Goal: Task Accomplishment & Management: Use online tool/utility

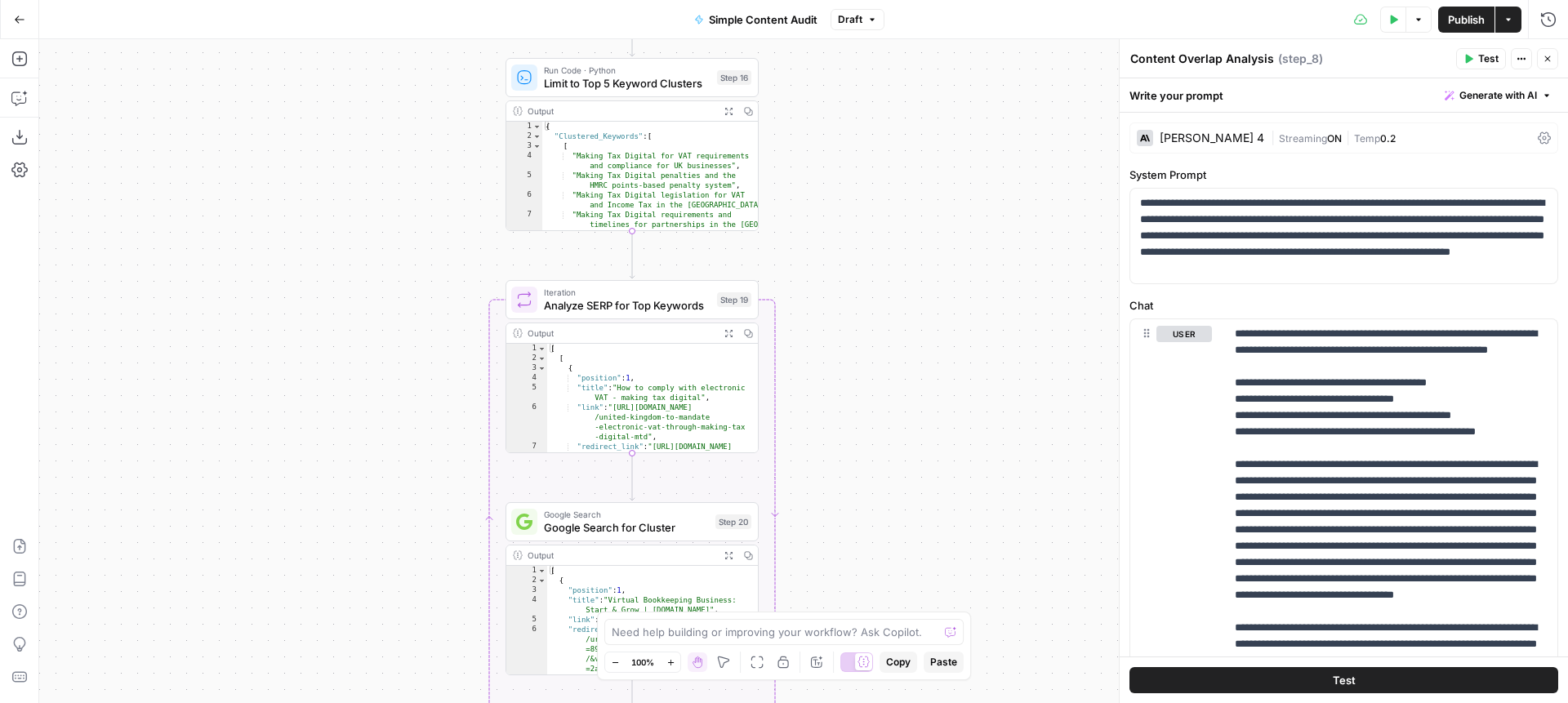
click at [20, 16] on icon "button" at bounding box center [20, 20] width 12 height 12
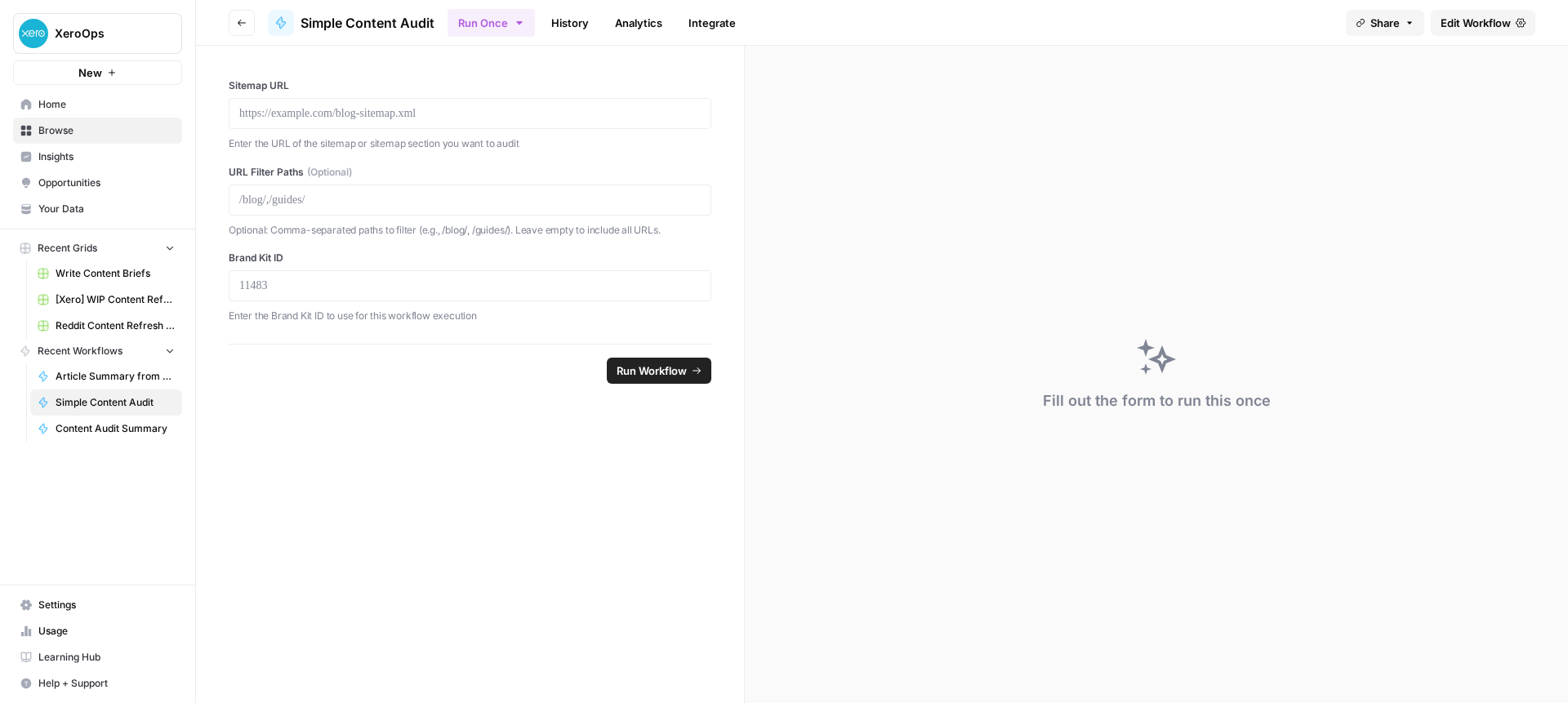
click at [46, 129] on span "Browse" at bounding box center [106, 130] width 137 height 15
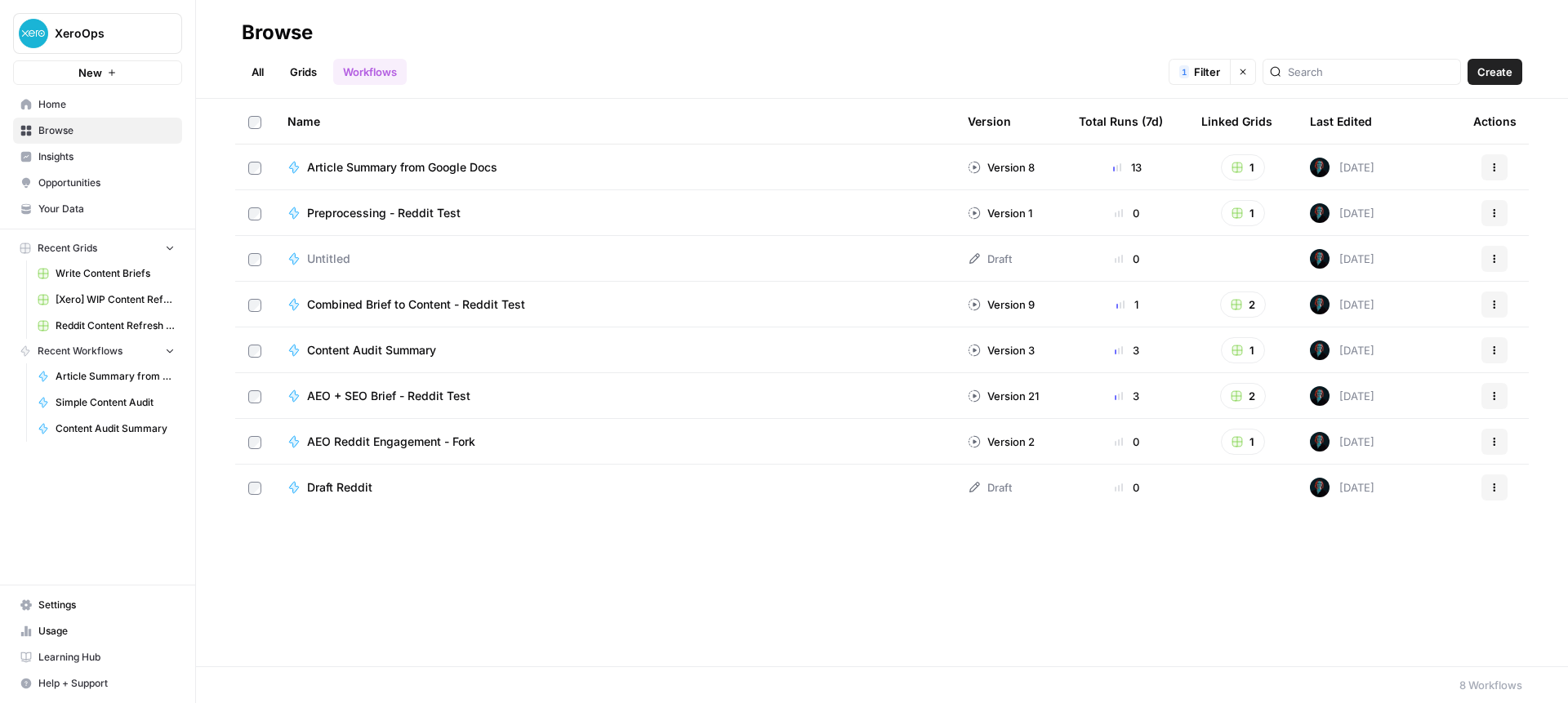
click at [602, 356] on div "Content Audit Summary" at bounding box center [615, 350] width 655 height 16
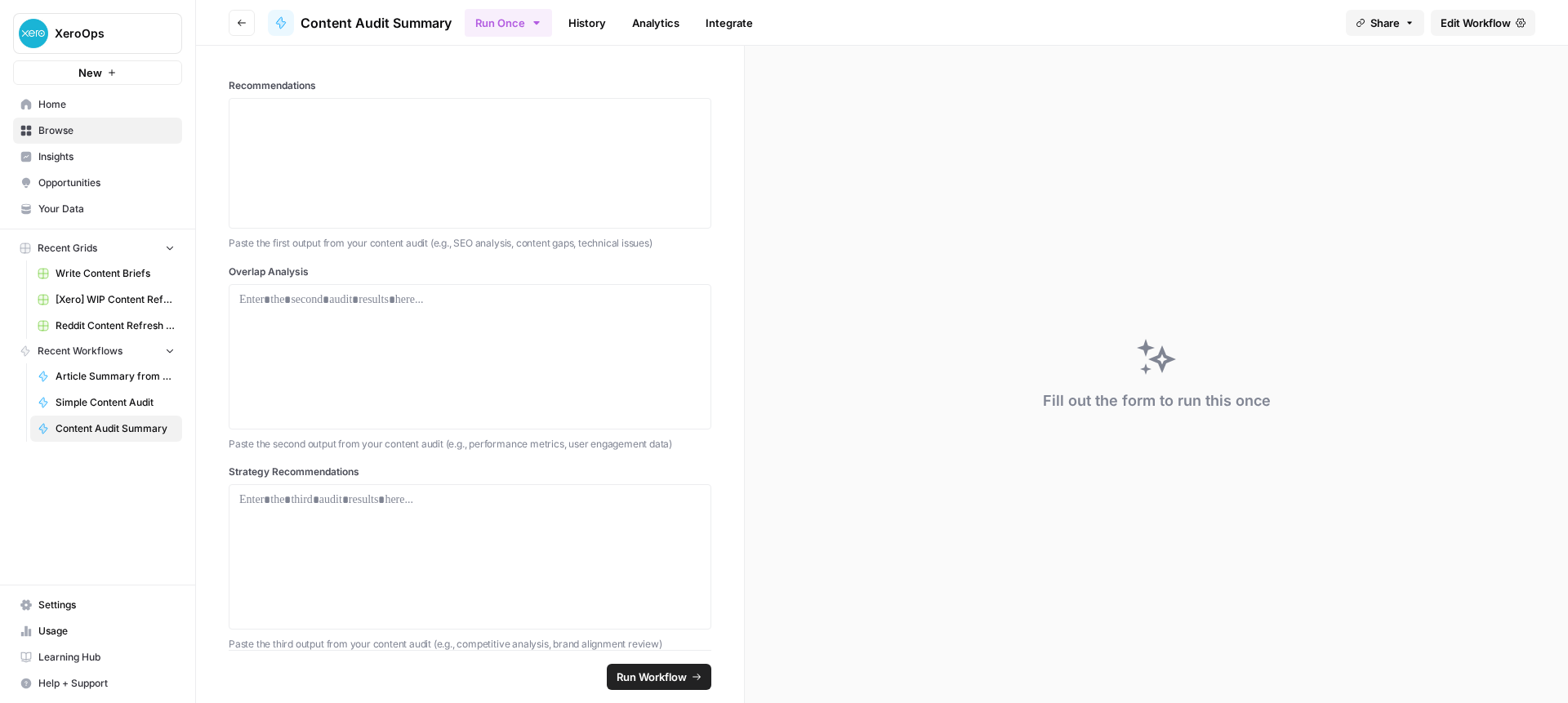
click at [1476, 26] on span "Edit Workflow" at bounding box center [1476, 23] width 70 height 16
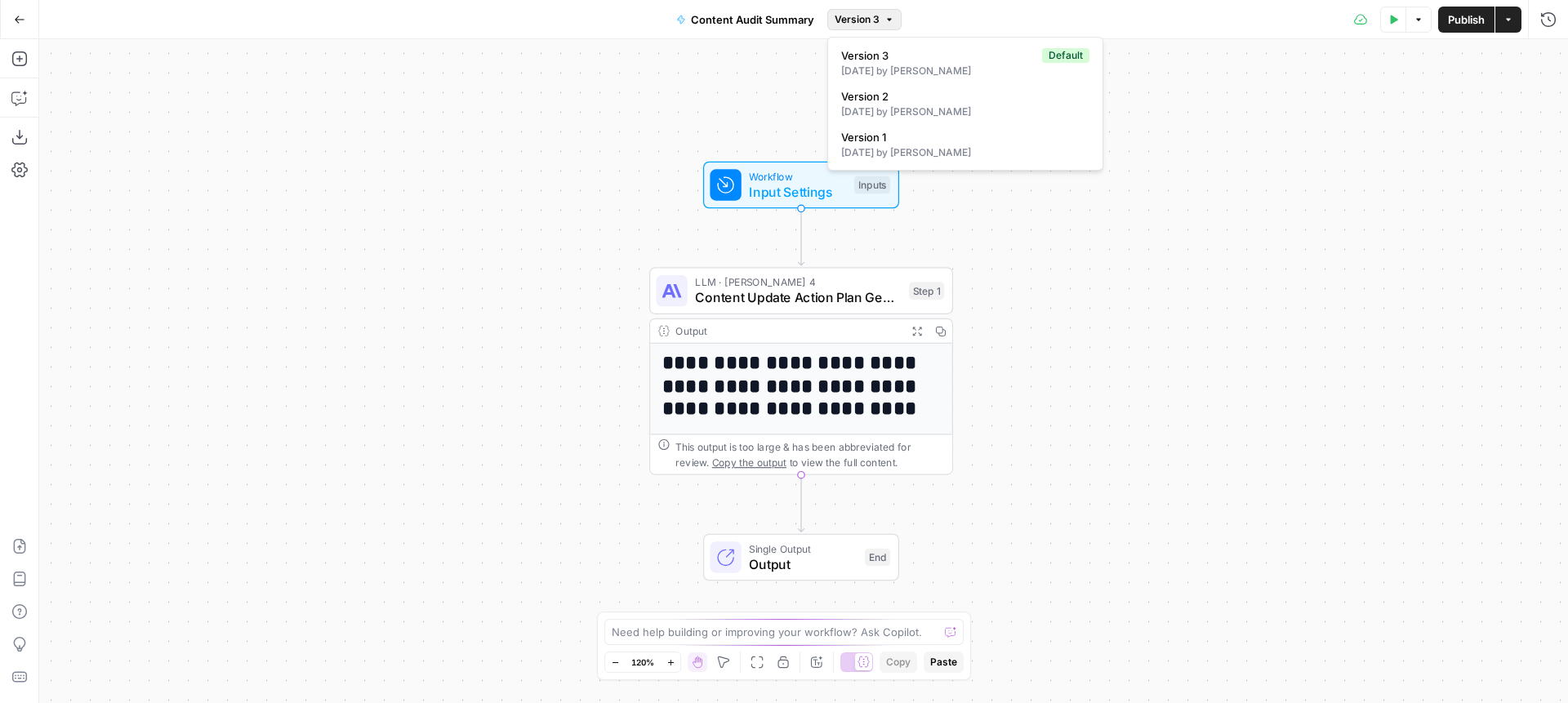
click at [868, 25] on span "Version 3" at bounding box center [857, 20] width 45 height 15
drag, startPoint x: 762, startPoint y: 83, endPoint x: 758, endPoint y: 103, distance: 20.4
click at [762, 83] on div "**********" at bounding box center [804, 371] width 1529 height 664
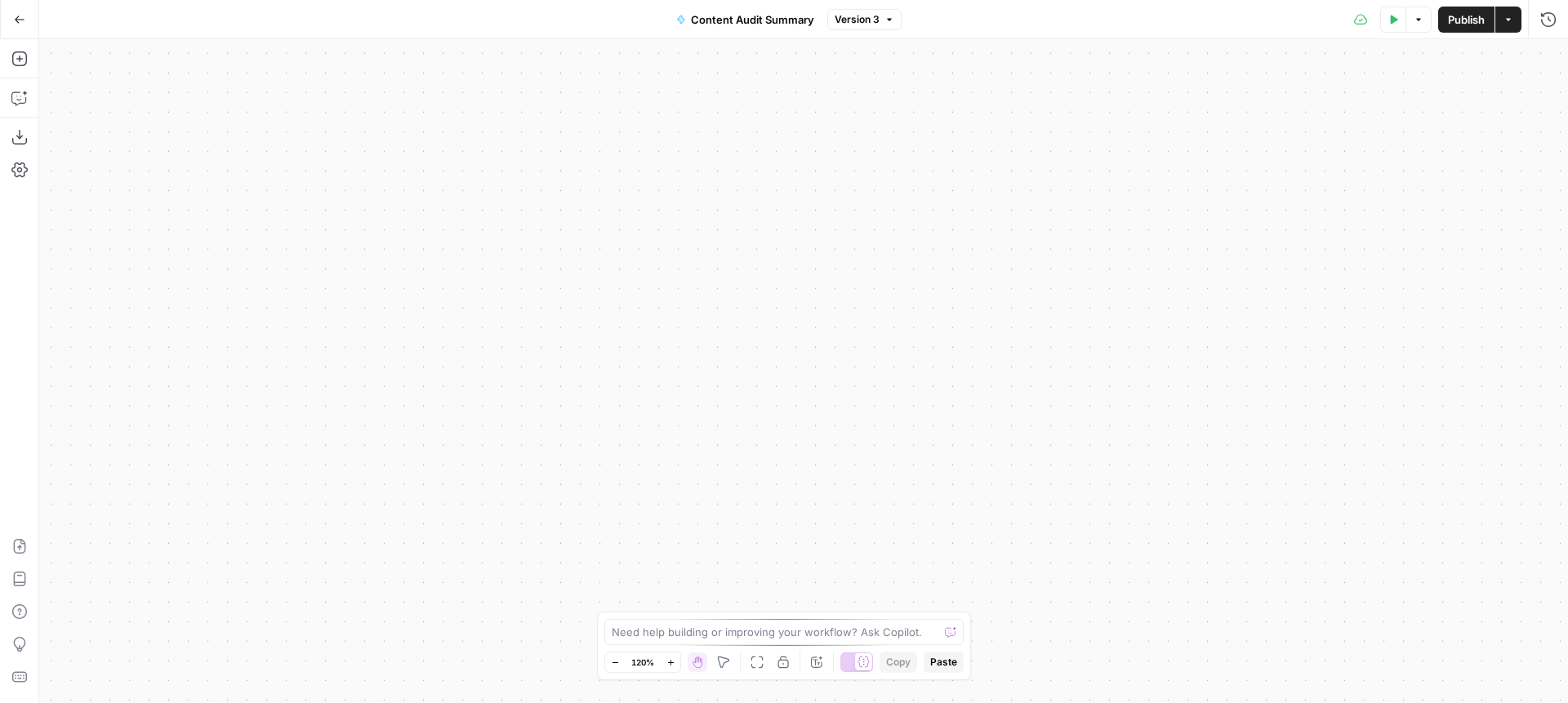
drag, startPoint x: 11, startPoint y: 20, endPoint x: 27, endPoint y: 36, distance: 22.6
click at [11, 20] on button "Go Back" at bounding box center [20, 20] width 29 height 29
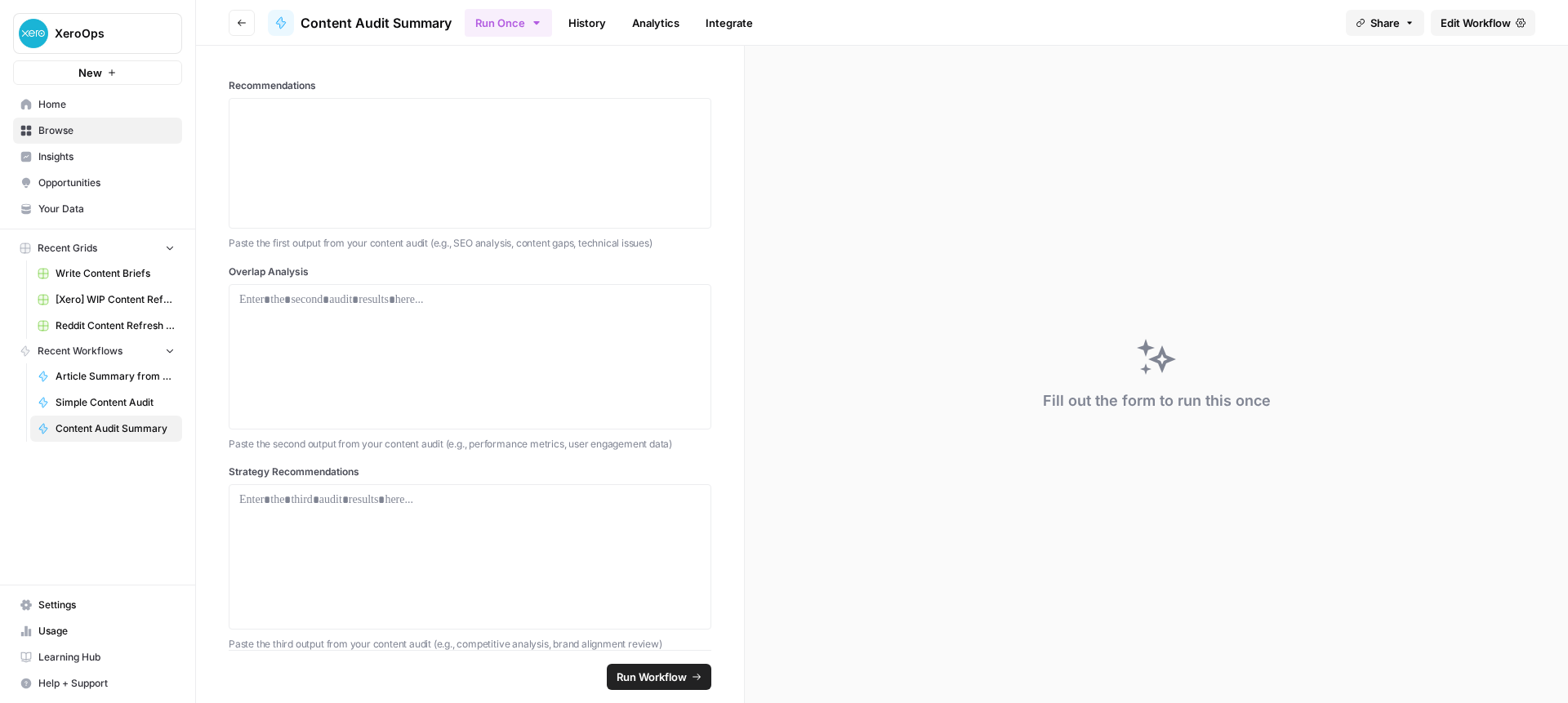
click at [235, 23] on button "Go back" at bounding box center [241, 22] width 26 height 26
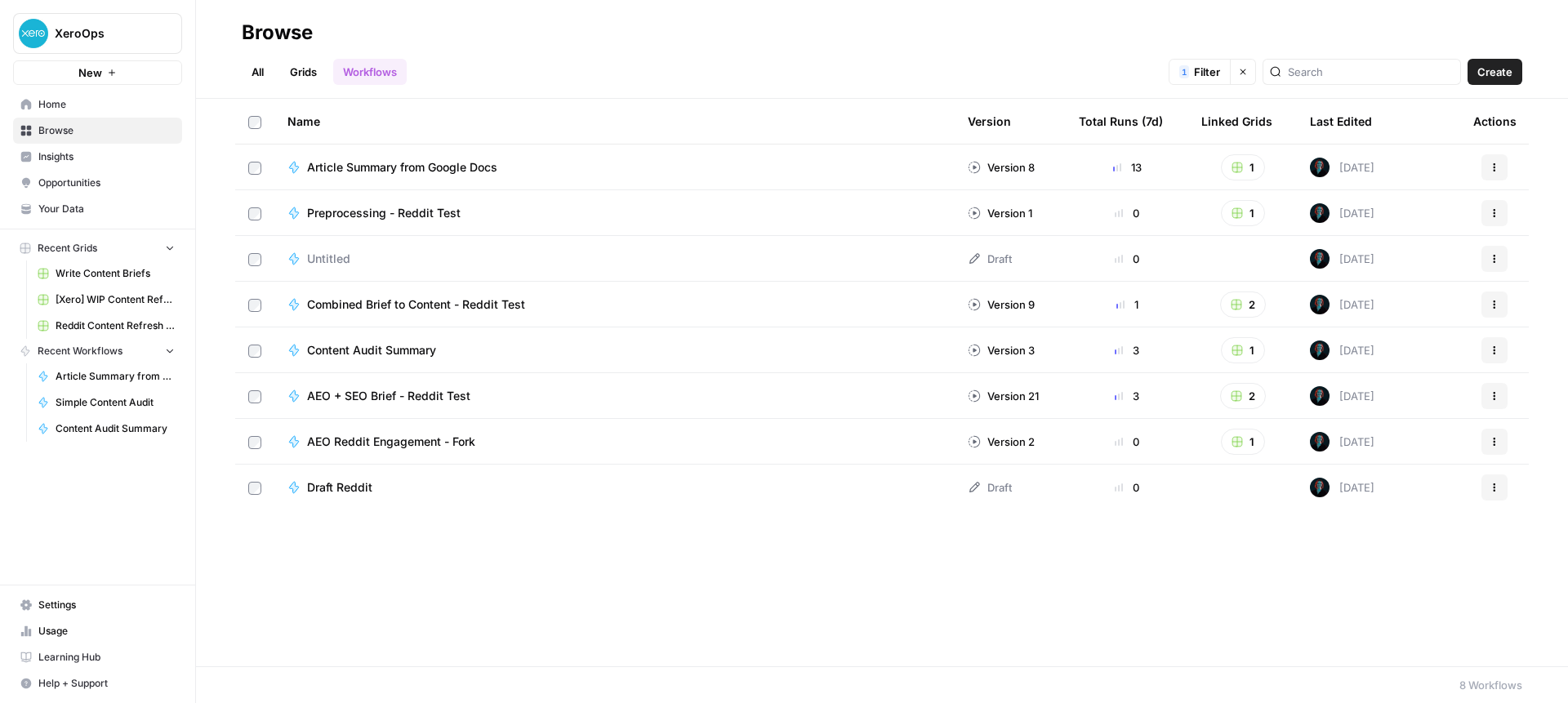
click at [1256, 77] on button "Clear filters" at bounding box center [1243, 71] width 26 height 26
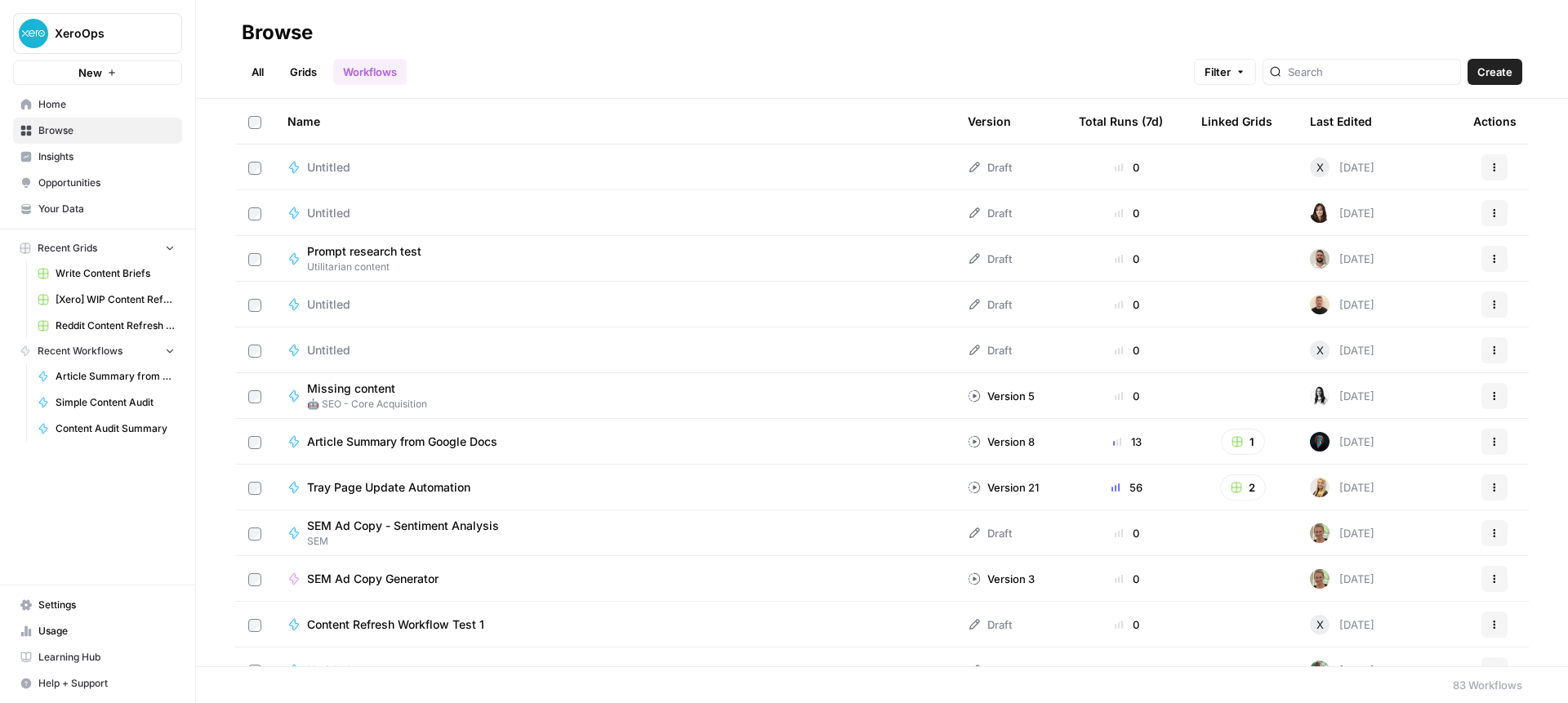
click at [1342, 117] on div "Last Edited" at bounding box center [1341, 121] width 62 height 45
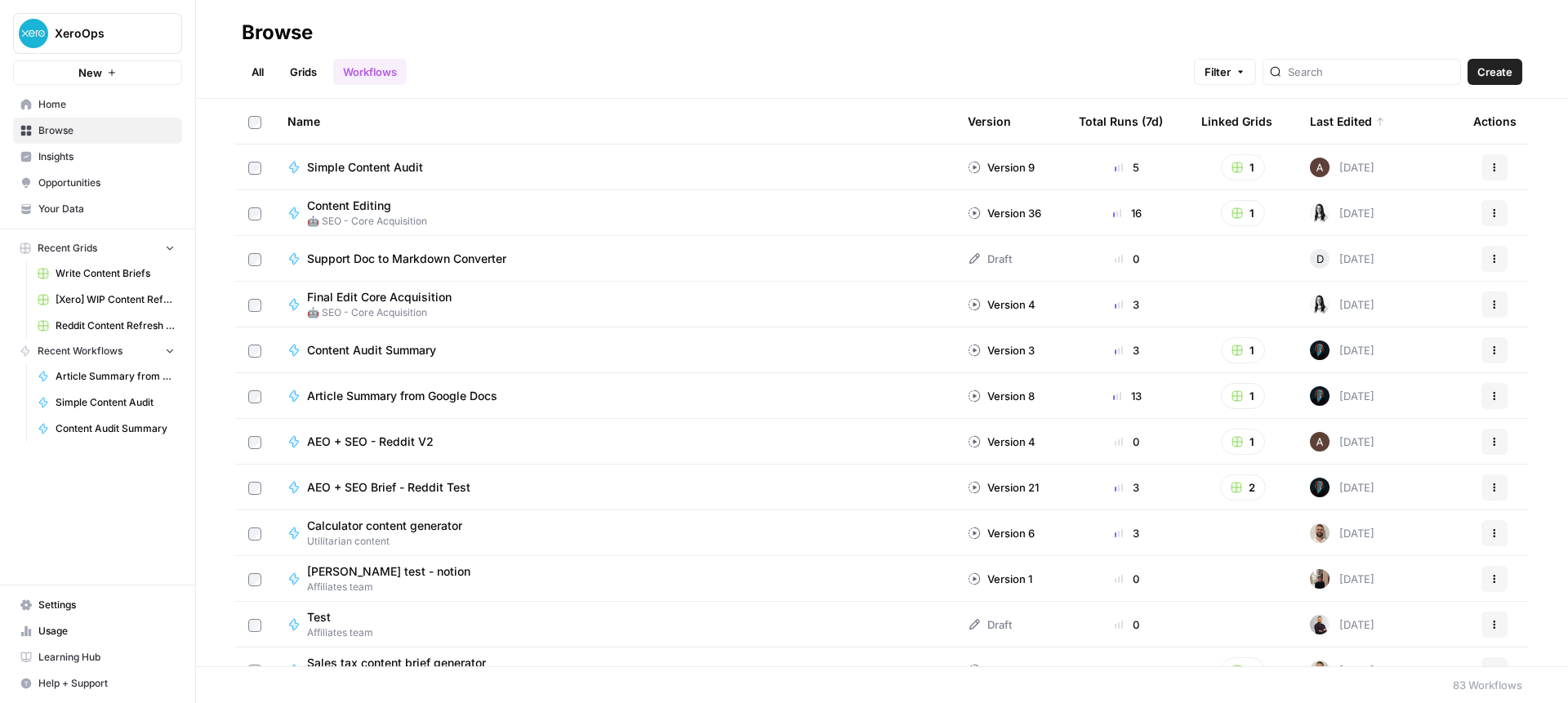
click at [551, 164] on div "Simple Content Audit" at bounding box center [615, 168] width 655 height 16
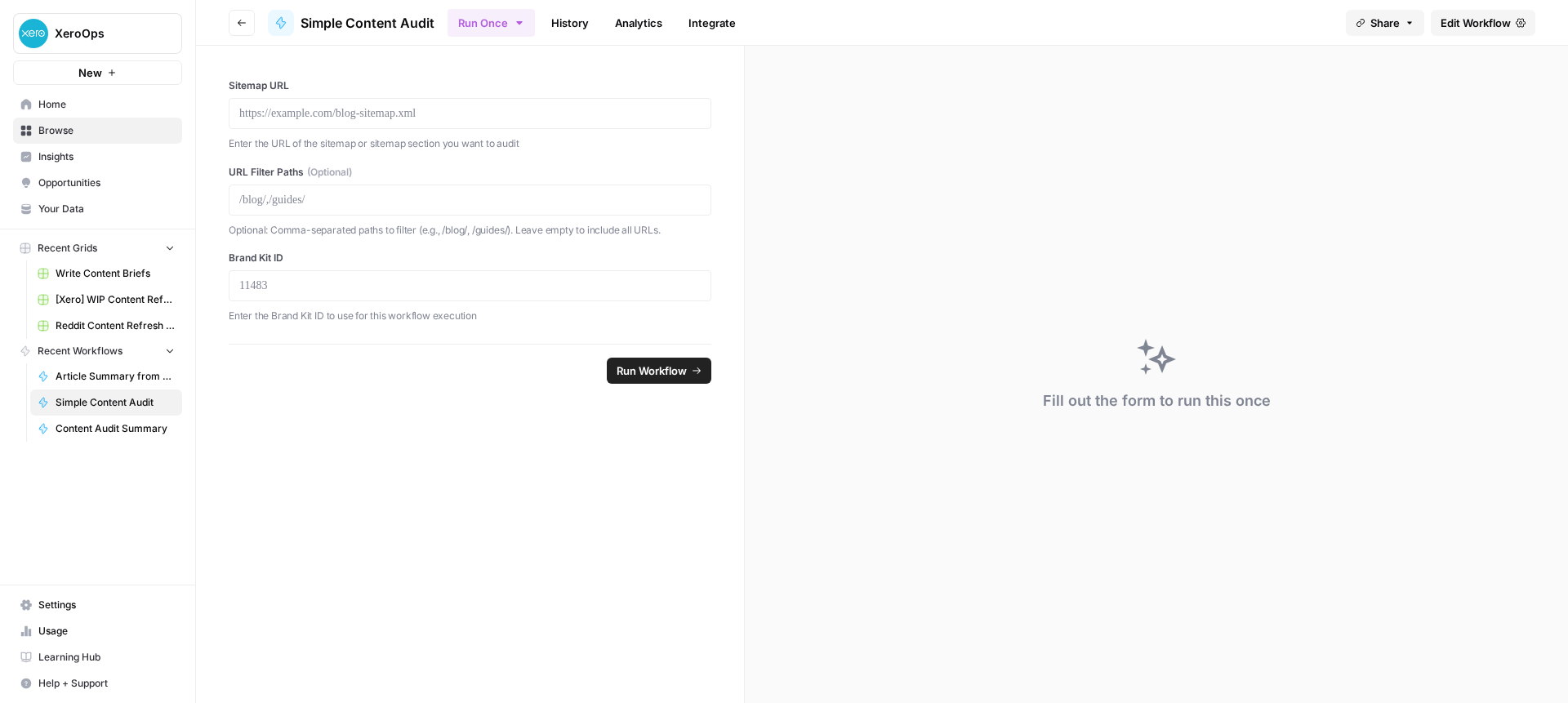
click at [1454, 22] on span "Edit Workflow" at bounding box center [1476, 23] width 70 height 16
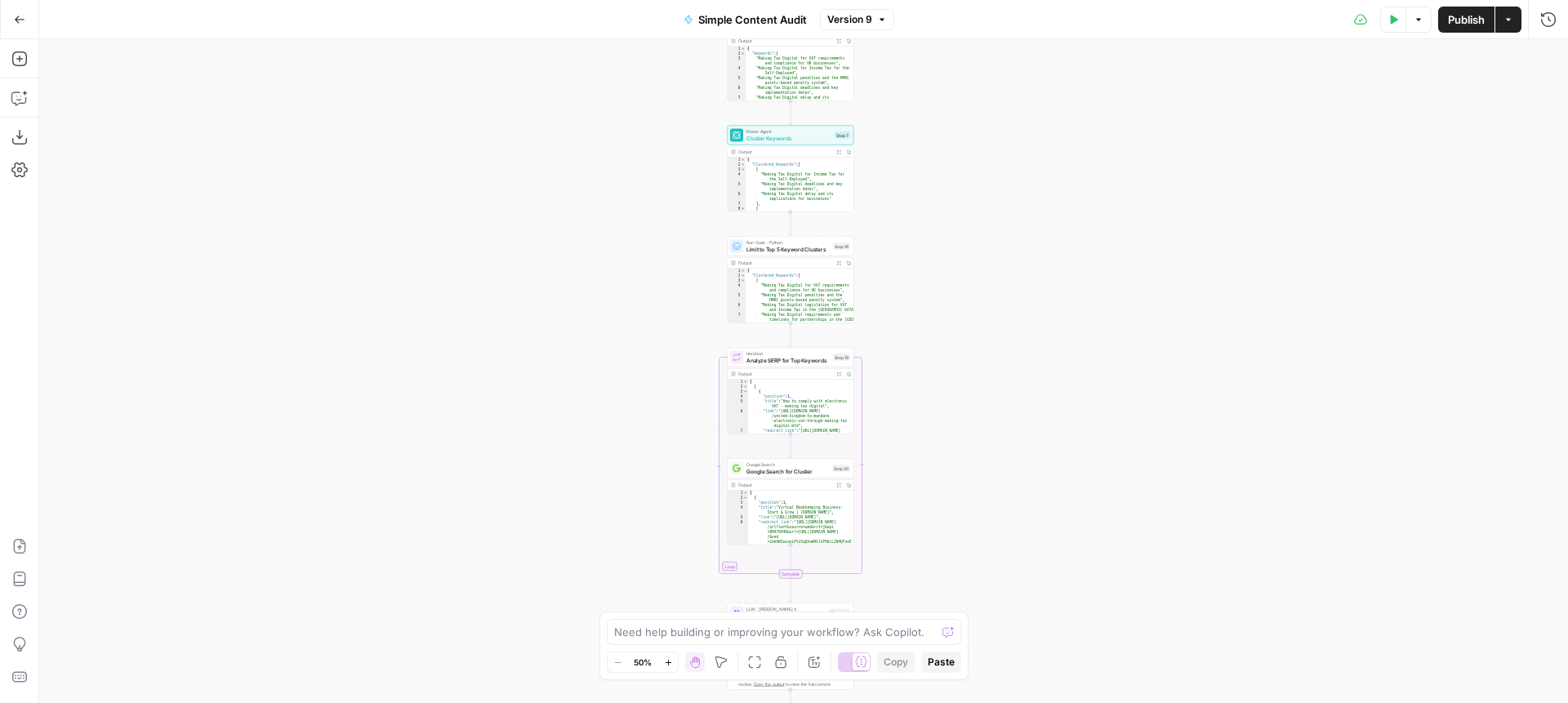
click at [789, 247] on span "Limit to Top 5 Keyword Clusters" at bounding box center [788, 248] width 83 height 8
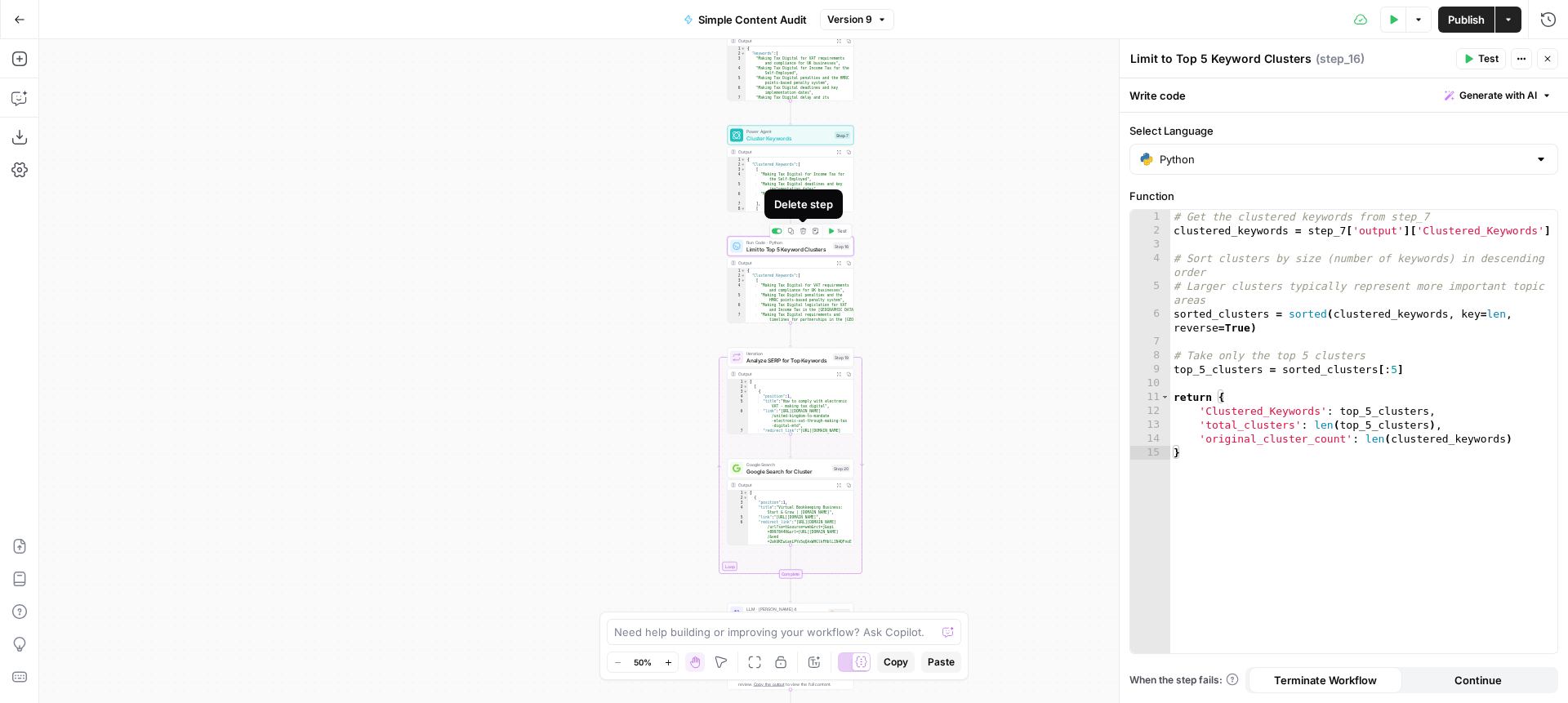
click at [804, 230] on icon "button" at bounding box center [804, 230] width 6 height 6
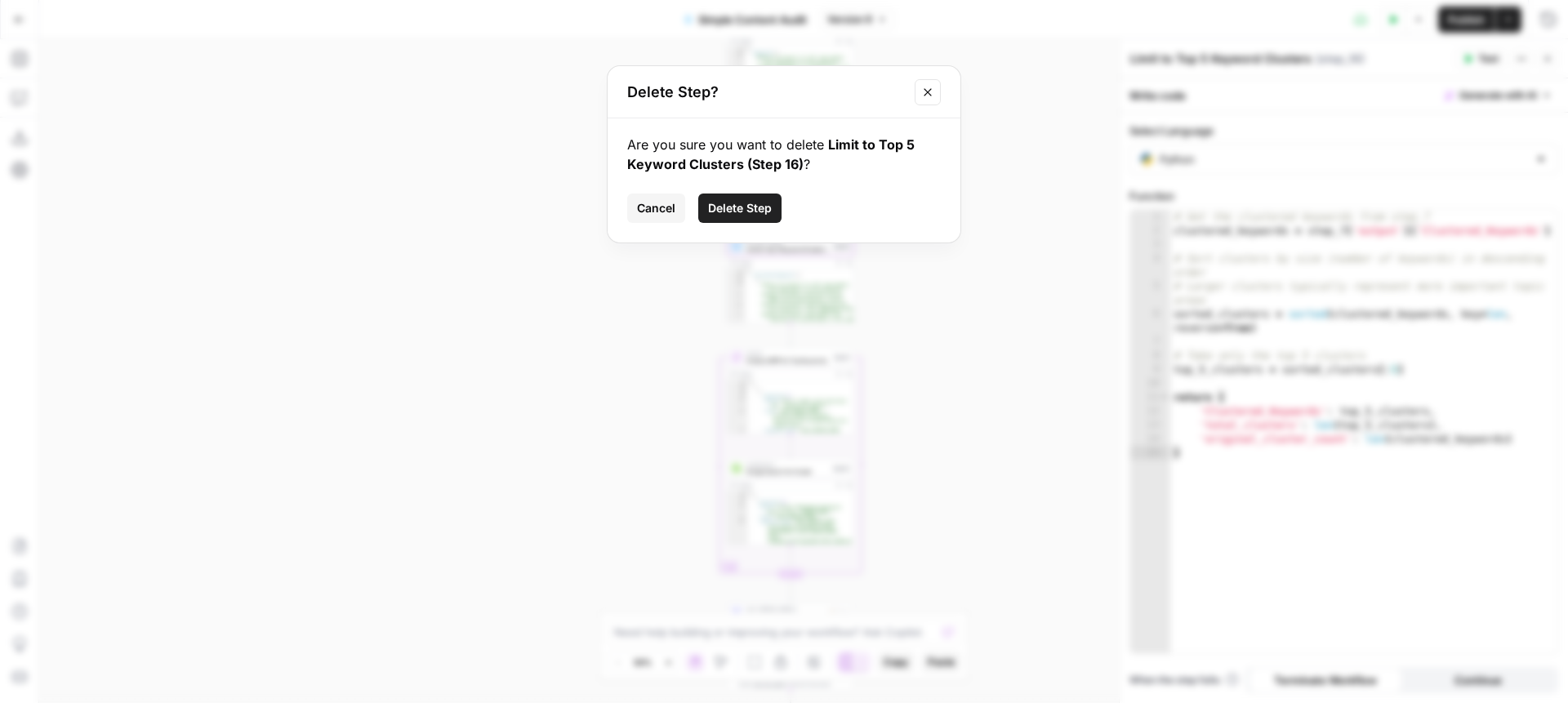
click at [749, 212] on span "Delete Step" at bounding box center [740, 208] width 64 height 16
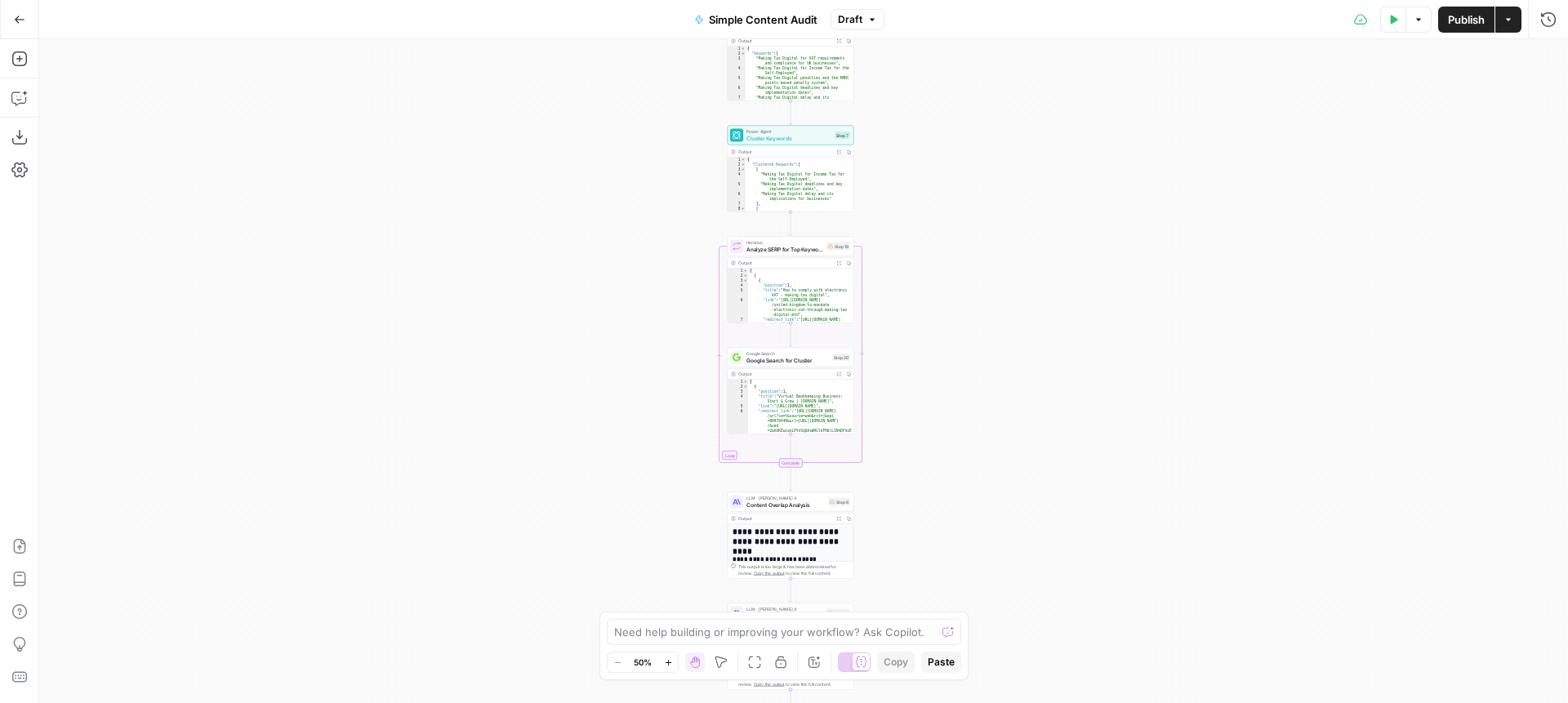
click at [788, 248] on span "Analyze SERP for Top Keywords" at bounding box center [785, 248] width 77 height 8
click at [1181, 123] on div "step_16 . output . Clustered_Keywords" at bounding box center [1344, 152] width 414 height 69
drag, startPoint x: 1183, startPoint y: 123, endPoint x: 1172, endPoint y: 123, distance: 11.0
click at [1172, 123] on div "step_16 . output . Clustered_Keywords" at bounding box center [1344, 152] width 414 height 69
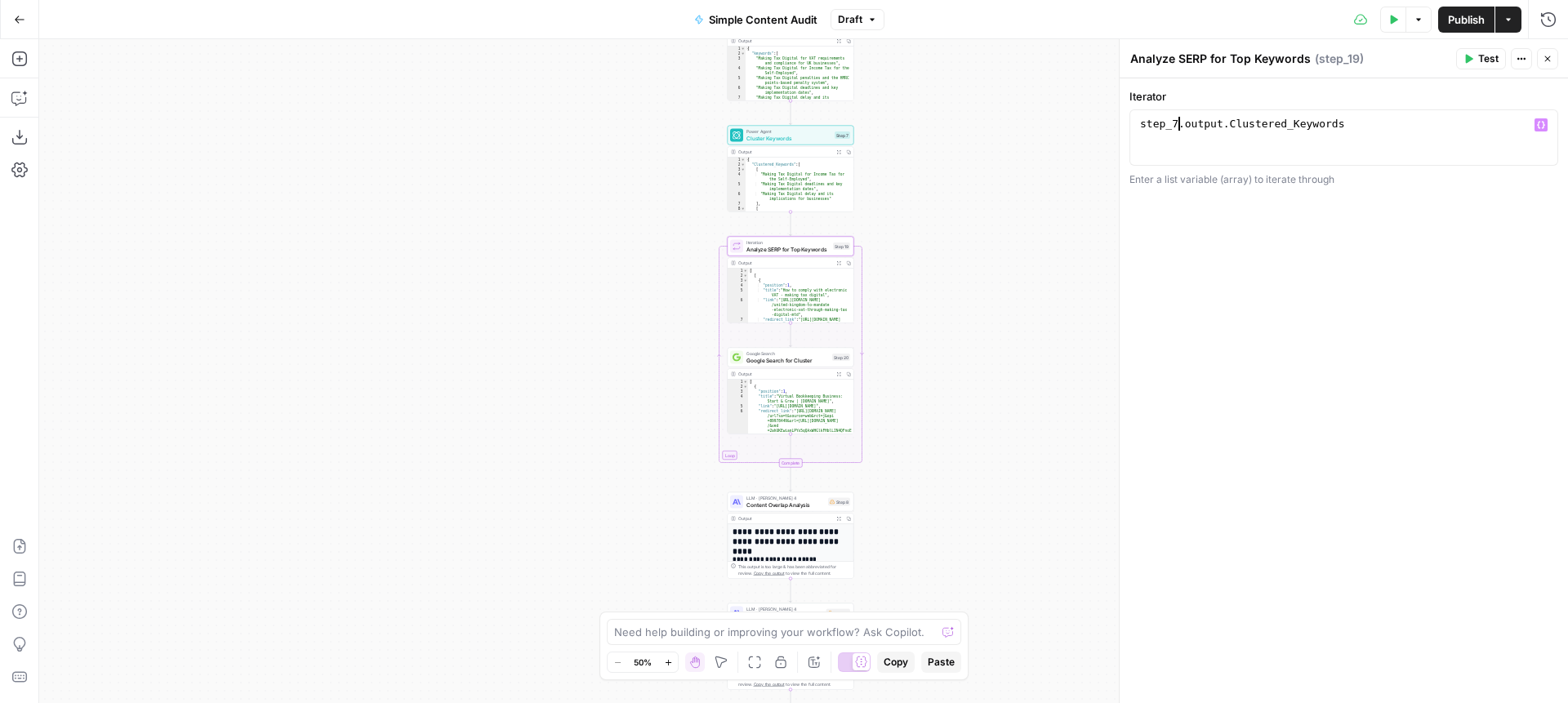
type textarea "**********"
click at [979, 241] on div "Workflow Input Settings Inputs Content Processing Extract Sitemap URLs Step 1 O…" at bounding box center [804, 371] width 1529 height 664
click at [1475, 56] on button "Test" at bounding box center [1481, 59] width 50 height 21
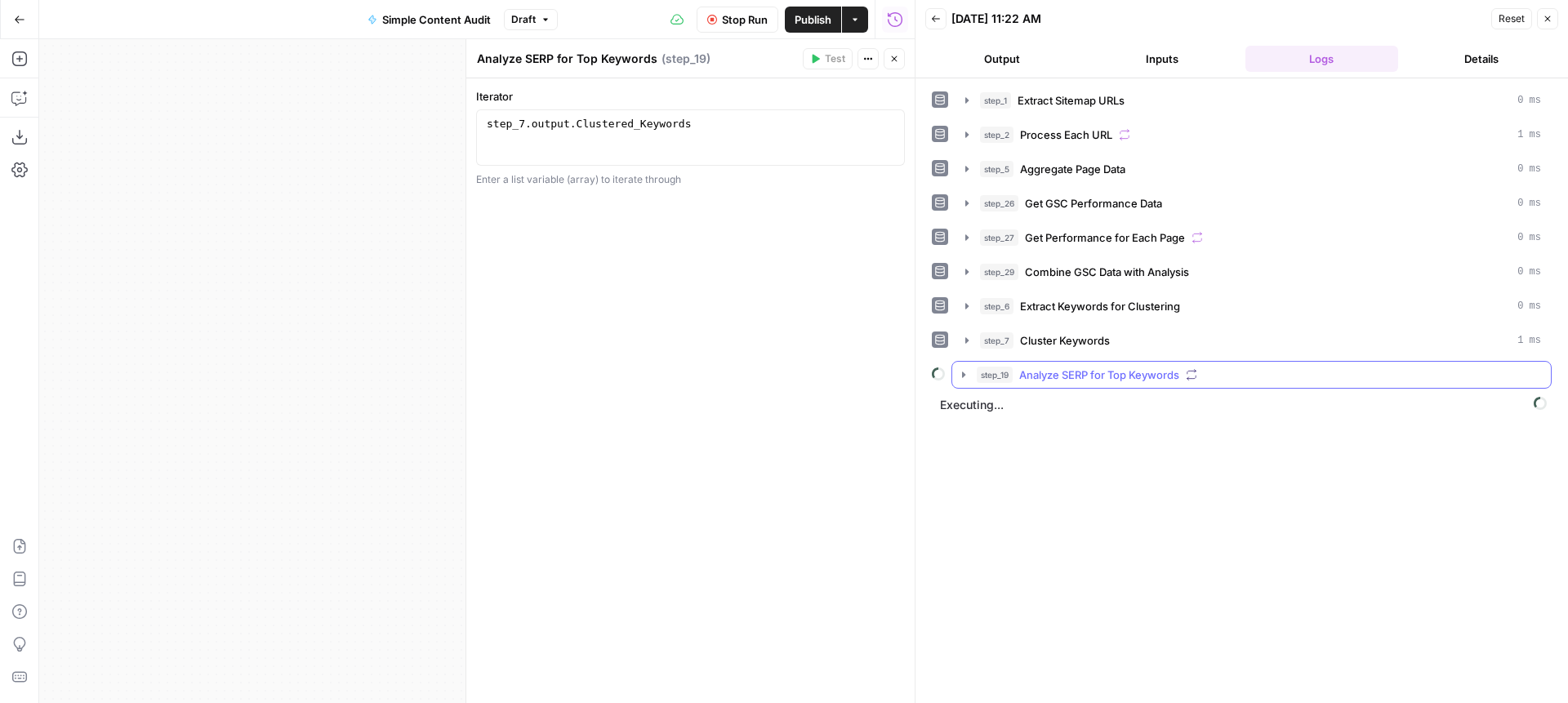
click at [960, 375] on icon "button" at bounding box center [963, 374] width 13 height 13
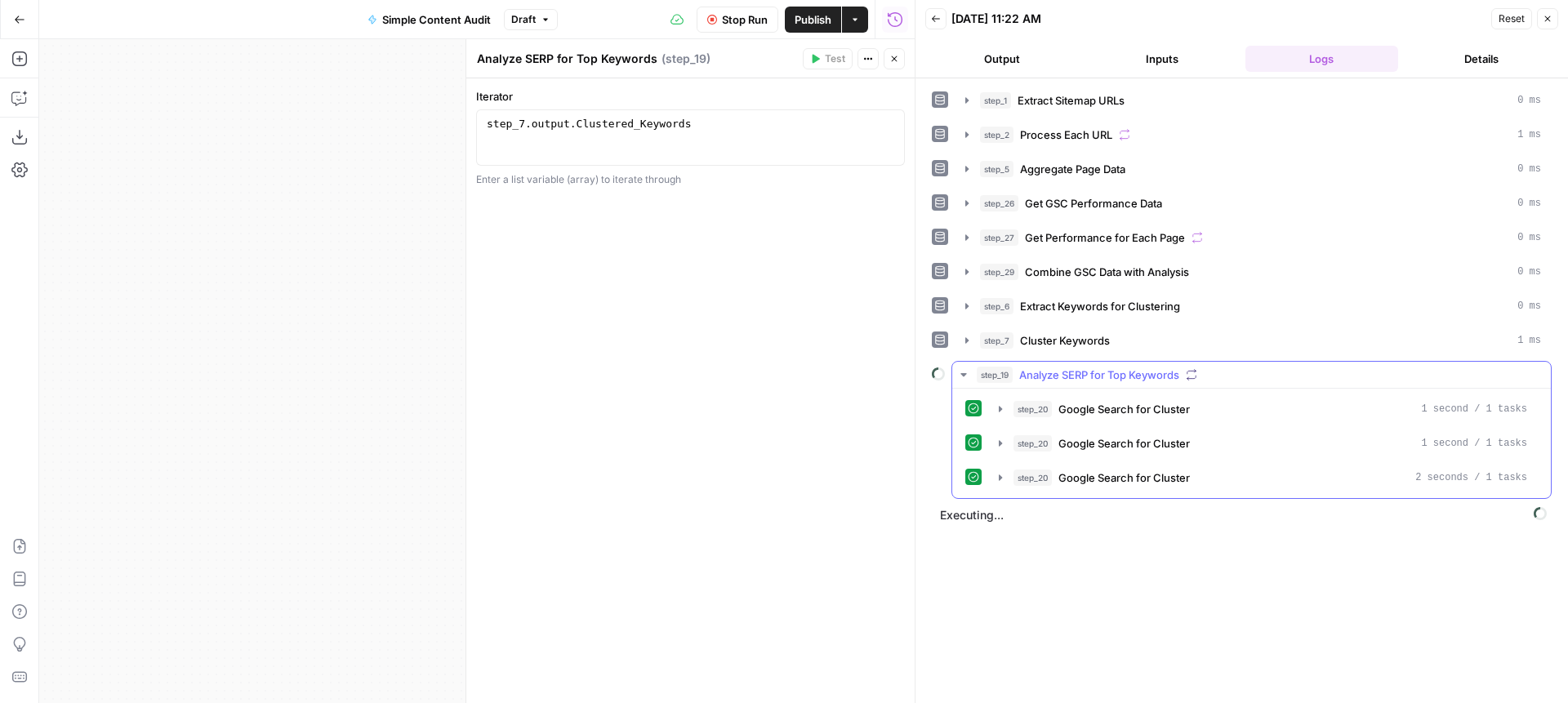
click at [963, 371] on icon "button" at bounding box center [963, 374] width 13 height 13
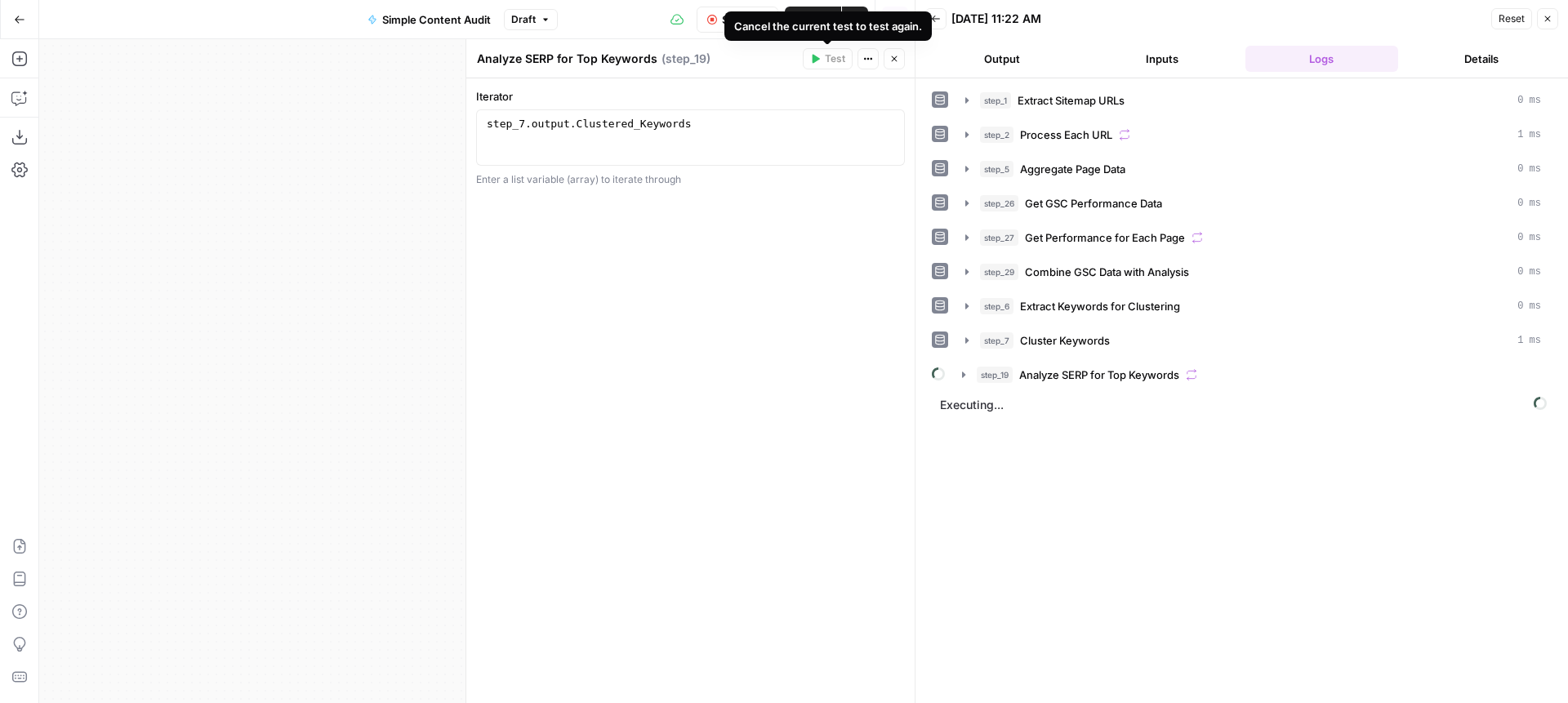
click at [749, 27] on div "Cancel the current test to test again." at bounding box center [828, 26] width 188 height 16
click at [723, 14] on span "Stop Run" at bounding box center [745, 20] width 46 height 16
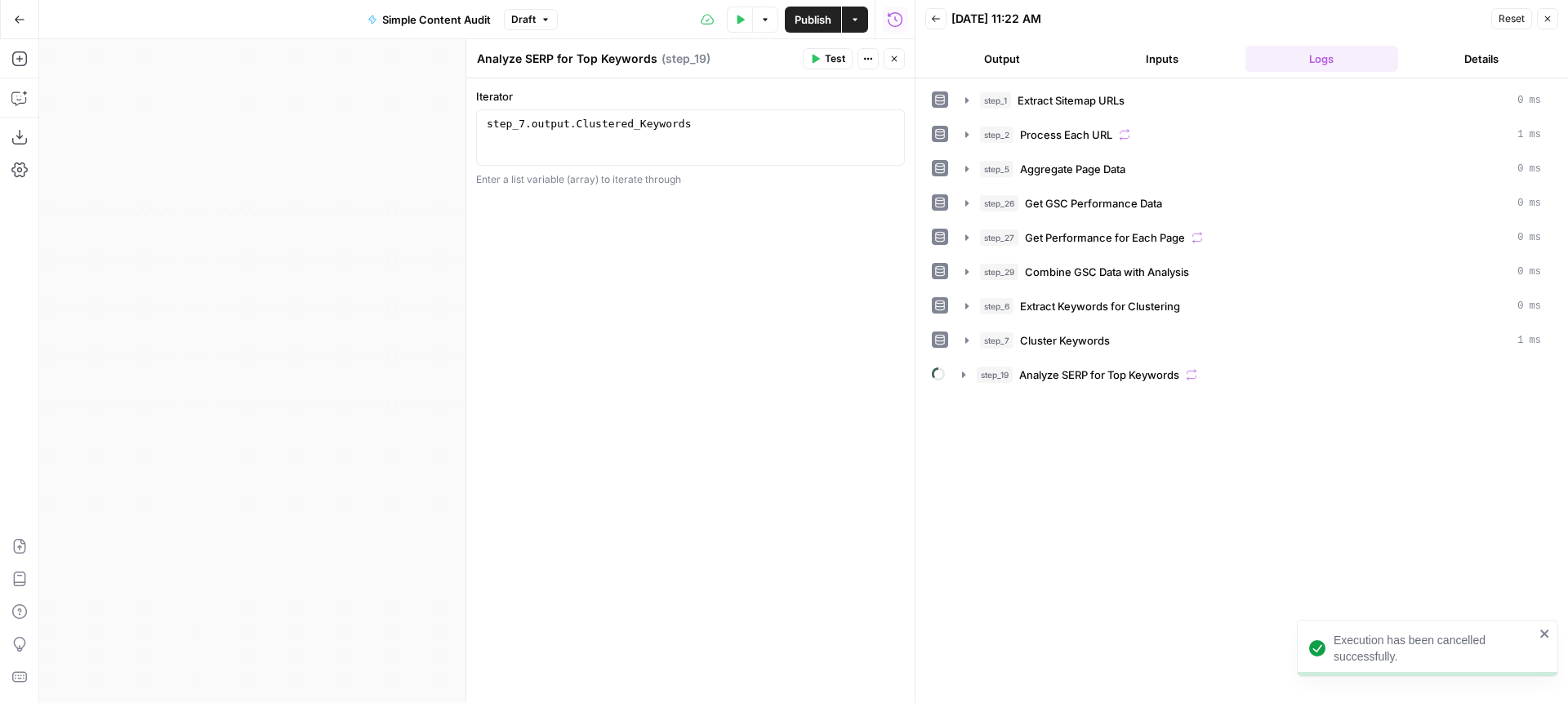
drag, startPoint x: 1551, startPoint y: 11, endPoint x: 1276, endPoint y: 113, distance: 293.3
click at [1551, 11] on button "Close" at bounding box center [1548, 19] width 21 height 21
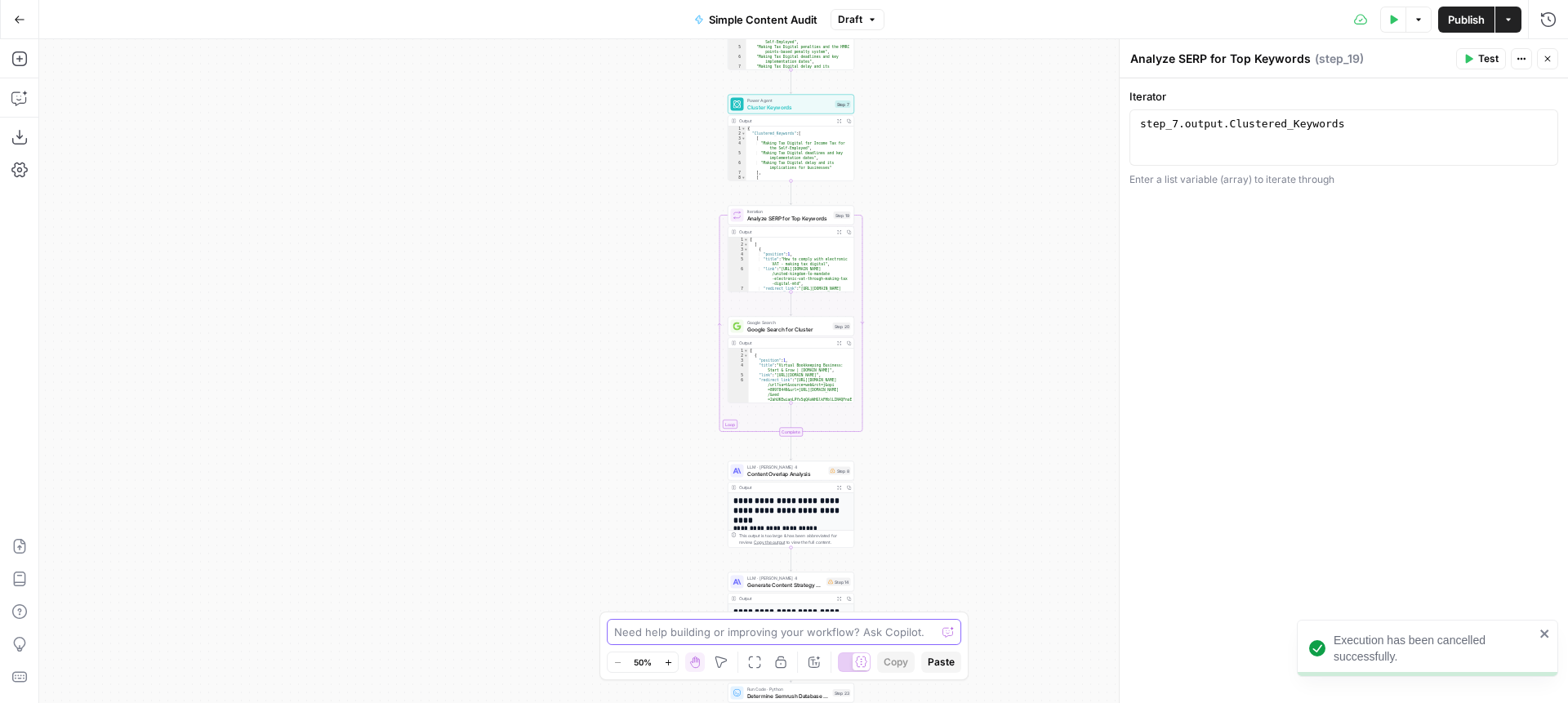
click at [756, 637] on textarea at bounding box center [775, 632] width 322 height 16
type textarea "i removed step 16"
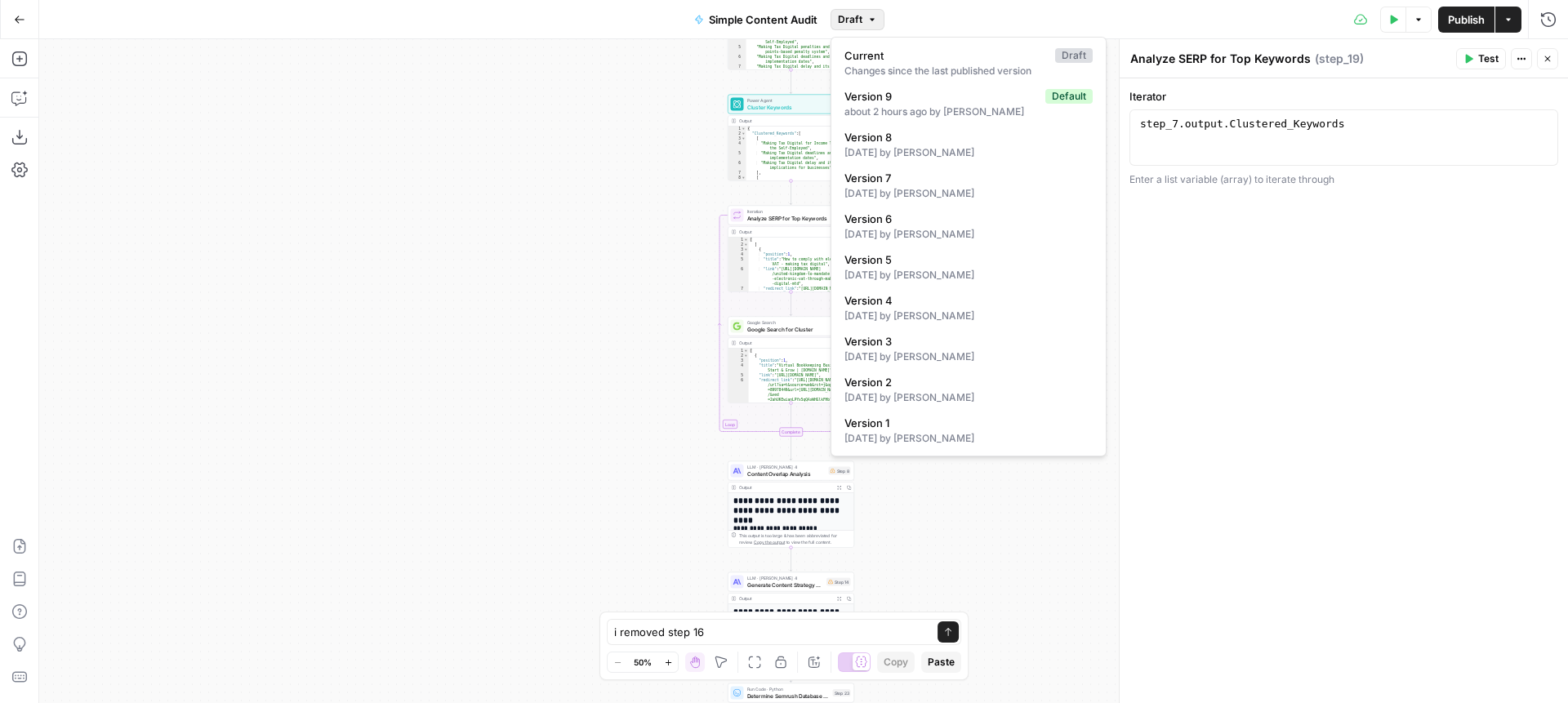
click at [848, 18] on span "Draft" at bounding box center [851, 20] width 25 height 15
click at [884, 95] on span "Version 9" at bounding box center [941, 96] width 194 height 16
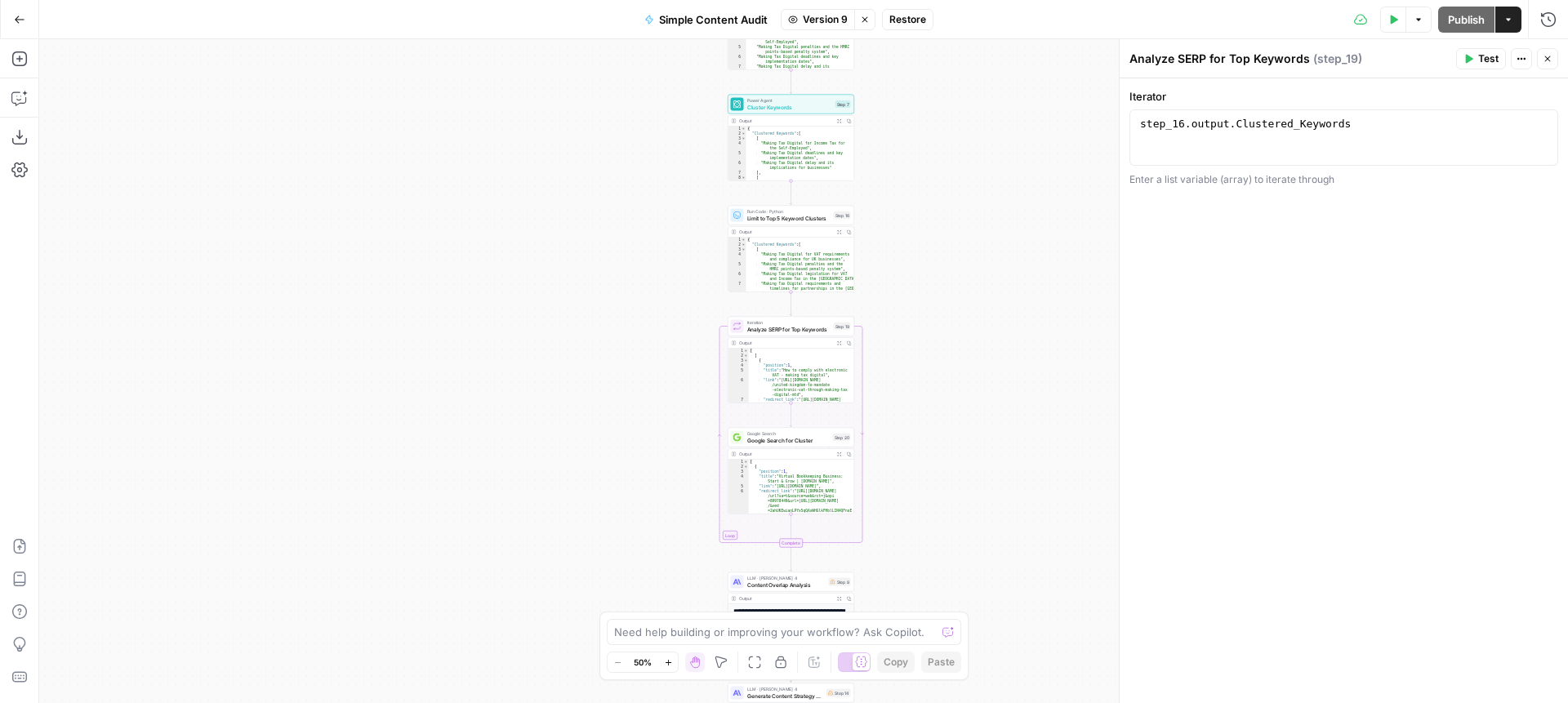
click at [911, 242] on div "Workflow Input Settings Inputs Content Processing Extract Sitemap URLs Step 1 O…" at bounding box center [804, 371] width 1529 height 664
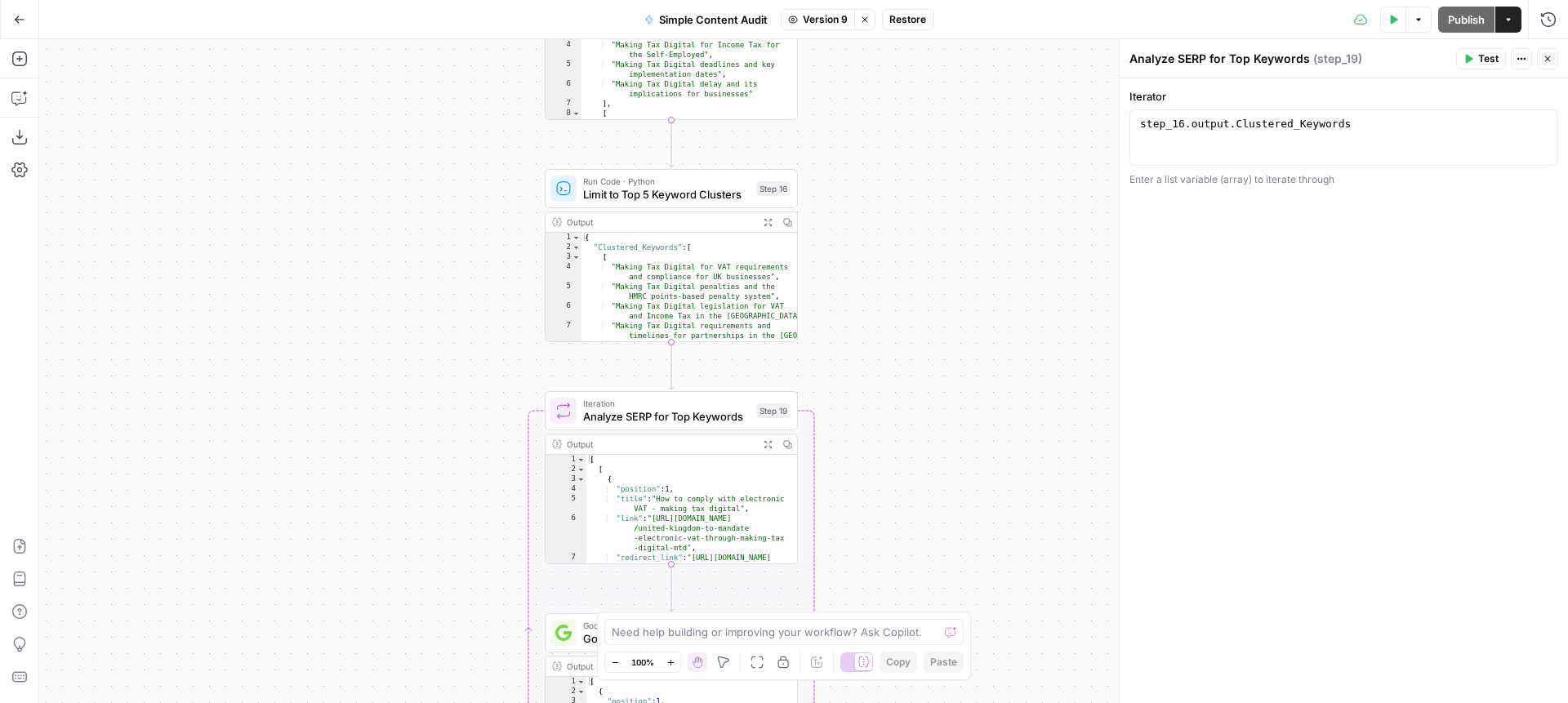
click at [825, 20] on span "Version 9" at bounding box center [825, 20] width 45 height 15
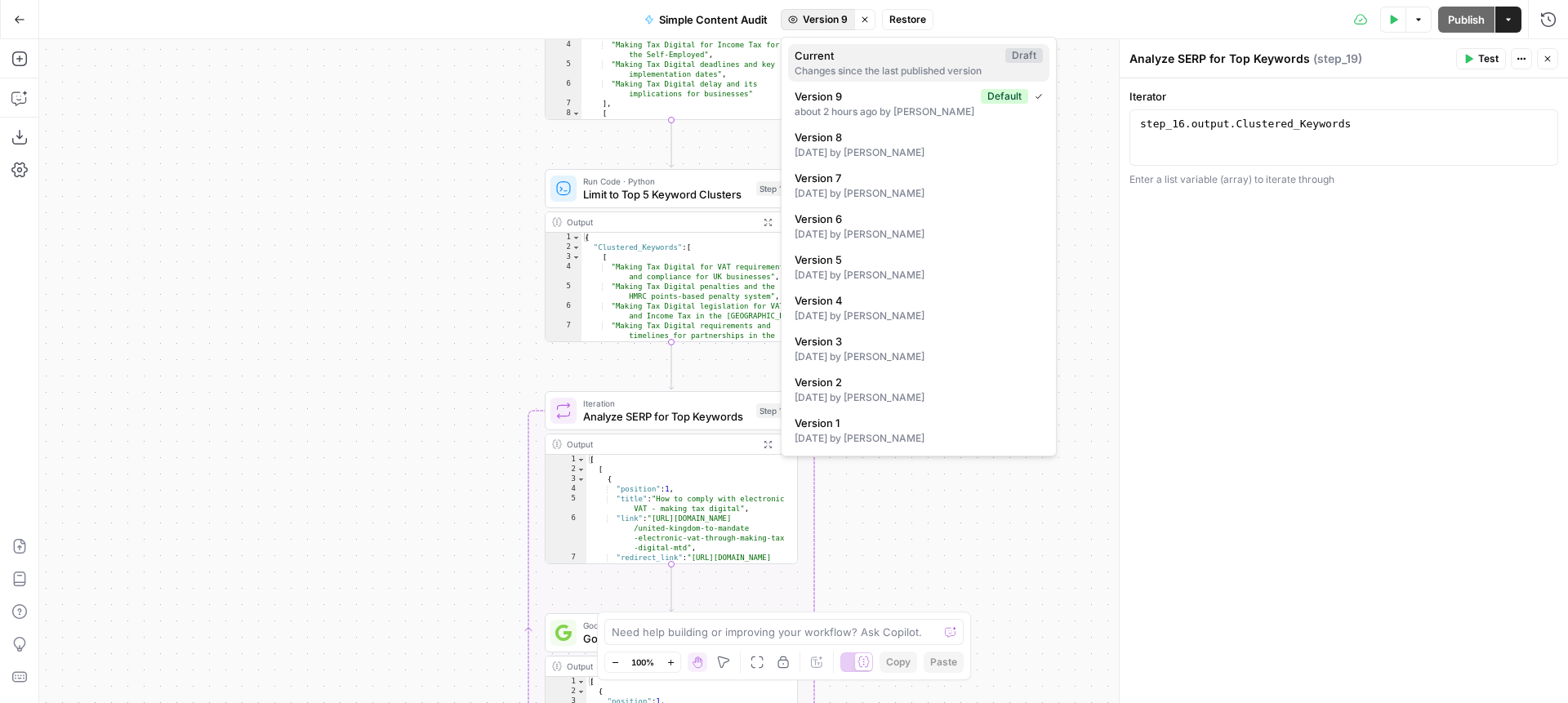
click at [834, 66] on div "Changes since the last published version" at bounding box center [919, 71] width 248 height 15
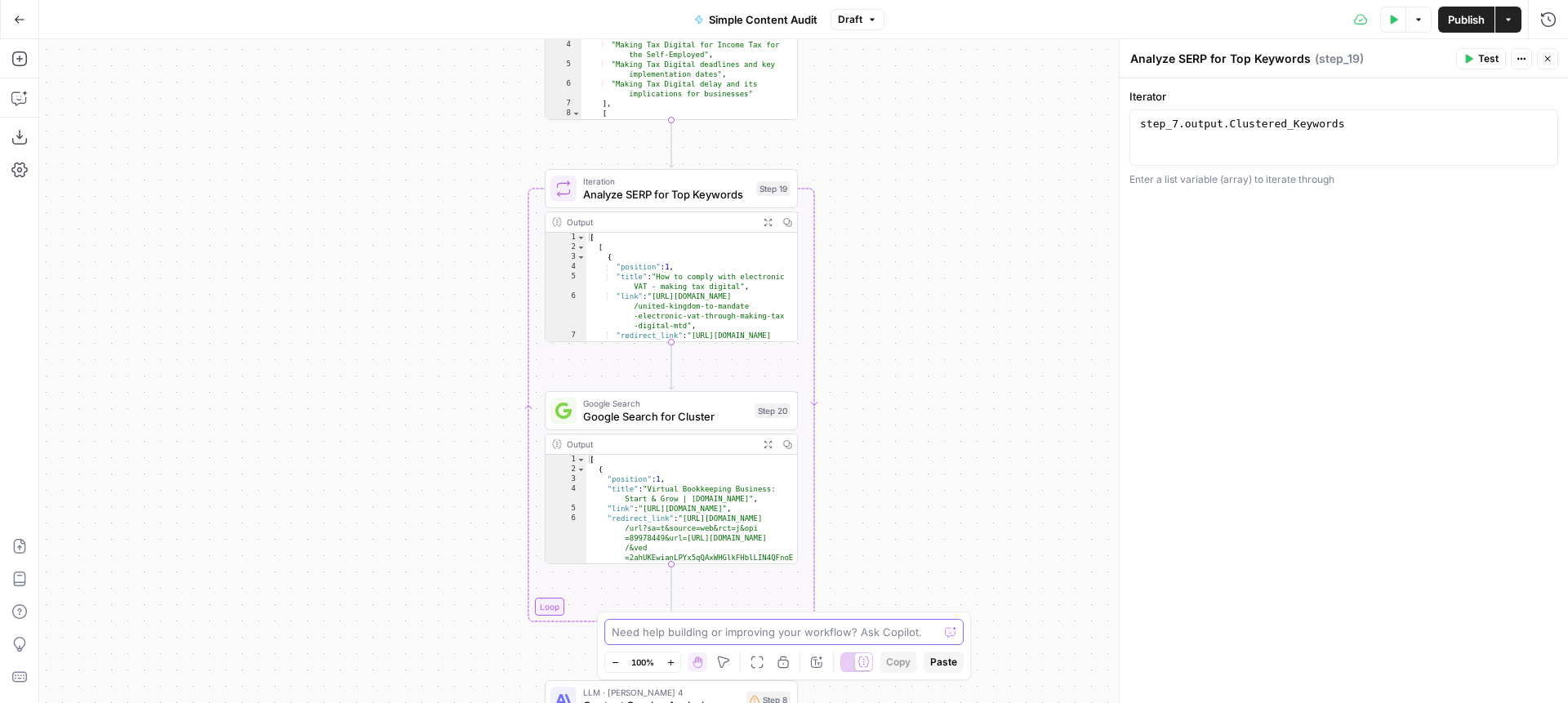
click at [720, 632] on textarea at bounding box center [775, 632] width 326 height 16
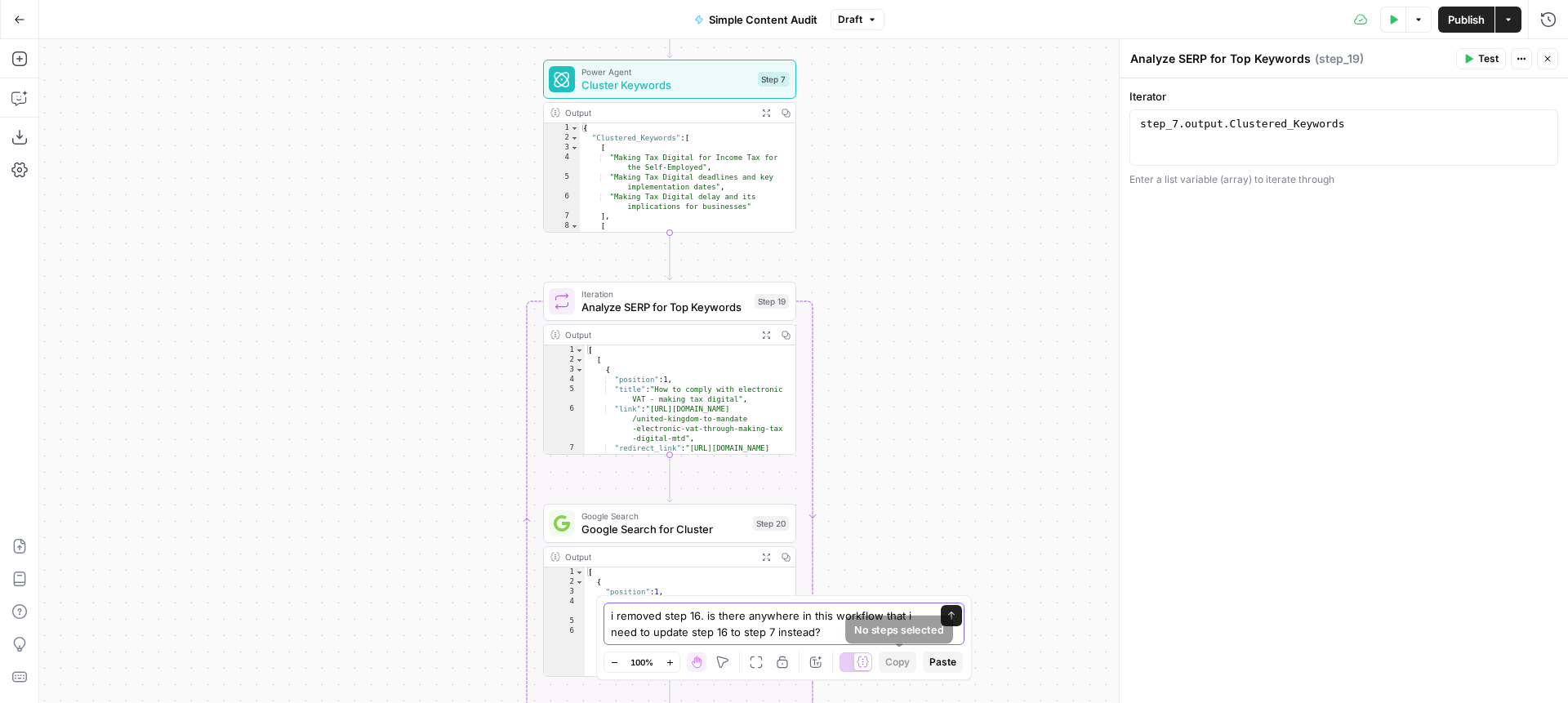
type textarea "i removed step 16. is there anywhere in this workflow that i need to update ste…"
click at [952, 620] on icon "submit" at bounding box center [951, 615] width 10 height 10
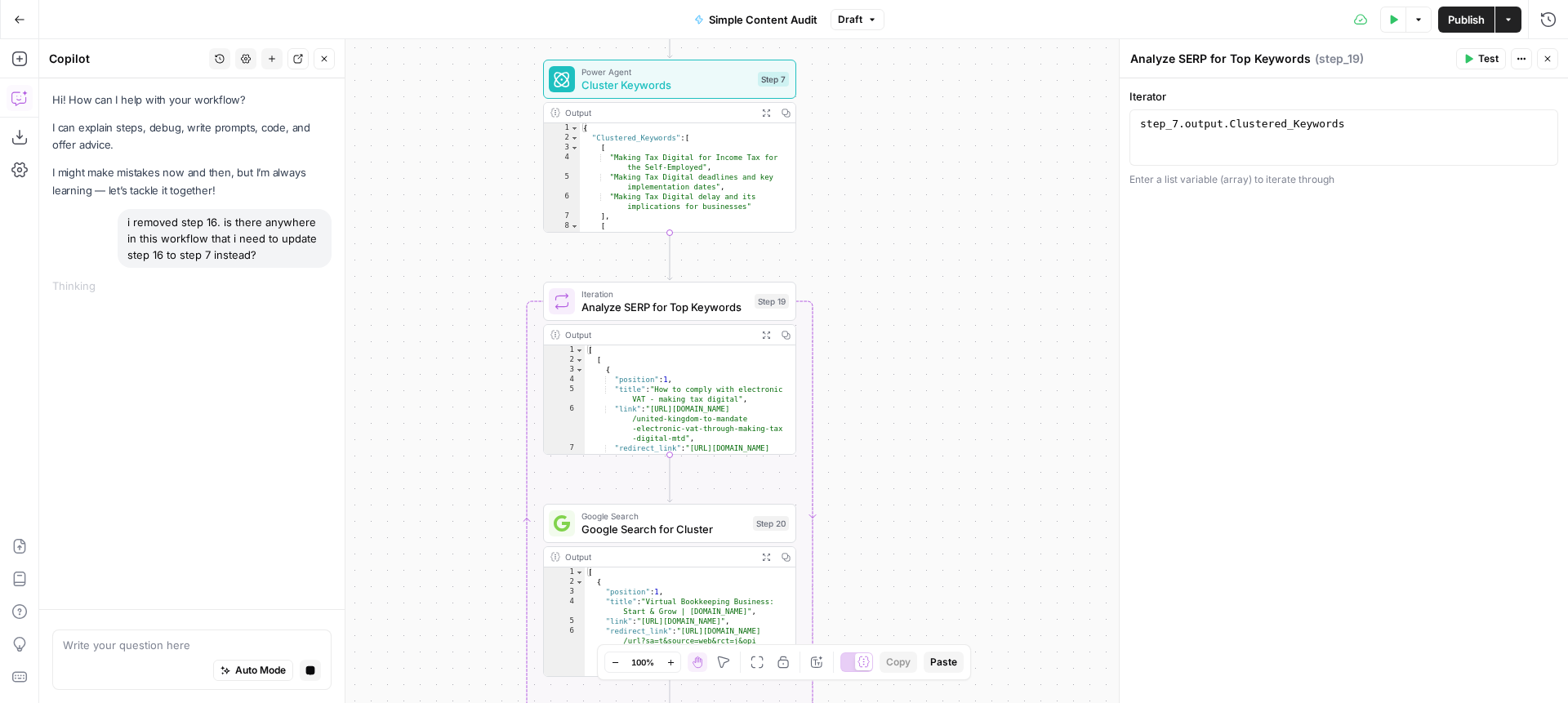
click at [646, 299] on span "Analyze SERP for Top Keywords" at bounding box center [665, 307] width 167 height 16
click at [646, 517] on span "Google Search" at bounding box center [664, 516] width 165 height 13
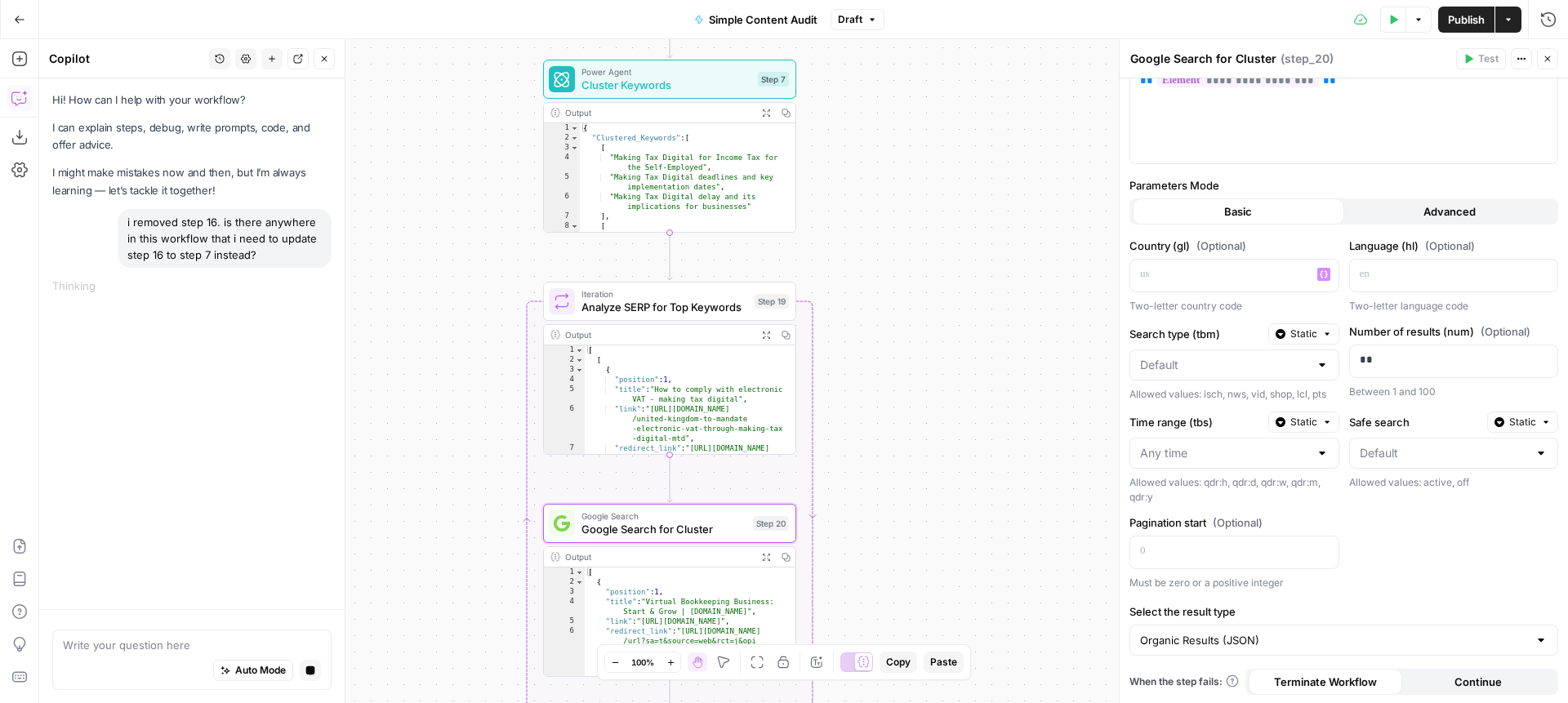
scroll to position [46, 0]
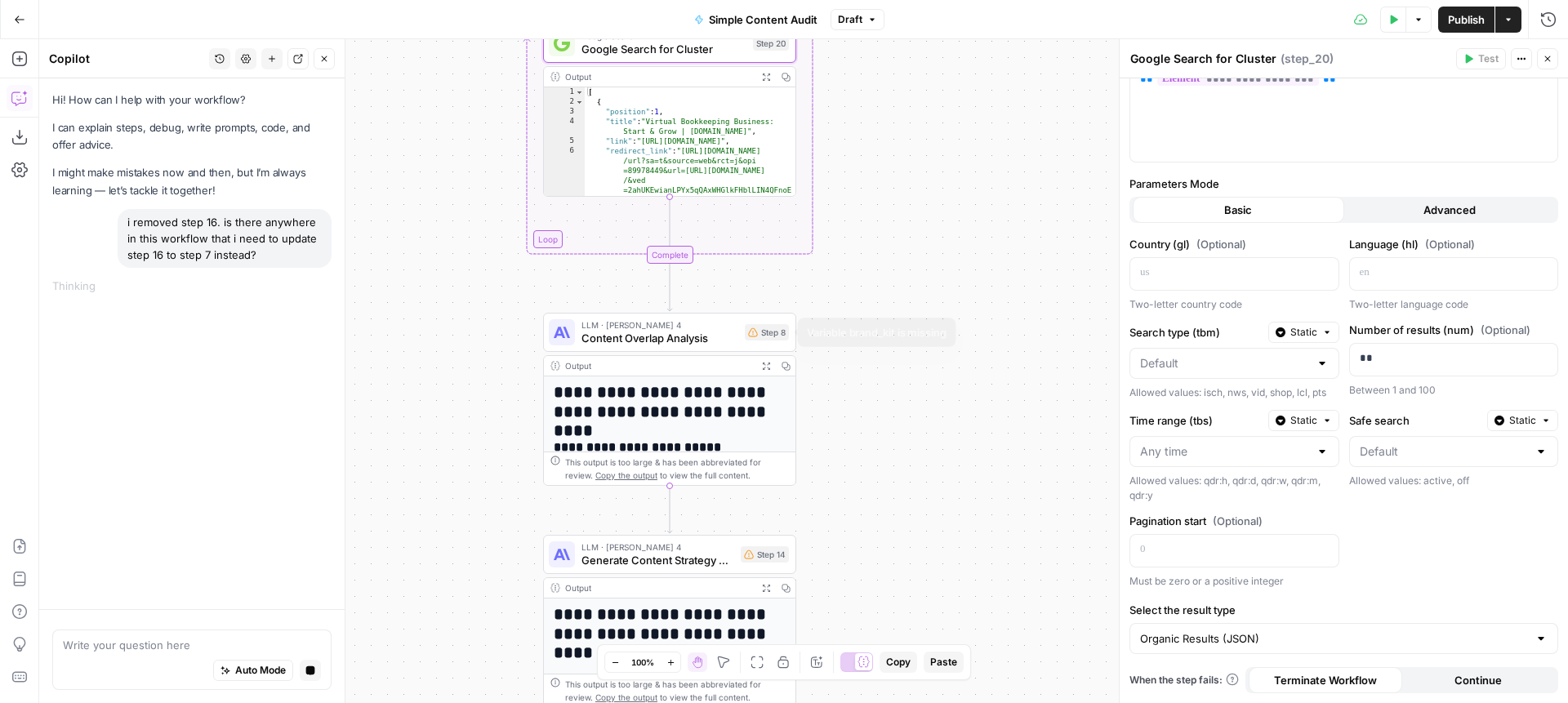
click at [665, 330] on span "Content Overlap Analysis" at bounding box center [660, 338] width 157 height 16
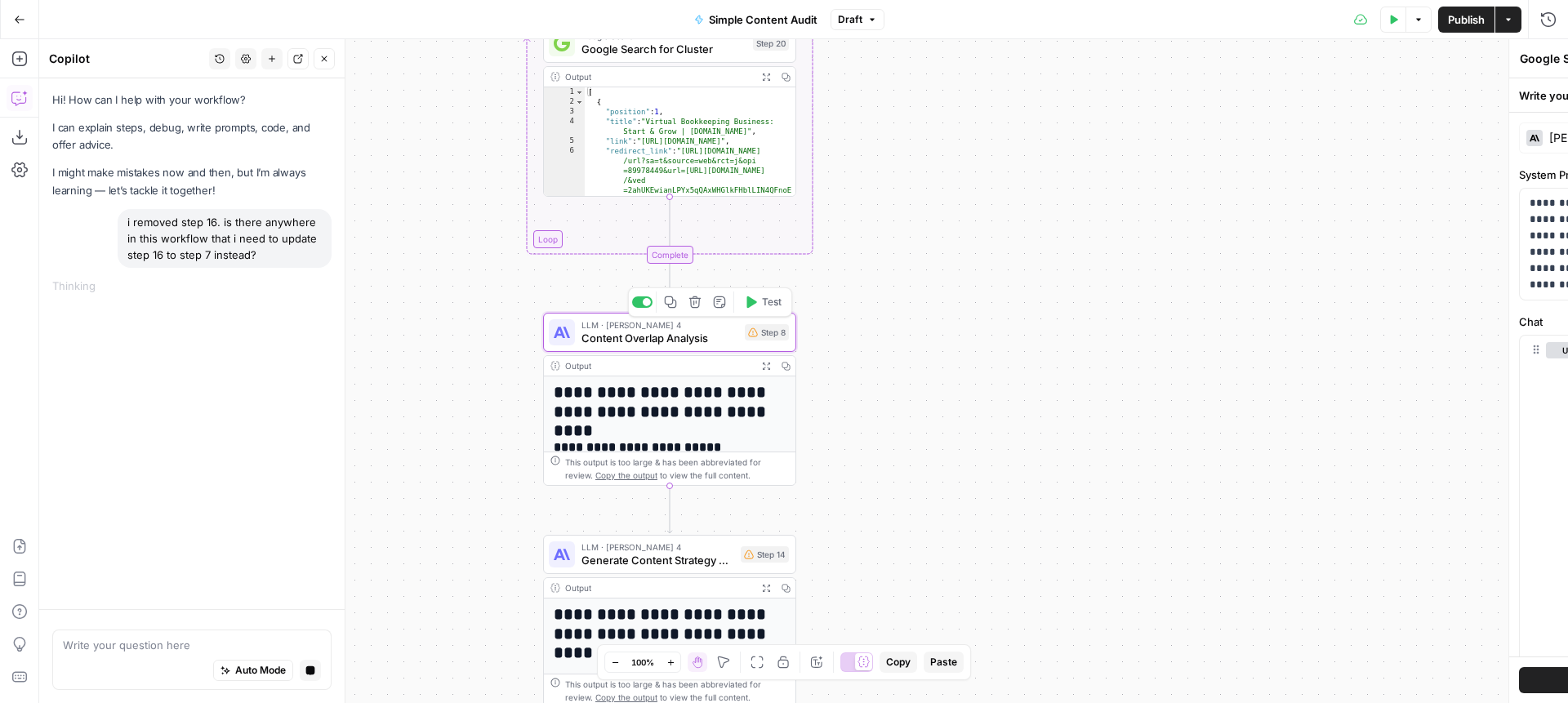
type textarea "Content Overlap Analysis"
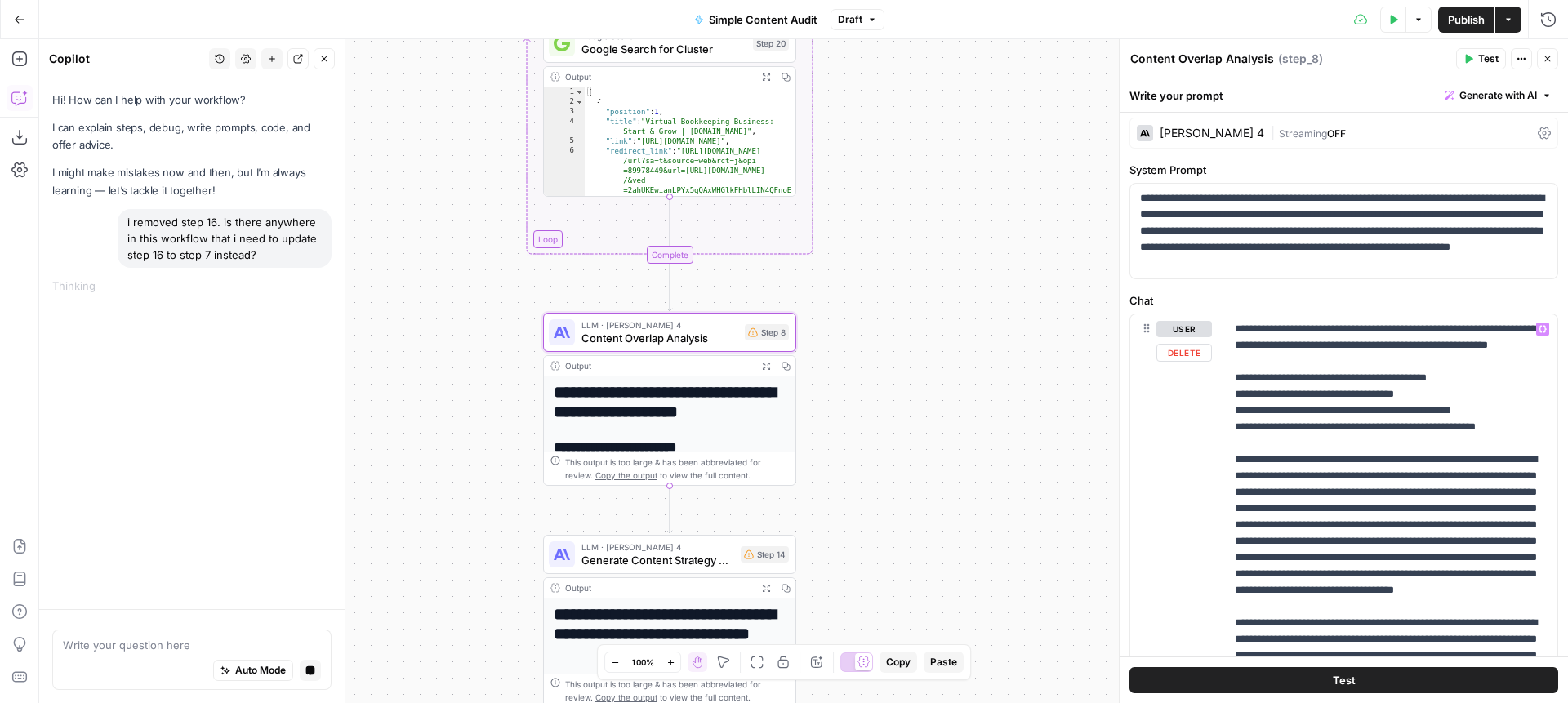
scroll to position [0, 0]
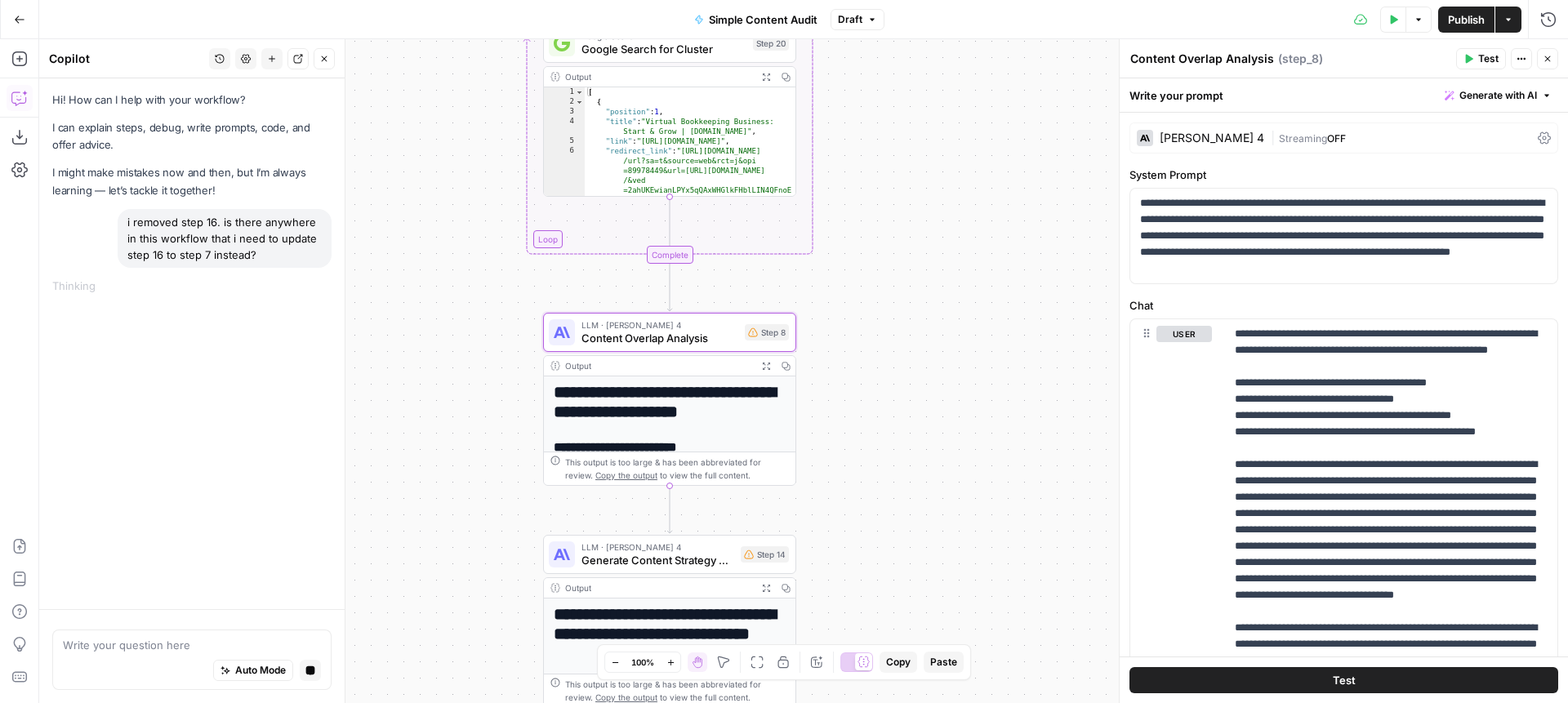
click at [1544, 138] on icon at bounding box center [1544, 137] width 13 height 13
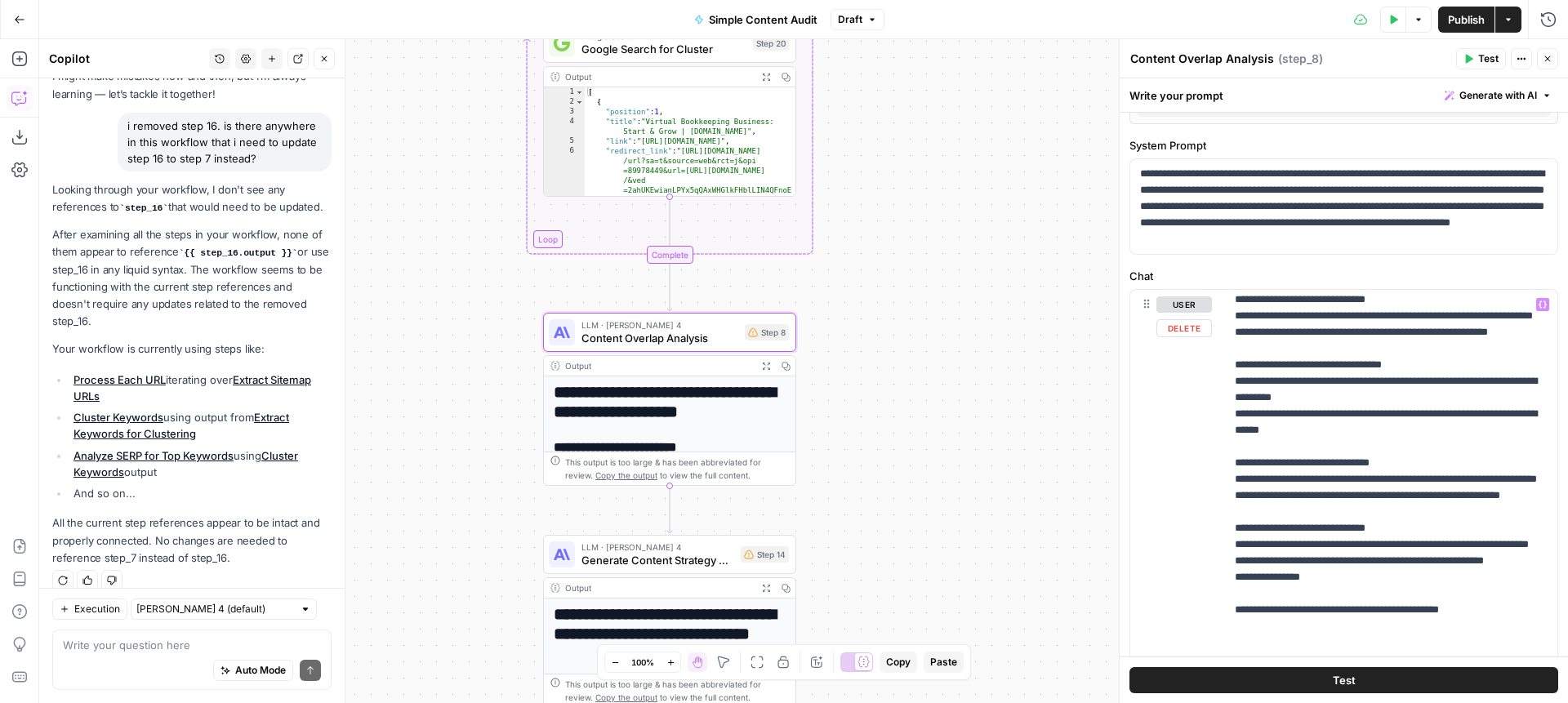
scroll to position [1944, 0]
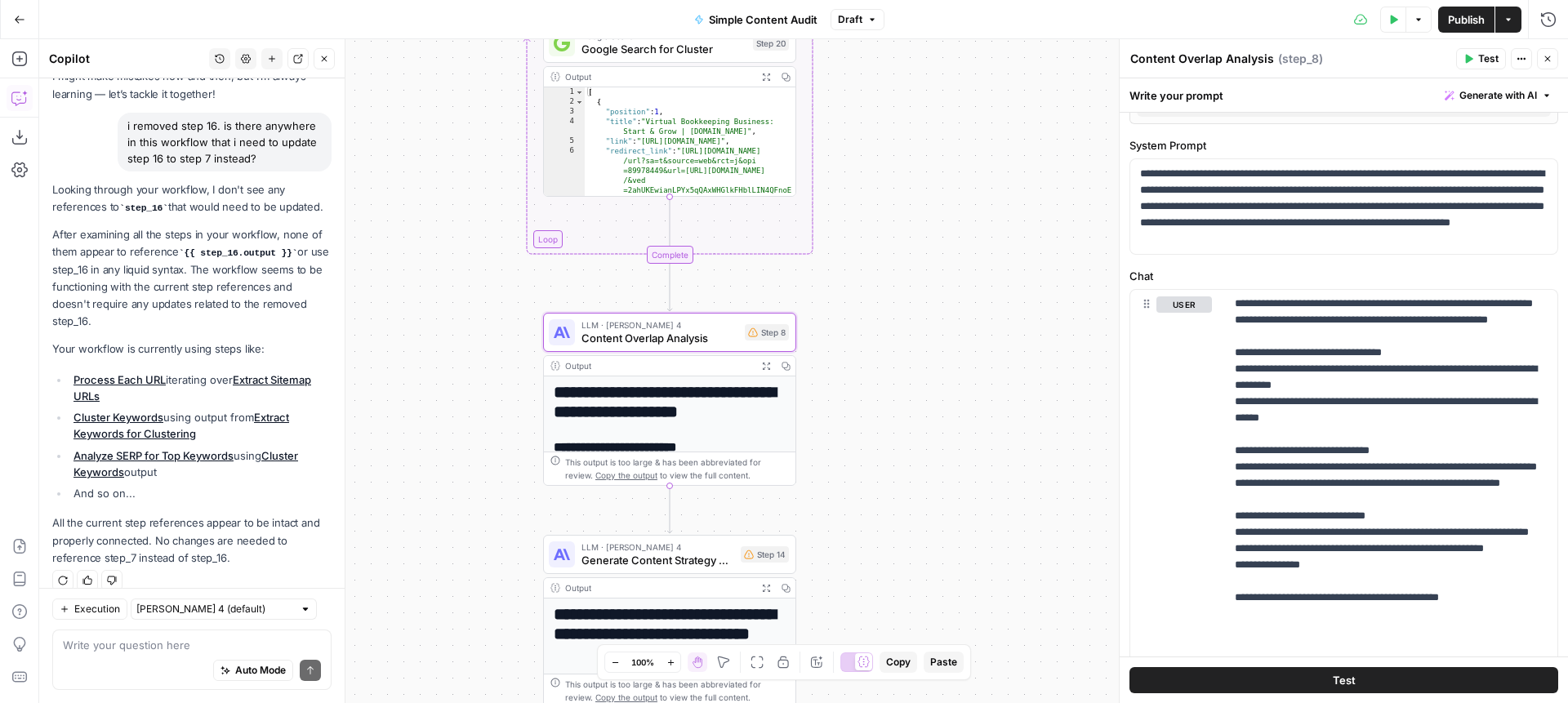
drag, startPoint x: 1455, startPoint y: 23, endPoint x: 1434, endPoint y: 34, distance: 23.7
click at [1455, 23] on span "Publish" at bounding box center [1466, 20] width 36 height 16
click at [1551, 61] on icon "button" at bounding box center [1548, 59] width 10 height 10
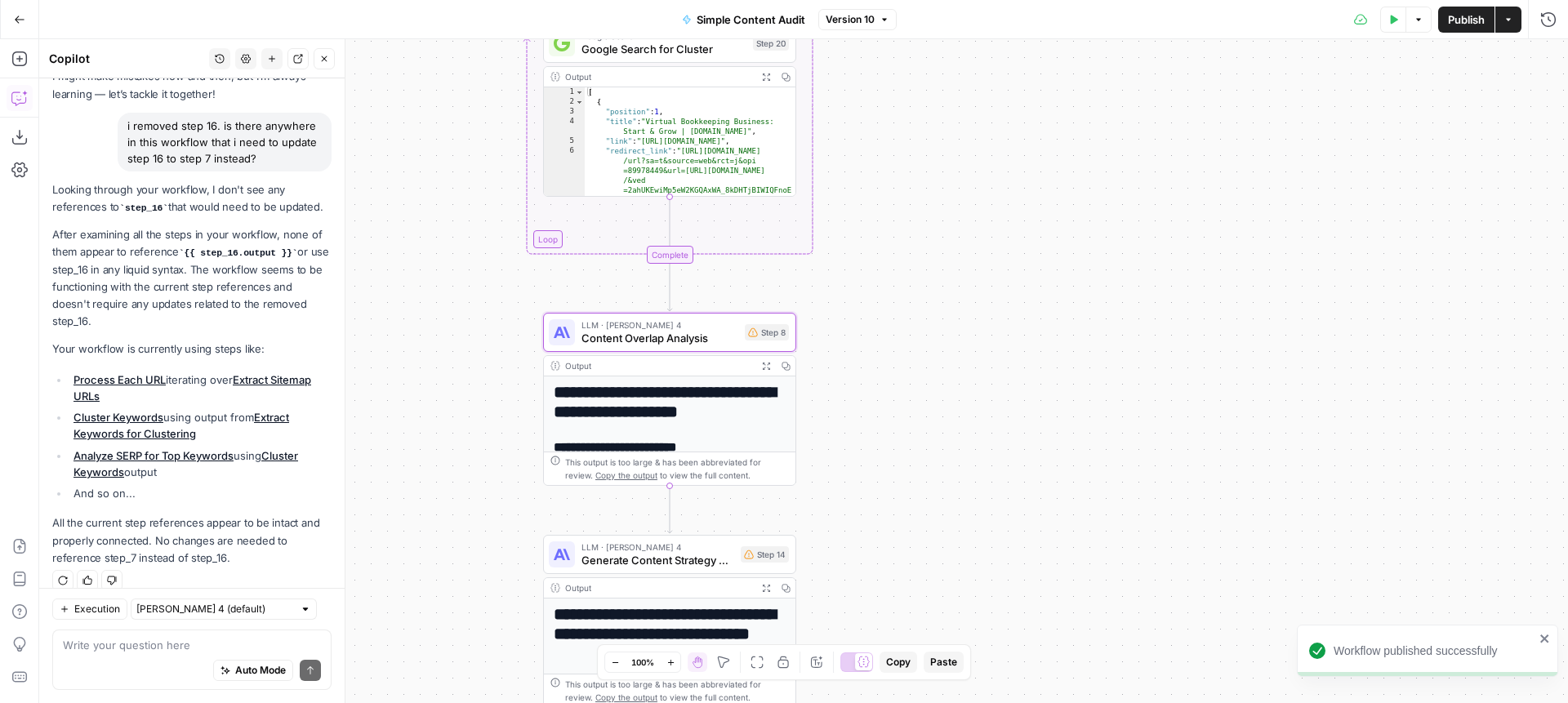
drag, startPoint x: 323, startPoint y: 61, endPoint x: 270, endPoint y: 58, distance: 53.1
click at [321, 61] on icon "button" at bounding box center [324, 59] width 10 height 10
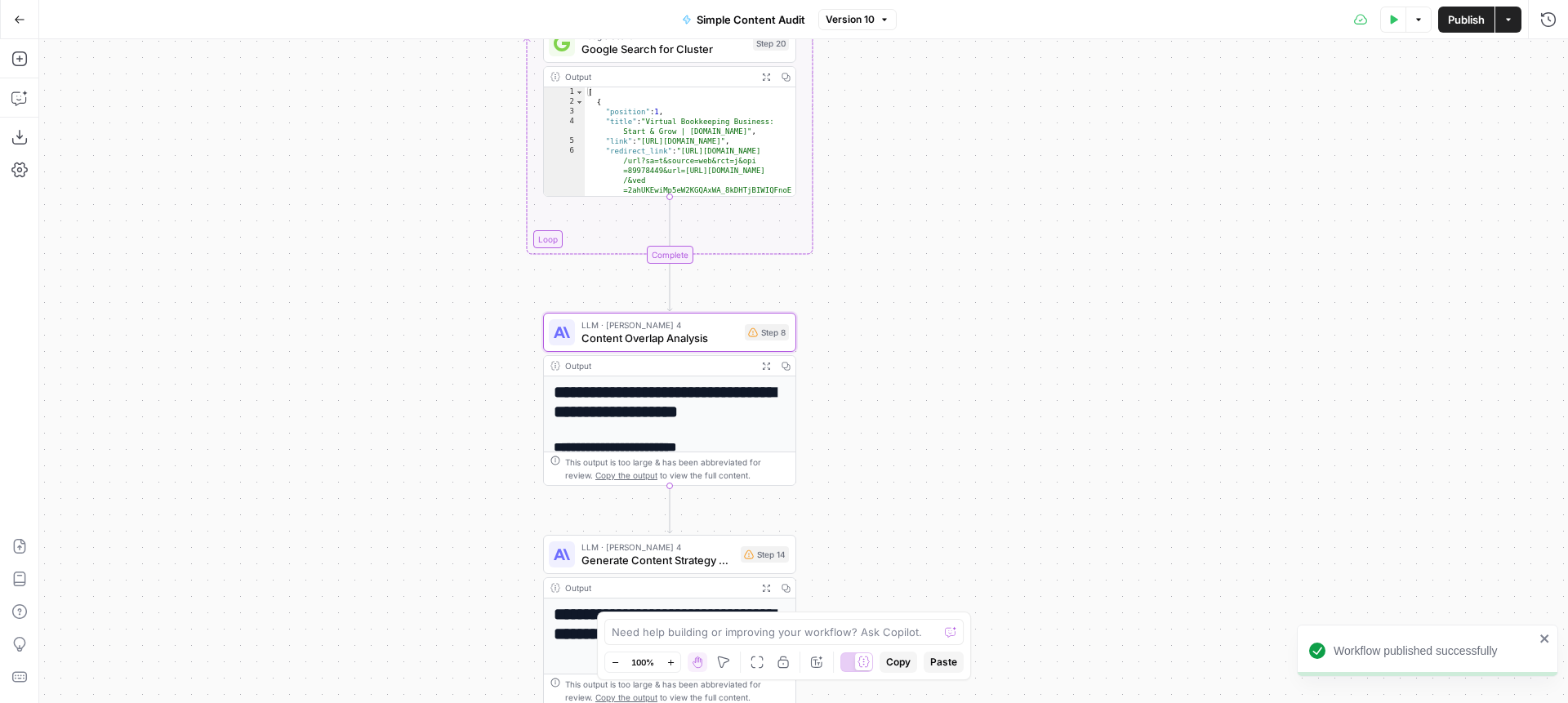
click at [15, 23] on icon "button" at bounding box center [20, 20] width 12 height 12
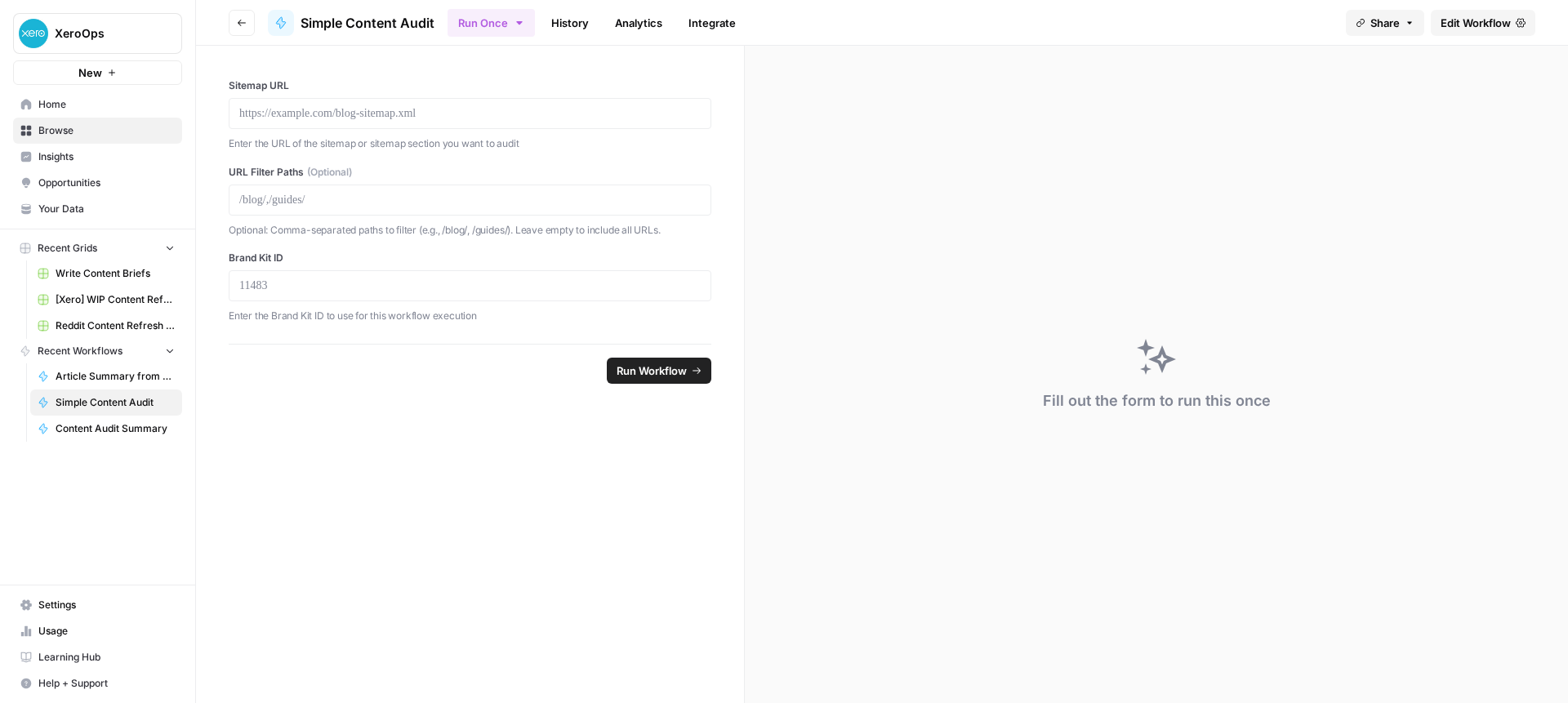
click at [42, 128] on span "Browse" at bounding box center [106, 130] width 137 height 15
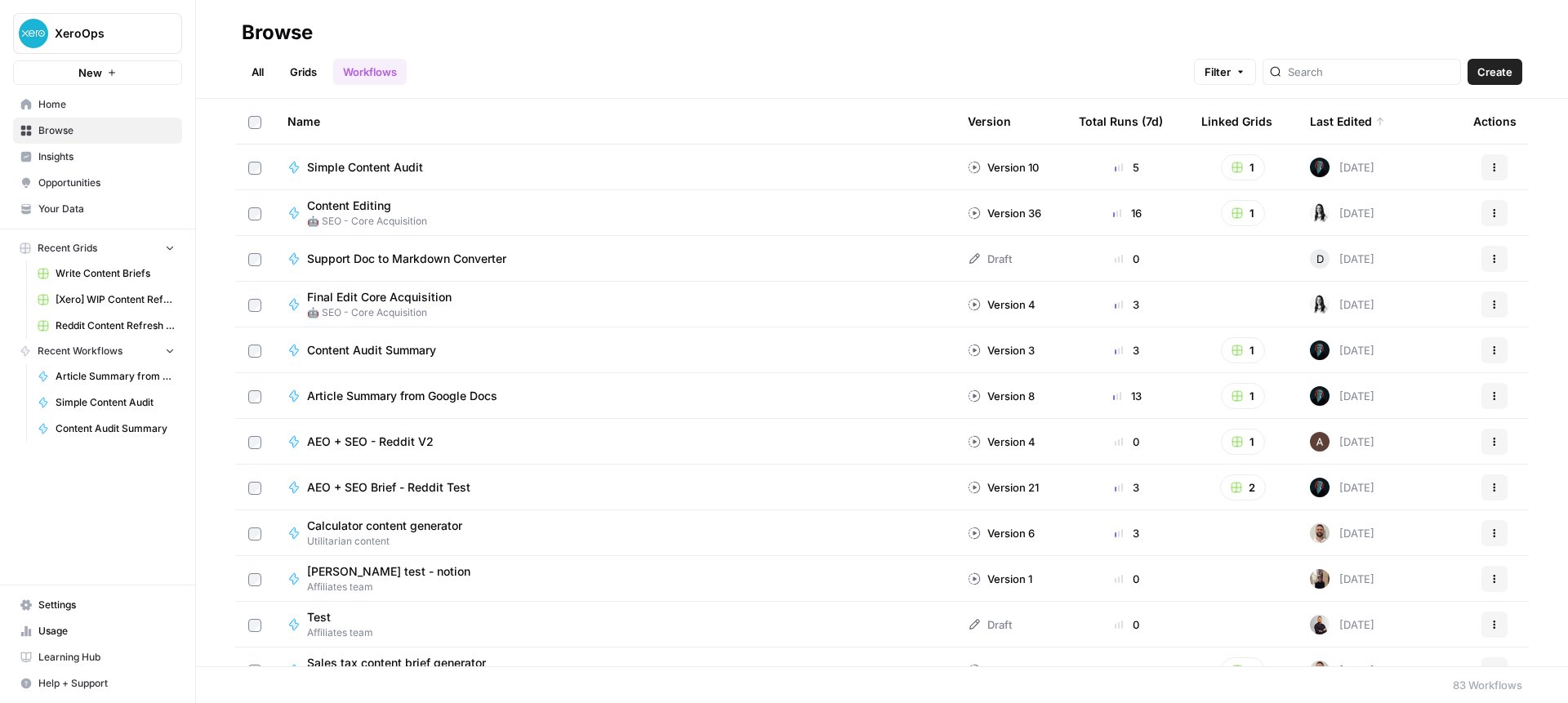
click at [64, 212] on span "Your Data" at bounding box center [106, 208] width 137 height 15
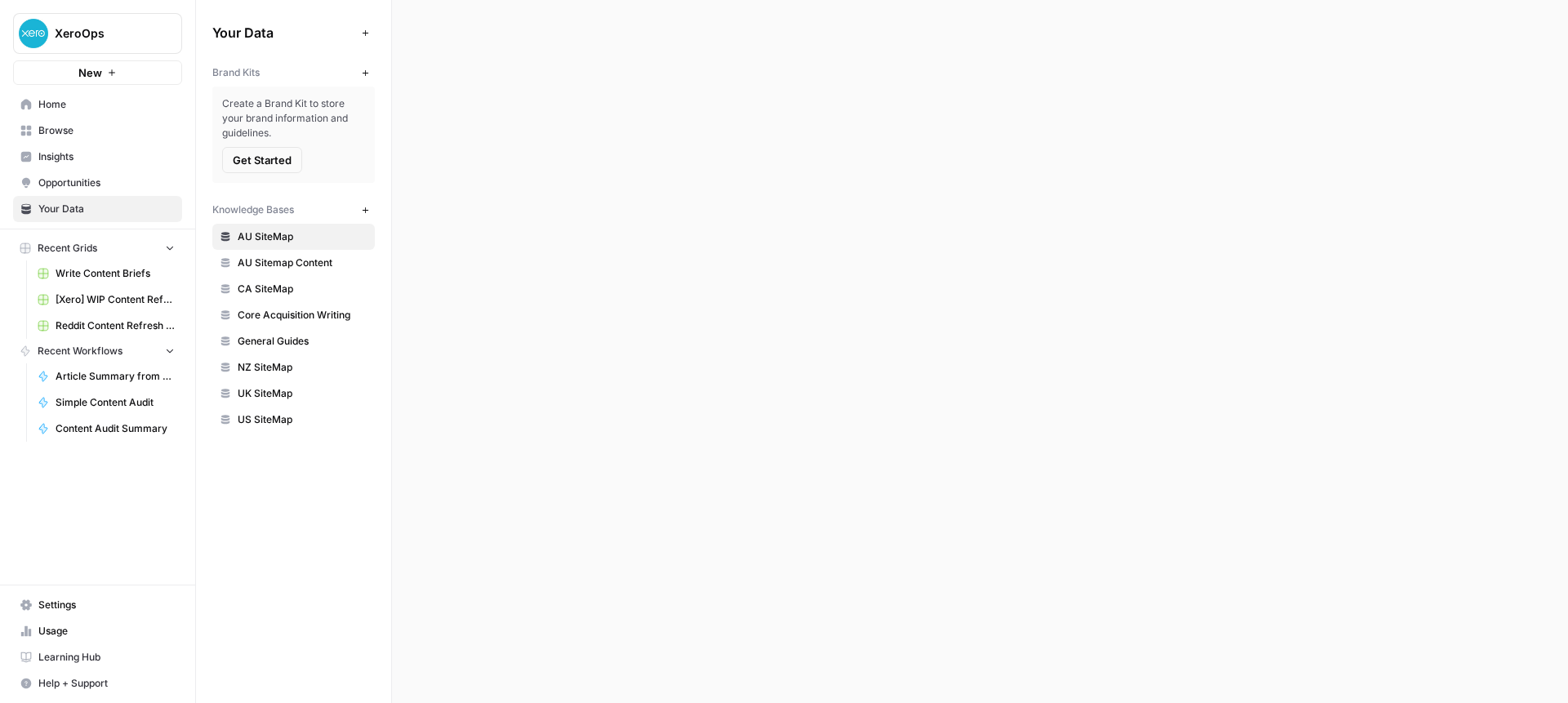
click at [69, 191] on link "Opportunities" at bounding box center [98, 183] width 169 height 26
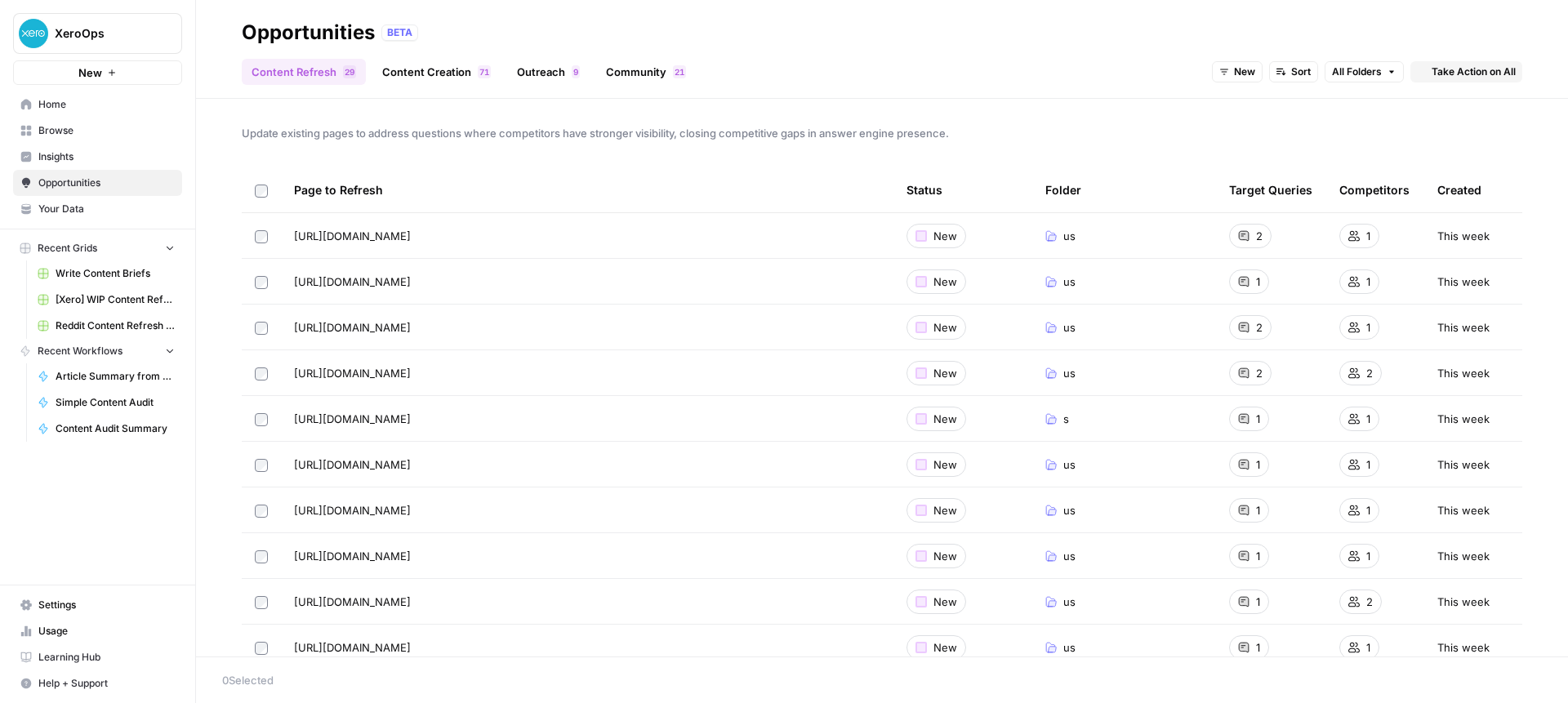
click at [77, 128] on span "Browse" at bounding box center [106, 130] width 137 height 15
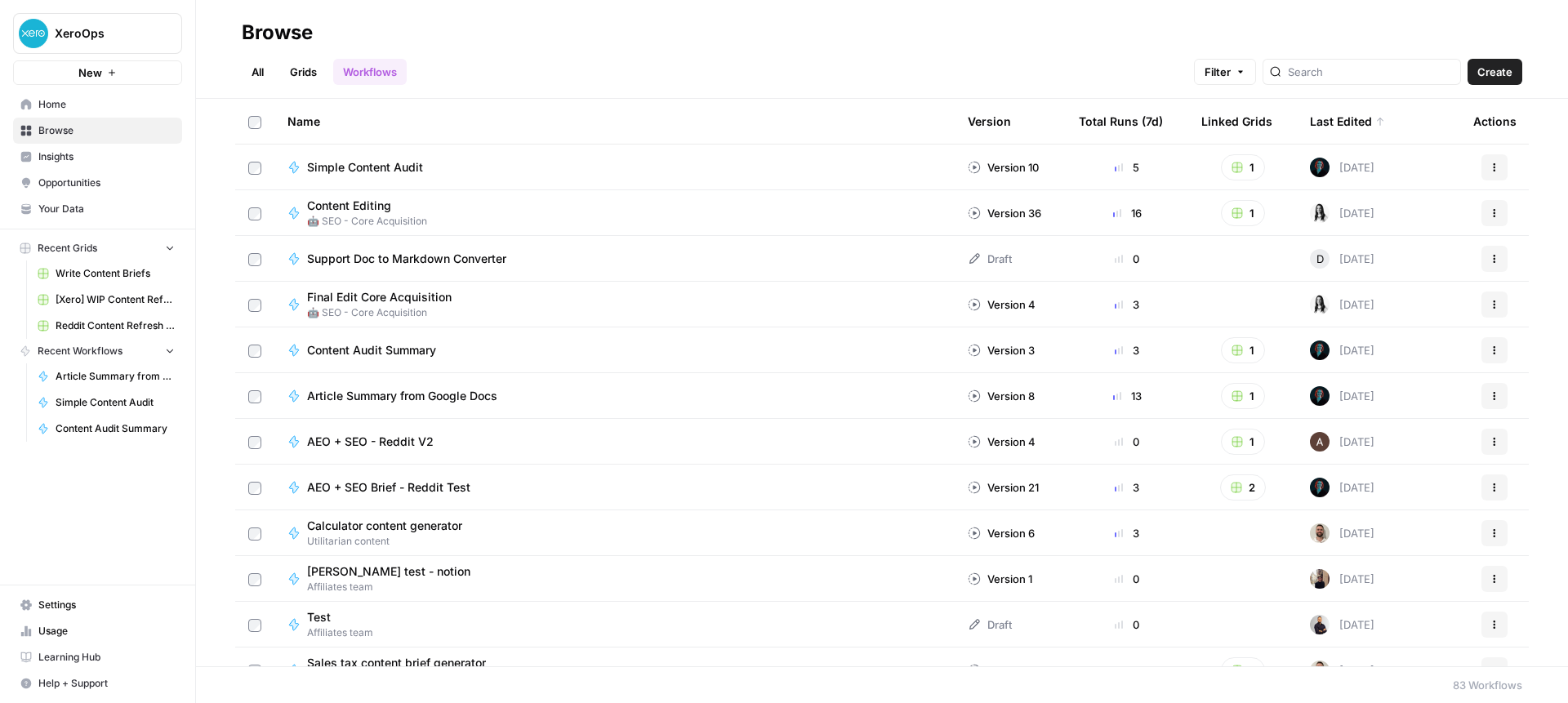
click at [315, 59] on link "Grids" at bounding box center [303, 71] width 46 height 26
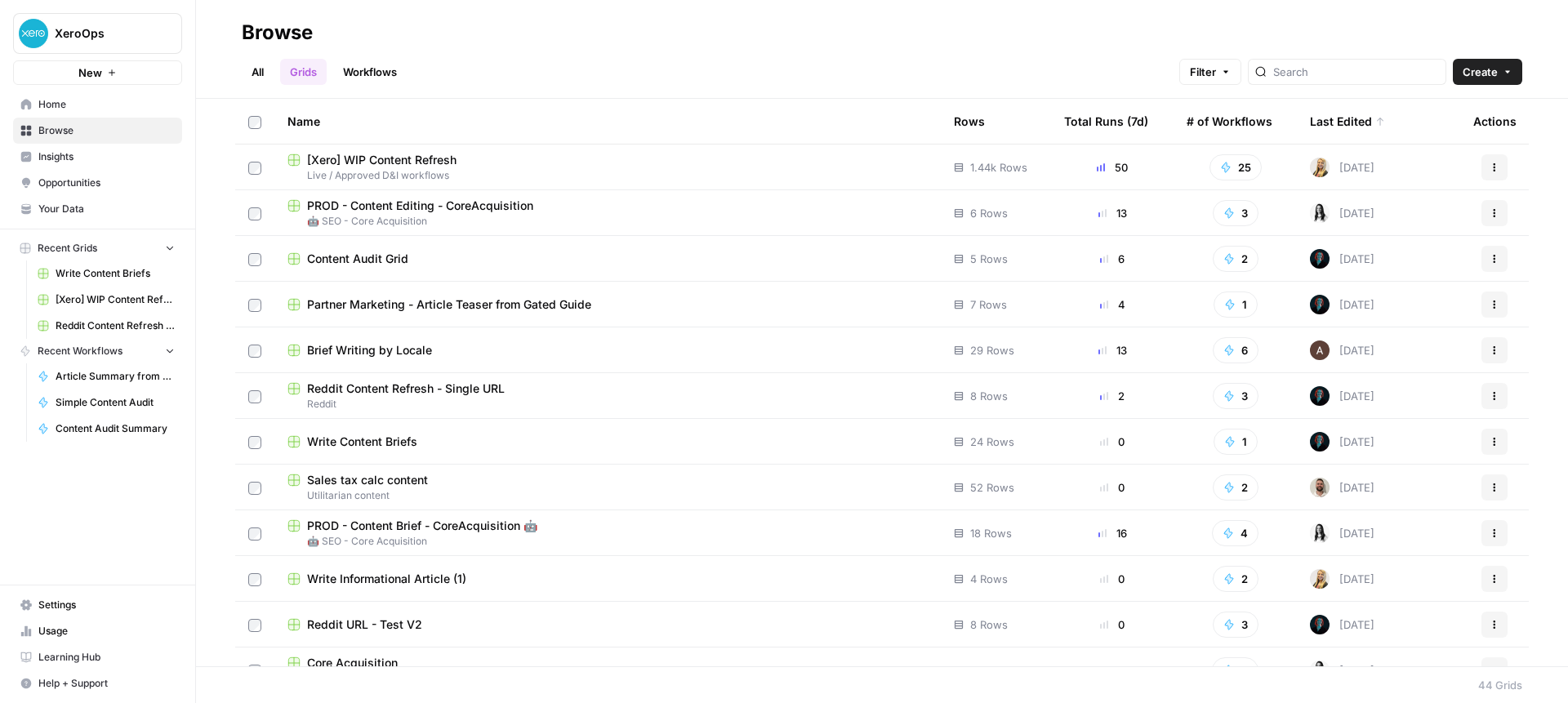
click at [645, 251] on div "Content Audit Grid" at bounding box center [608, 259] width 640 height 16
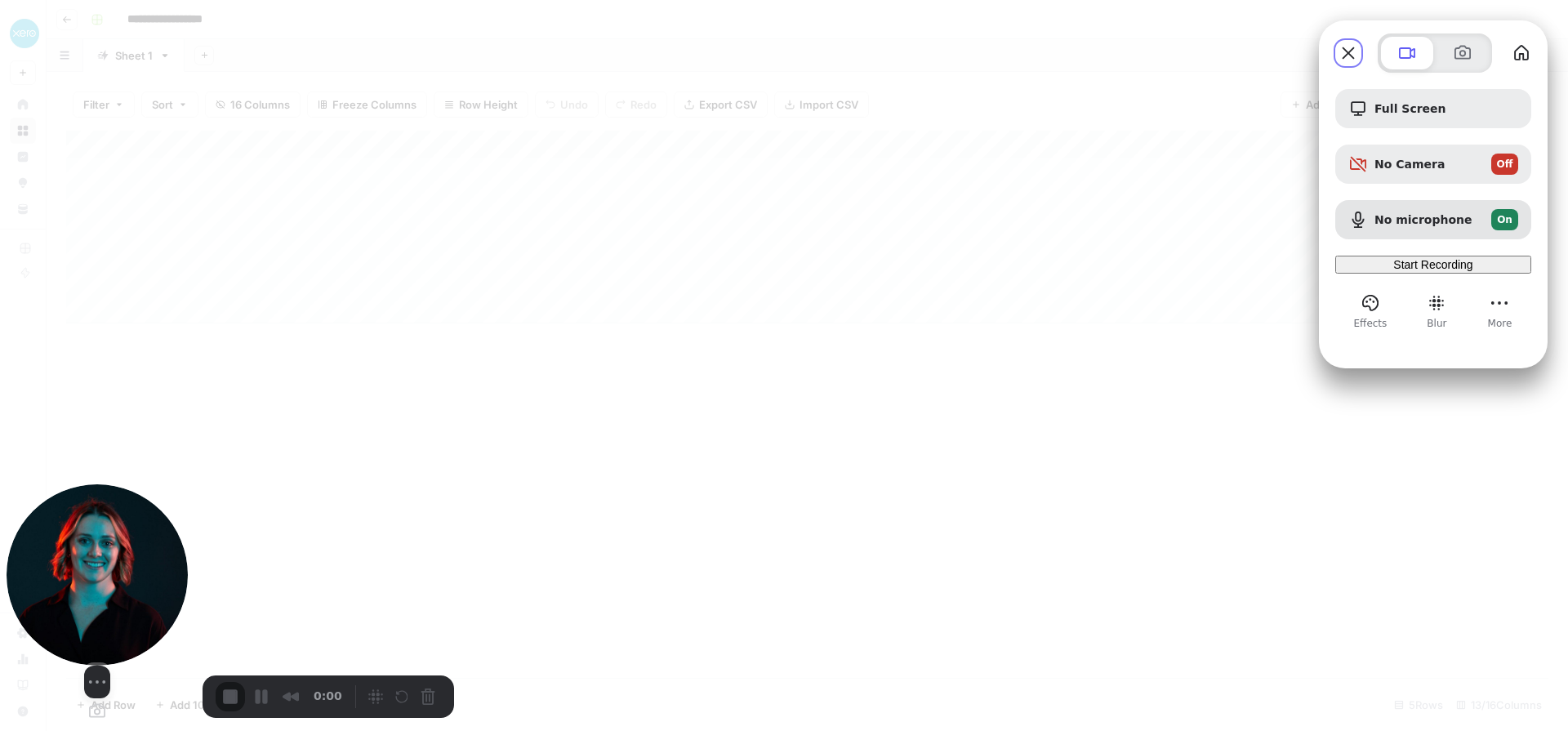
drag, startPoint x: 127, startPoint y: 601, endPoint x: 112, endPoint y: 655, distance: 56.0
click at [112, 655] on img at bounding box center [97, 575] width 181 height 181
click at [51, 692] on button "Camera off" at bounding box center [58, 682] width 20 height 20
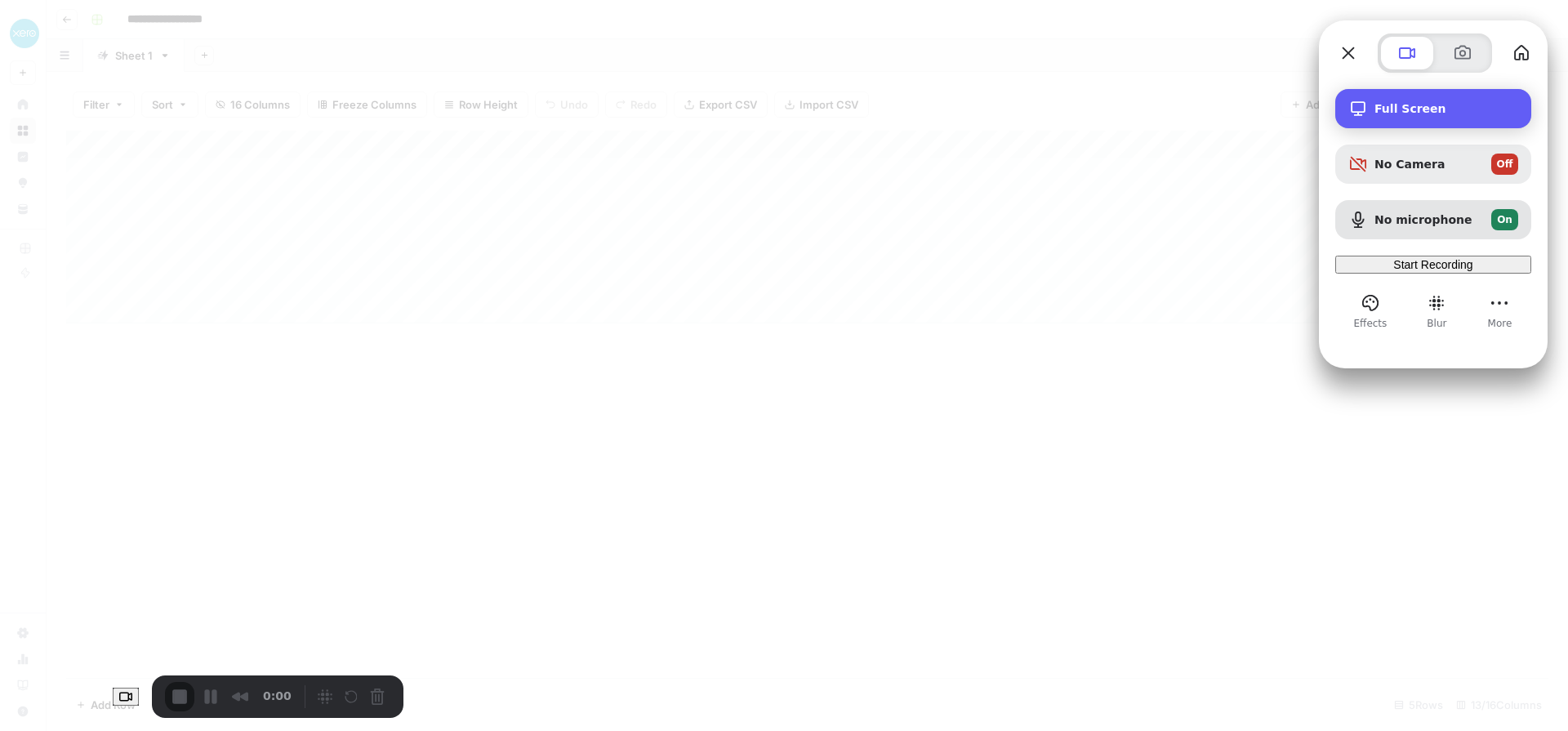
click at [1415, 109] on span "Full Screen" at bounding box center [1446, 108] width 144 height 13
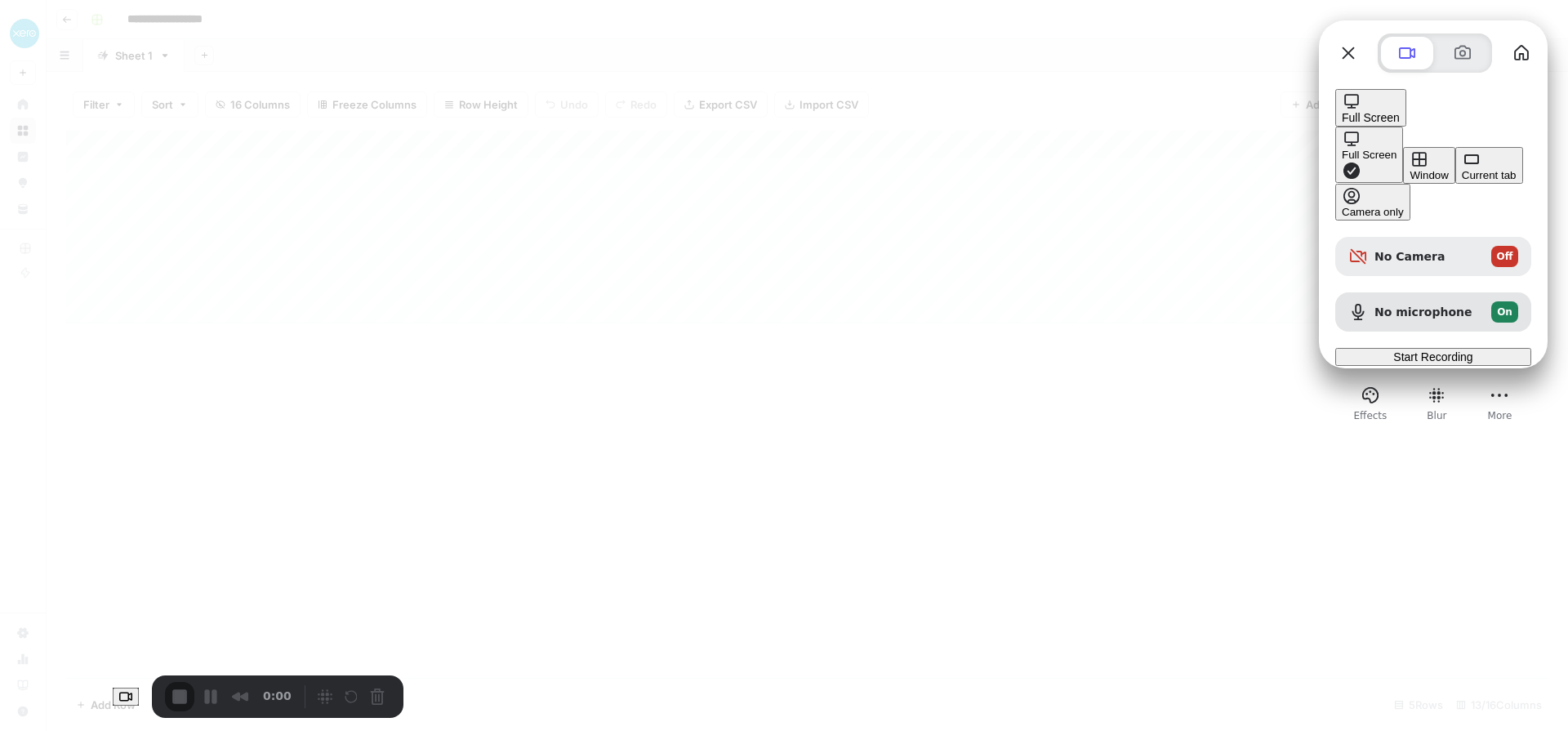
click at [1342, 149] on div "Full Screen" at bounding box center [1369, 155] width 55 height 12
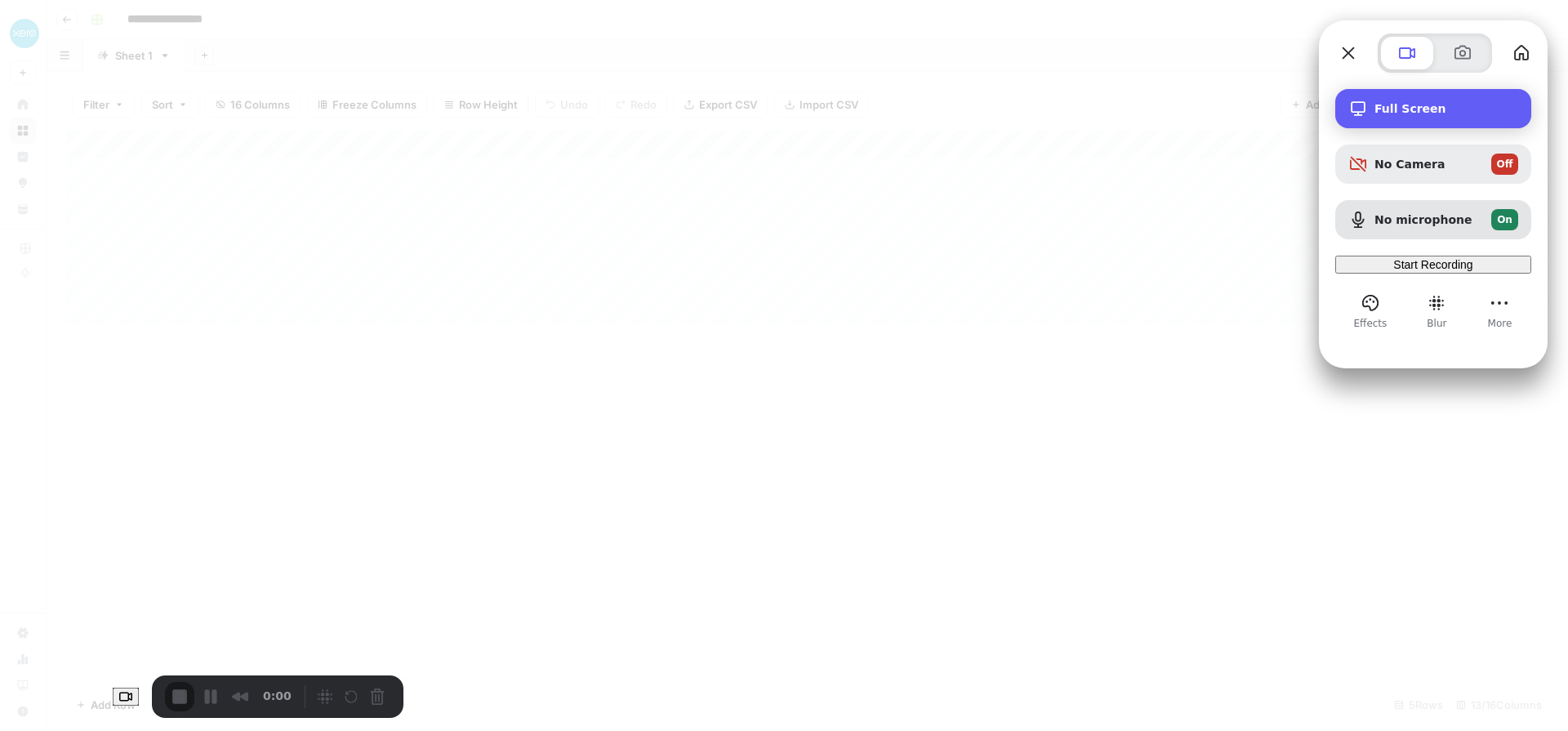
click at [1395, 110] on span "Full Screen" at bounding box center [1446, 108] width 144 height 13
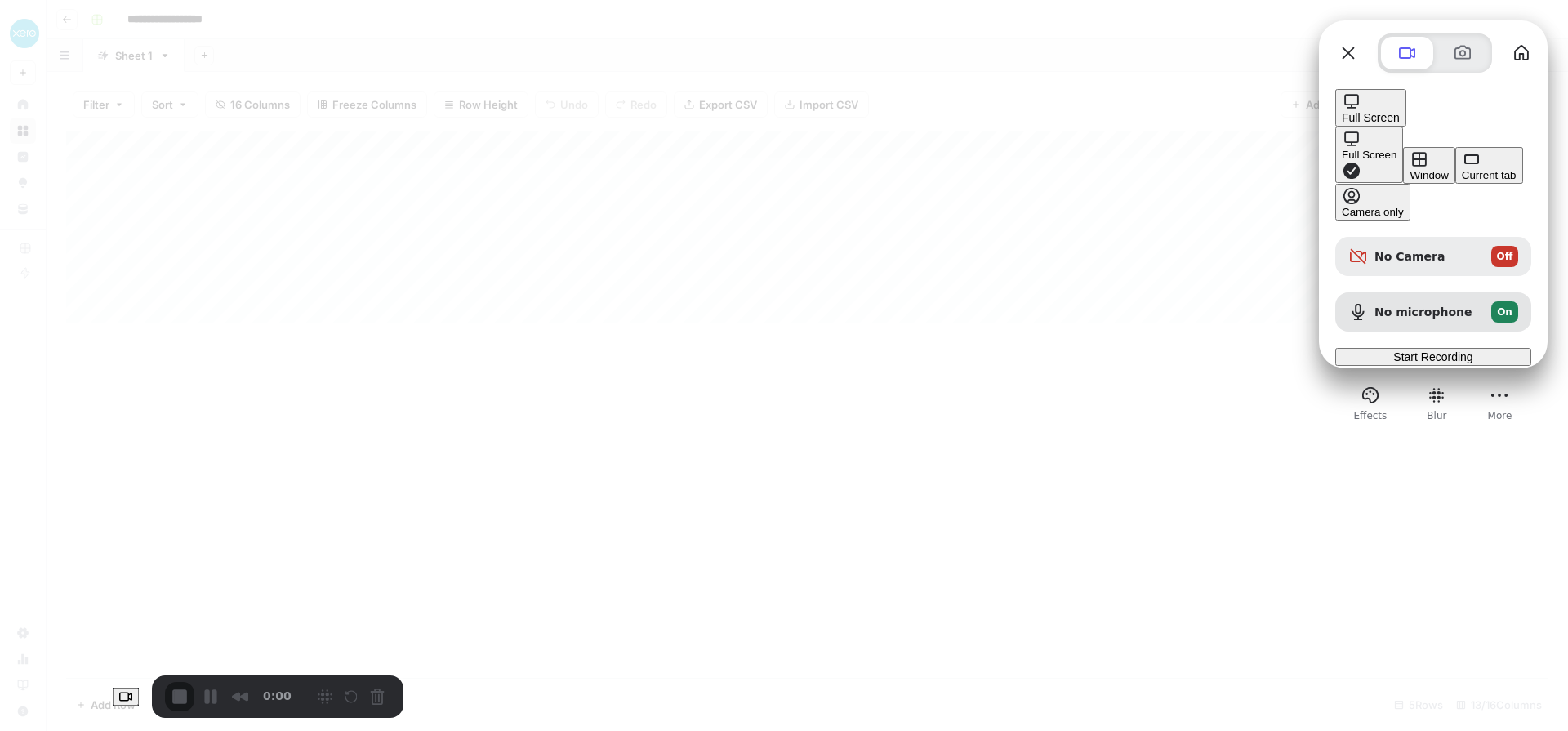
click at [1410, 169] on div "Window" at bounding box center [1429, 176] width 38 height 12
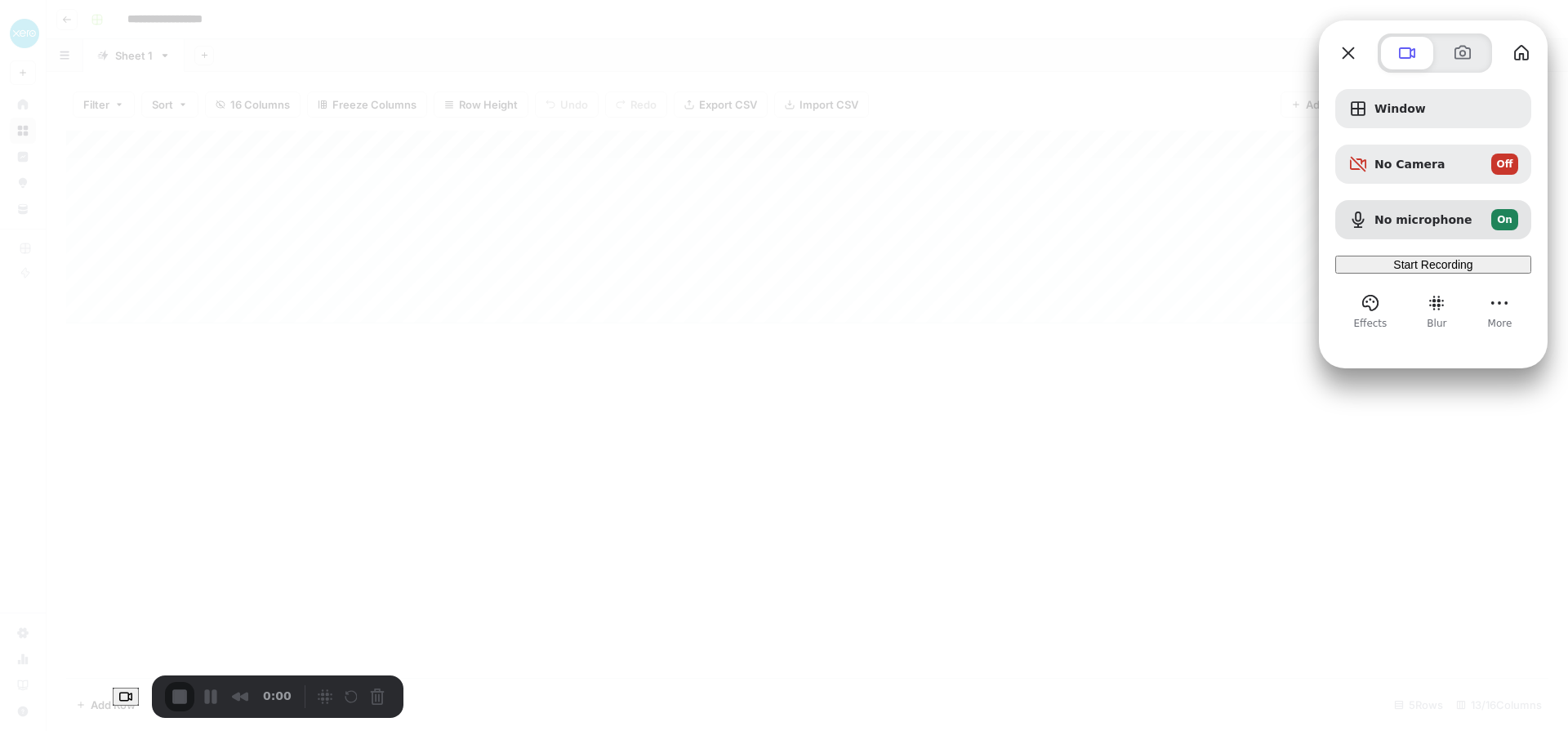
click at [1421, 271] on span "Start Recording" at bounding box center [1432, 264] width 79 height 13
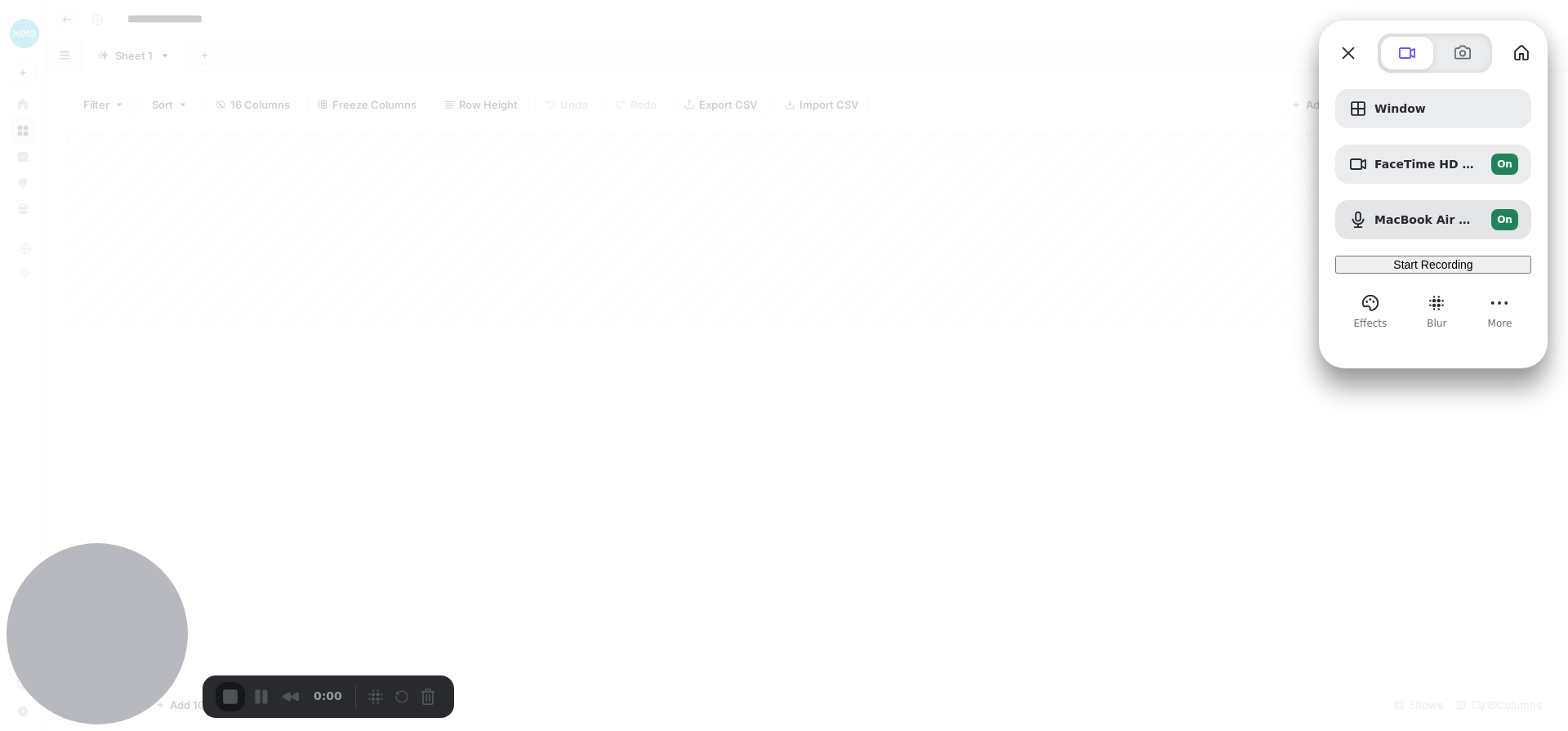
click at [1470, 164] on span "FaceTime HD Camera (5B00:3AA6)" at bounding box center [1426, 164] width 104 height 13
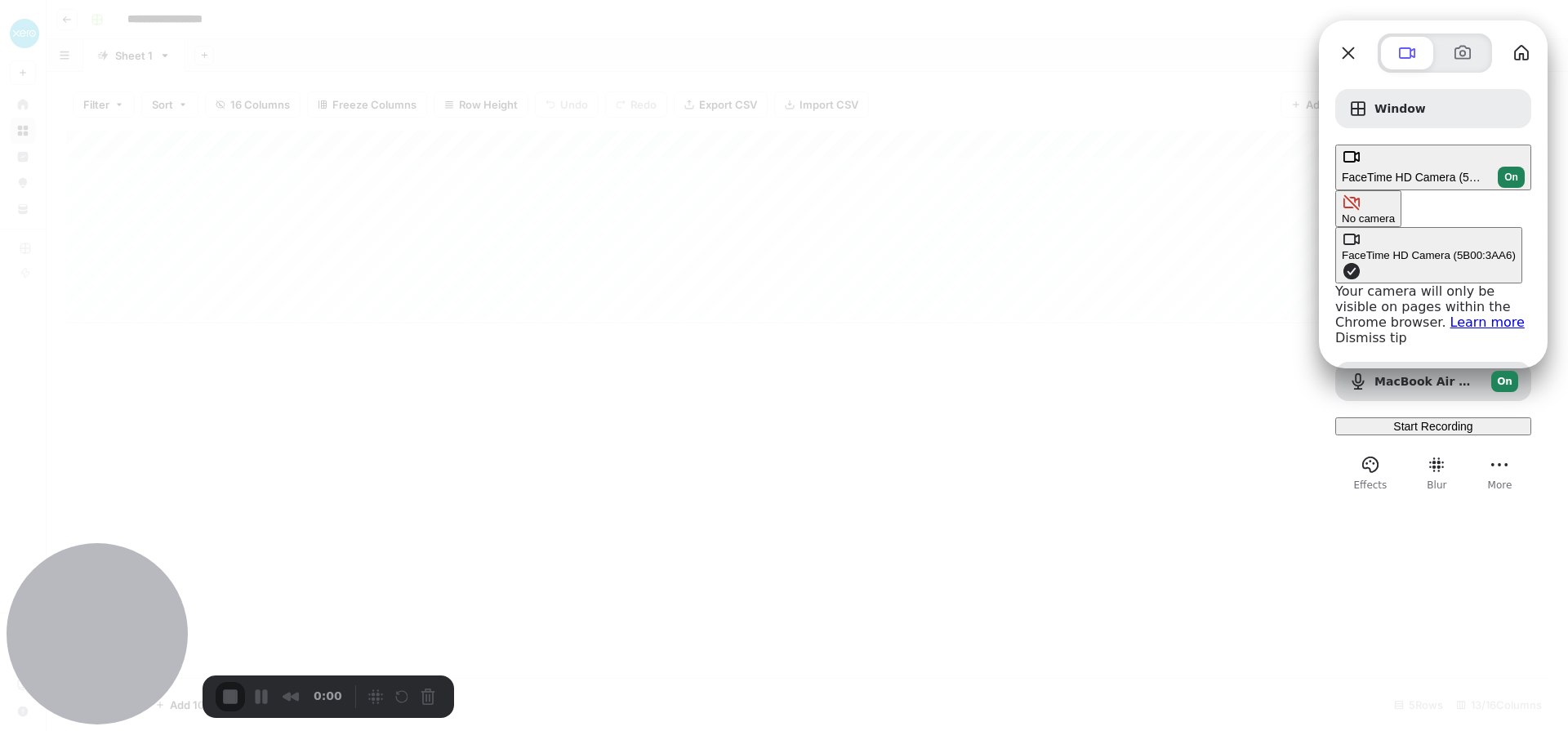
click at [774, 451] on div at bounding box center [784, 366] width 1568 height 731
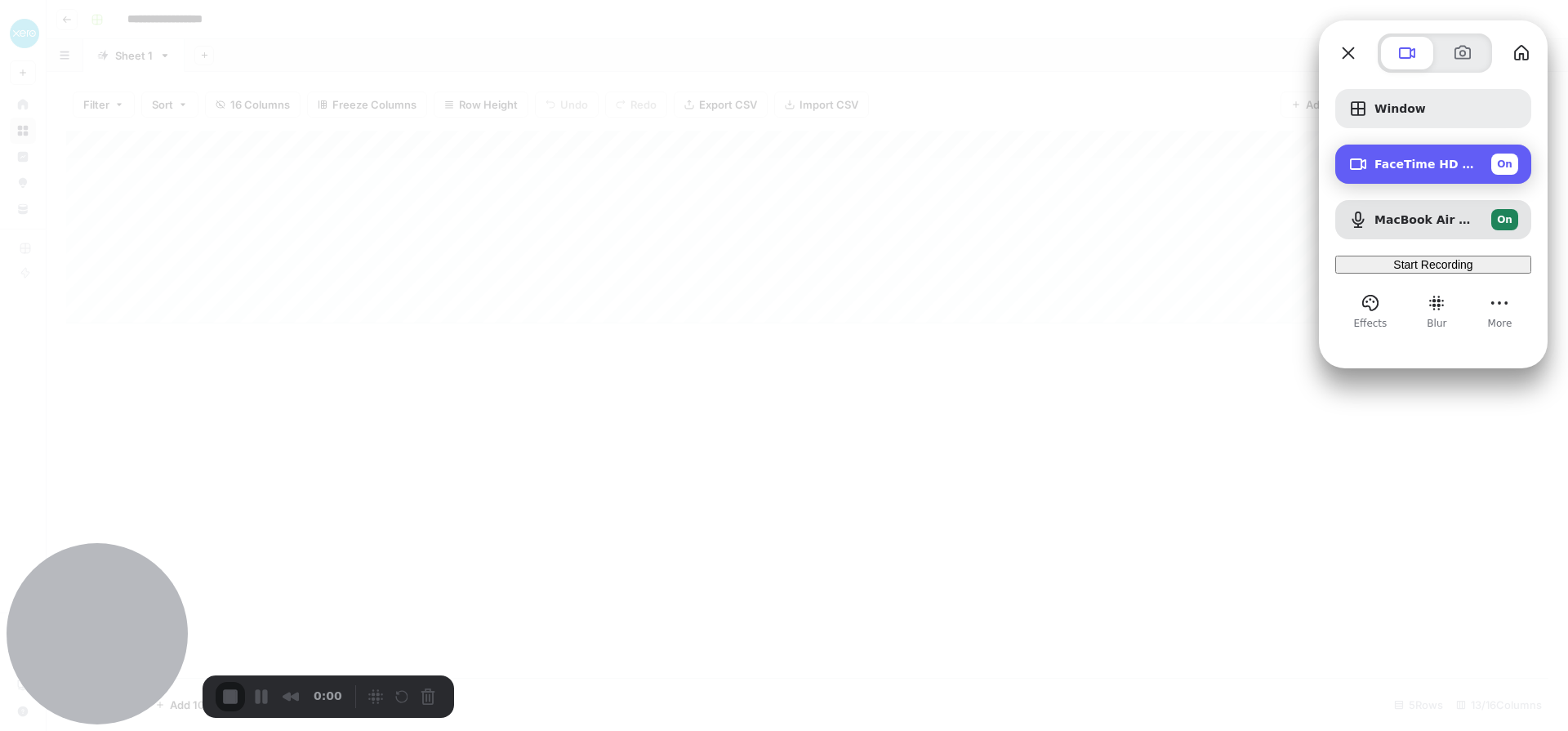
click at [1502, 165] on span "On" at bounding box center [1504, 164] width 15 height 15
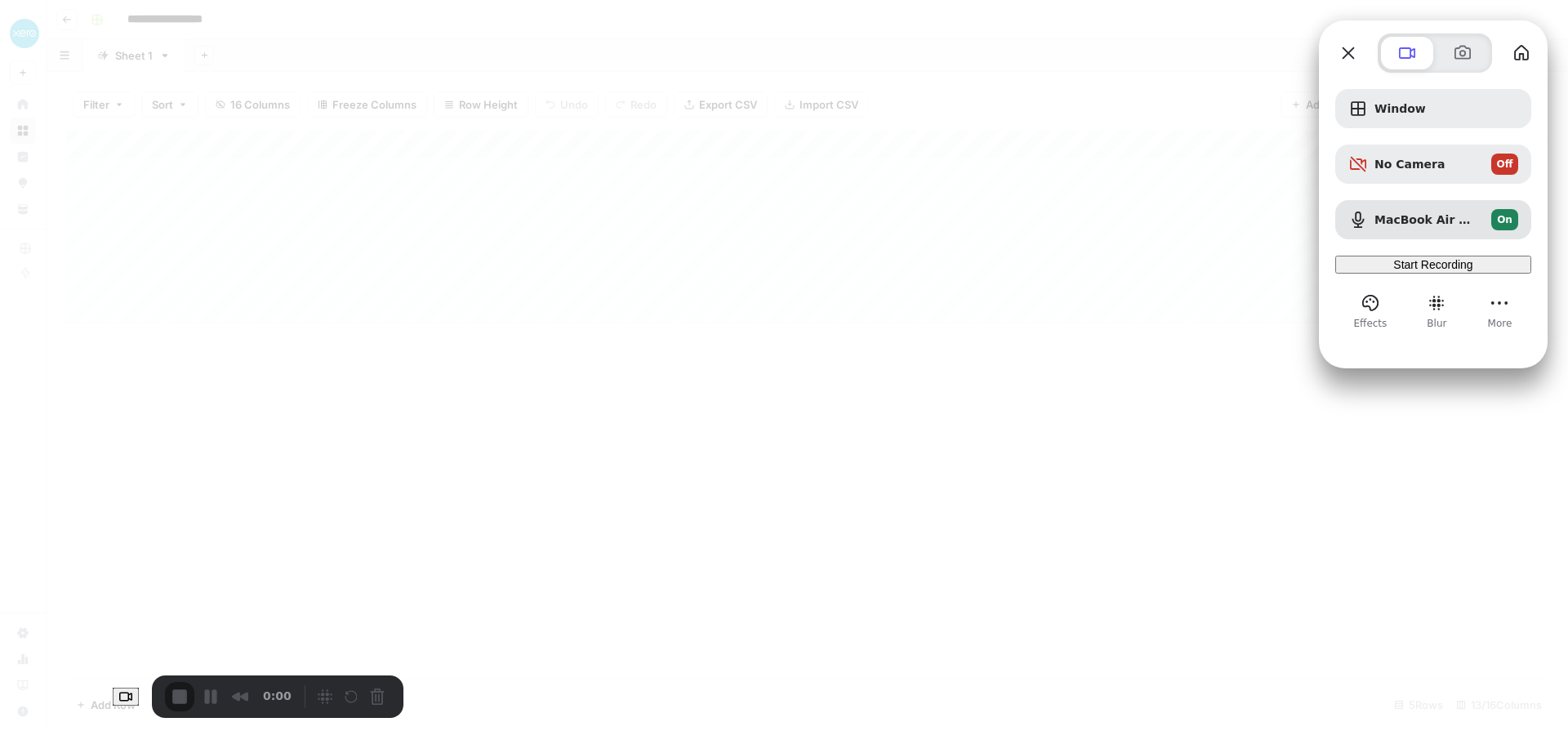
click at [1421, 271] on span "Start Recording" at bounding box center [1432, 264] width 79 height 13
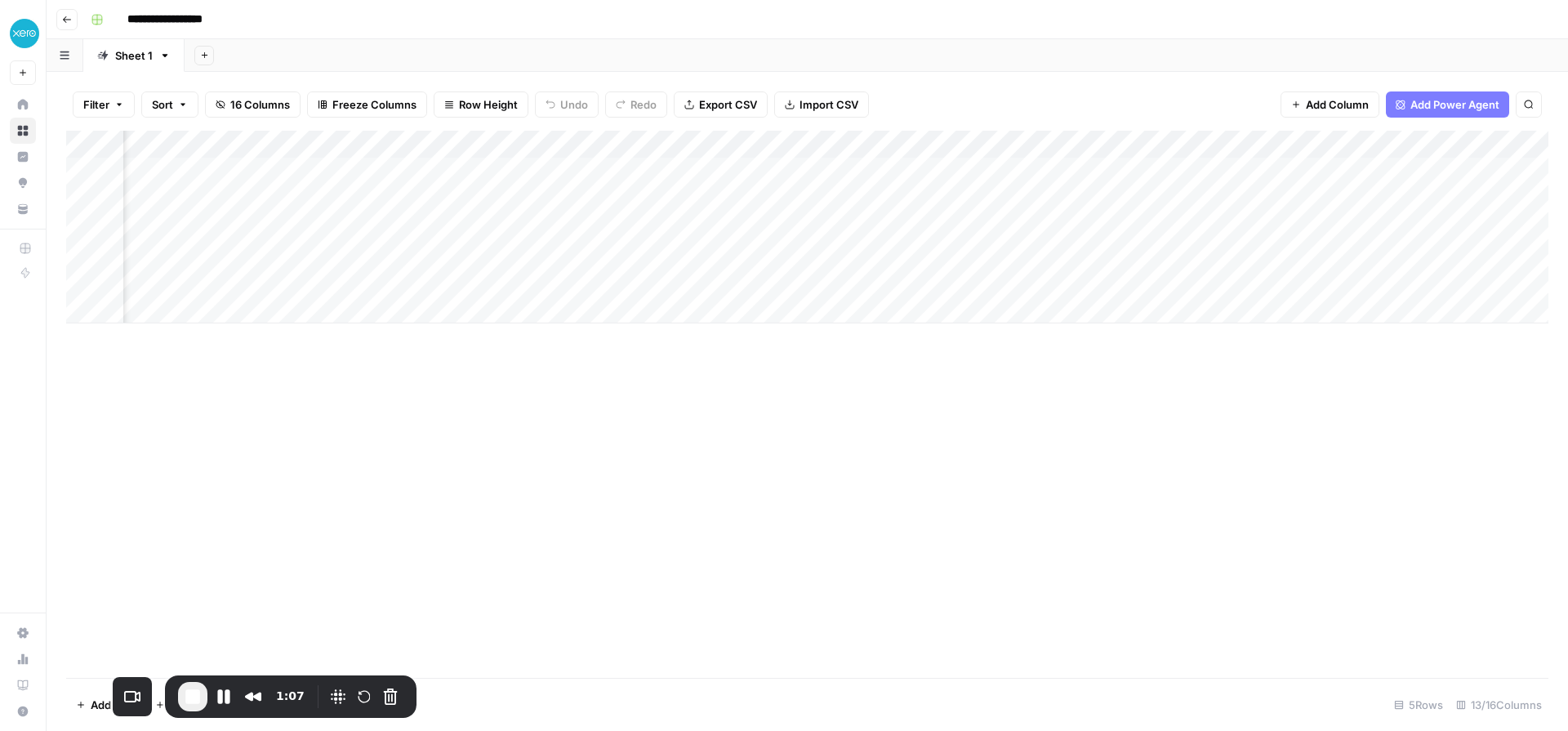
scroll to position [0, 411]
click at [435, 170] on div "Add Column" at bounding box center [808, 226] width 1483 height 193
click at [490, 169] on div "Add Column" at bounding box center [808, 226] width 1483 height 193
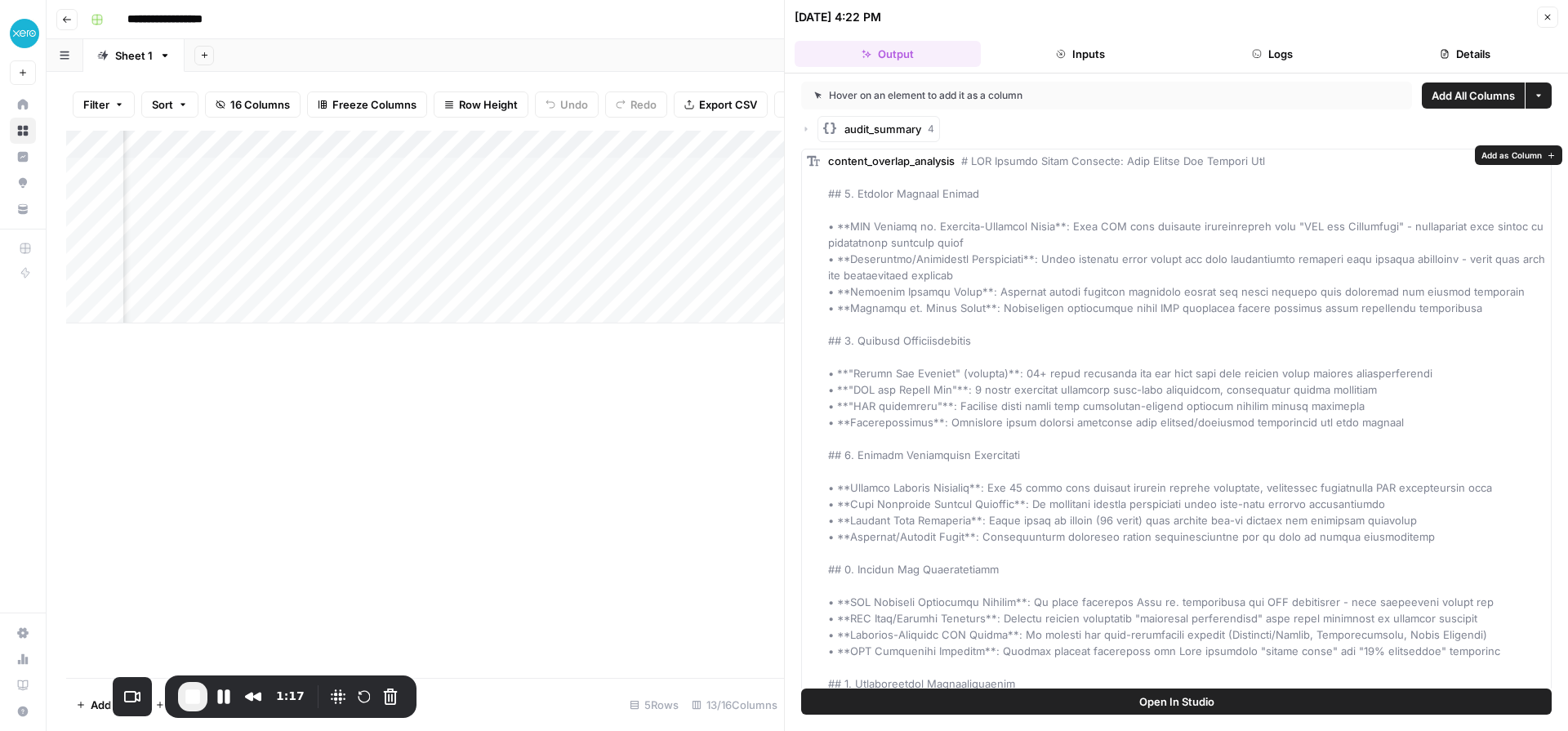
scroll to position [13, 0]
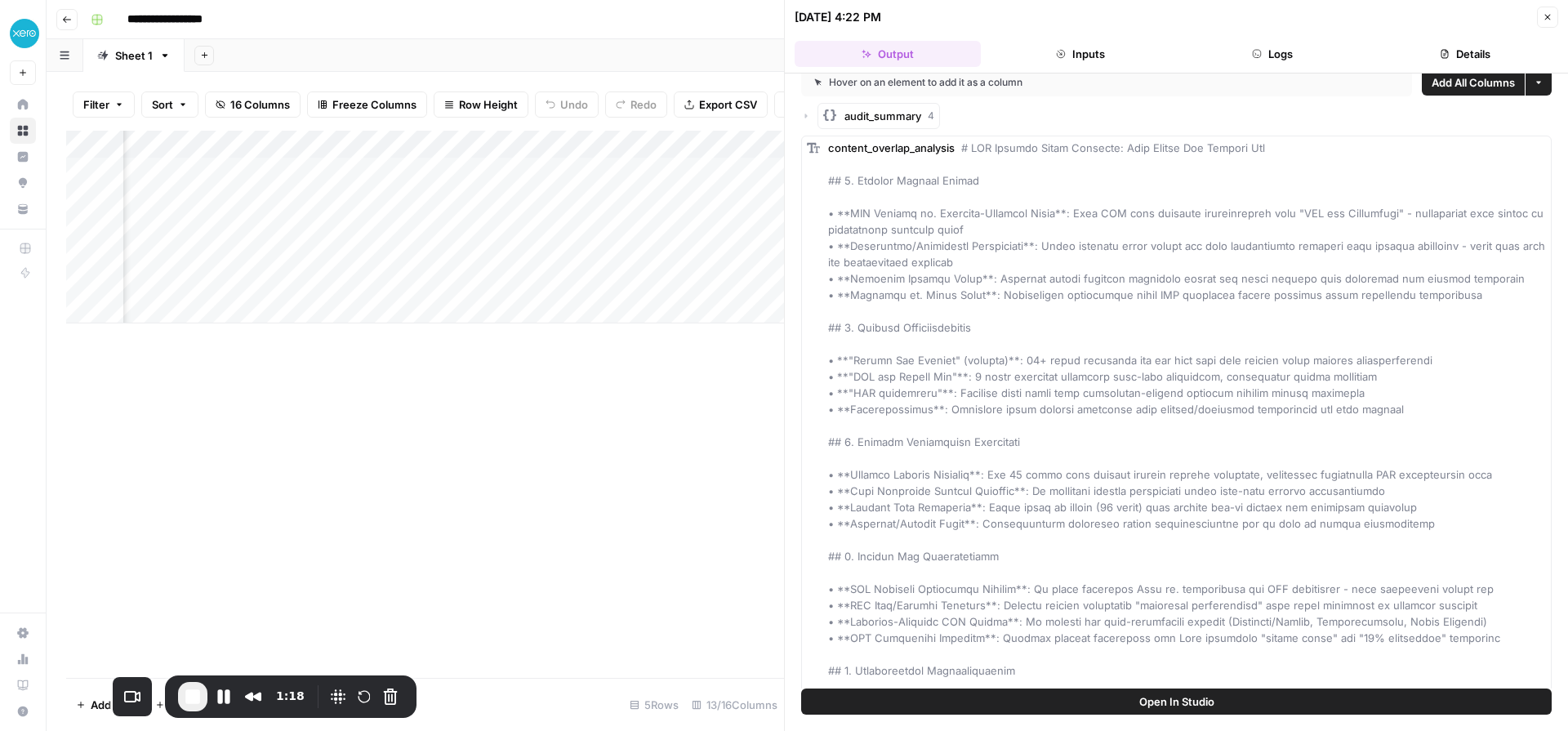
drag, startPoint x: 854, startPoint y: 181, endPoint x: 1022, endPoint y: 201, distance: 169.2
click at [1022, 201] on div "content_overlap_analysis" at bounding box center [1188, 596] width 718 height 915
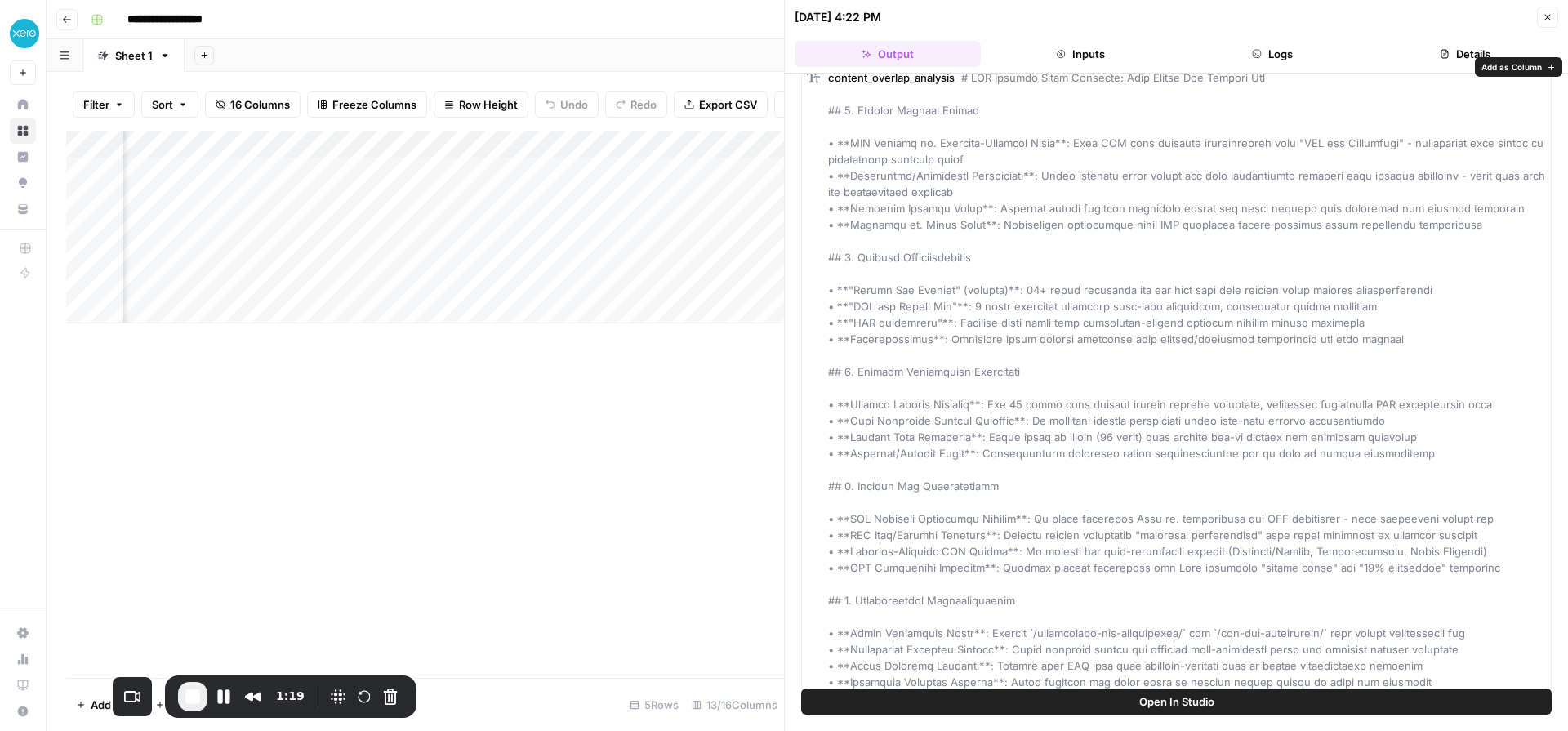
scroll to position [126, 0]
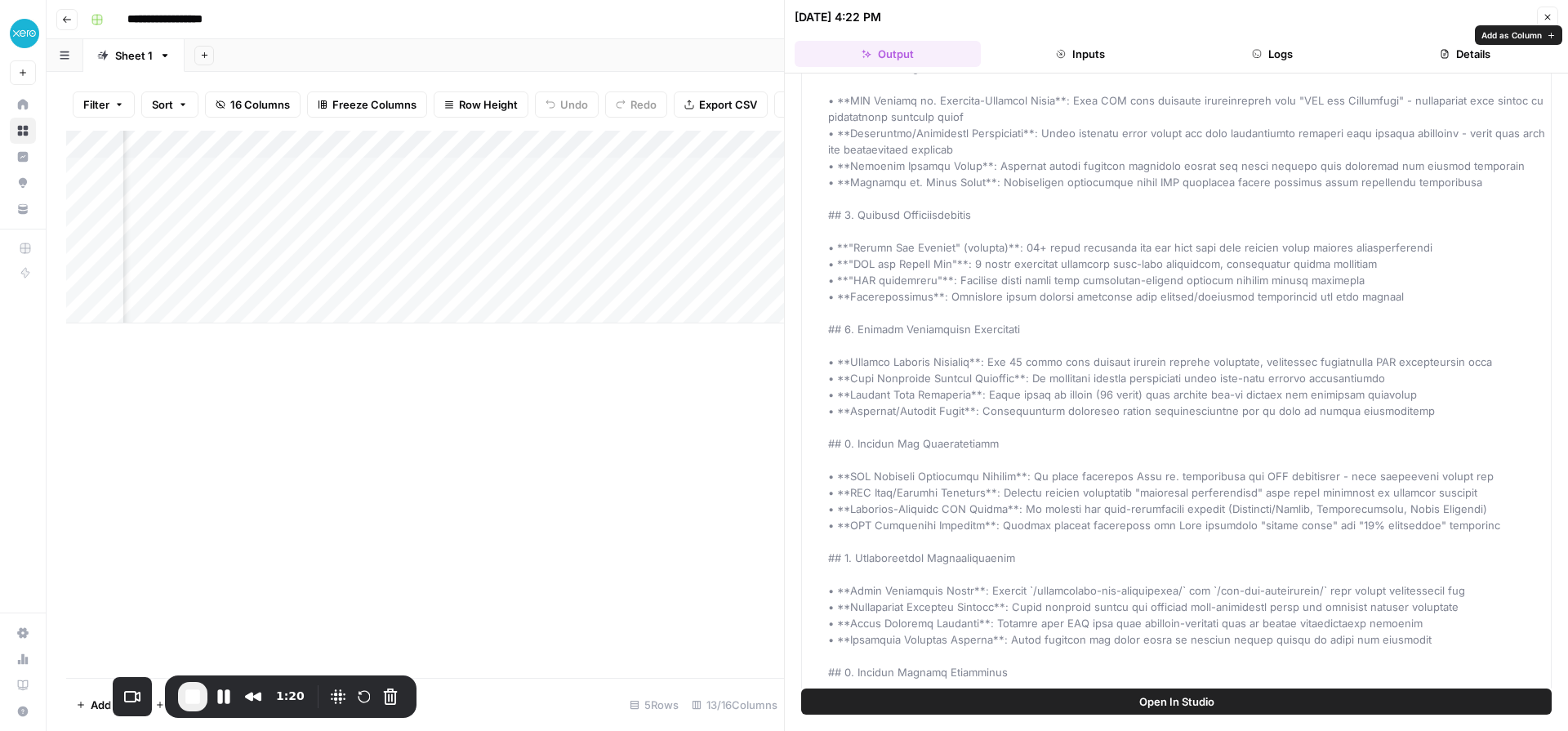
drag, startPoint x: 894, startPoint y: 217, endPoint x: 1023, endPoint y: 226, distance: 129.3
click at [1020, 227] on div "content_overlap_analysis" at bounding box center [1188, 483] width 718 height 915
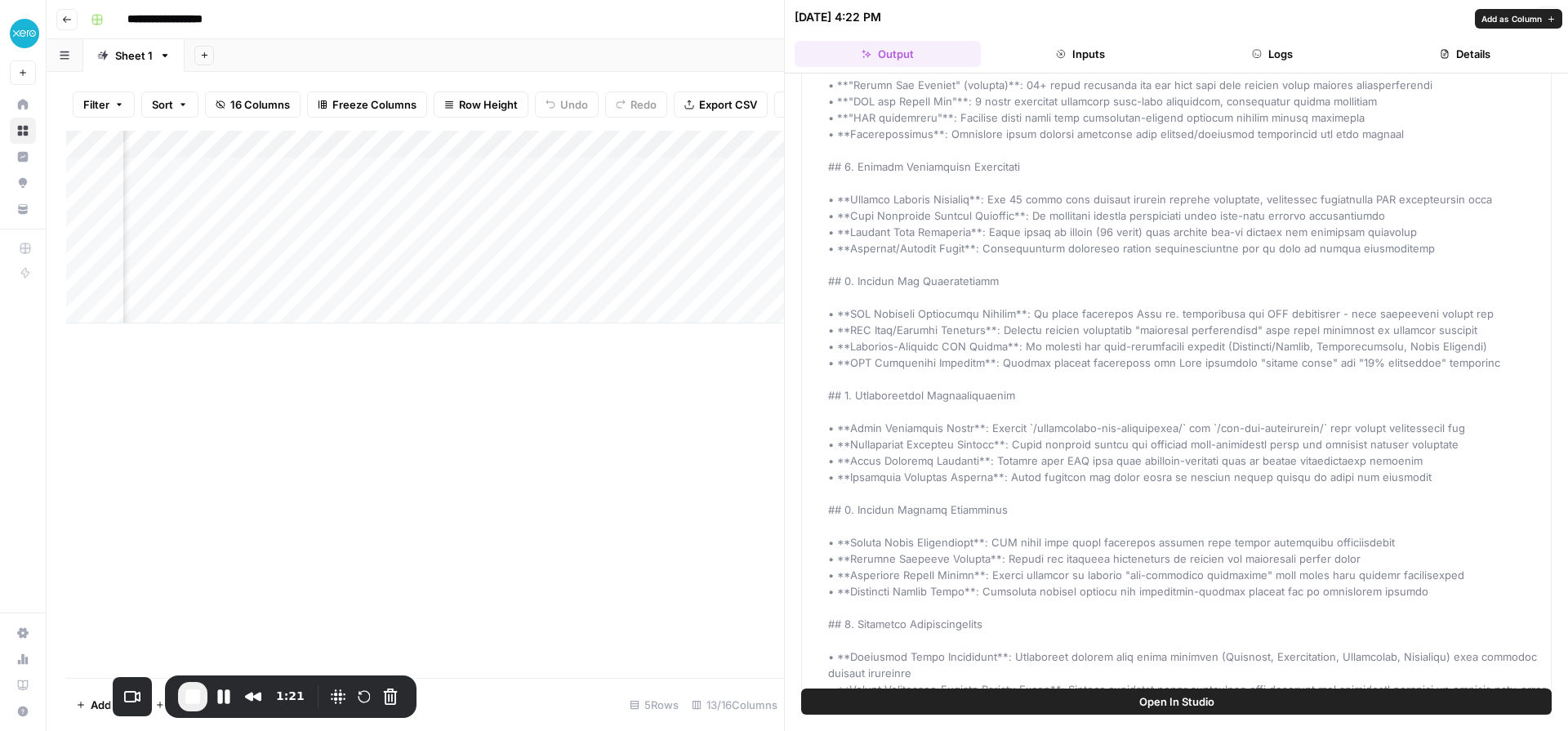
scroll to position [298, 0]
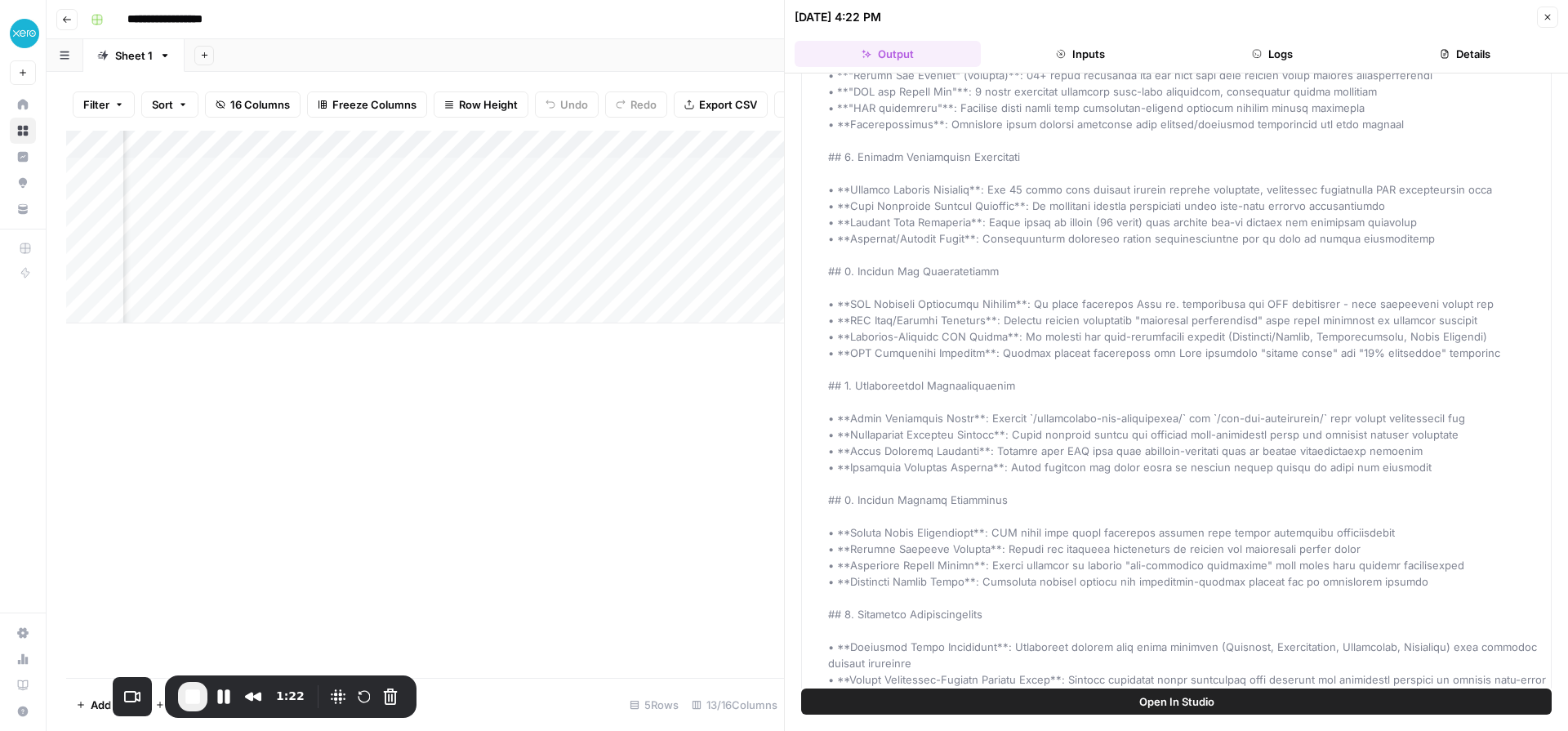
drag, startPoint x: 866, startPoint y: 157, endPoint x: 1037, endPoint y: 161, distance: 171.0
click at [1037, 161] on div "content_overlap_analysis" at bounding box center [1188, 311] width 718 height 915
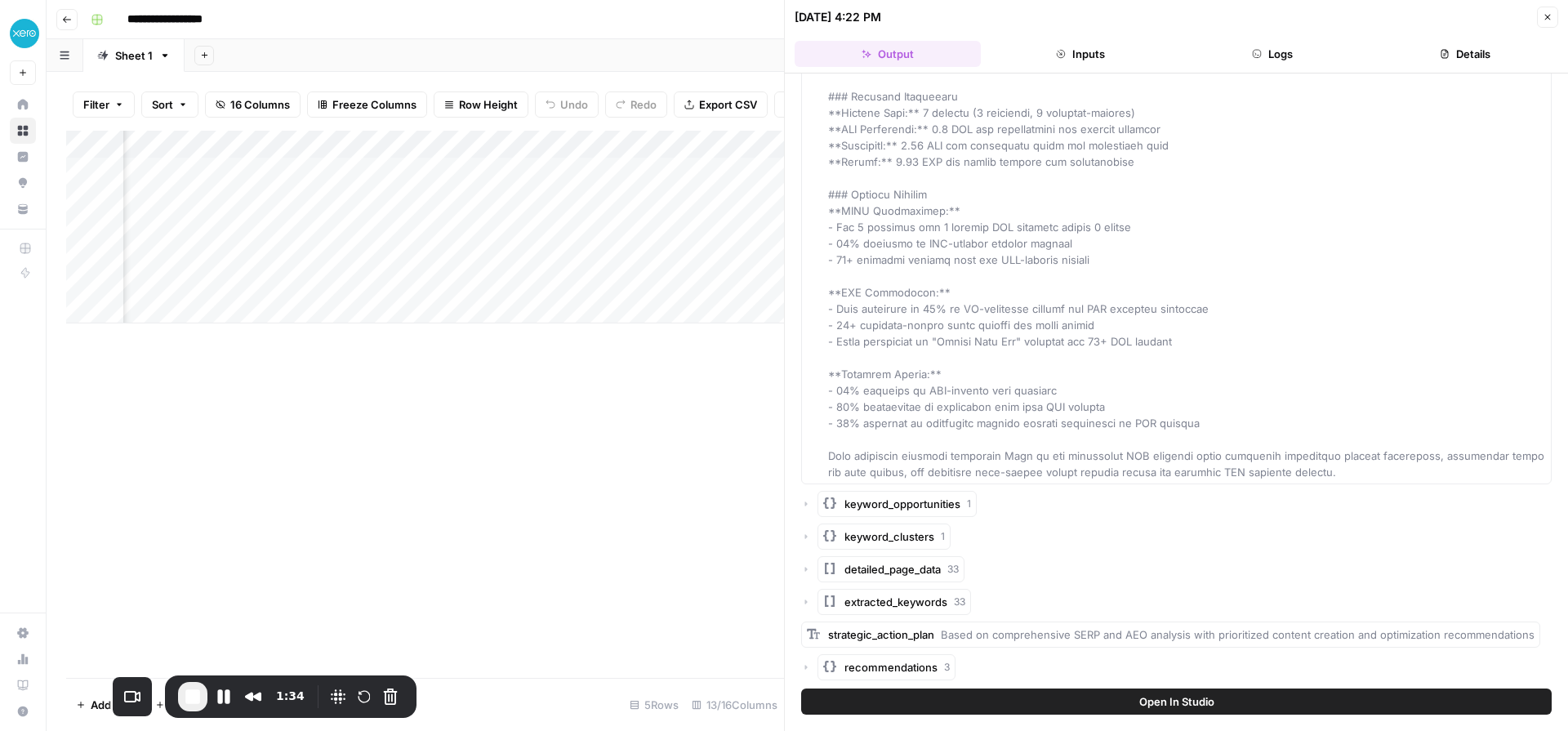
scroll to position [0, 603]
click at [501, 172] on div "Add Column" at bounding box center [426, 226] width 718 height 193
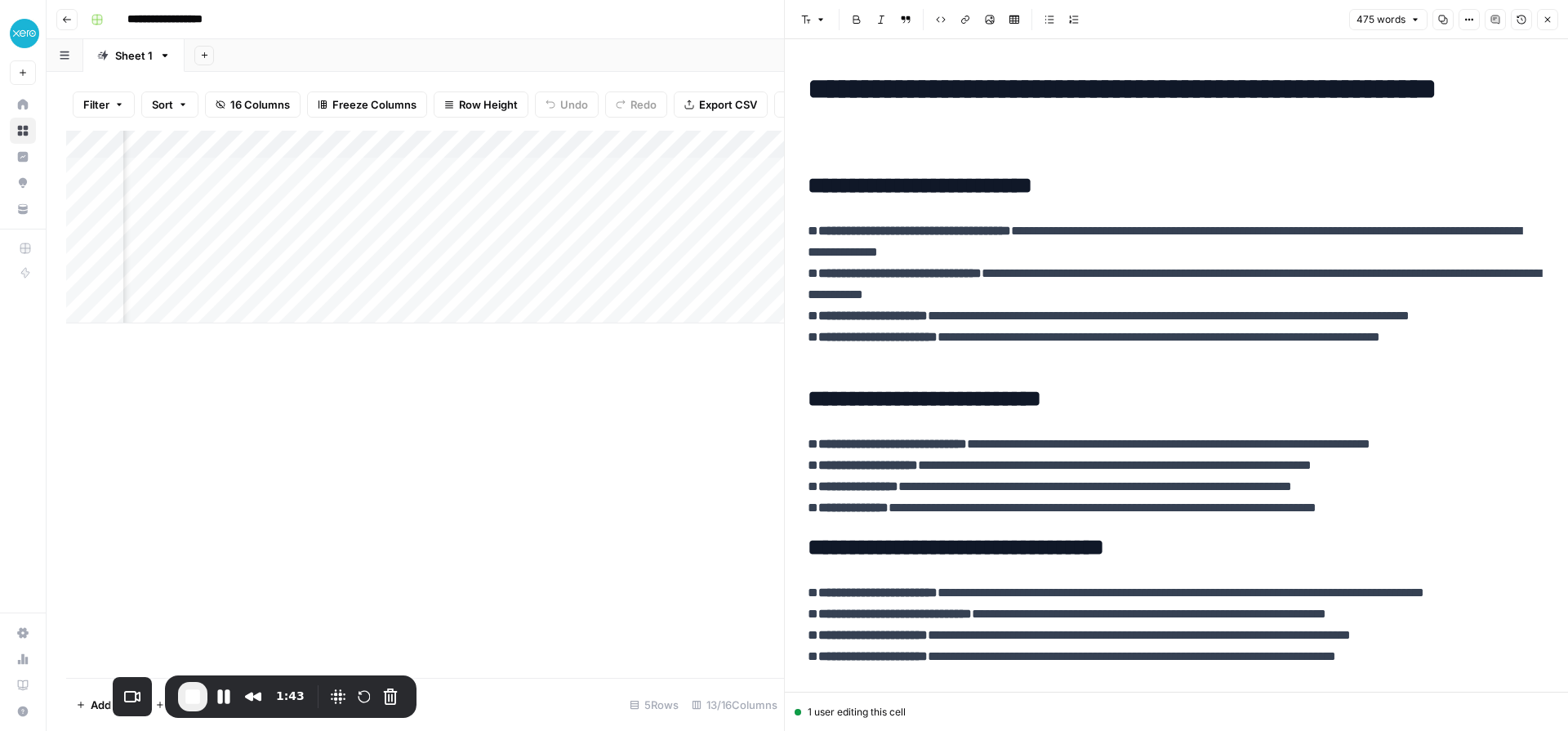
scroll to position [0, 929]
click at [510, 171] on div "Add Column" at bounding box center [426, 226] width 718 height 193
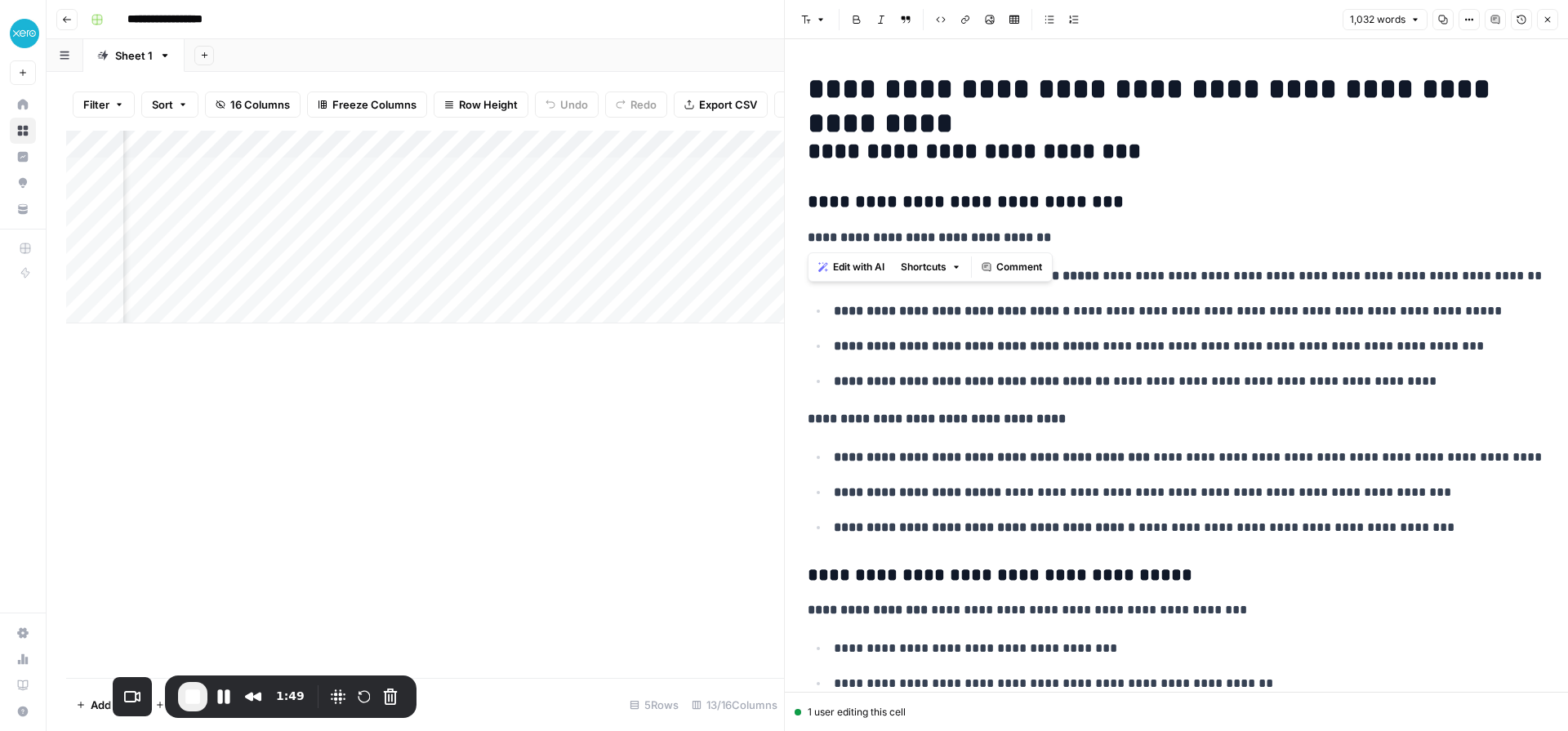
drag, startPoint x: 852, startPoint y: 201, endPoint x: 1140, endPoint y: 217, distance: 288.4
click at [1147, 209] on h3 "**********" at bounding box center [1177, 203] width 738 height 23
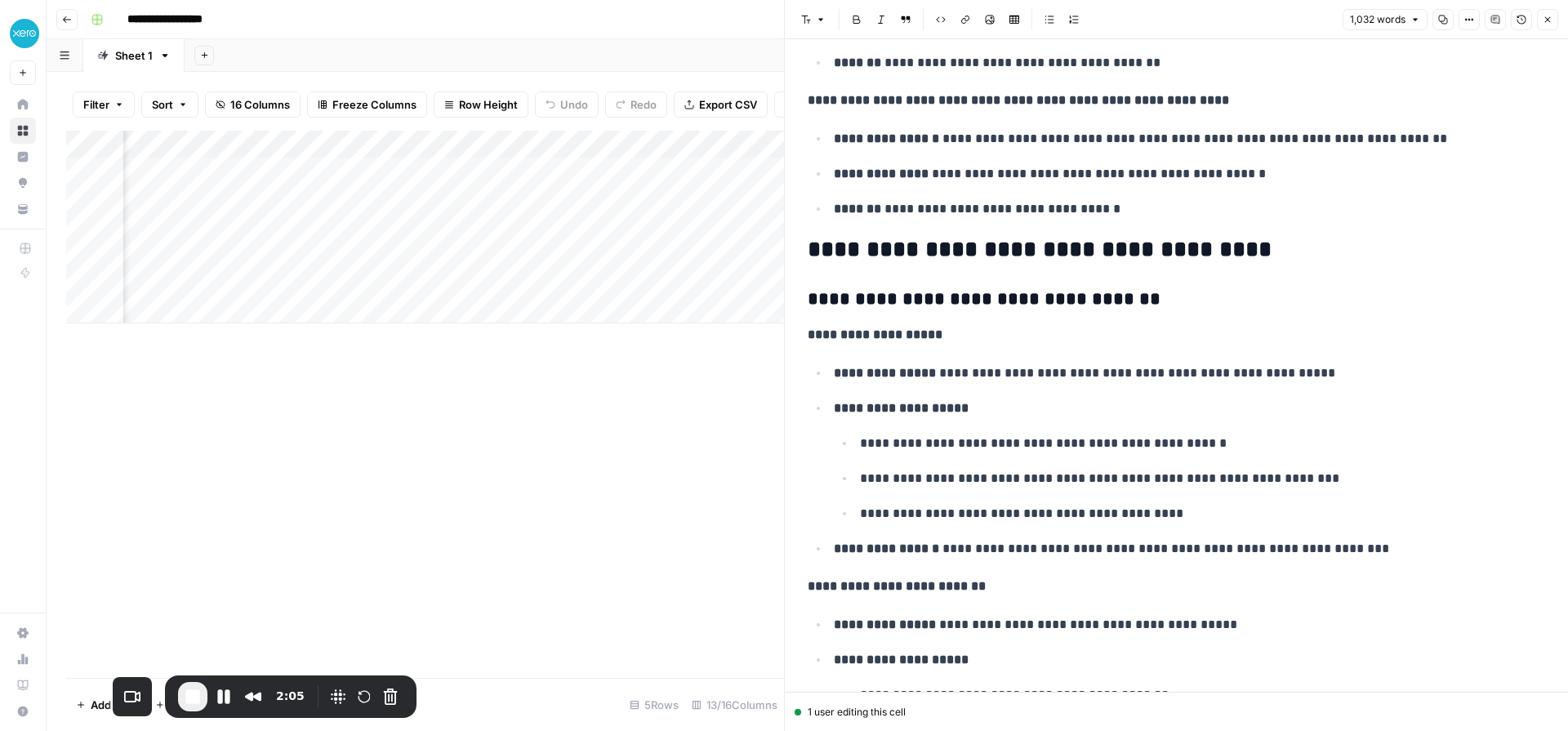
scroll to position [0, 1621]
click at [412, 227] on div "Add Column" at bounding box center [426, 226] width 718 height 193
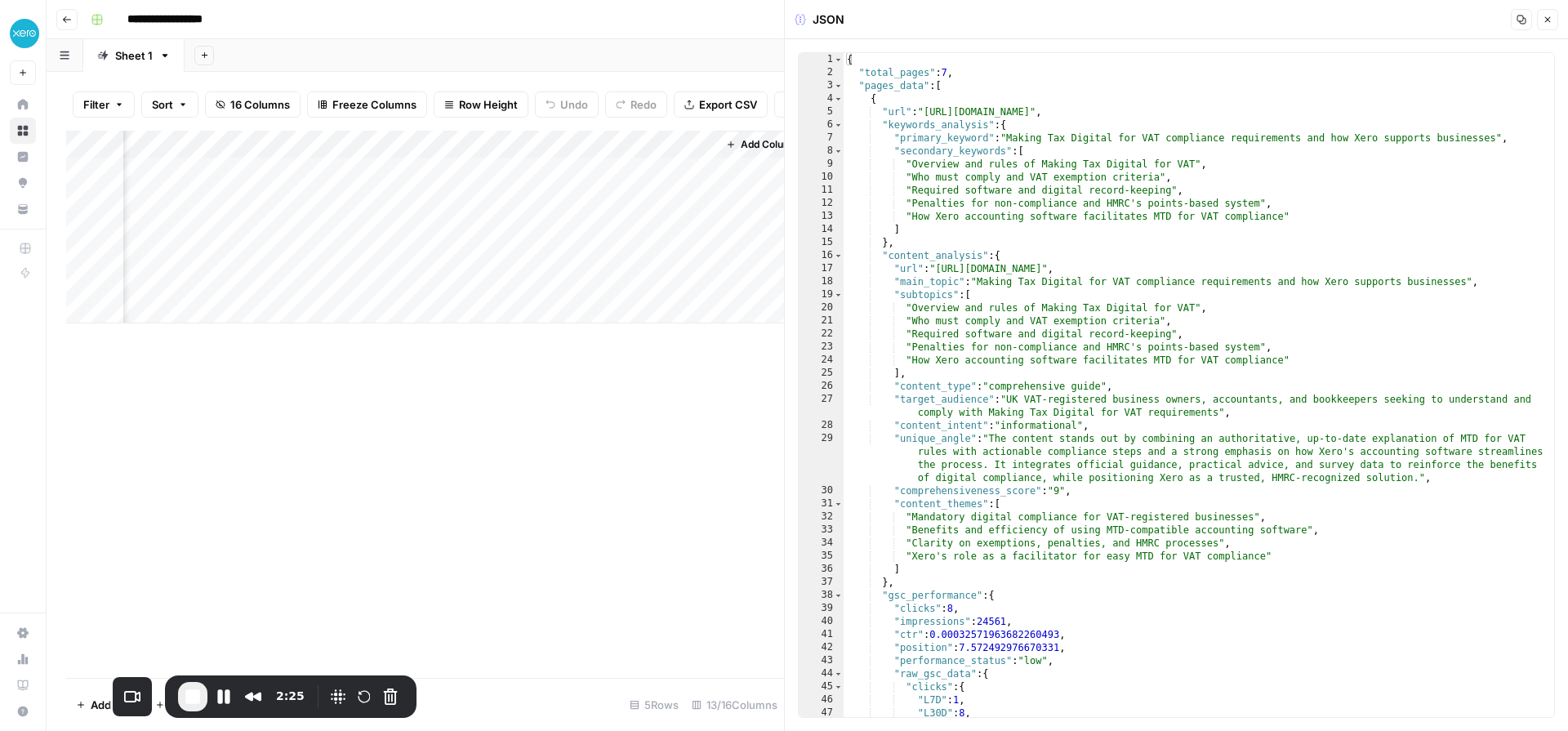
scroll to position [0, 1699]
click at [678, 169] on div "Add Column" at bounding box center [426, 226] width 718 height 193
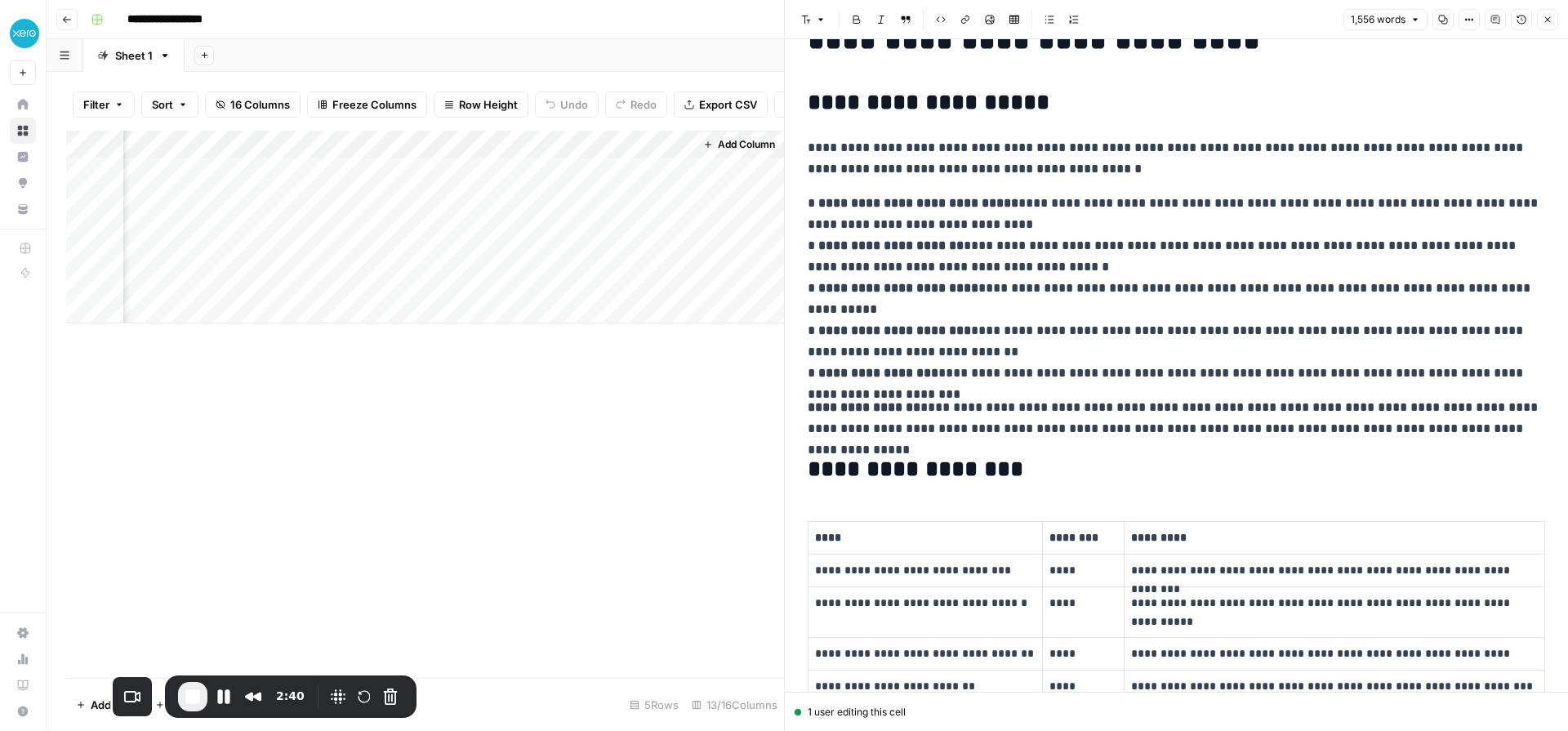
scroll to position [89, 0]
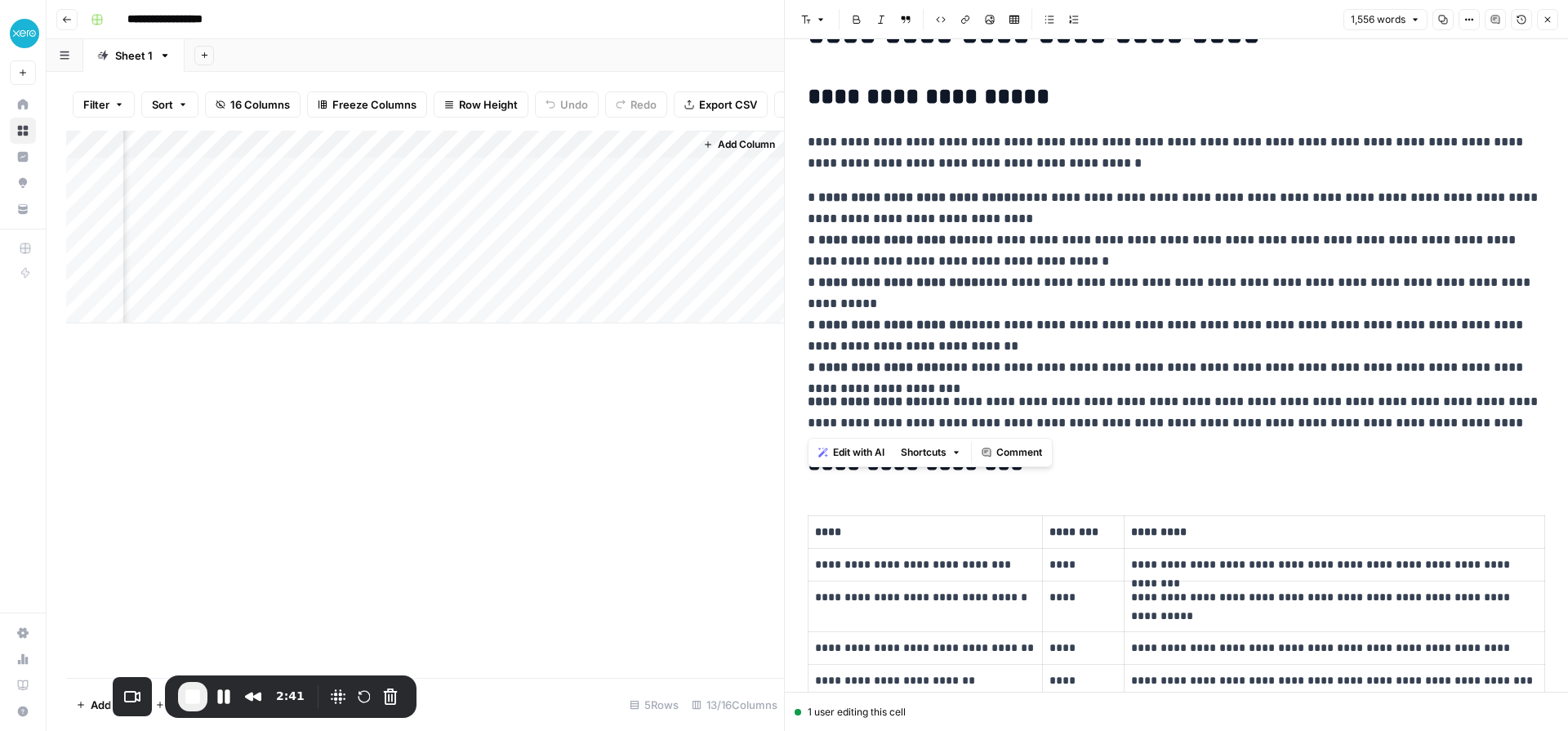
drag, startPoint x: 810, startPoint y: 145, endPoint x: 1389, endPoint y: 417, distance: 639.7
click at [1109, 364] on p "**********" at bounding box center [1177, 283] width 738 height 192
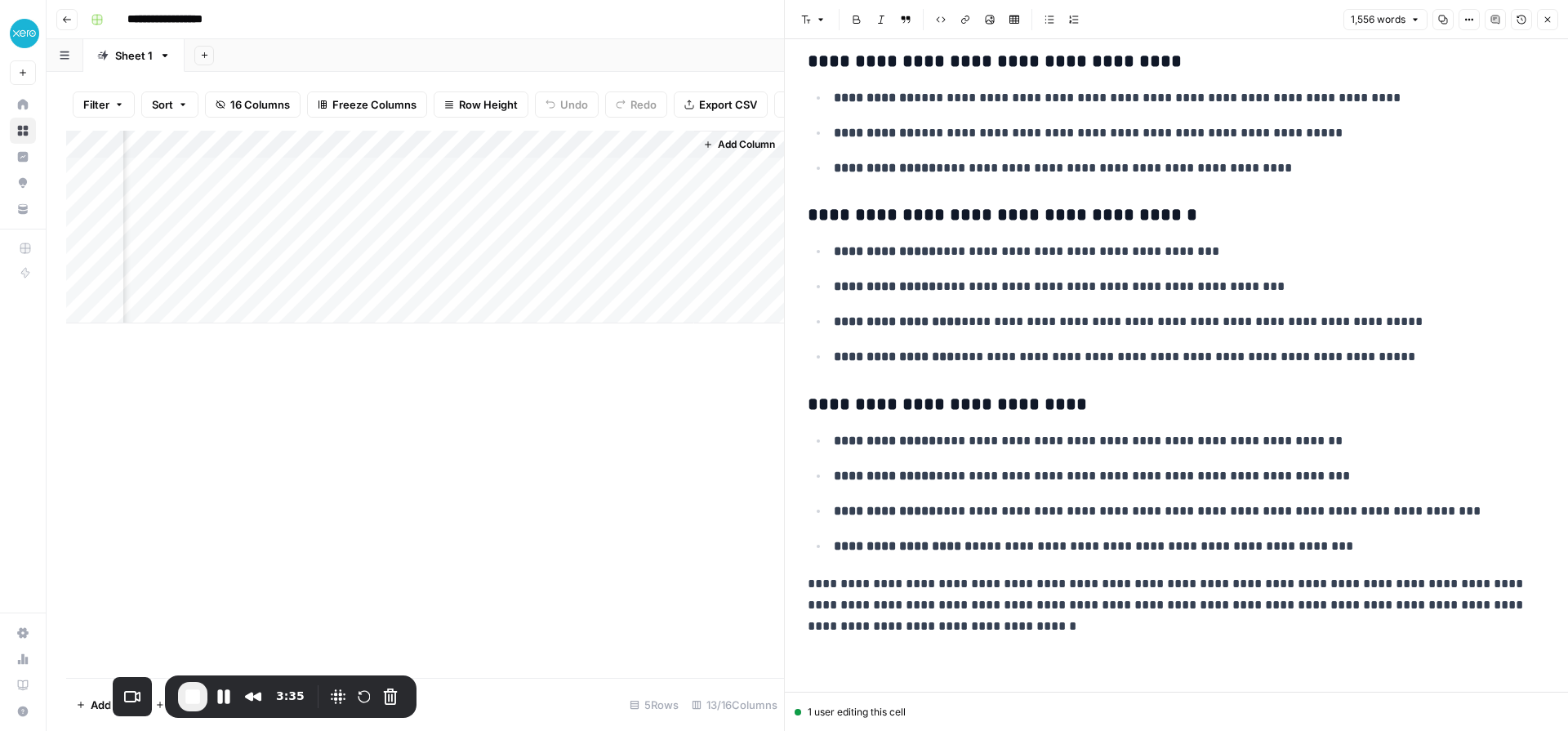
scroll to position [5826, 0]
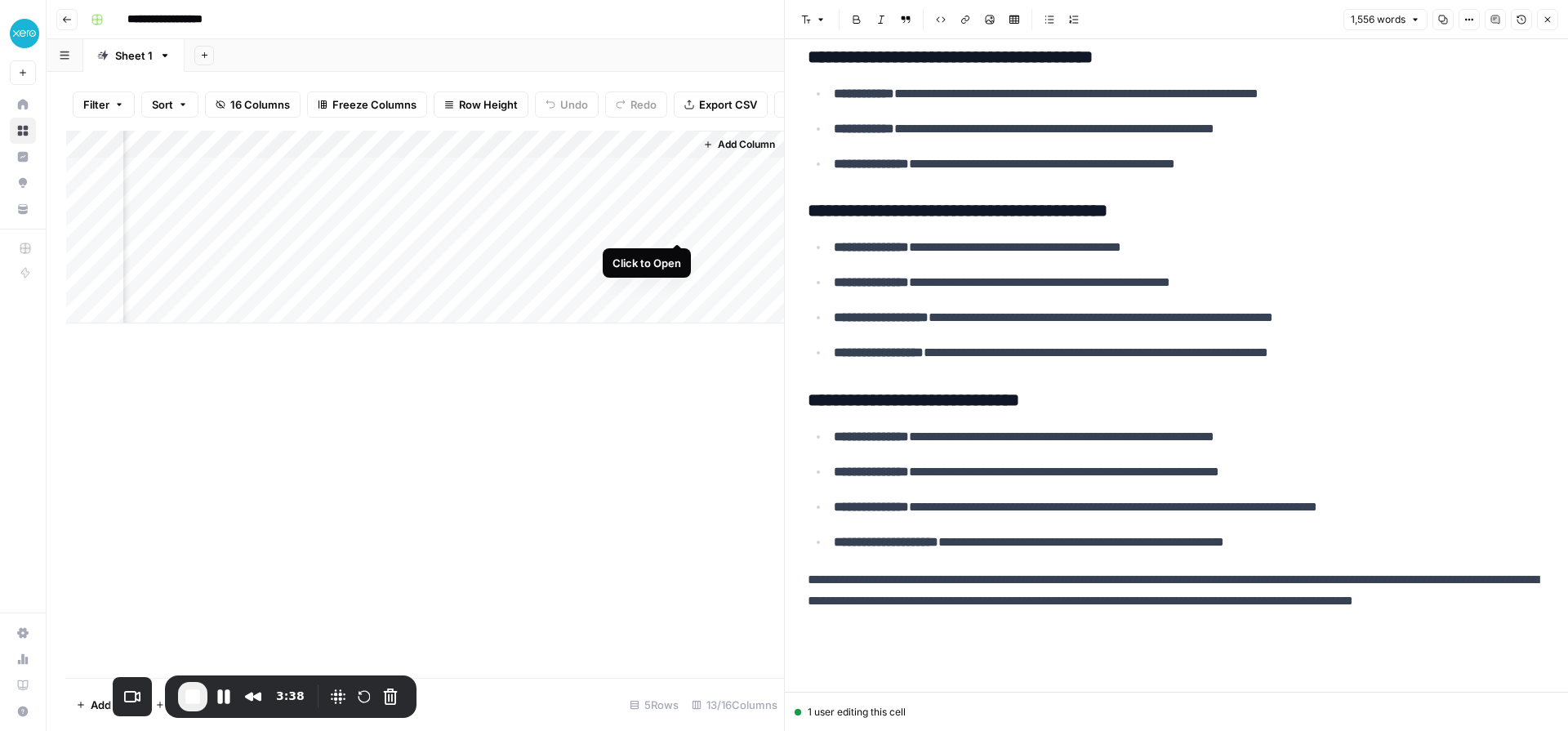
click at [678, 227] on div "Add Column" at bounding box center [426, 226] width 718 height 193
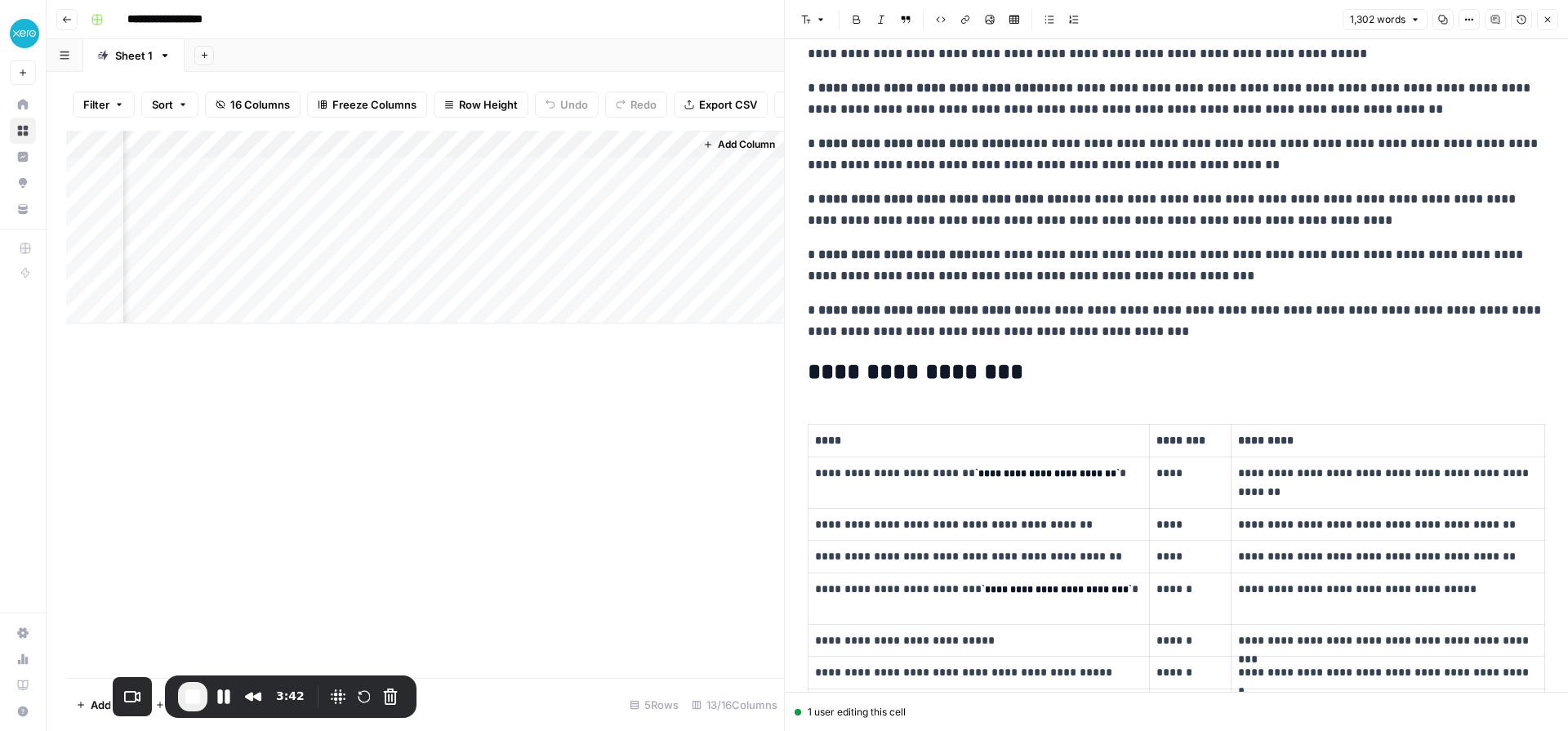
scroll to position [334, 0]
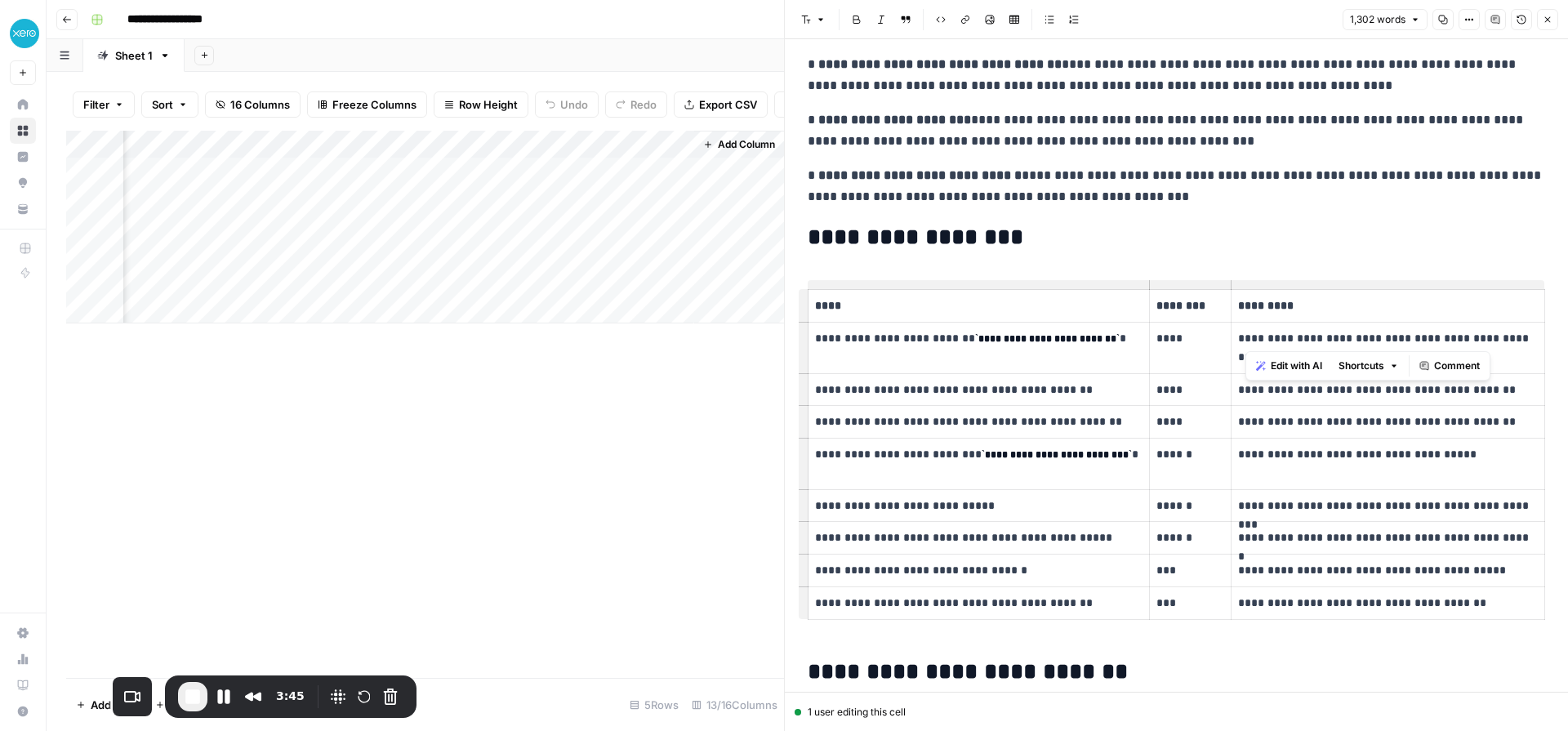
drag, startPoint x: 1243, startPoint y: 336, endPoint x: 1478, endPoint y: 341, distance: 235.1
click at [1472, 341] on p "**********" at bounding box center [1388, 348] width 300 height 37
click at [1478, 341] on p "**********" at bounding box center [1388, 348] width 300 height 37
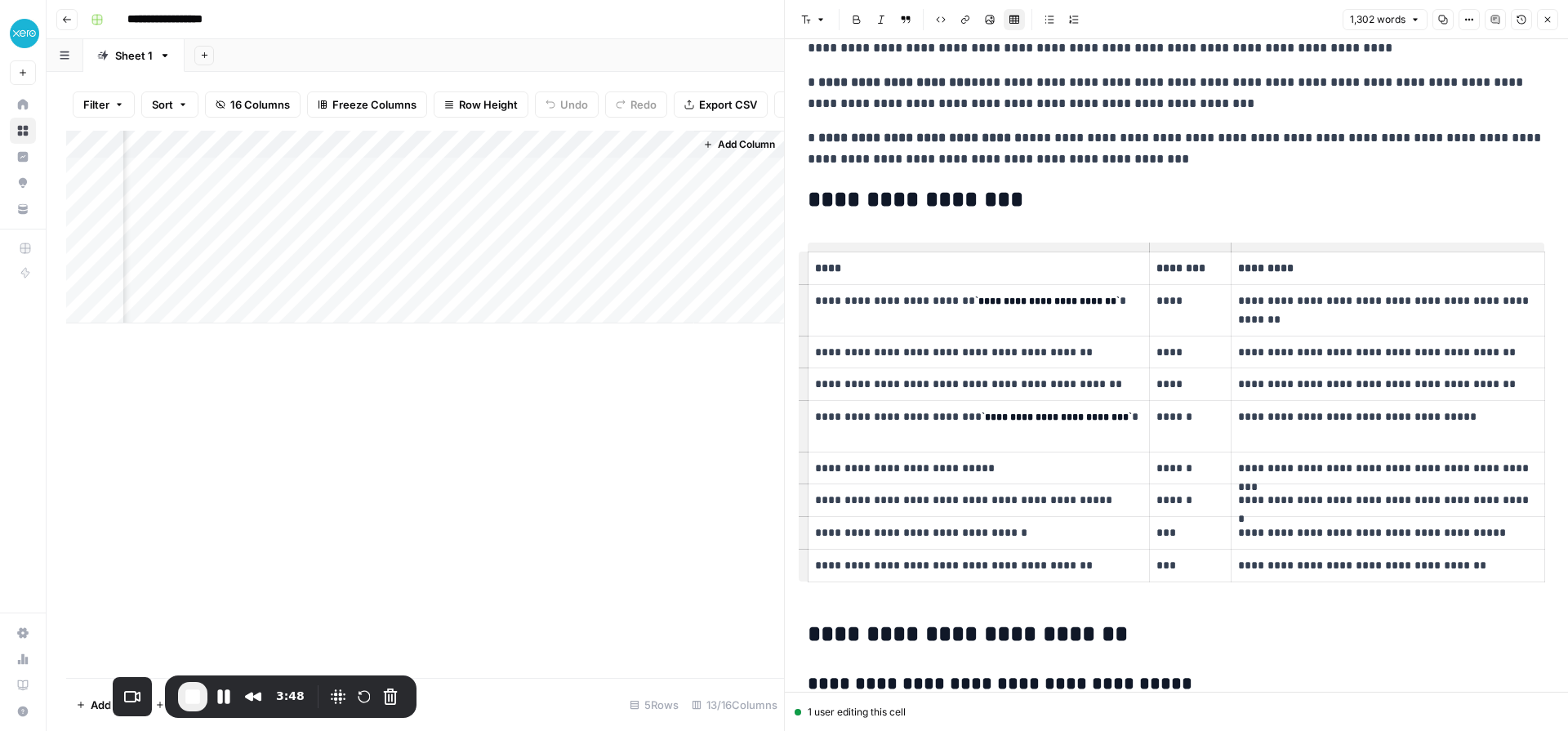
scroll to position [378, 0]
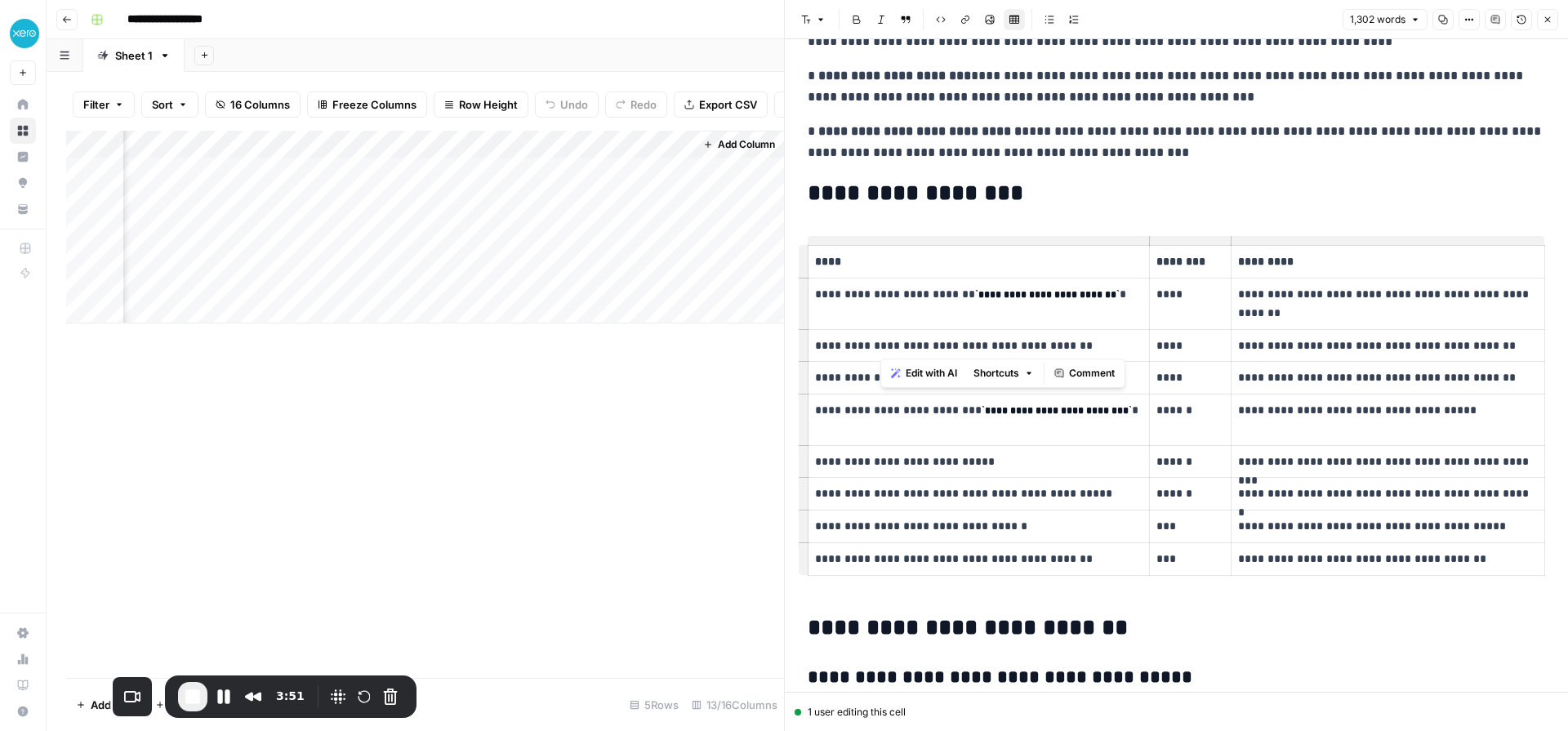
drag, startPoint x: 882, startPoint y: 347, endPoint x: 1070, endPoint y: 346, distance: 188.0
click at [1070, 346] on p "**********" at bounding box center [978, 345] width 327 height 19
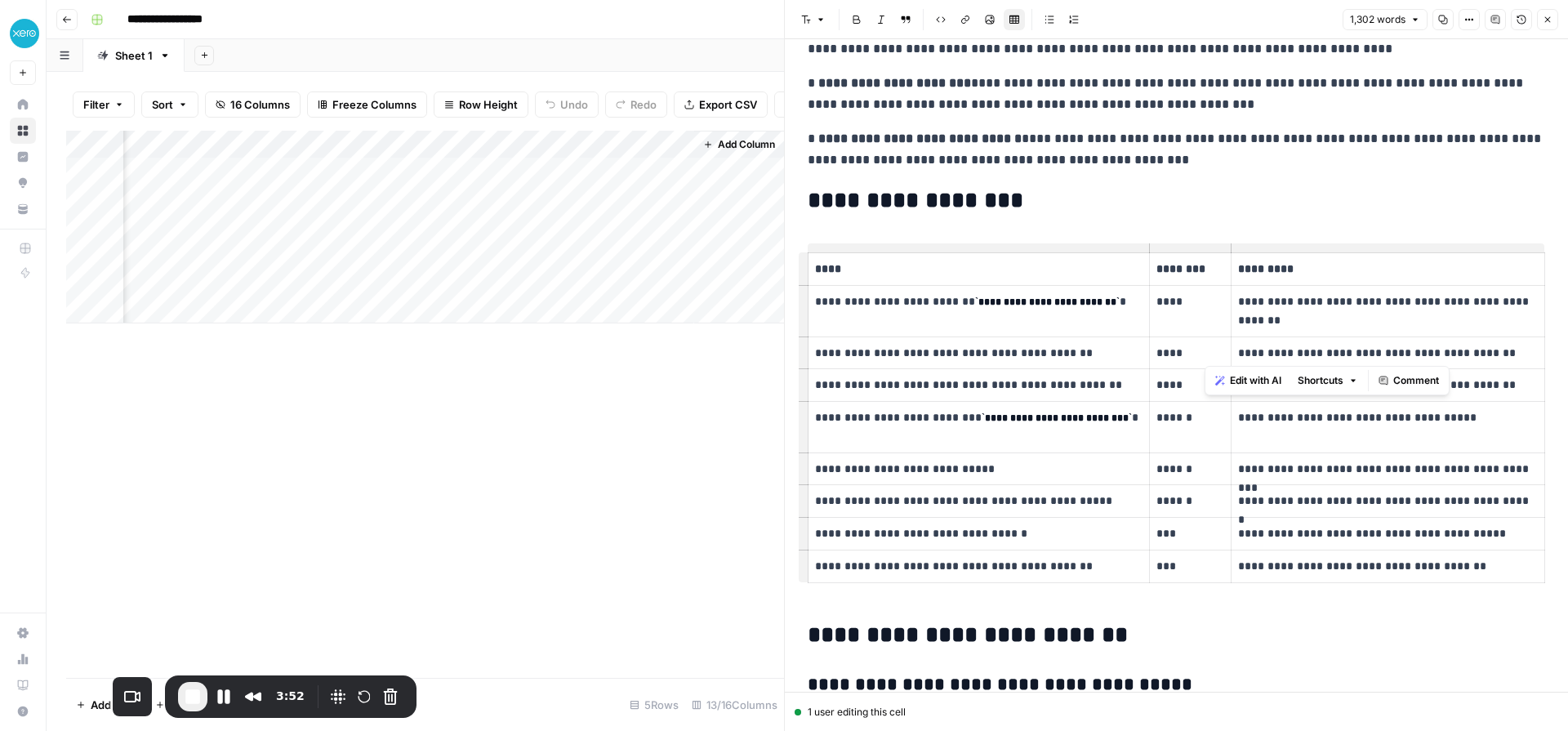
drag, startPoint x: 1346, startPoint y: 356, endPoint x: 1454, endPoint y: 357, distance: 108.0
click at [1454, 357] on p "**********" at bounding box center [1388, 353] width 300 height 19
click at [1486, 357] on p "**********" at bounding box center [1388, 353] width 300 height 19
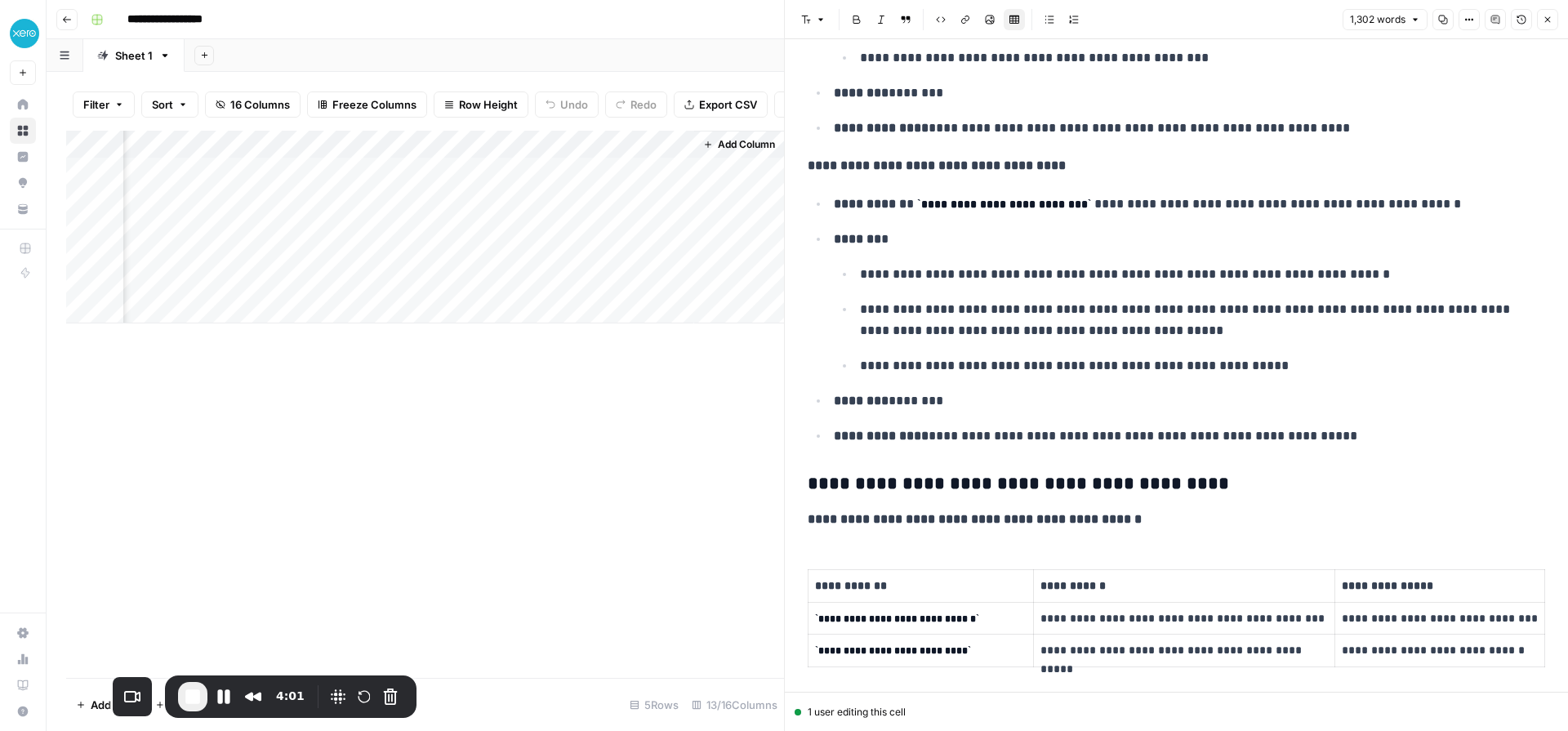
scroll to position [1272, 0]
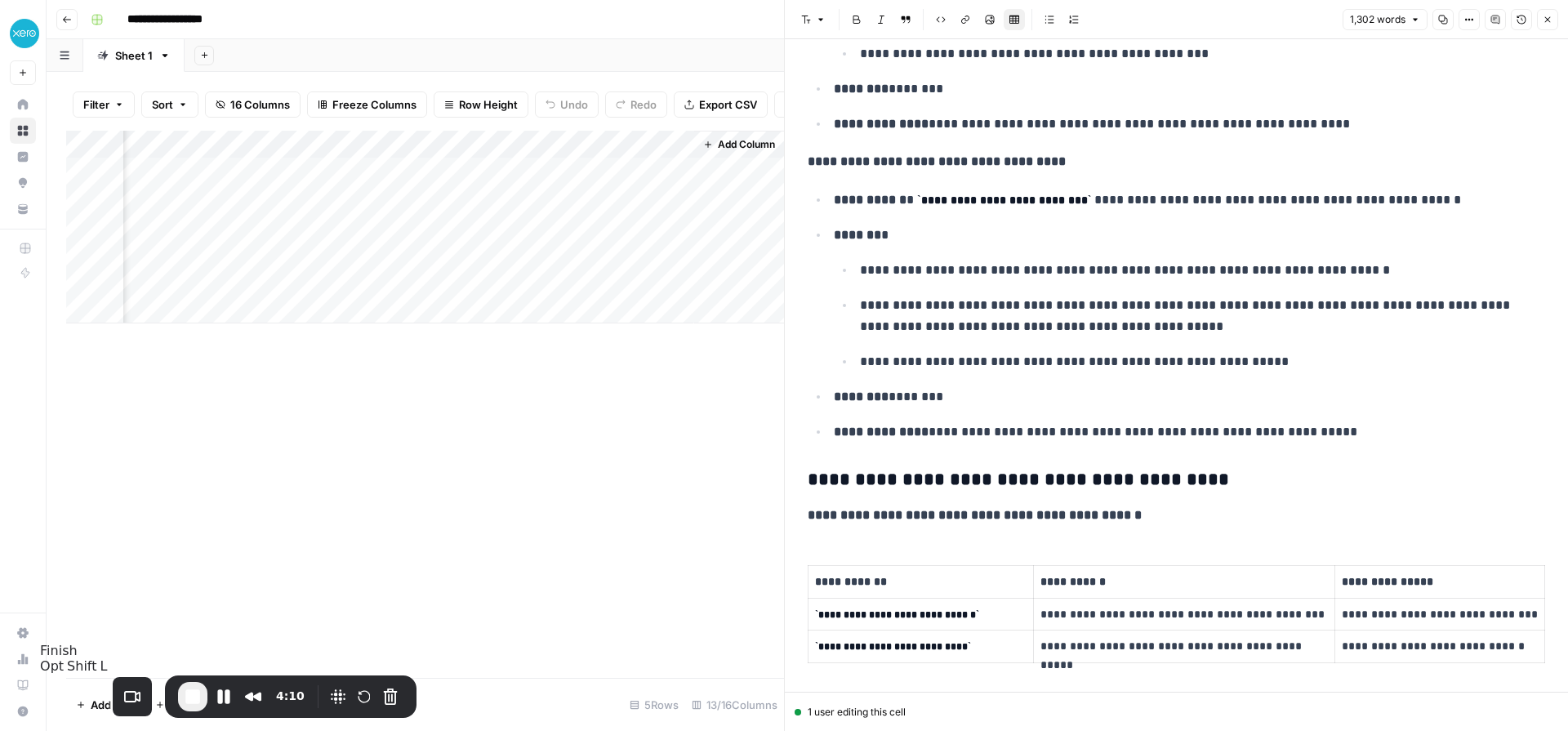
click at [183, 698] on span "End Recording" at bounding box center [192, 697] width 20 height 20
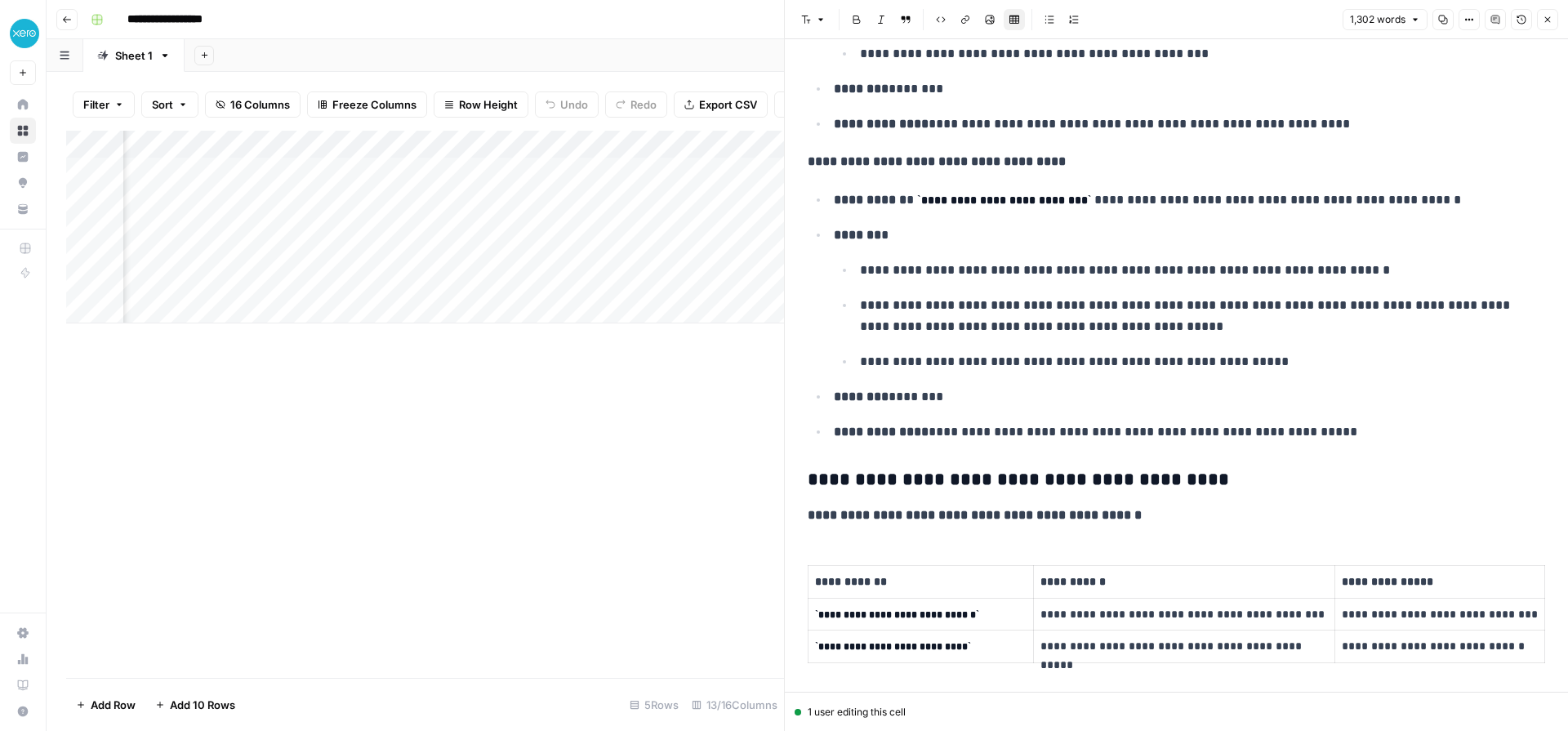
scroll to position [0, 404]
click at [499, 141] on div "Add Column" at bounding box center [426, 226] width 718 height 193
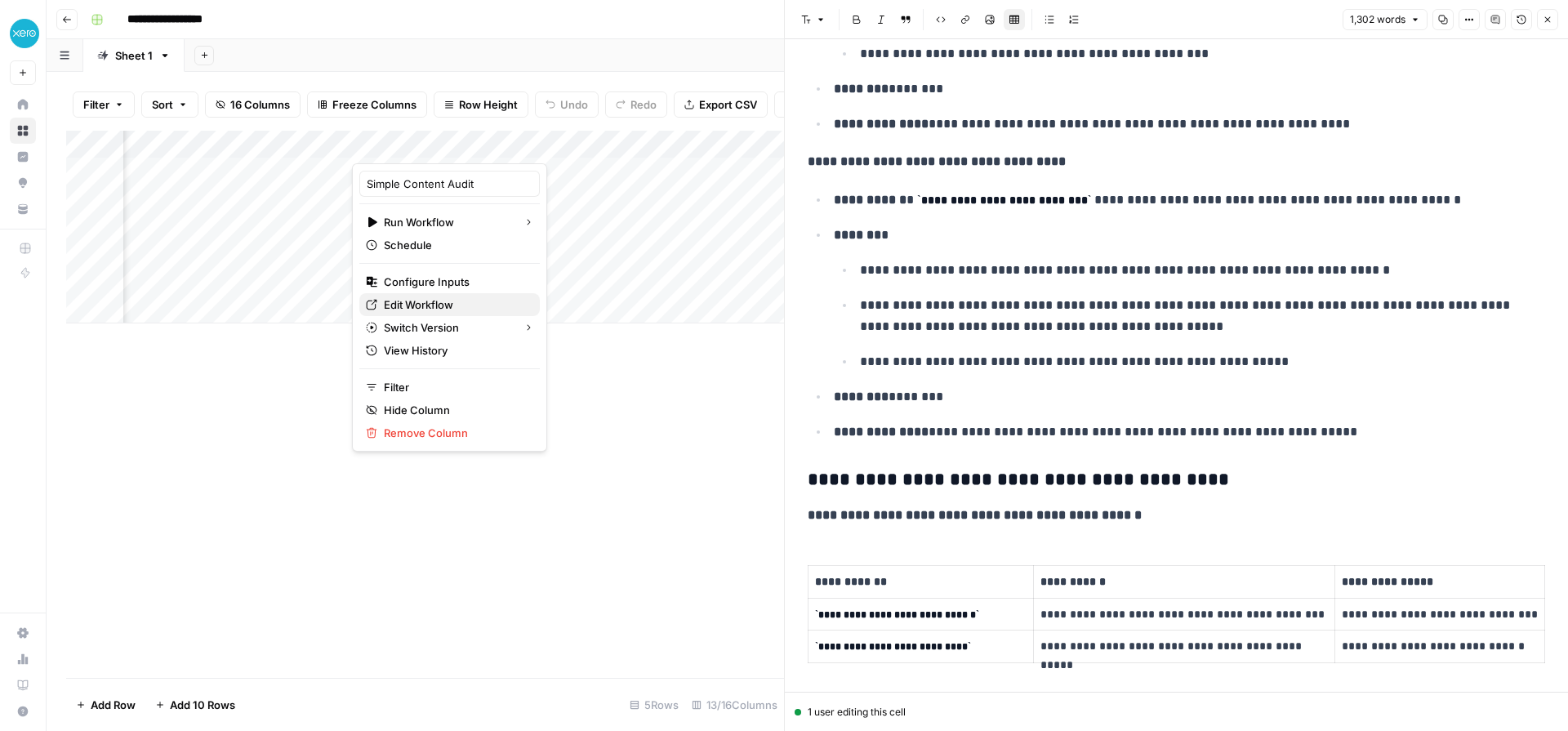
click at [436, 302] on span "Edit Workflow" at bounding box center [455, 304] width 143 height 16
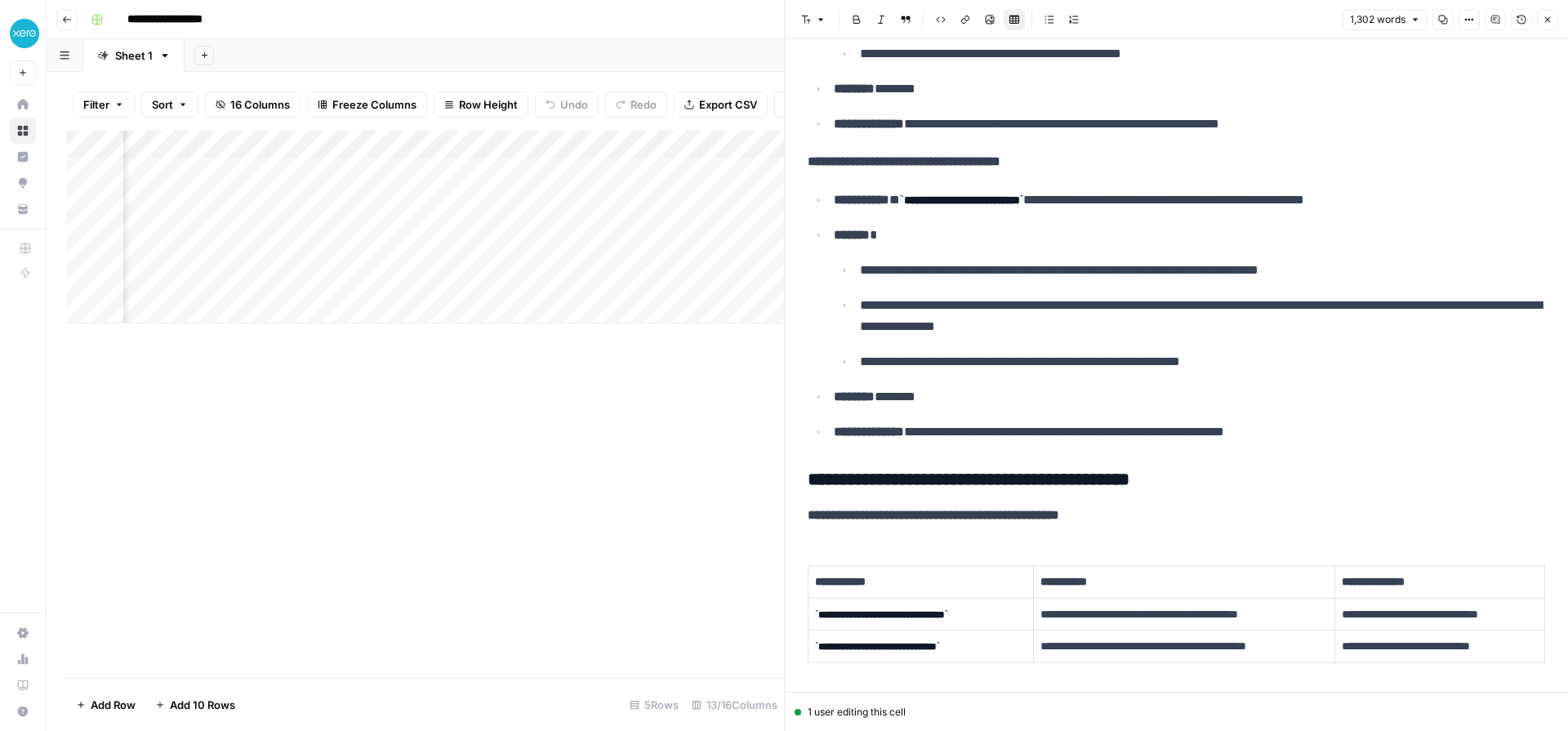
click at [1543, 20] on icon "button" at bounding box center [1548, 20] width 10 height 10
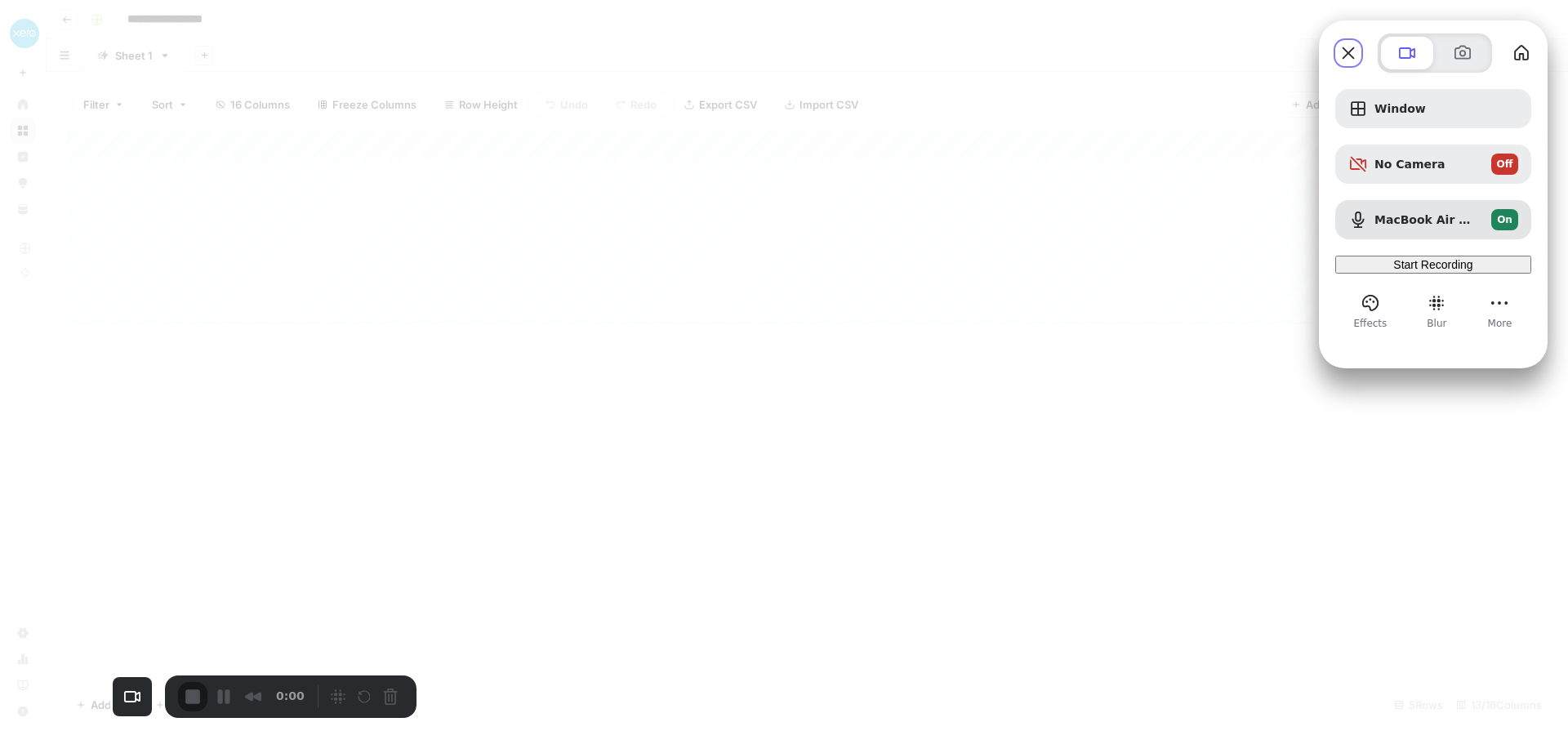
click at [1427, 271] on span "Start Recording" at bounding box center [1432, 264] width 79 height 13
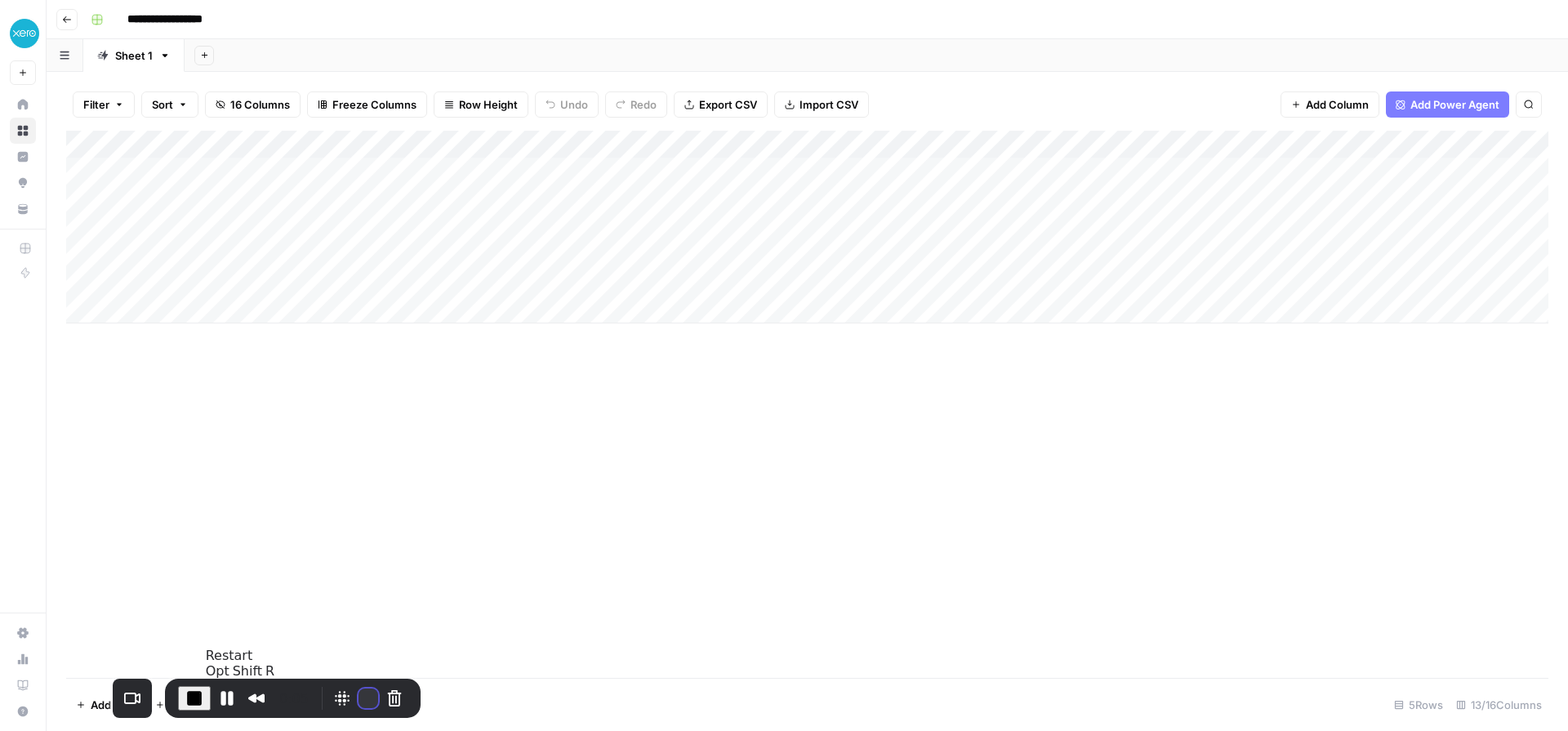
click at [358, 693] on button "Restart Recording" at bounding box center [368, 698] width 20 height 20
click at [358, 703] on button "Restart Recording" at bounding box center [368, 698] width 20 height 20
drag, startPoint x: 925, startPoint y: 255, endPoint x: 1079, endPoint y: 352, distance: 182.0
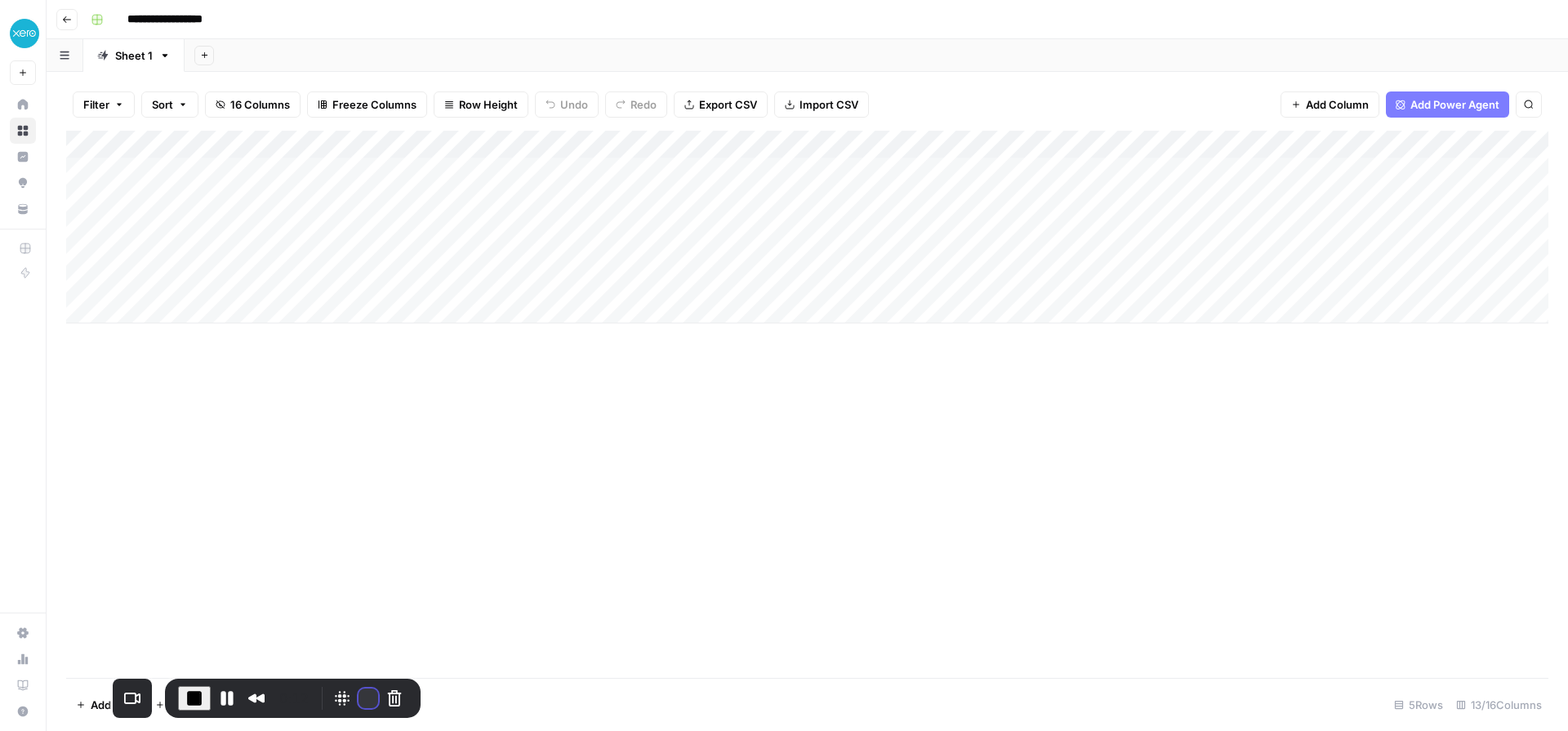
click at [358, 697] on button "Restart Recording" at bounding box center [368, 698] width 20 height 20
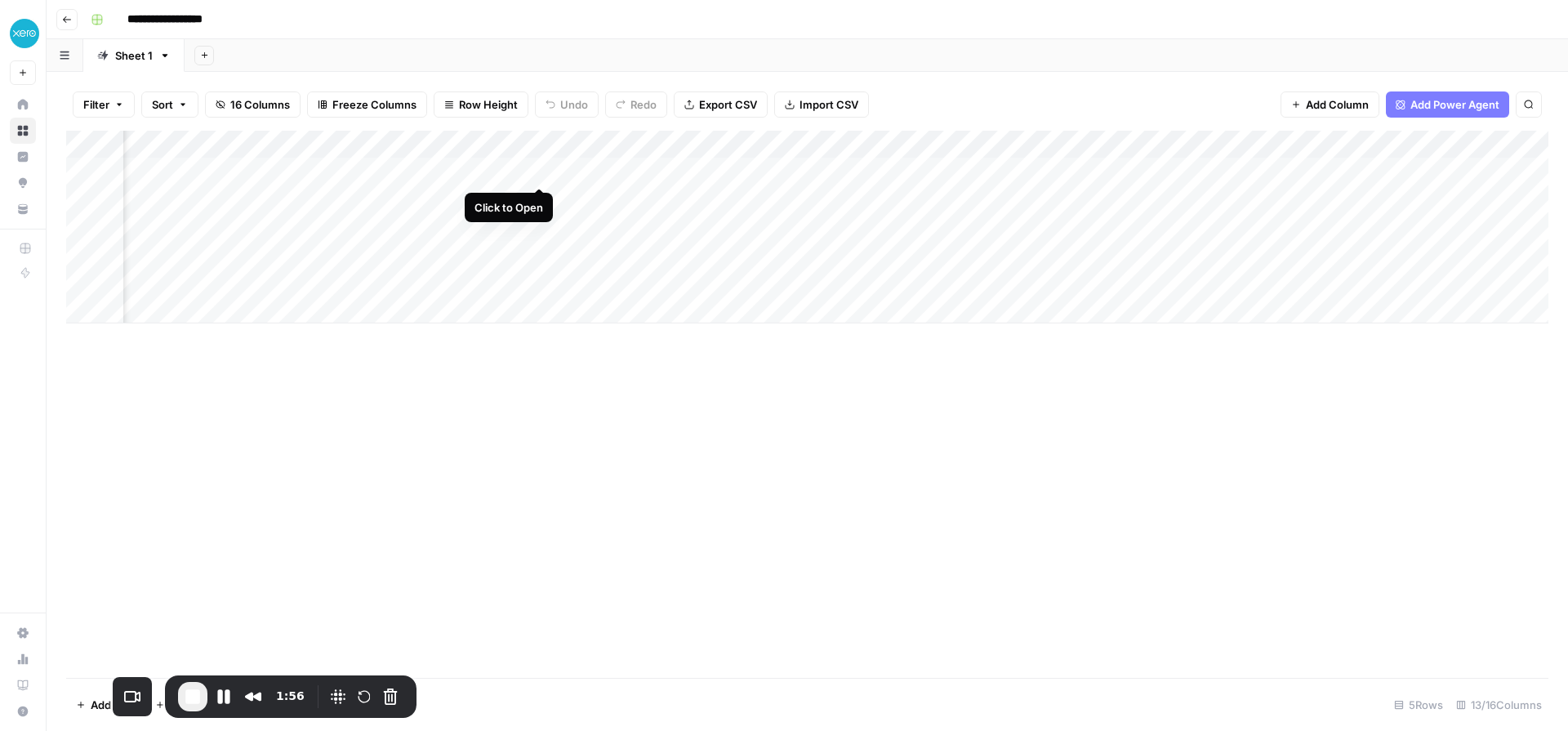
click at [536, 169] on div "Add Column" at bounding box center [808, 226] width 1483 height 193
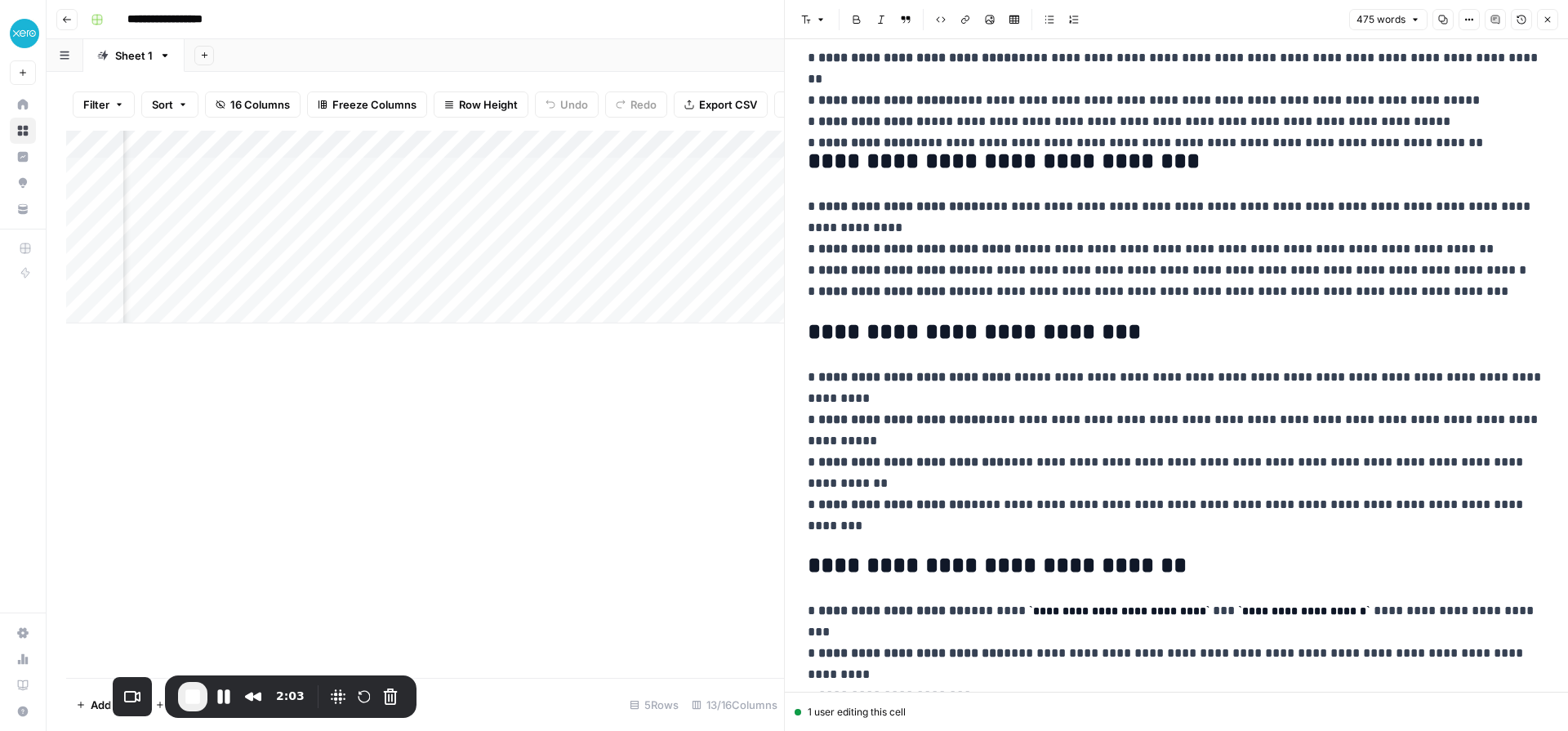
scroll to position [389, 0]
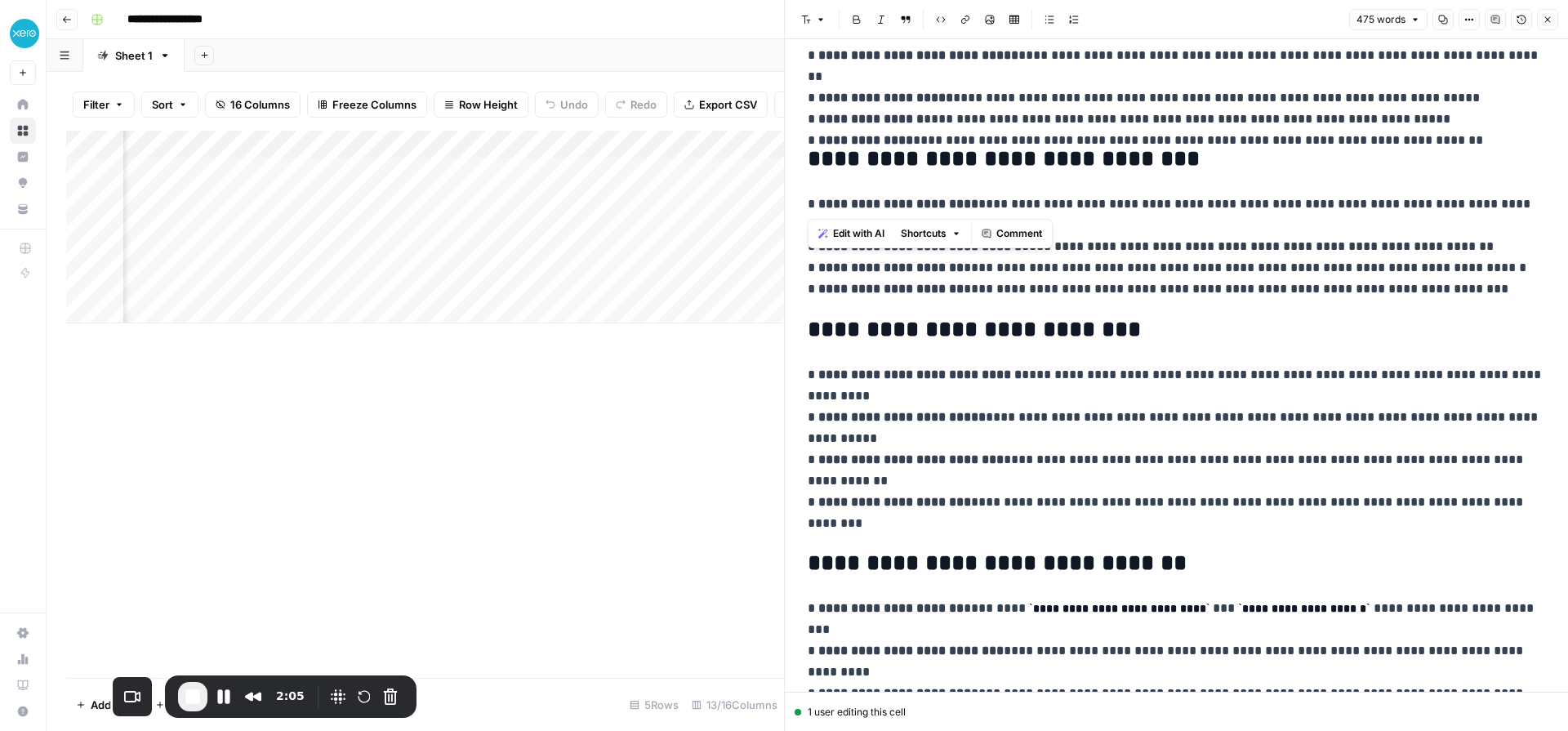
drag, startPoint x: 818, startPoint y: 165, endPoint x: 1307, endPoint y: 182, distance: 489.3
click at [1307, 182] on div "**********" at bounding box center [1177, 385] width 757 height 1419
click at [1222, 238] on p "**********" at bounding box center [1177, 247] width 738 height 106
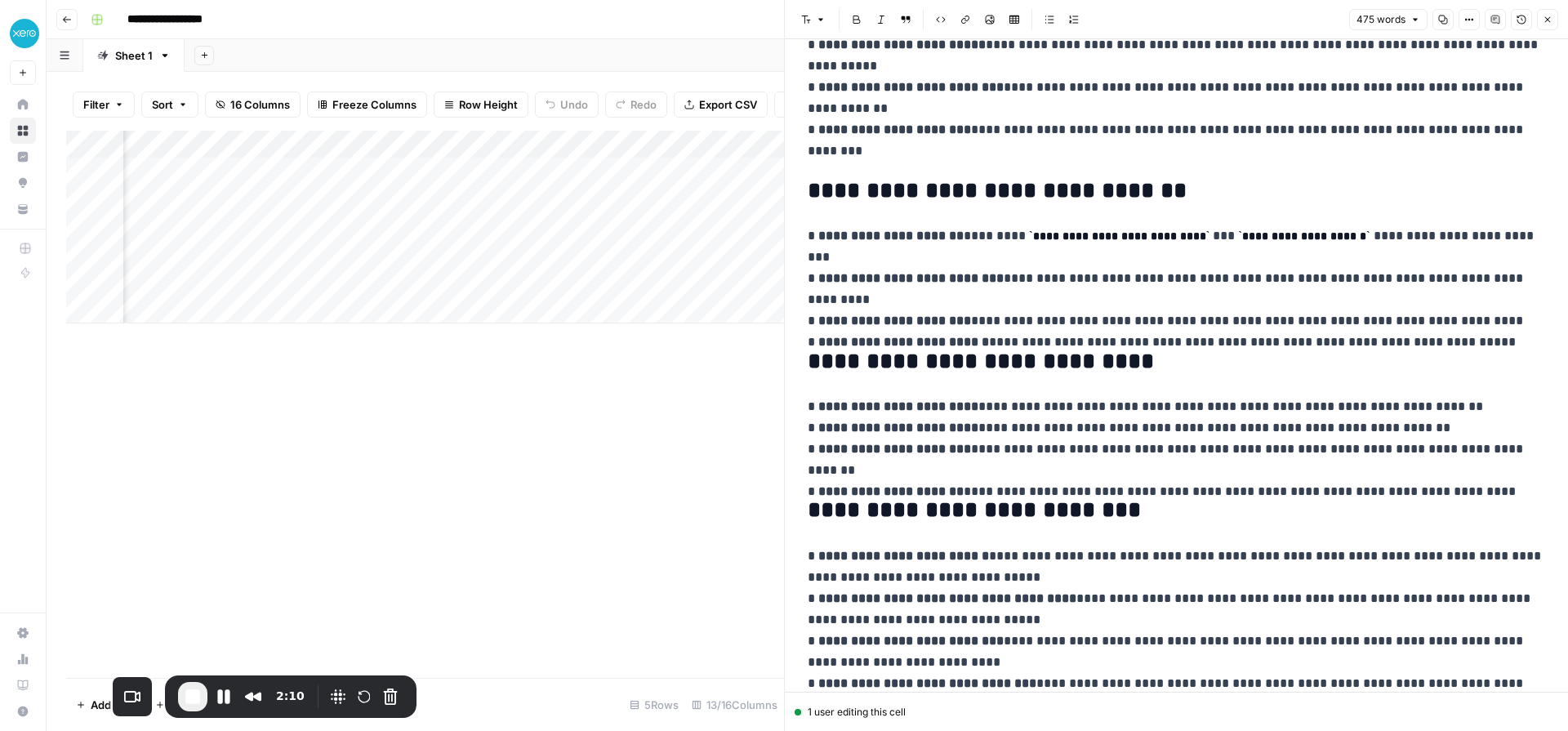
scroll to position [844, 0]
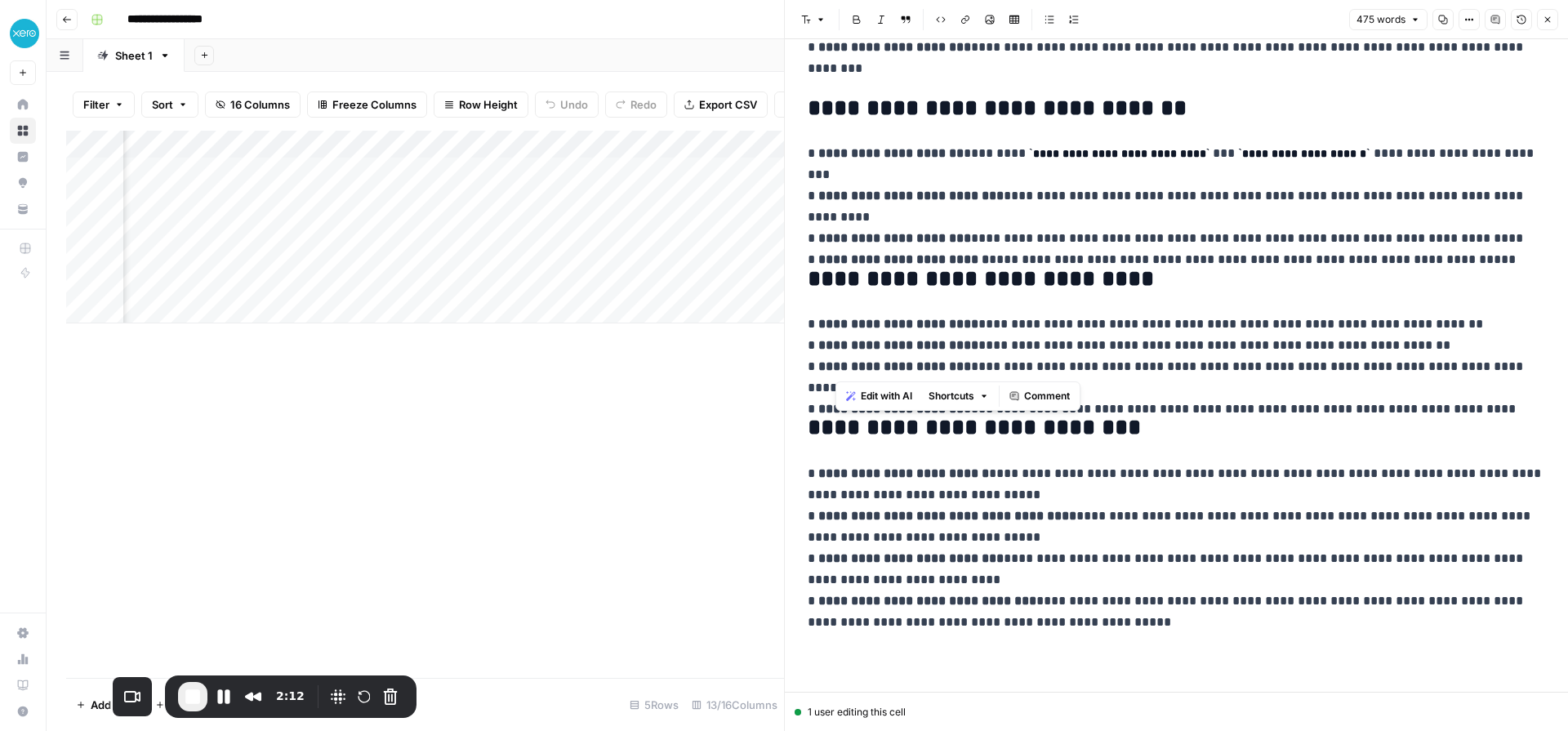
drag, startPoint x: 842, startPoint y: 327, endPoint x: 1296, endPoint y: 364, distance: 455.5
click at [1296, 364] on p "**********" at bounding box center [1177, 357] width 738 height 85
click at [674, 170] on div "Add Column" at bounding box center [426, 226] width 718 height 193
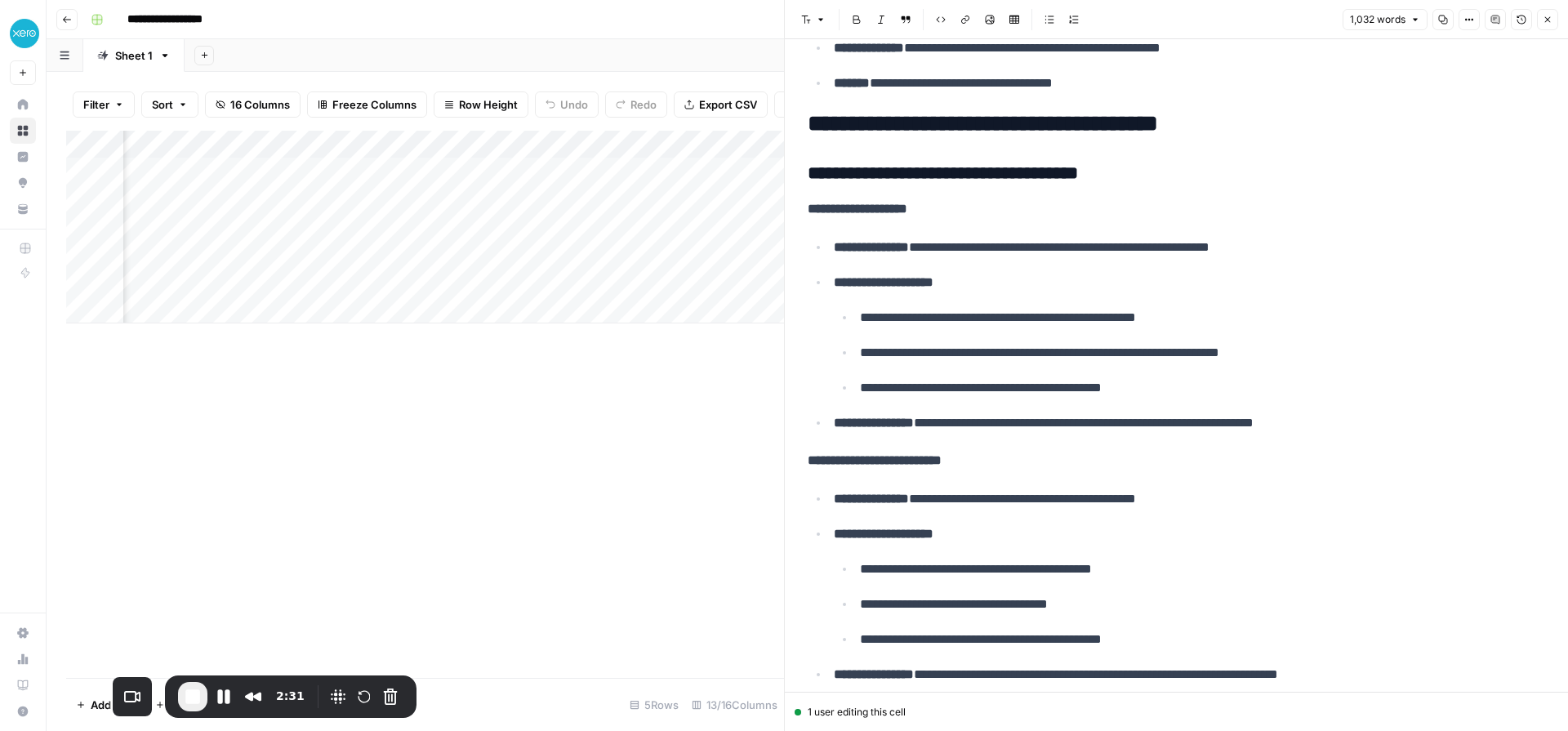
scroll to position [0, 1379]
click at [1542, 25] on button "Close" at bounding box center [1548, 20] width 21 height 21
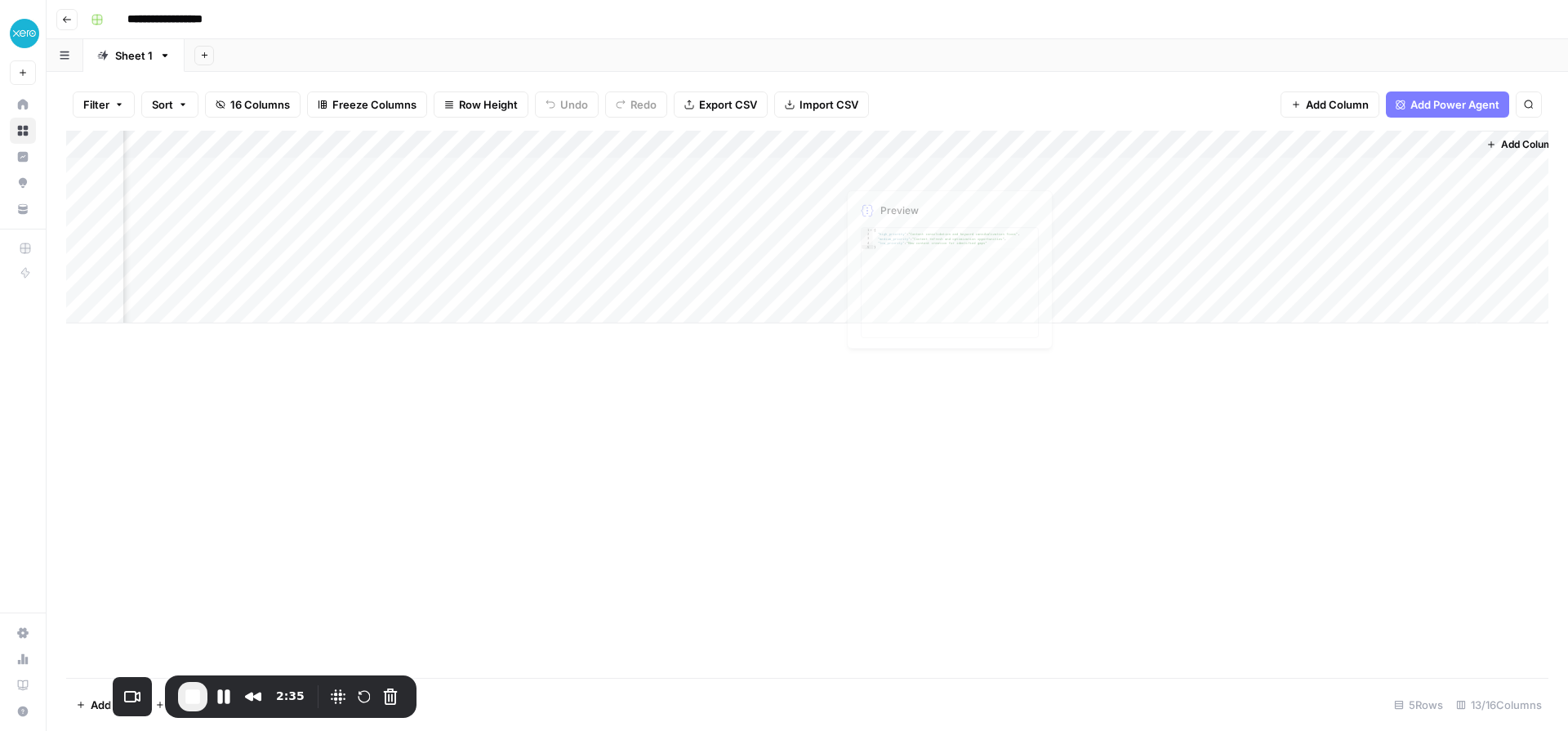
scroll to position [0, 916]
click at [1463, 170] on div "Add Column" at bounding box center [808, 226] width 1483 height 193
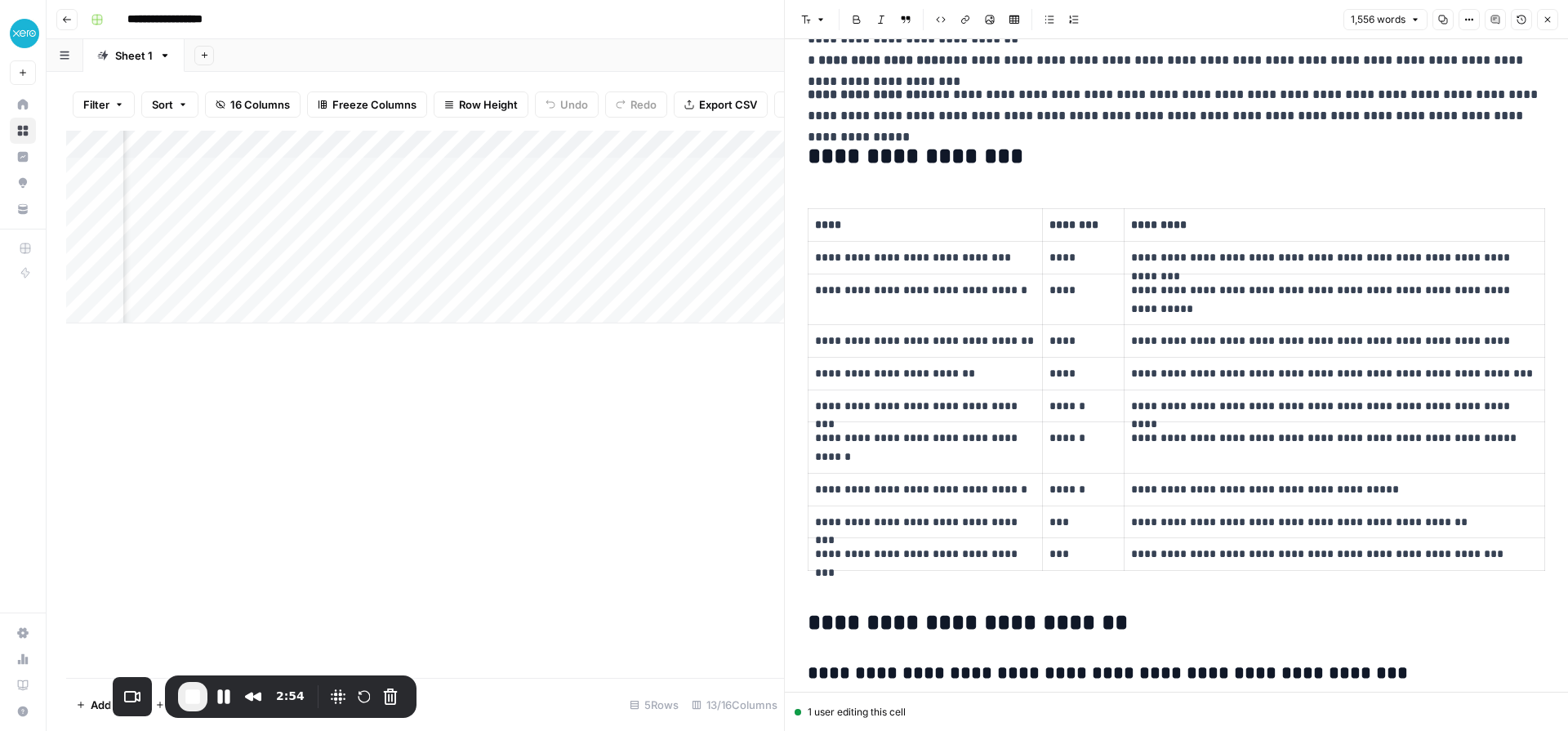
scroll to position [413, 0]
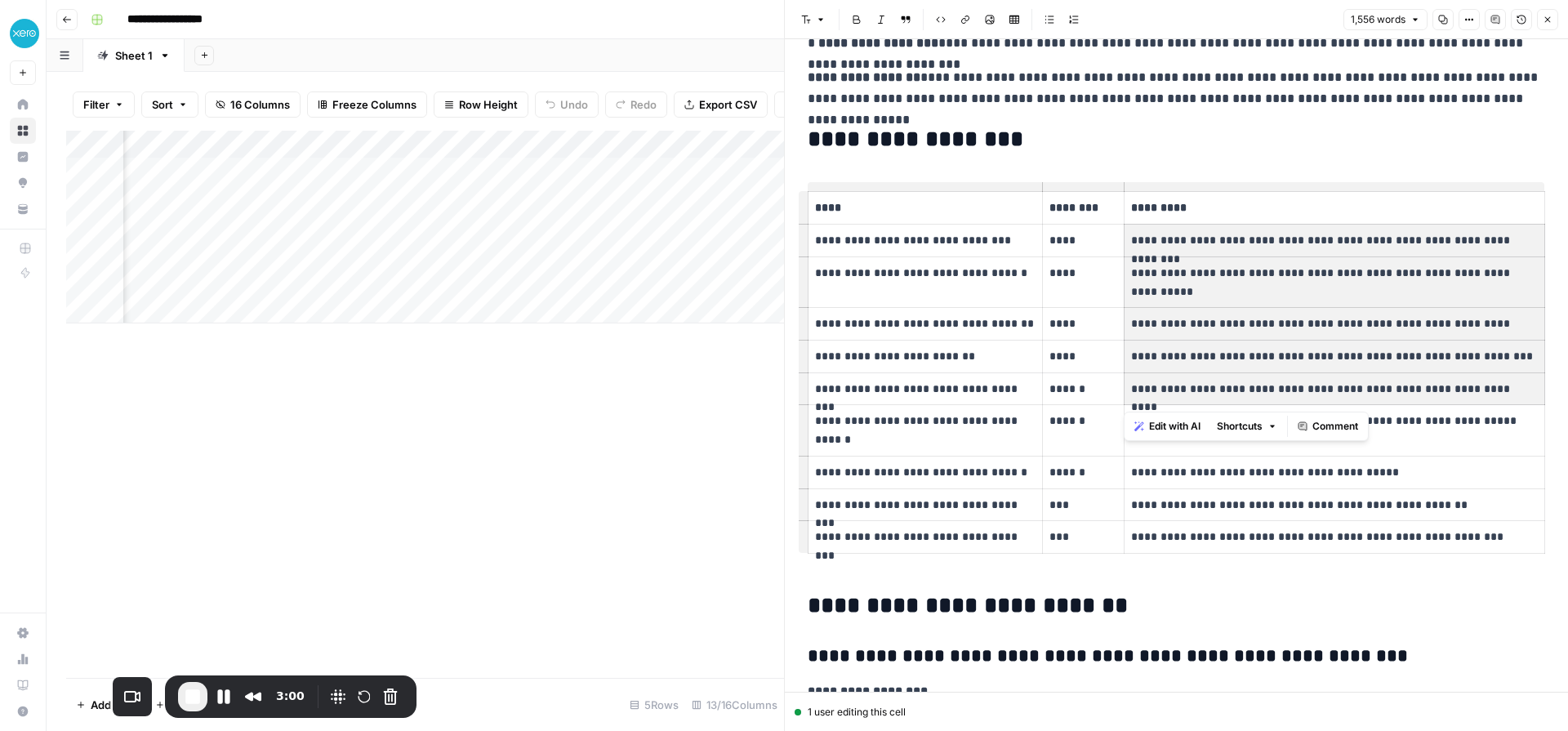
drag, startPoint x: 1140, startPoint y: 237, endPoint x: 1381, endPoint y: 382, distance: 281.3
click at [1381, 388] on tbody "**********" at bounding box center [1177, 373] width 737 height 362
click at [1371, 348] on p "**********" at bounding box center [1335, 356] width 407 height 19
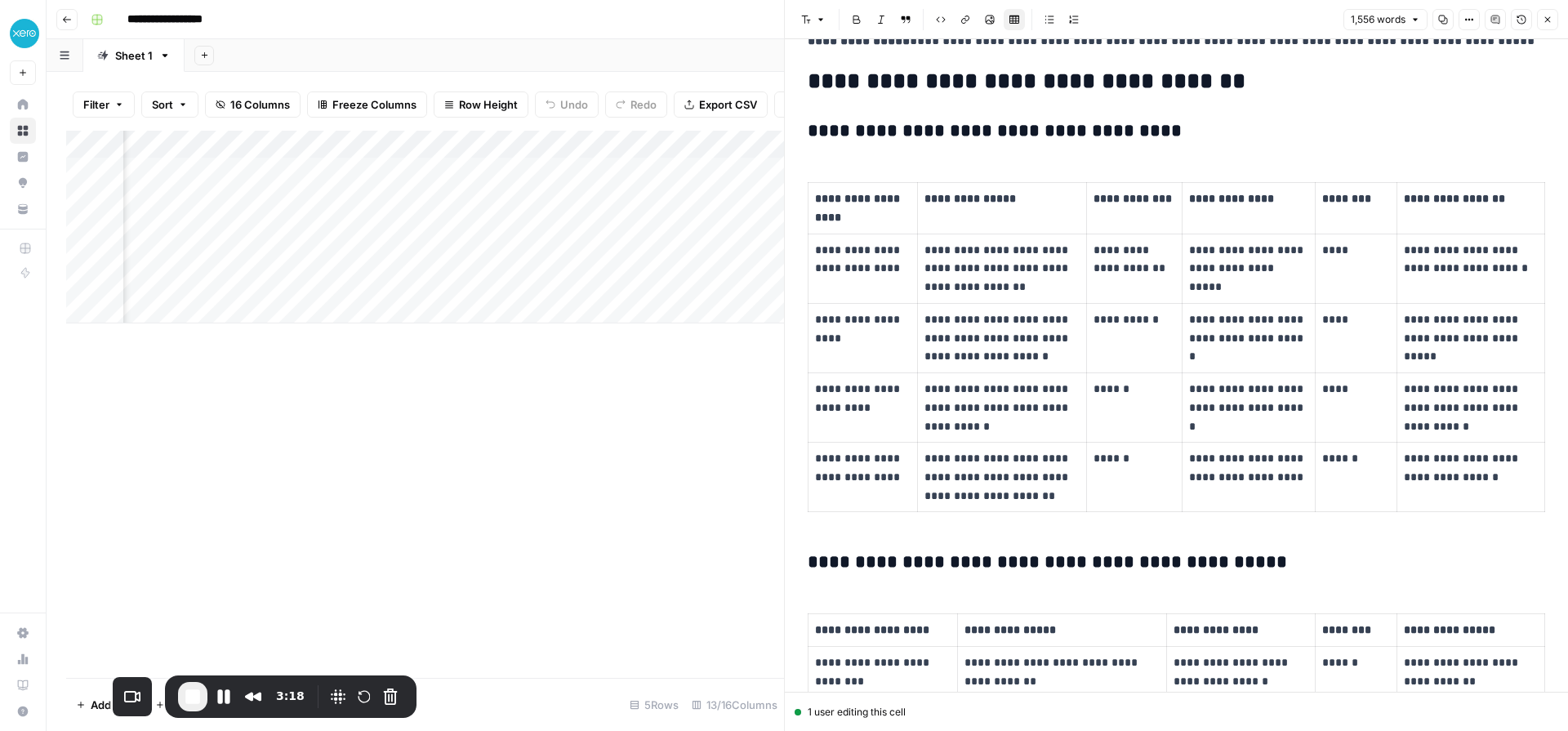
scroll to position [3744, 0]
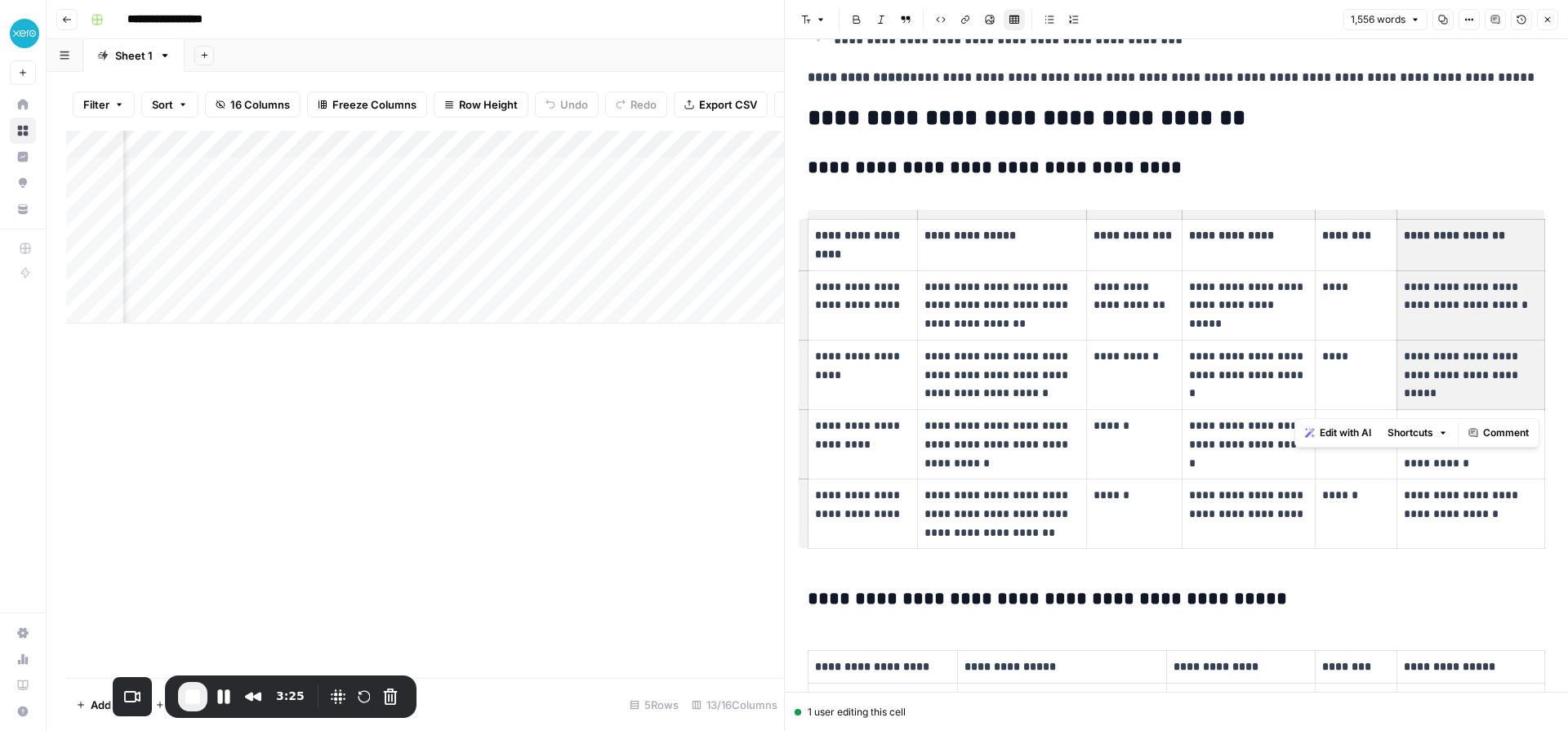
drag, startPoint x: 1471, startPoint y: 236, endPoint x: 1465, endPoint y: 454, distance: 218.1
click at [1465, 454] on tbody "**********" at bounding box center [1177, 384] width 737 height 329
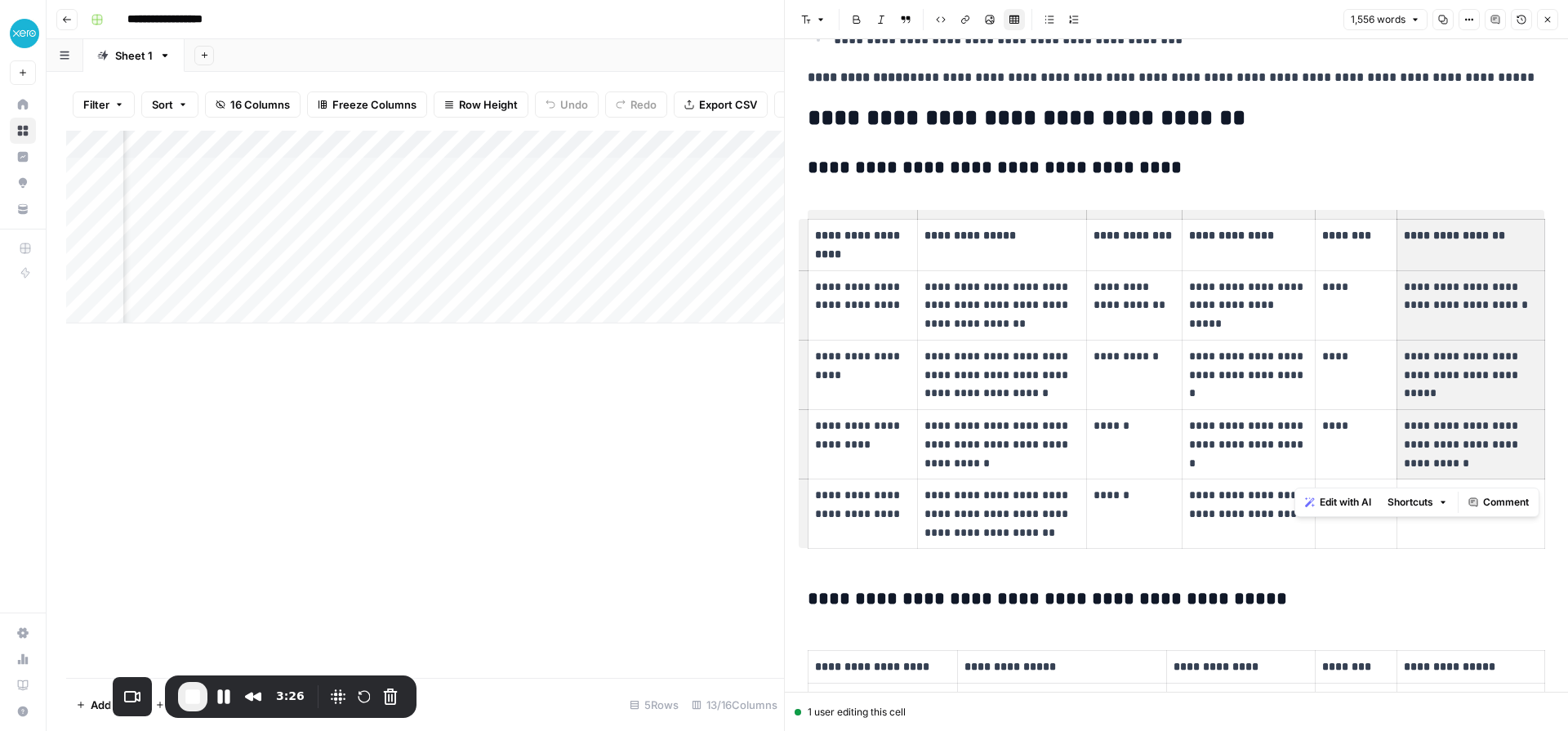
click at [1461, 429] on p "**********" at bounding box center [1470, 444] width 134 height 56
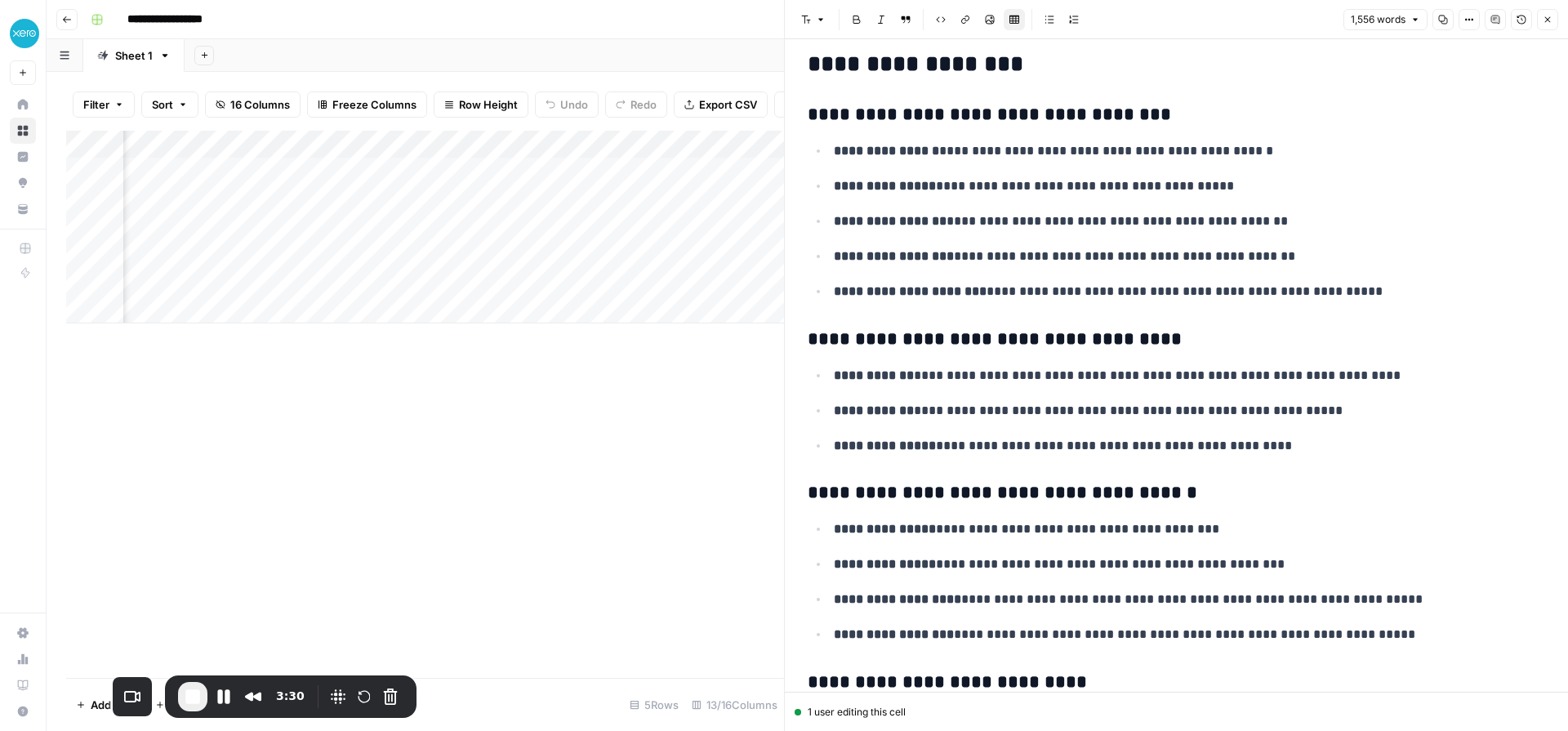
scroll to position [5530, 0]
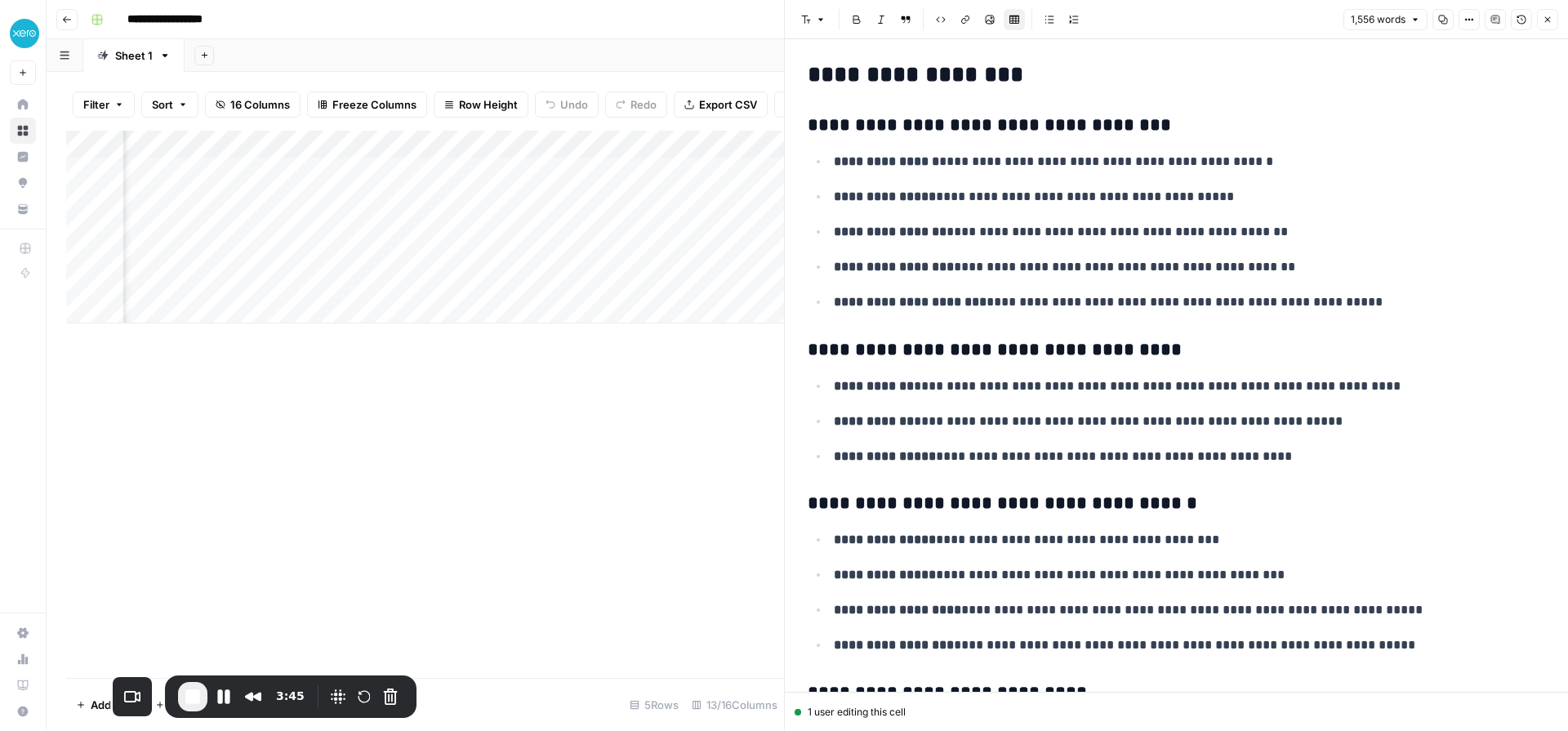
click at [1548, 17] on icon "button" at bounding box center [1548, 20] width 10 height 10
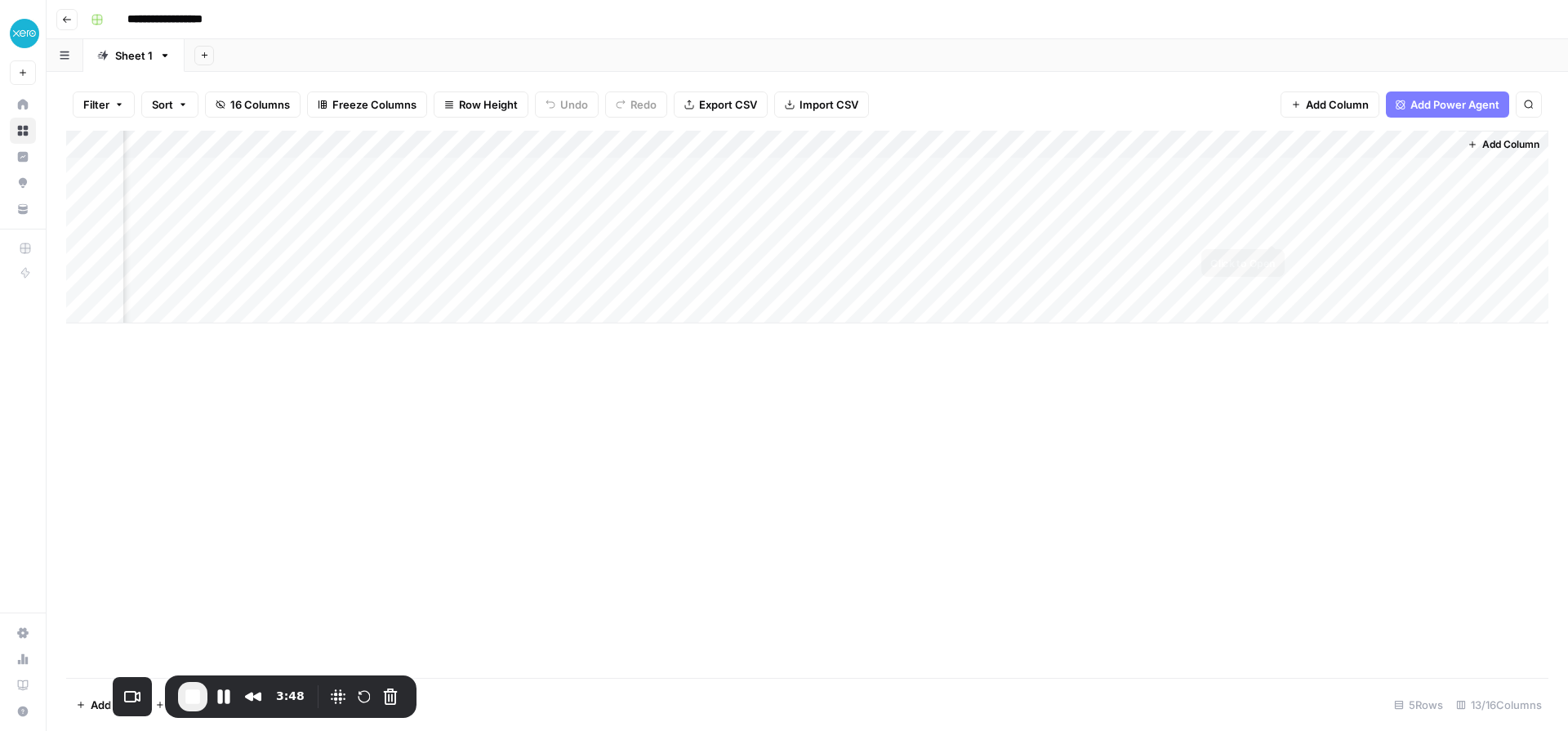
scroll to position [0, 934]
click at [1444, 225] on div "Add Column" at bounding box center [808, 226] width 1483 height 193
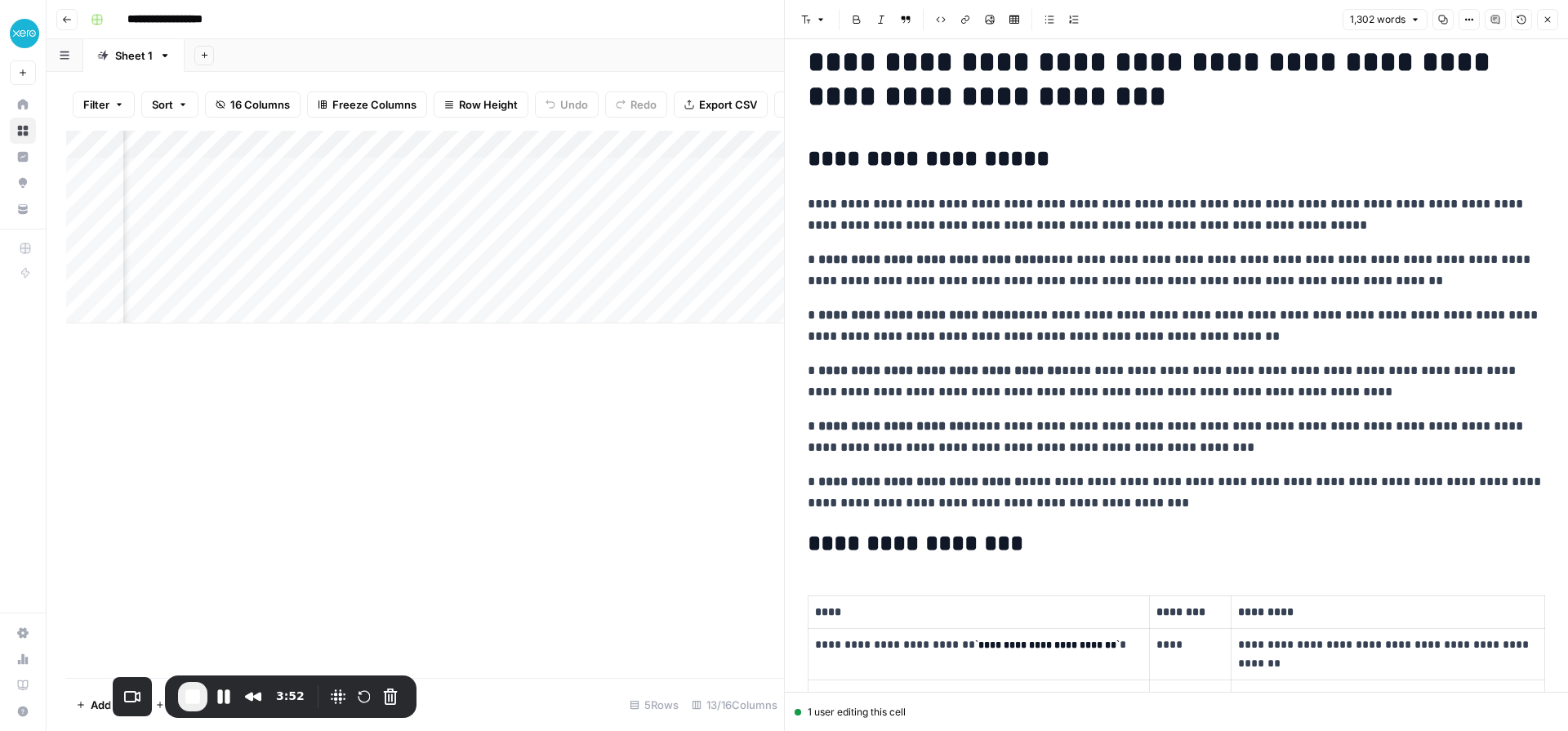
scroll to position [28, 0]
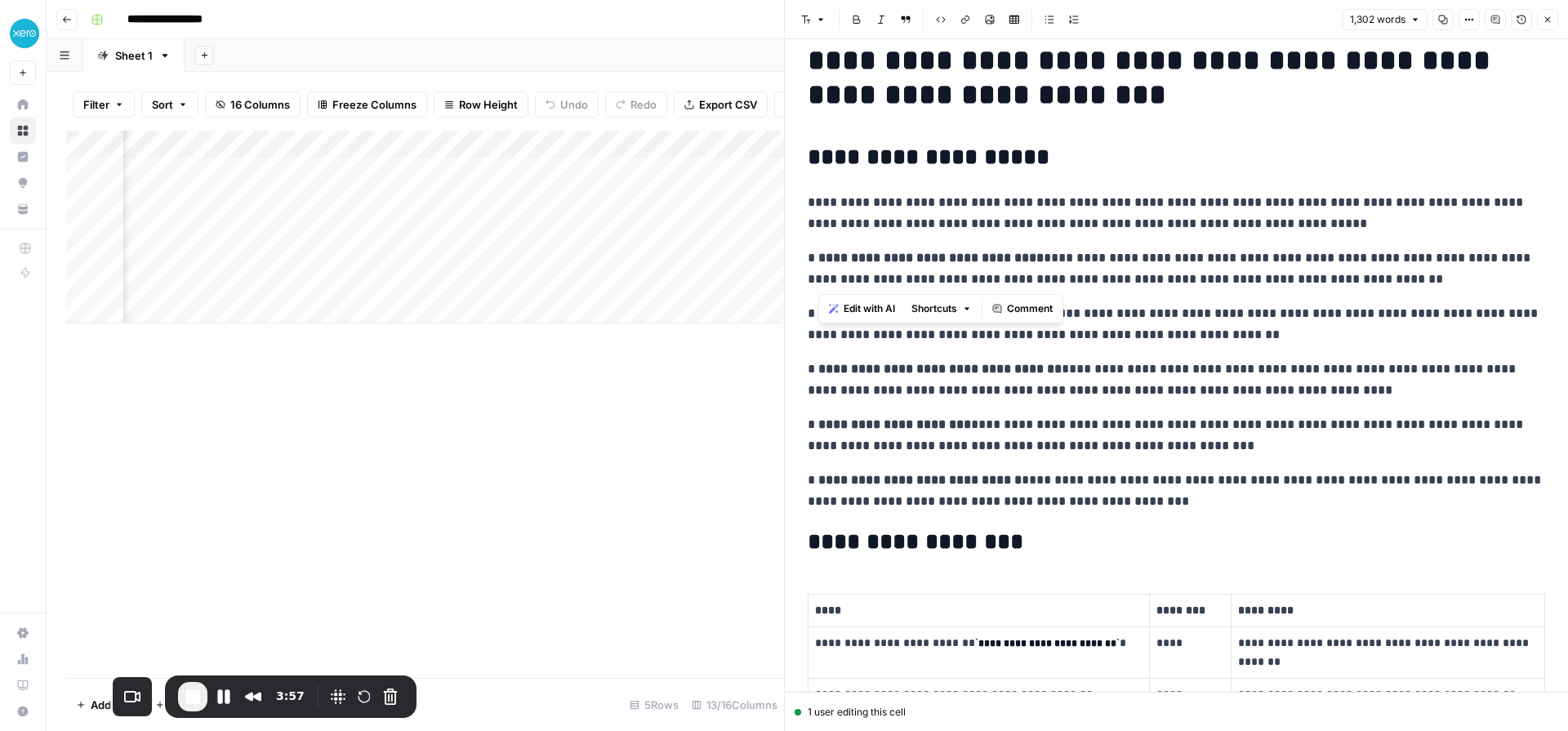
drag, startPoint x: 819, startPoint y: 256, endPoint x: 1402, endPoint y: 273, distance: 583.2
click at [1402, 273] on p "**********" at bounding box center [1177, 269] width 738 height 43
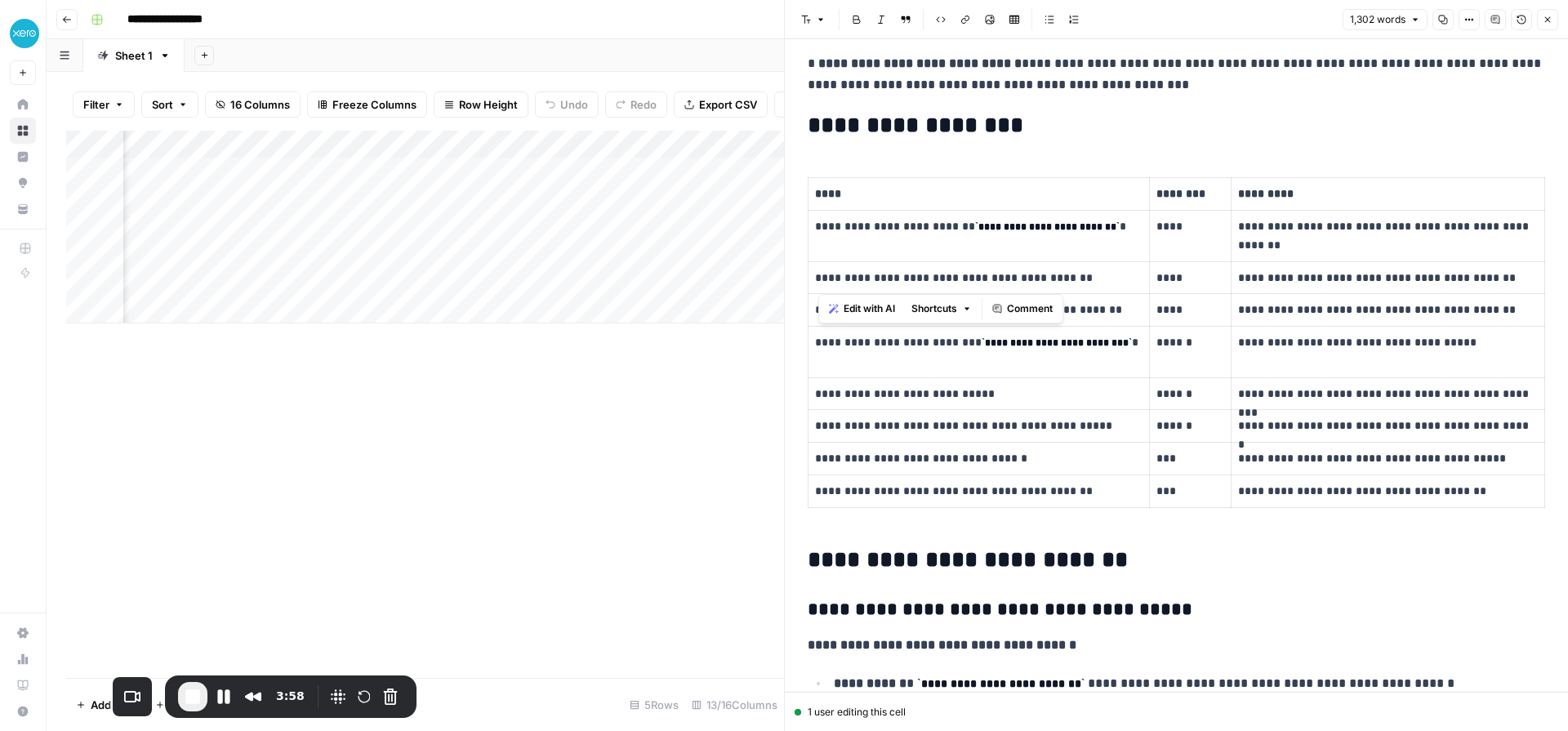
scroll to position [447, 0]
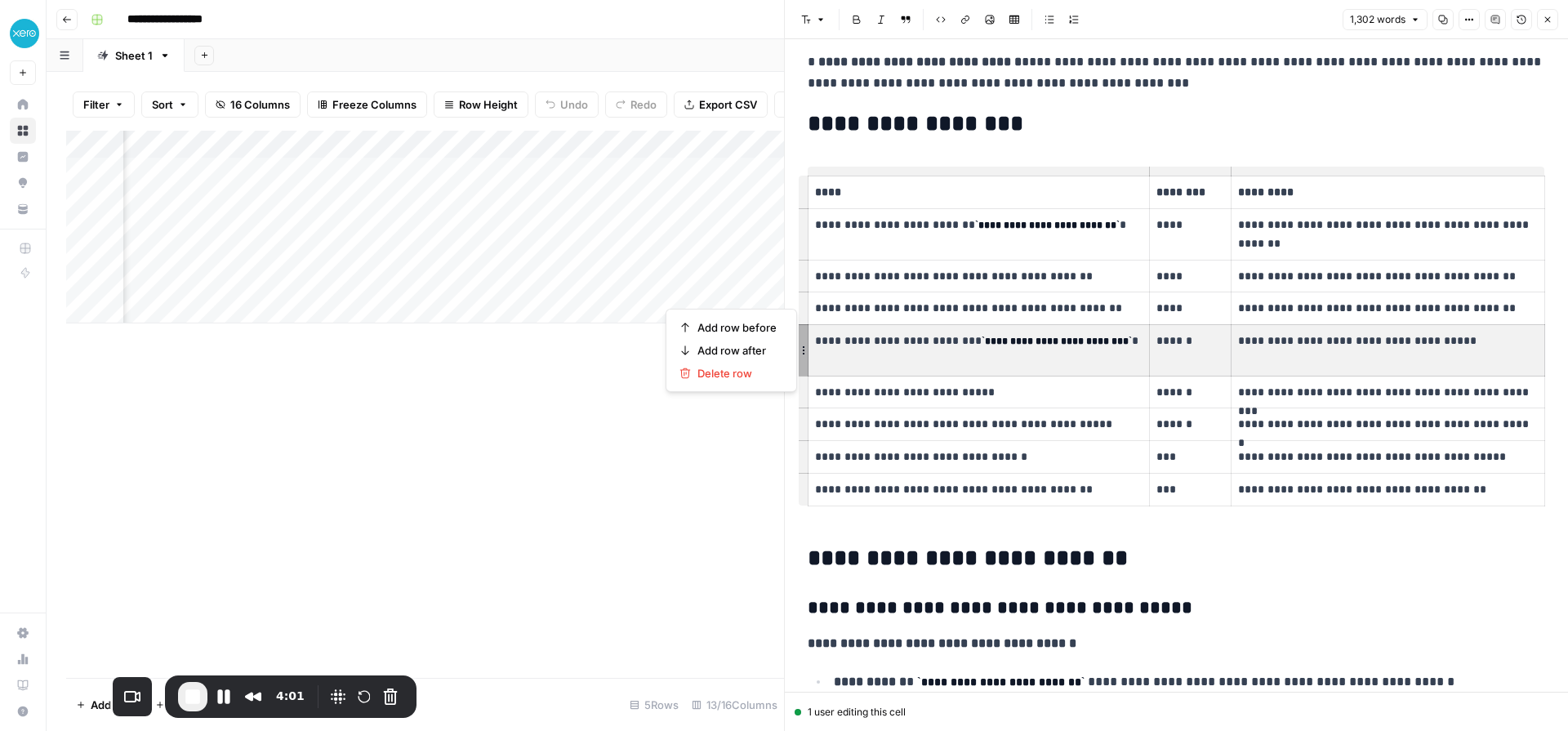
drag, startPoint x: 1386, startPoint y: 344, endPoint x: 978, endPoint y: 350, distance: 408.0
click at [978, 350] on tr "**********" at bounding box center [1177, 350] width 737 height 51
click at [1391, 347] on p "**********" at bounding box center [1388, 341] width 300 height 19
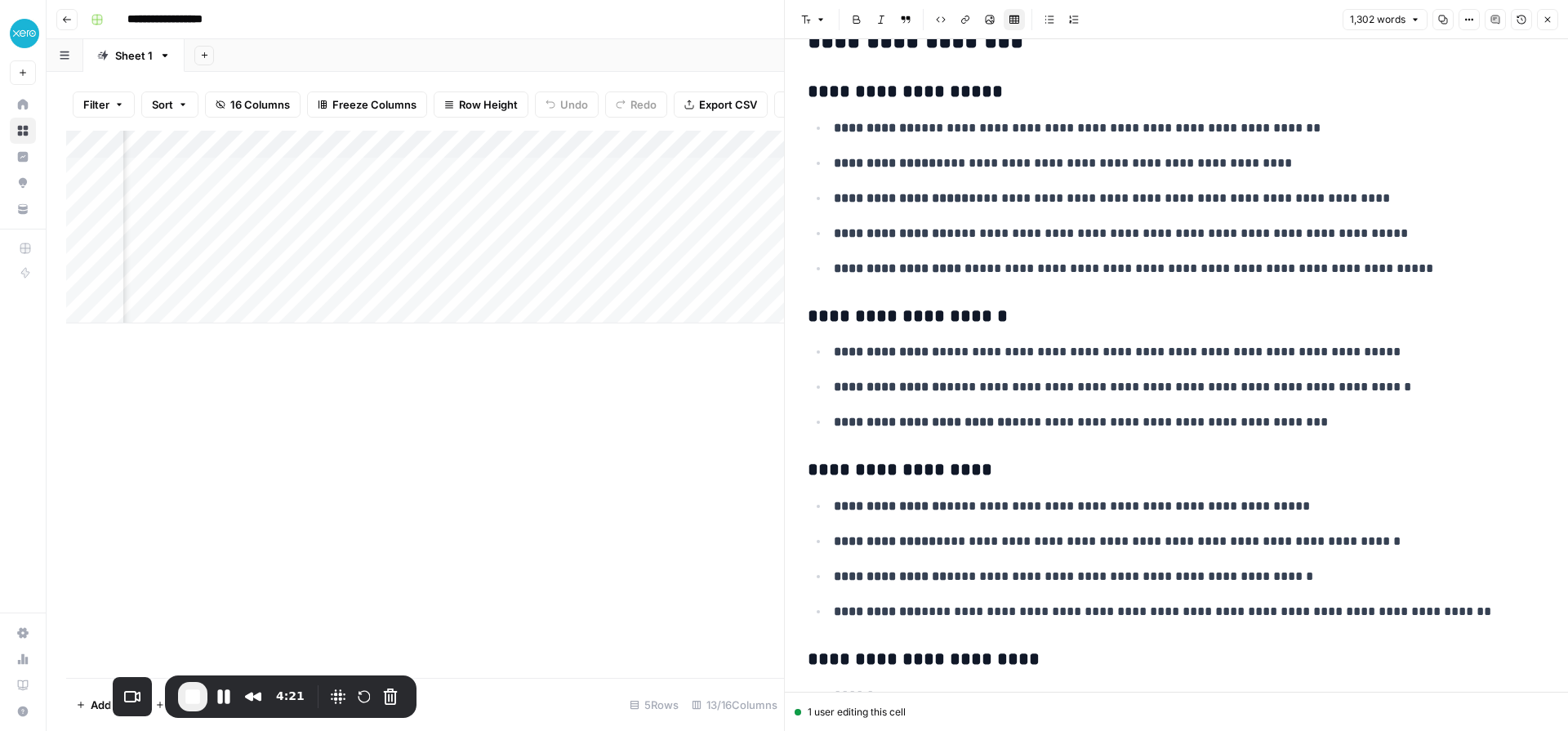
scroll to position [5128, 0]
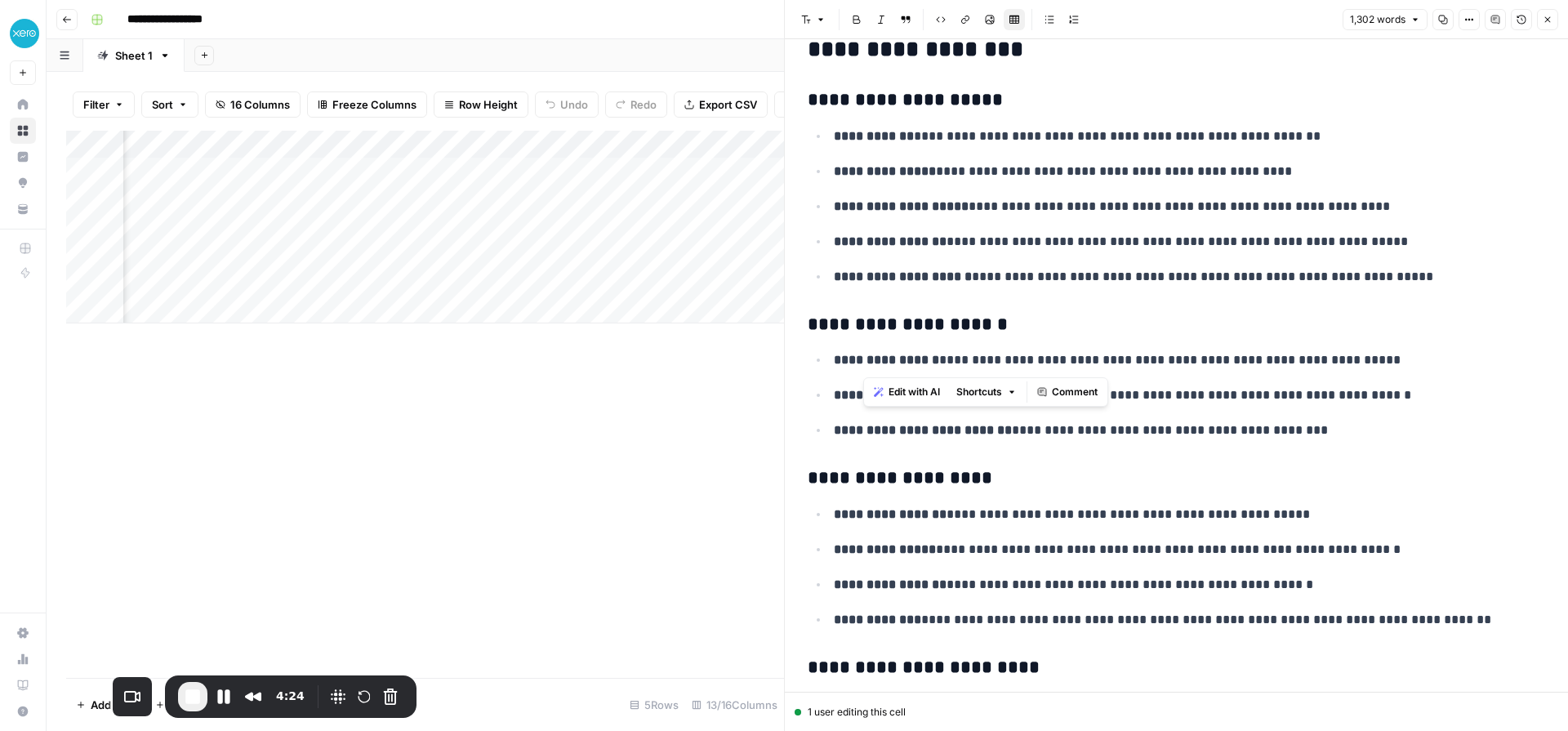
drag, startPoint x: 920, startPoint y: 366, endPoint x: 1394, endPoint y: 362, distance: 474.0
click at [1394, 362] on p "**********" at bounding box center [1189, 360] width 711 height 21
drag, startPoint x: 874, startPoint y: 397, endPoint x: 1400, endPoint y: 405, distance: 526.1
click at [1400, 405] on p "**********" at bounding box center [1189, 396] width 711 height 21
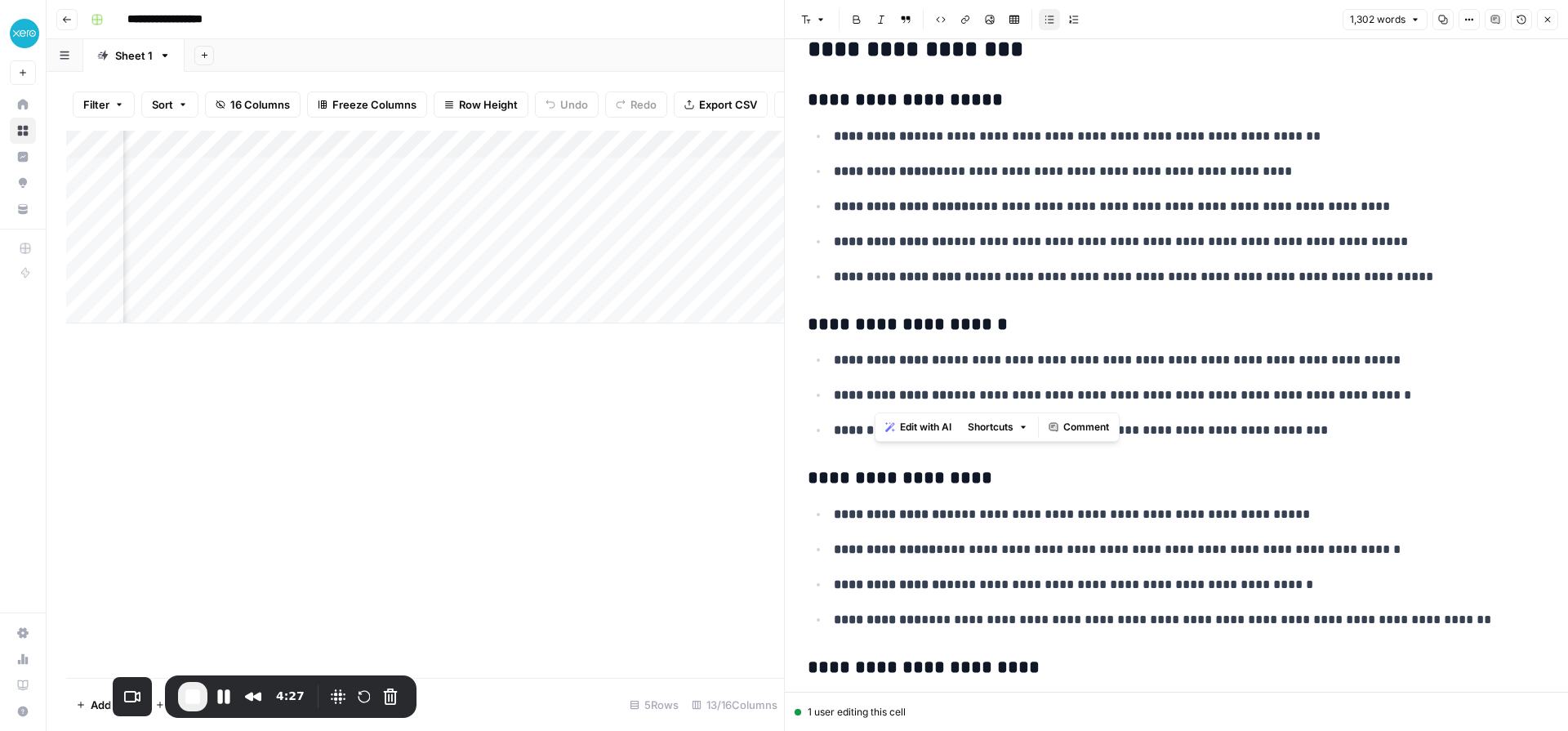
click at [1400, 405] on p "**********" at bounding box center [1189, 396] width 711 height 21
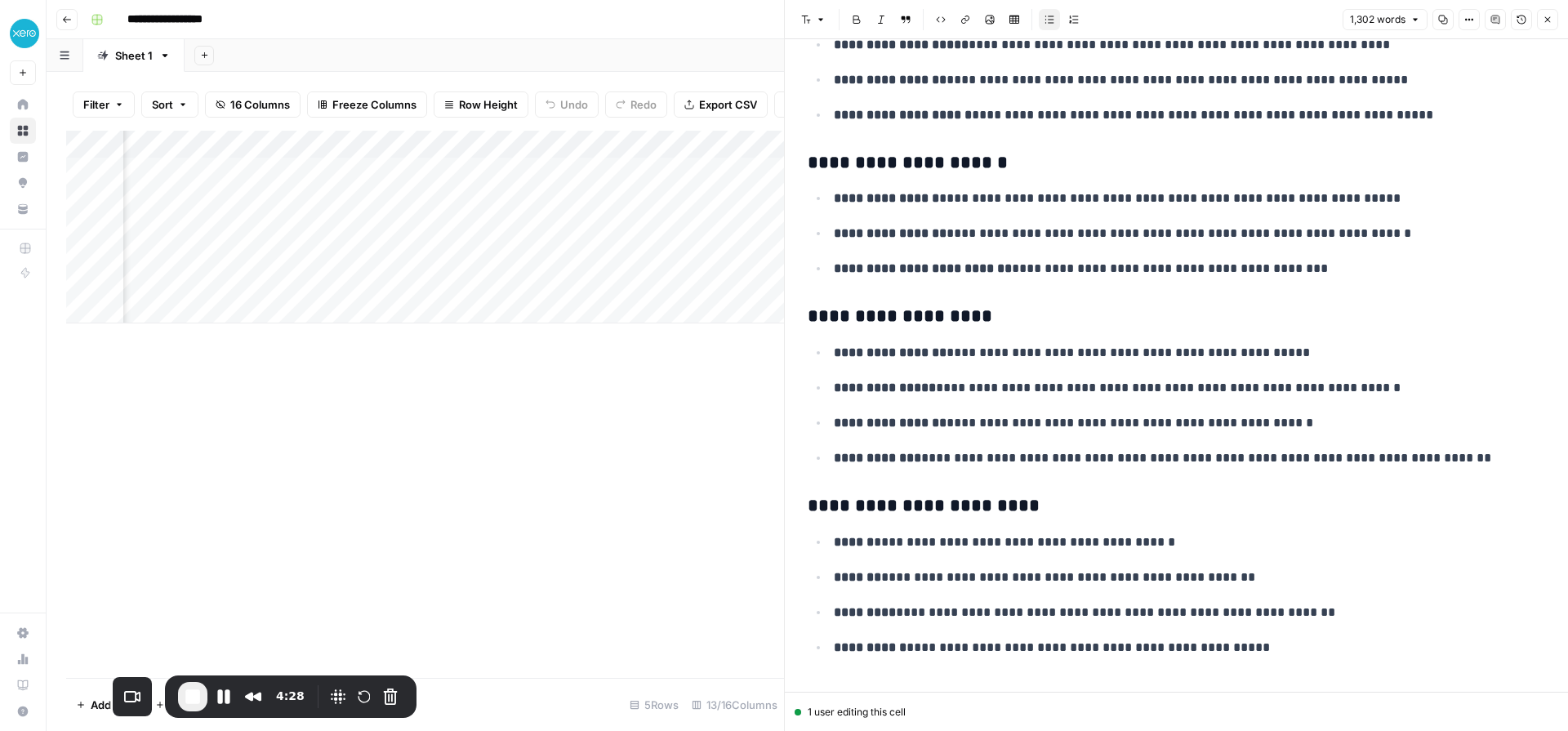
scroll to position [5324, 0]
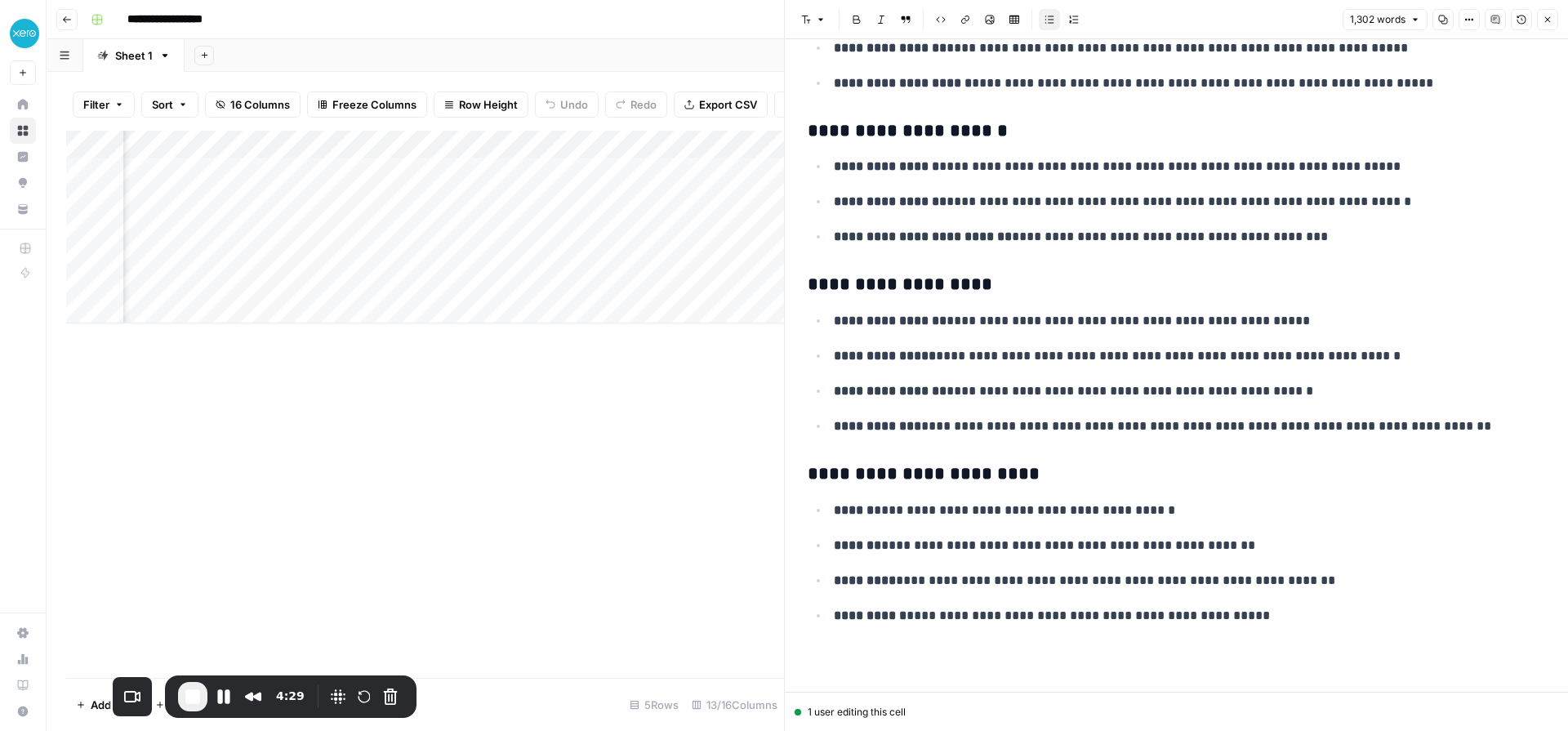
click at [1545, 20] on icon "button" at bounding box center [1548, 20] width 10 height 10
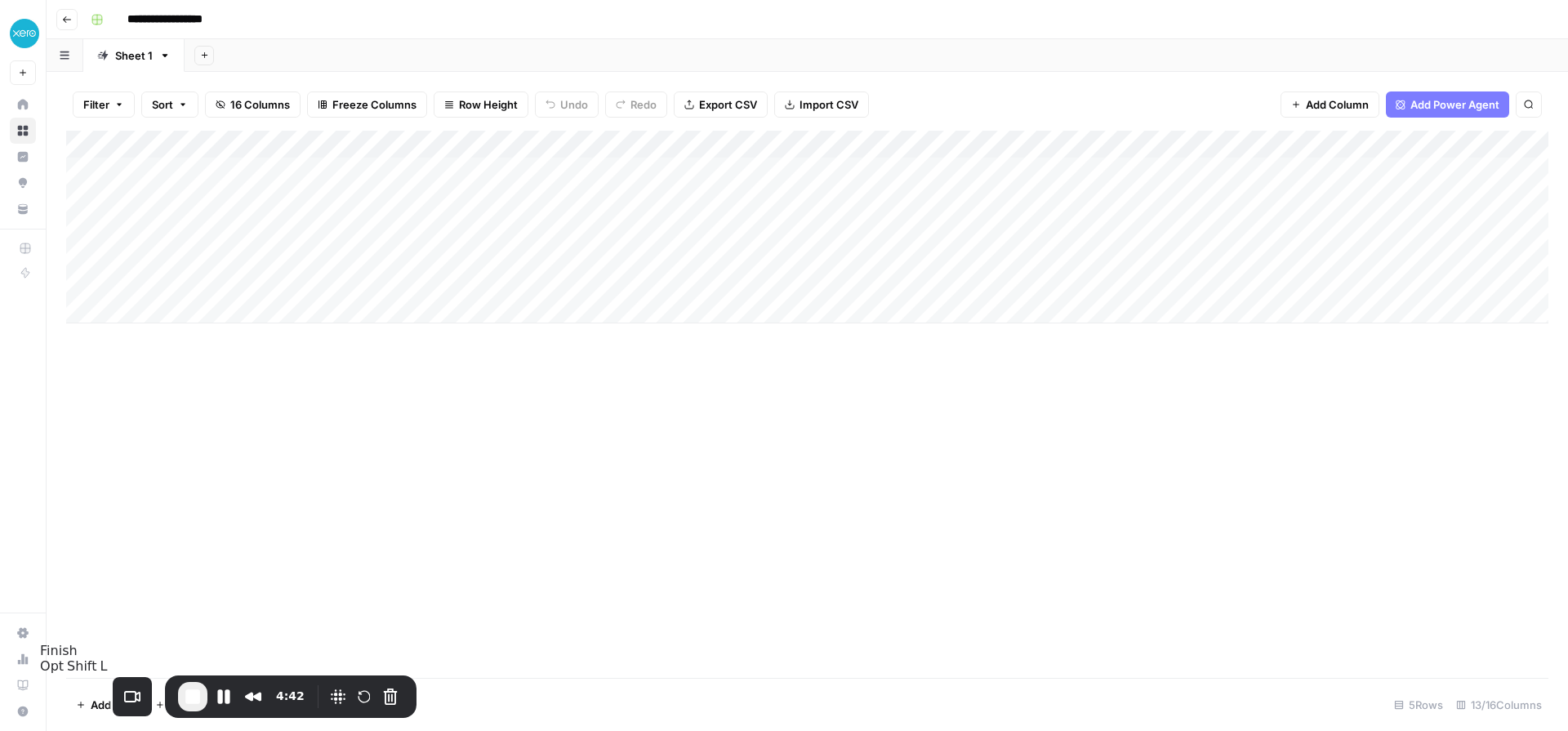
click at [183, 700] on span "End Recording" at bounding box center [192, 697] width 20 height 20
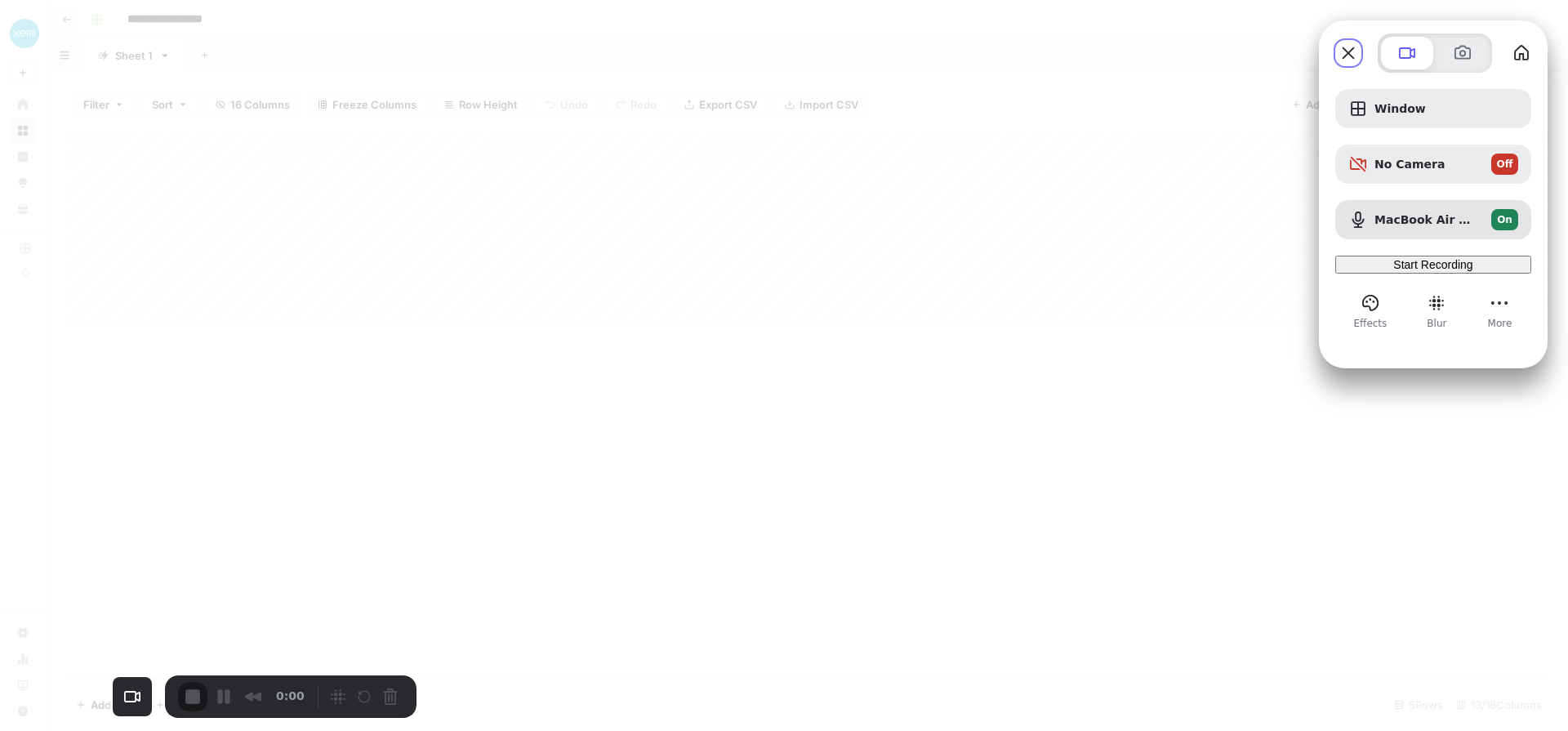
click at [1446, 271] on span "Start Recording" at bounding box center [1432, 264] width 79 height 13
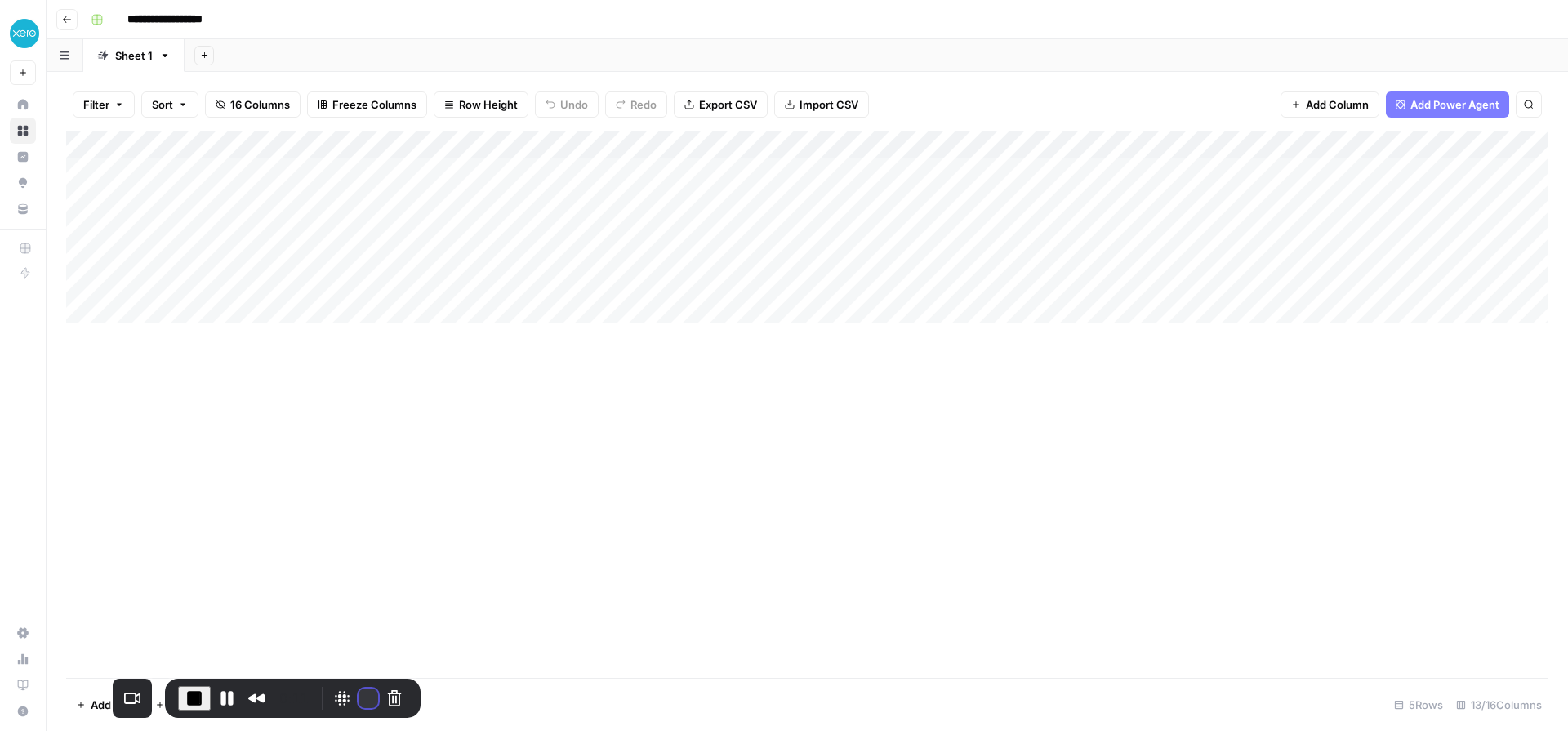
click at [358, 703] on button "Restart Recording" at bounding box center [368, 698] width 20 height 20
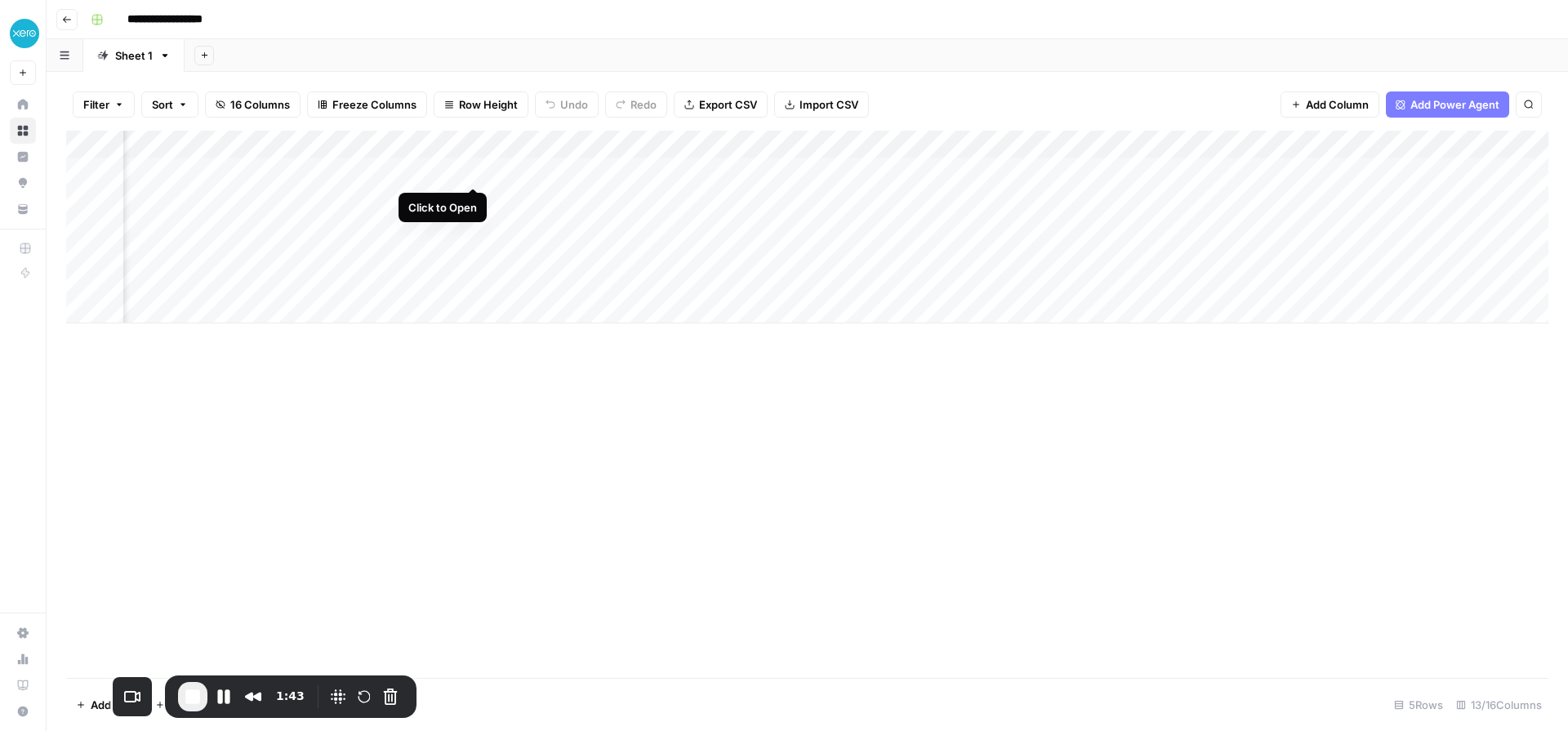
click at [470, 169] on div "Add Column" at bounding box center [808, 226] width 1483 height 193
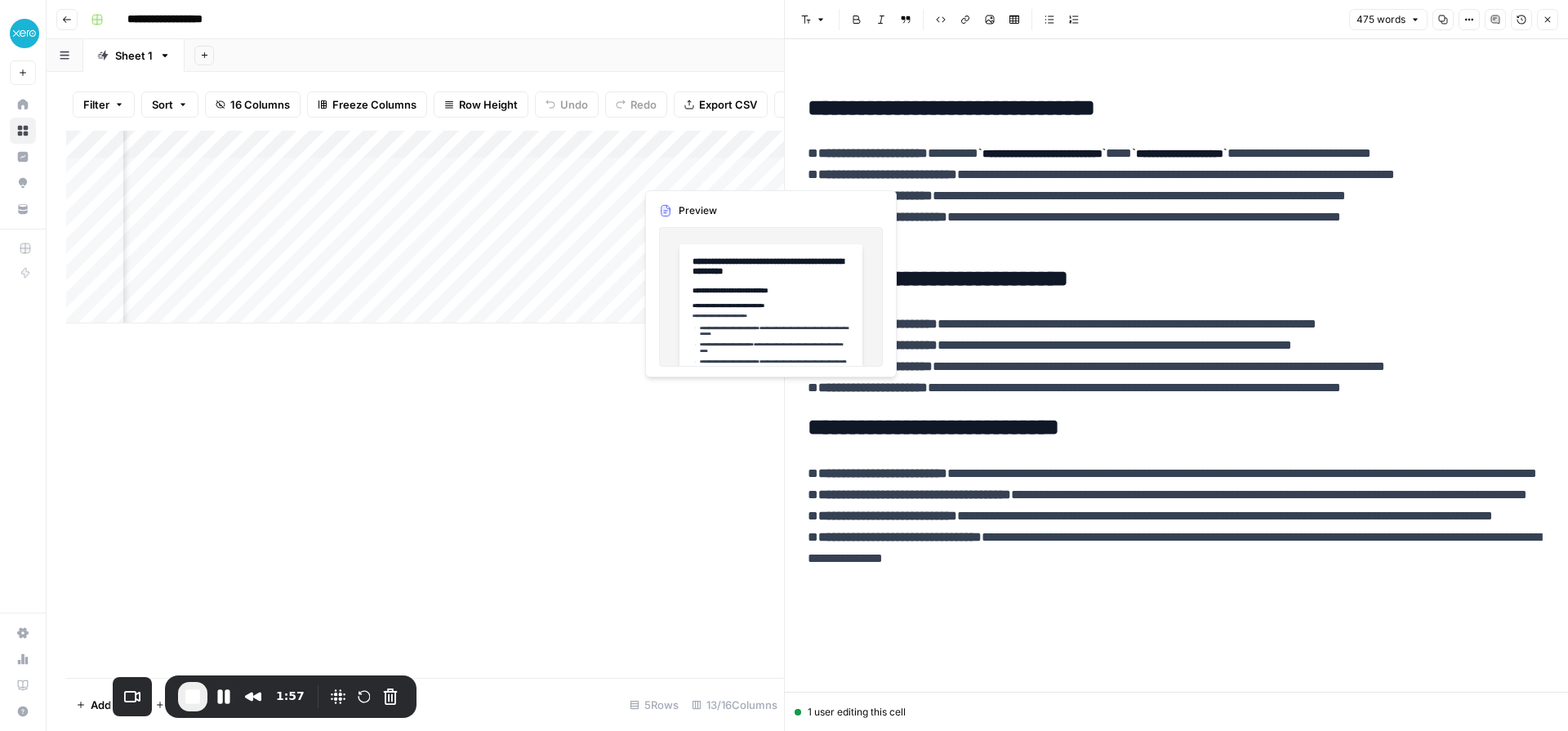
scroll to position [0, 741]
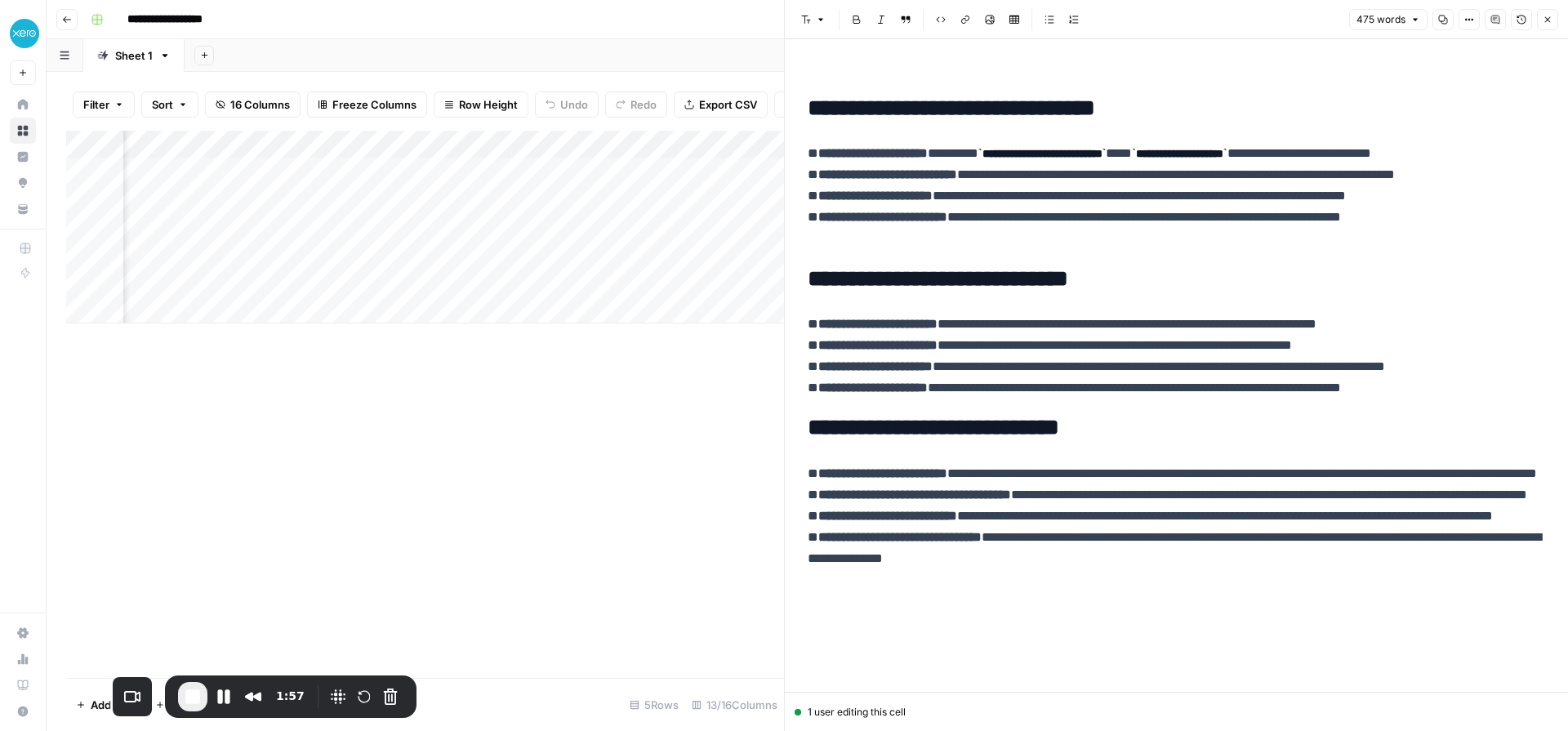
click at [701, 168] on div "Add Column" at bounding box center [426, 226] width 718 height 193
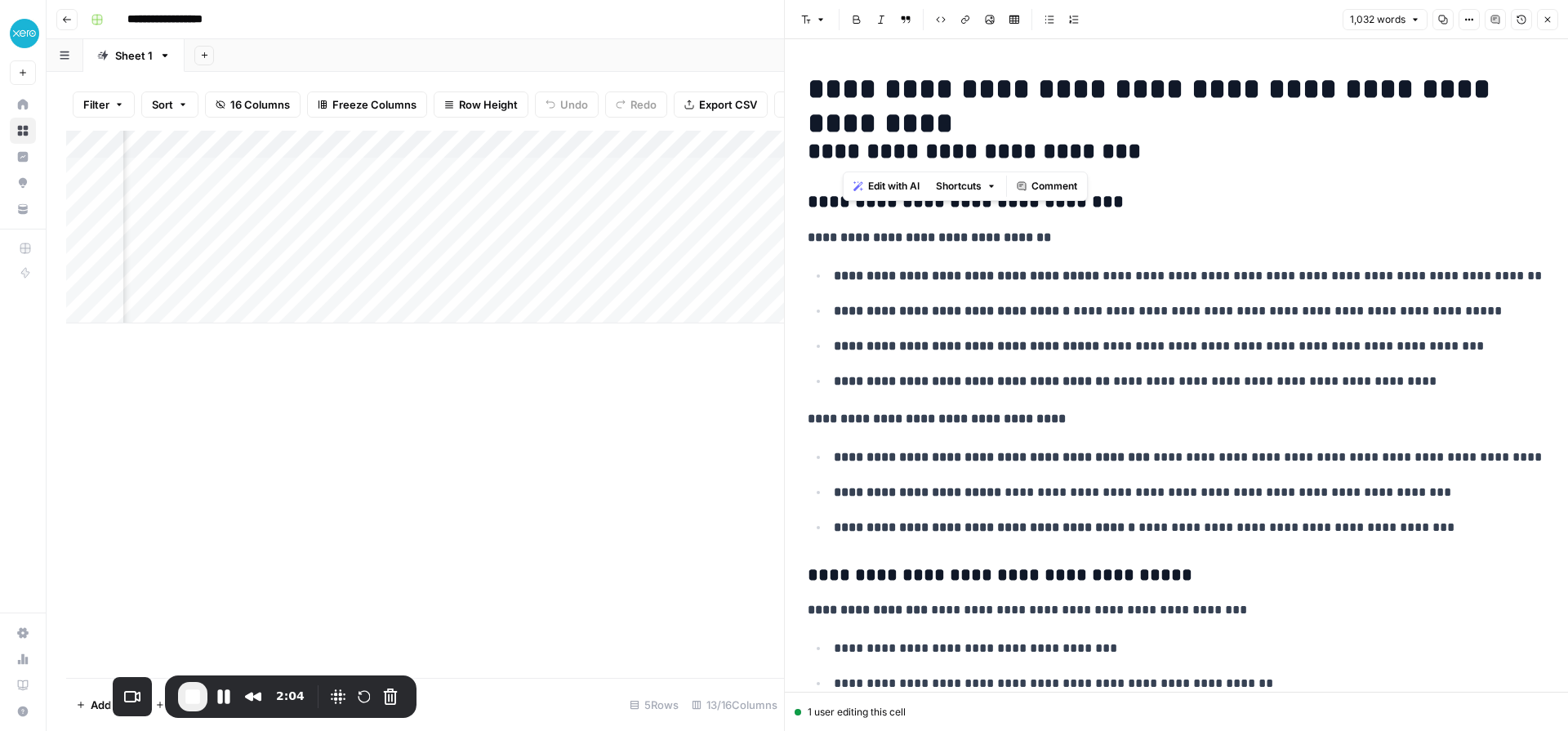
drag, startPoint x: 858, startPoint y: 158, endPoint x: 1109, endPoint y: 161, distance: 251.0
click at [1109, 161] on h2 "**********" at bounding box center [1177, 152] width 738 height 26
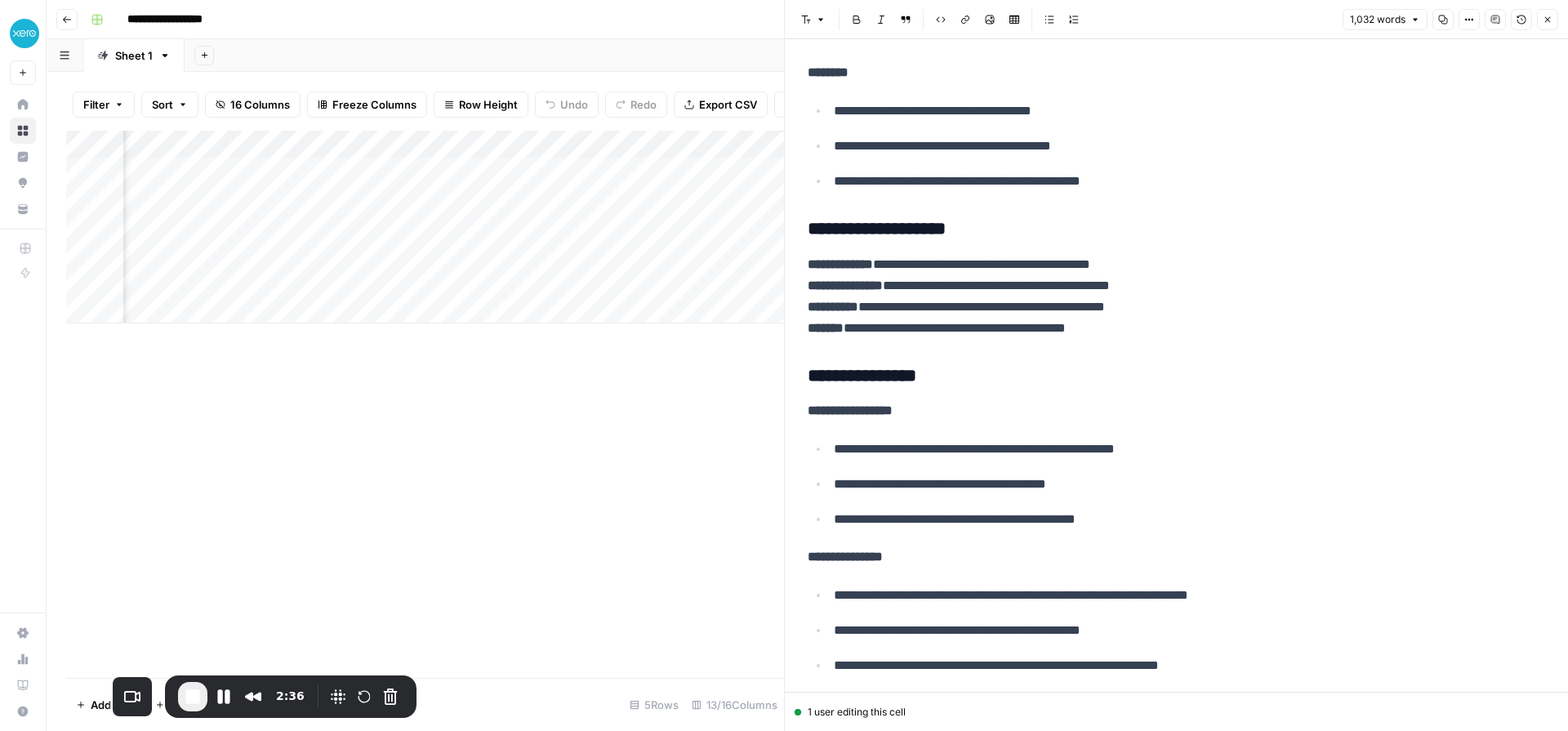
scroll to position [0, 1616]
click at [764, 169] on div "Add Column" at bounding box center [426, 226] width 718 height 193
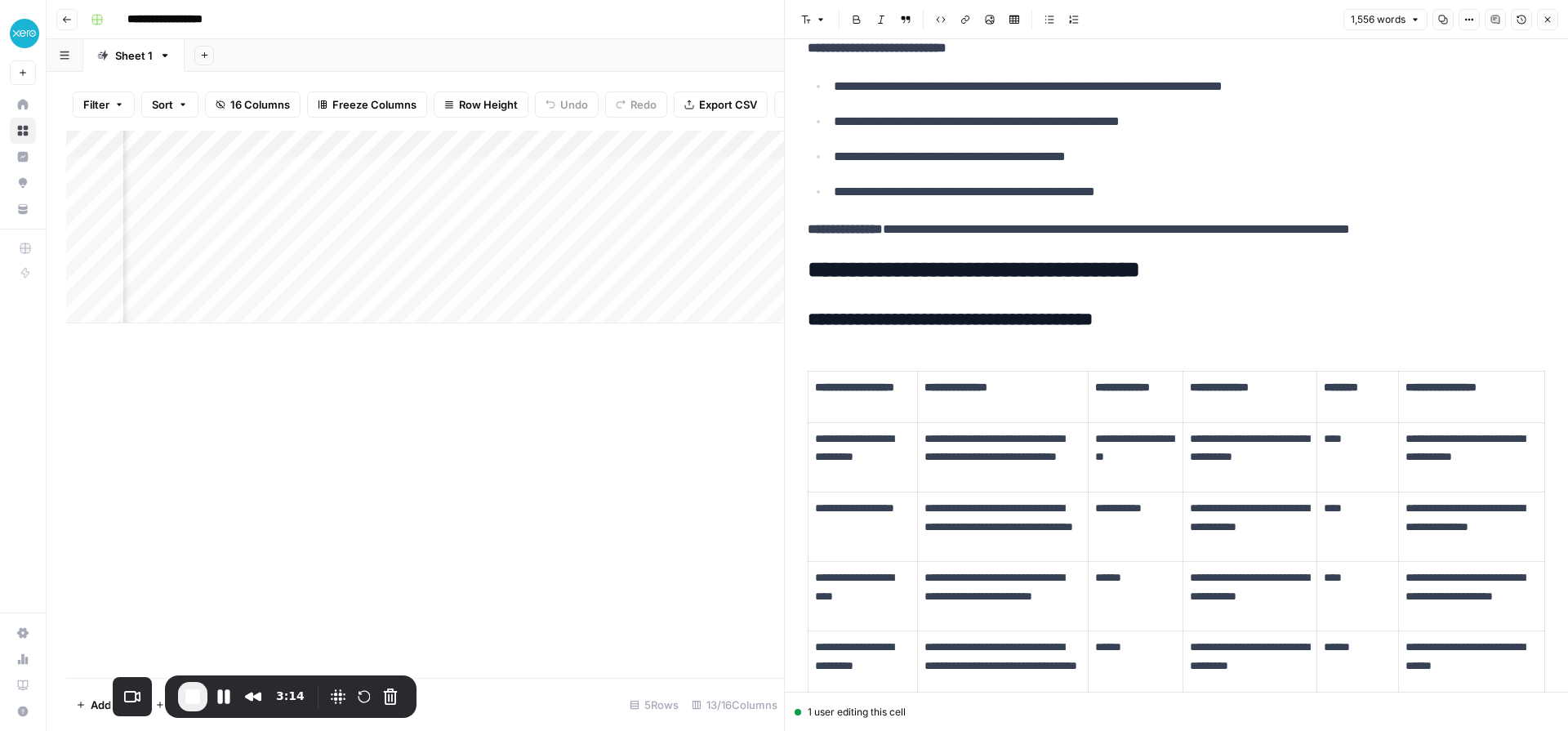
scroll to position [3594, 0]
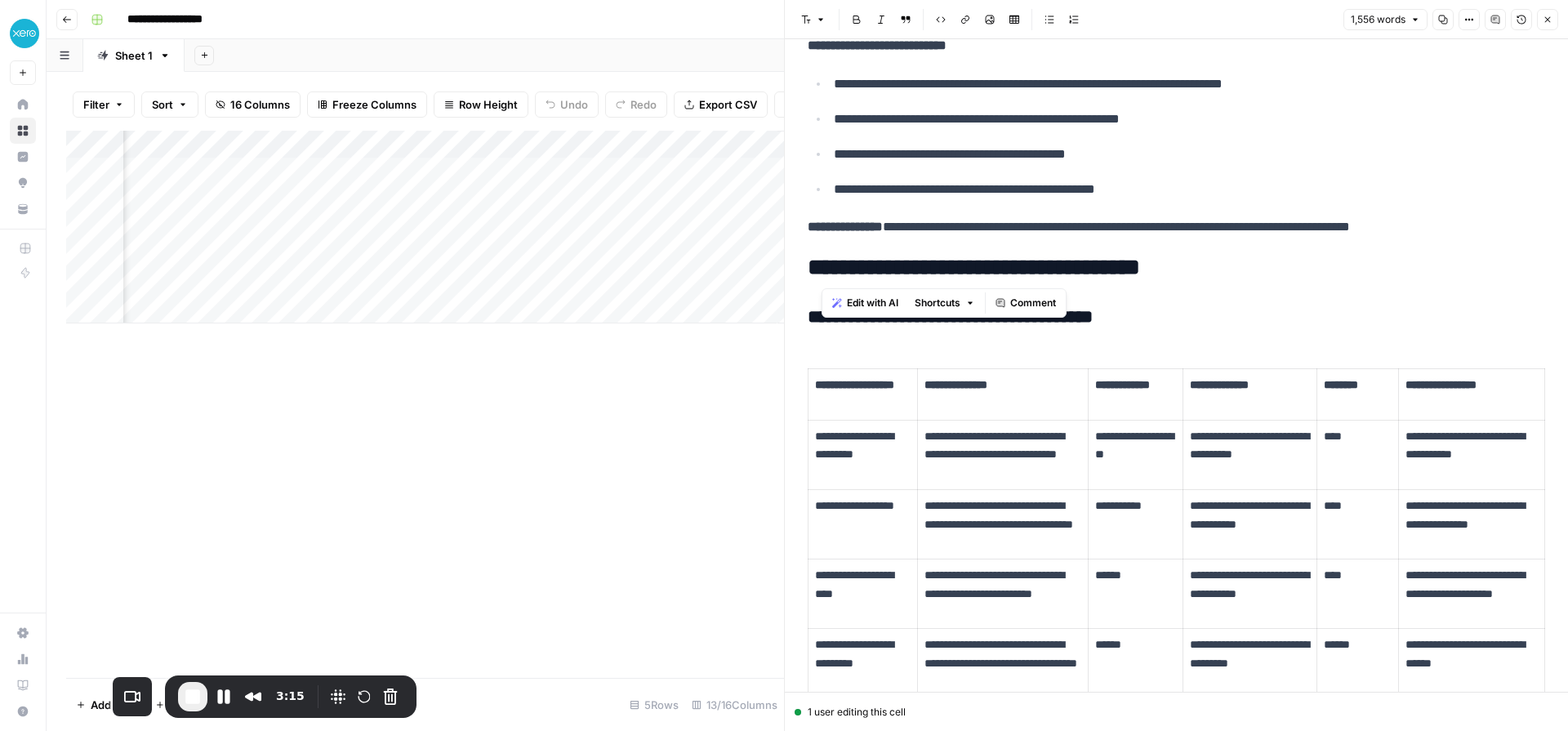
drag, startPoint x: 1233, startPoint y: 268, endPoint x: 821, endPoint y: 263, distance: 412.0
click at [821, 263] on h2 "**********" at bounding box center [1177, 267] width 738 height 26
click at [1234, 255] on h2 "**********" at bounding box center [1177, 267] width 738 height 26
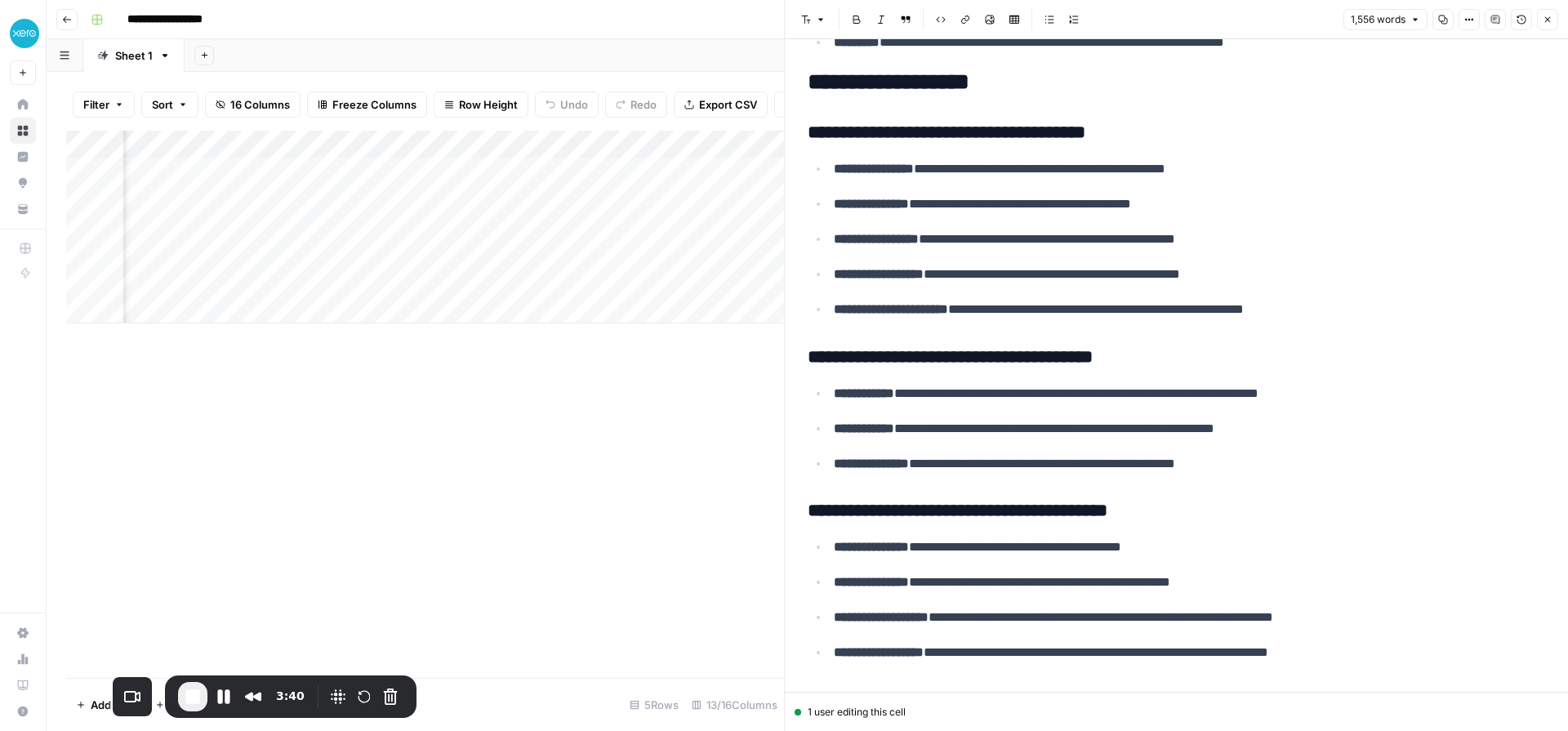
scroll to position [5524, 0]
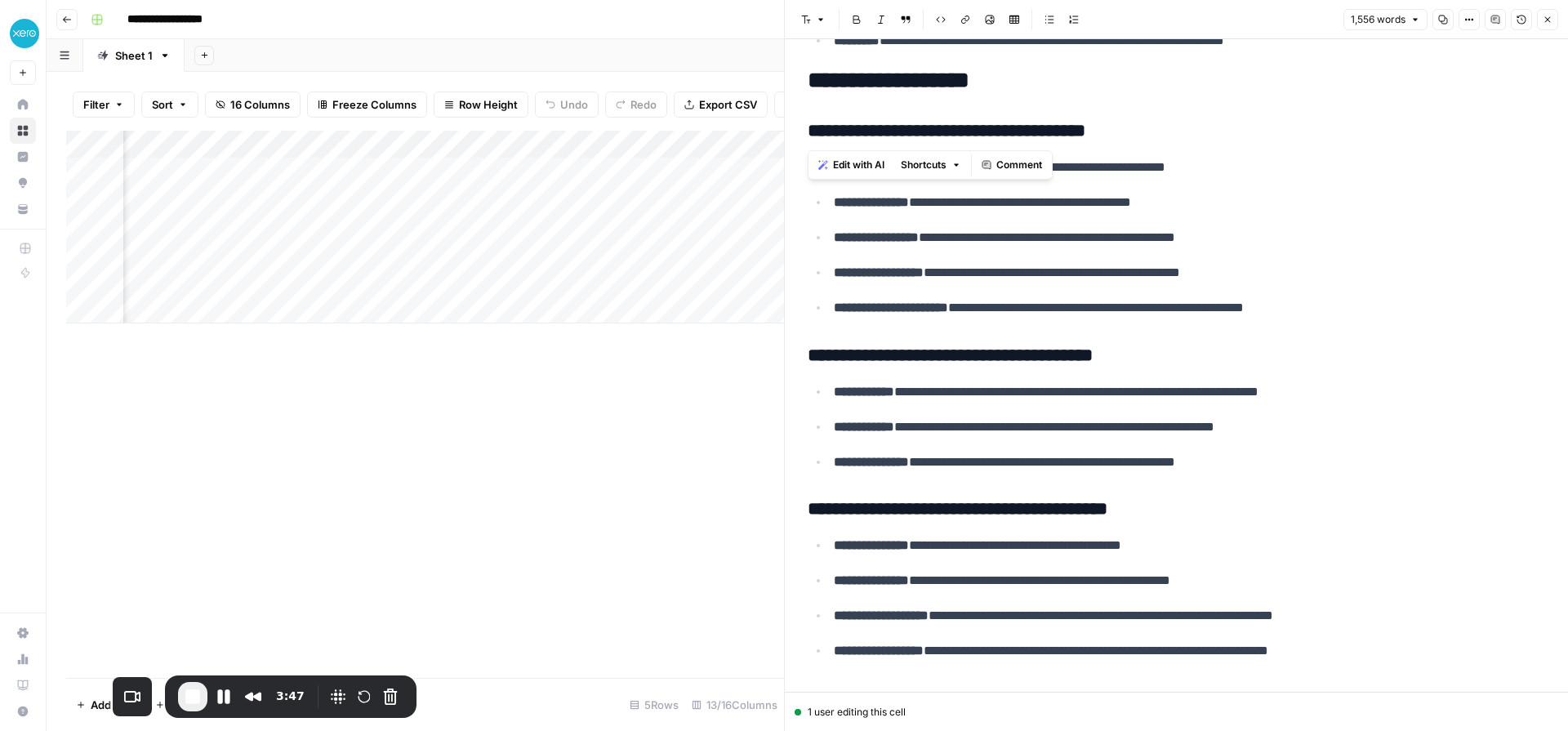
drag, startPoint x: 851, startPoint y: 130, endPoint x: 1129, endPoint y: 126, distance: 278.0
click at [907, 216] on ul "**********" at bounding box center [1177, 237] width 738 height 162
click at [1201, 200] on p "**********" at bounding box center [1189, 202] width 711 height 21
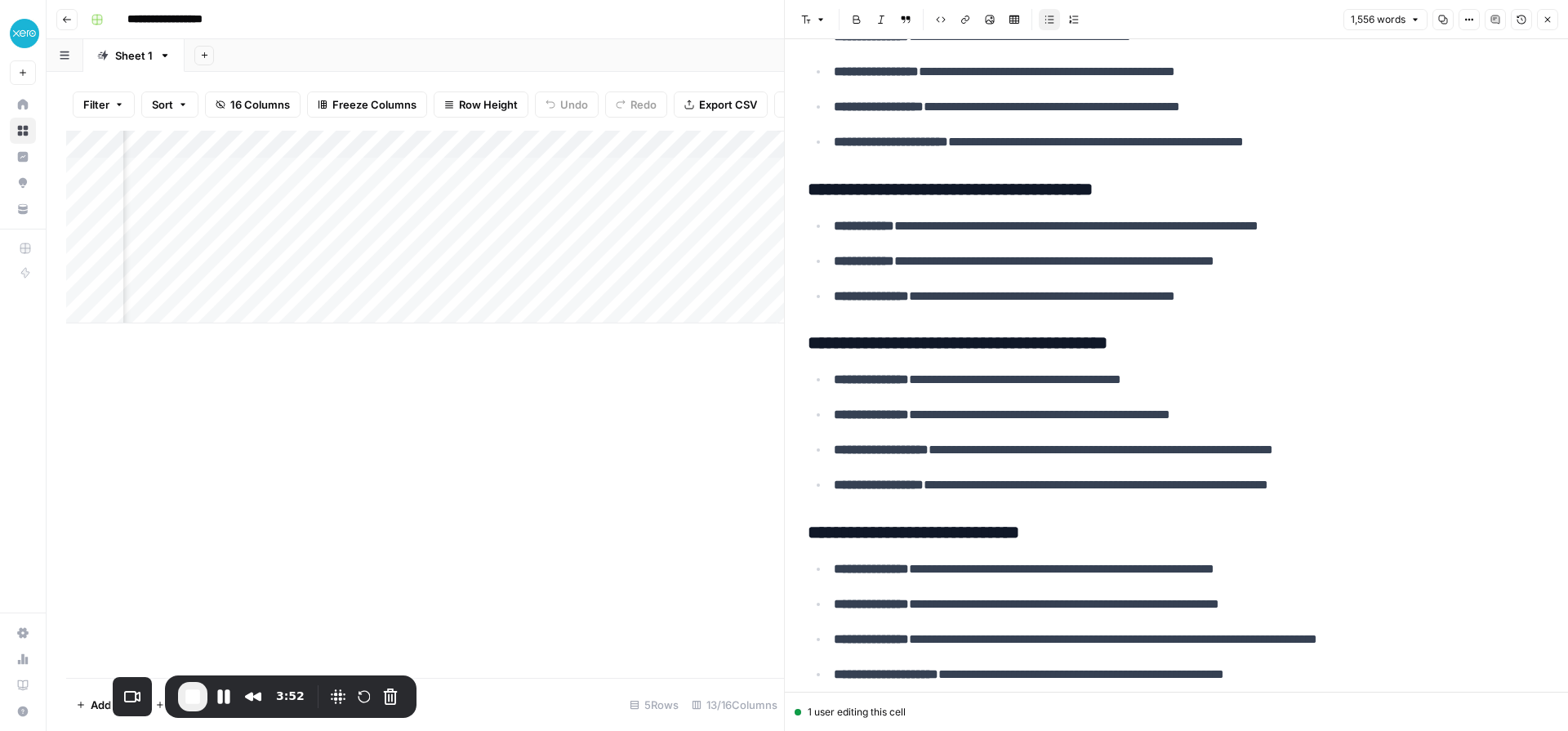
scroll to position [5697, 0]
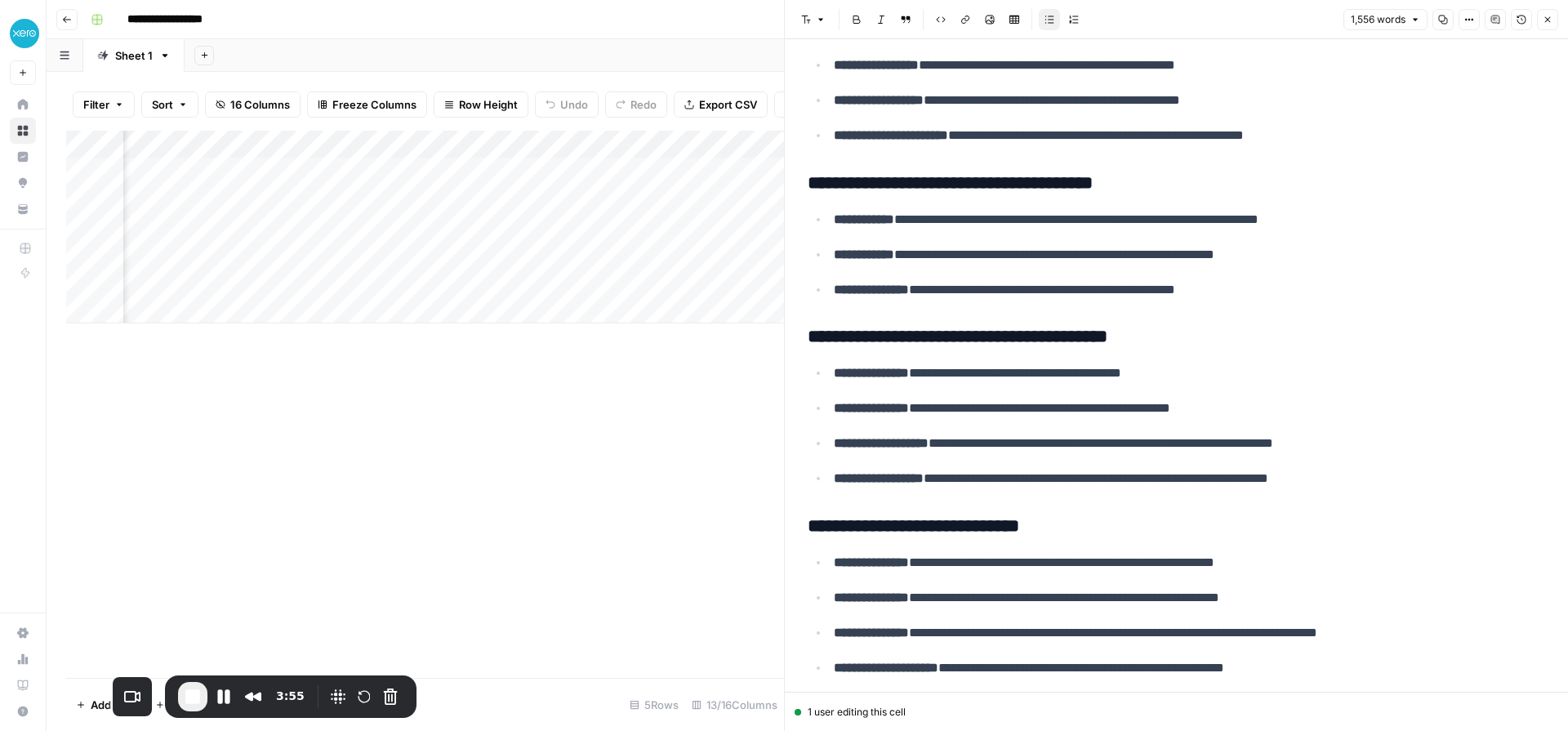
click at [1228, 411] on p "**********" at bounding box center [1189, 408] width 711 height 21
click at [1333, 411] on p "**********" at bounding box center [1189, 408] width 711 height 21
drag, startPoint x: 1293, startPoint y: 414, endPoint x: 866, endPoint y: 423, distance: 427.1
click at [830, 419] on li "**********" at bounding box center [1188, 408] width 717 height 22
click at [874, 423] on ul "**********" at bounding box center [1177, 426] width 738 height 128
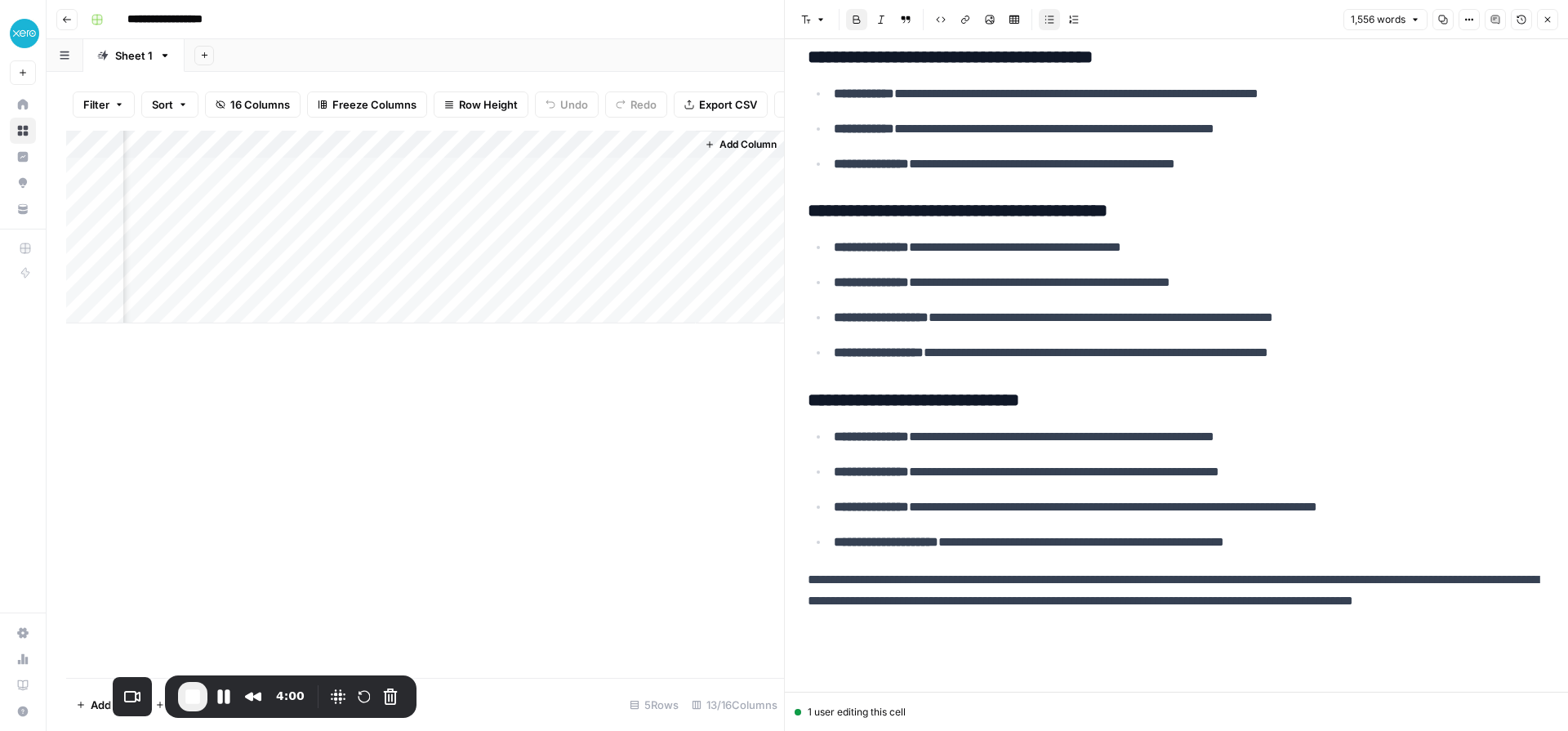
scroll to position [0, 1699]
click at [678, 226] on div "Add Column" at bounding box center [426, 226] width 718 height 193
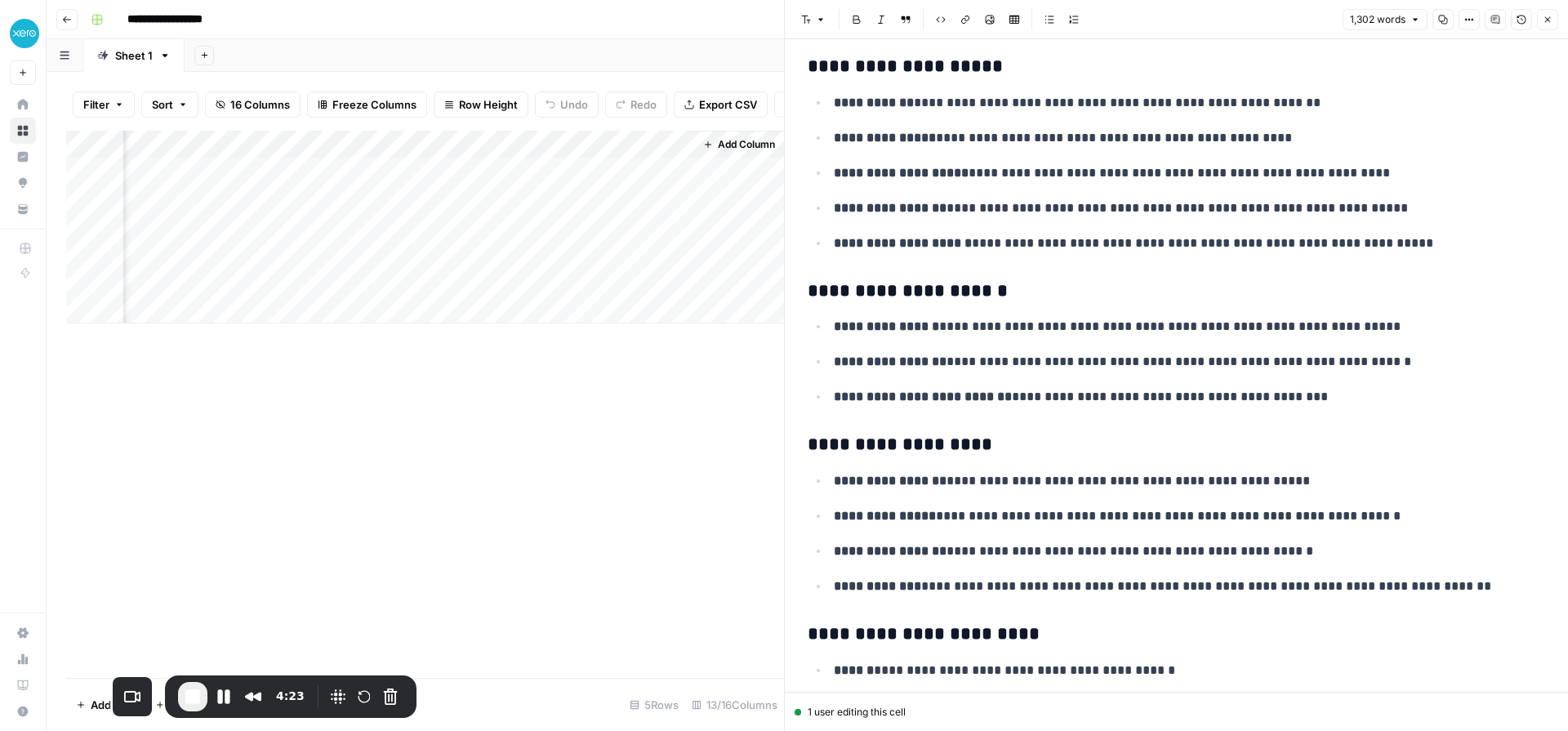
scroll to position [5160, 0]
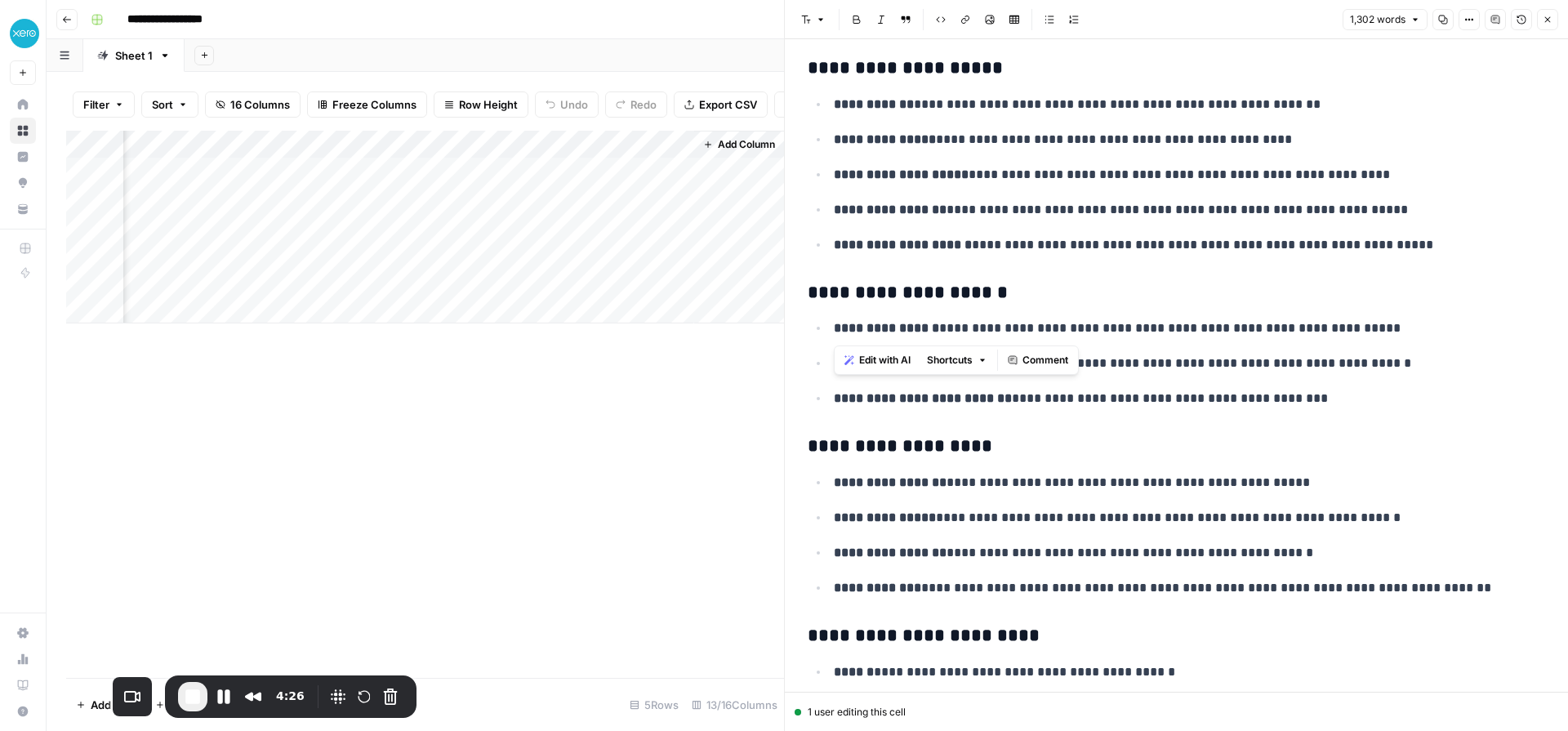
drag, startPoint x: 835, startPoint y: 333, endPoint x: 1403, endPoint y: 323, distance: 568.1
click at [1403, 324] on p "**********" at bounding box center [1189, 328] width 711 height 21
click at [1407, 328] on p "**********" at bounding box center [1189, 328] width 711 height 21
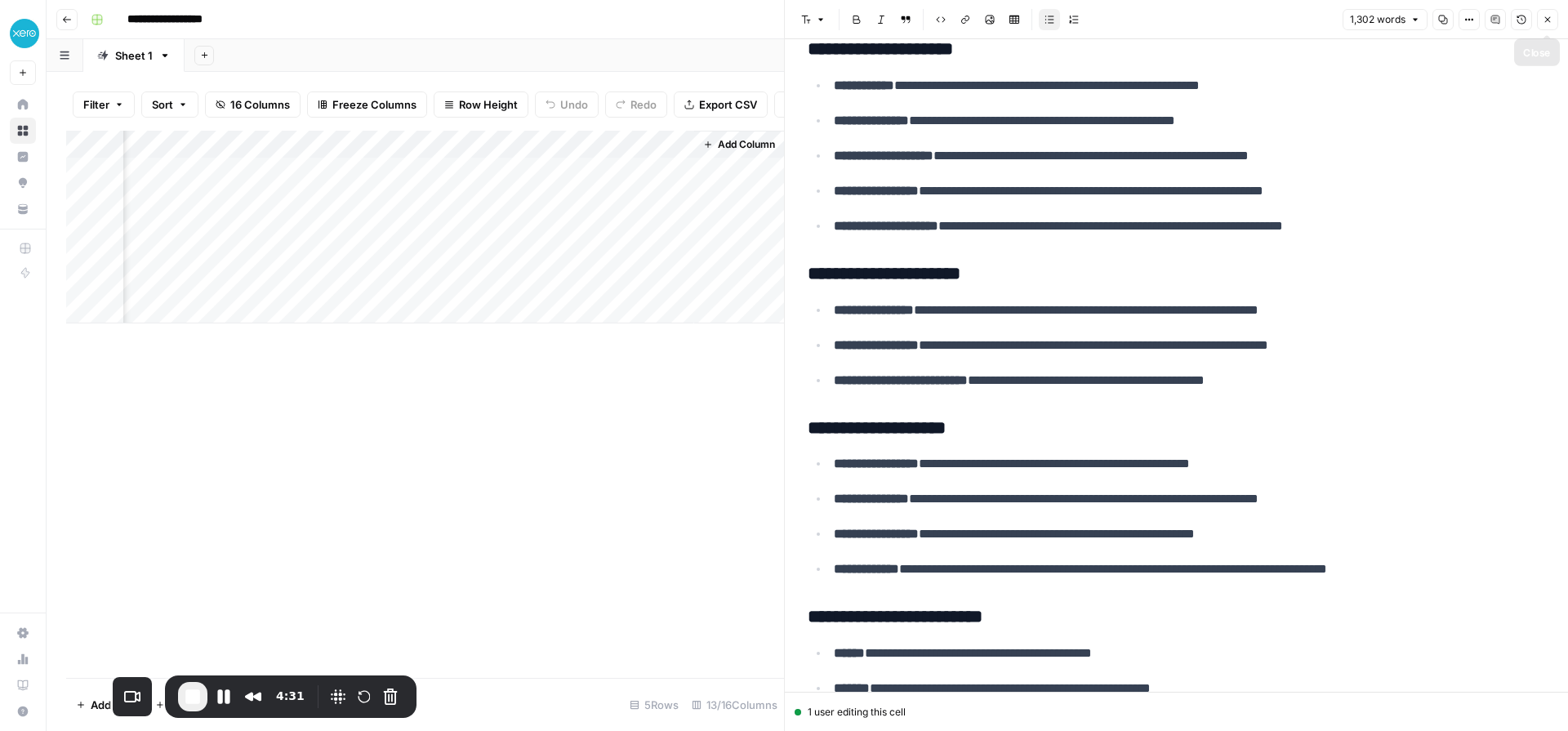
drag, startPoint x: 1548, startPoint y: 19, endPoint x: 1496, endPoint y: 63, distance: 68.1
click at [1548, 19] on icon "button" at bounding box center [1548, 20] width 5 height 5
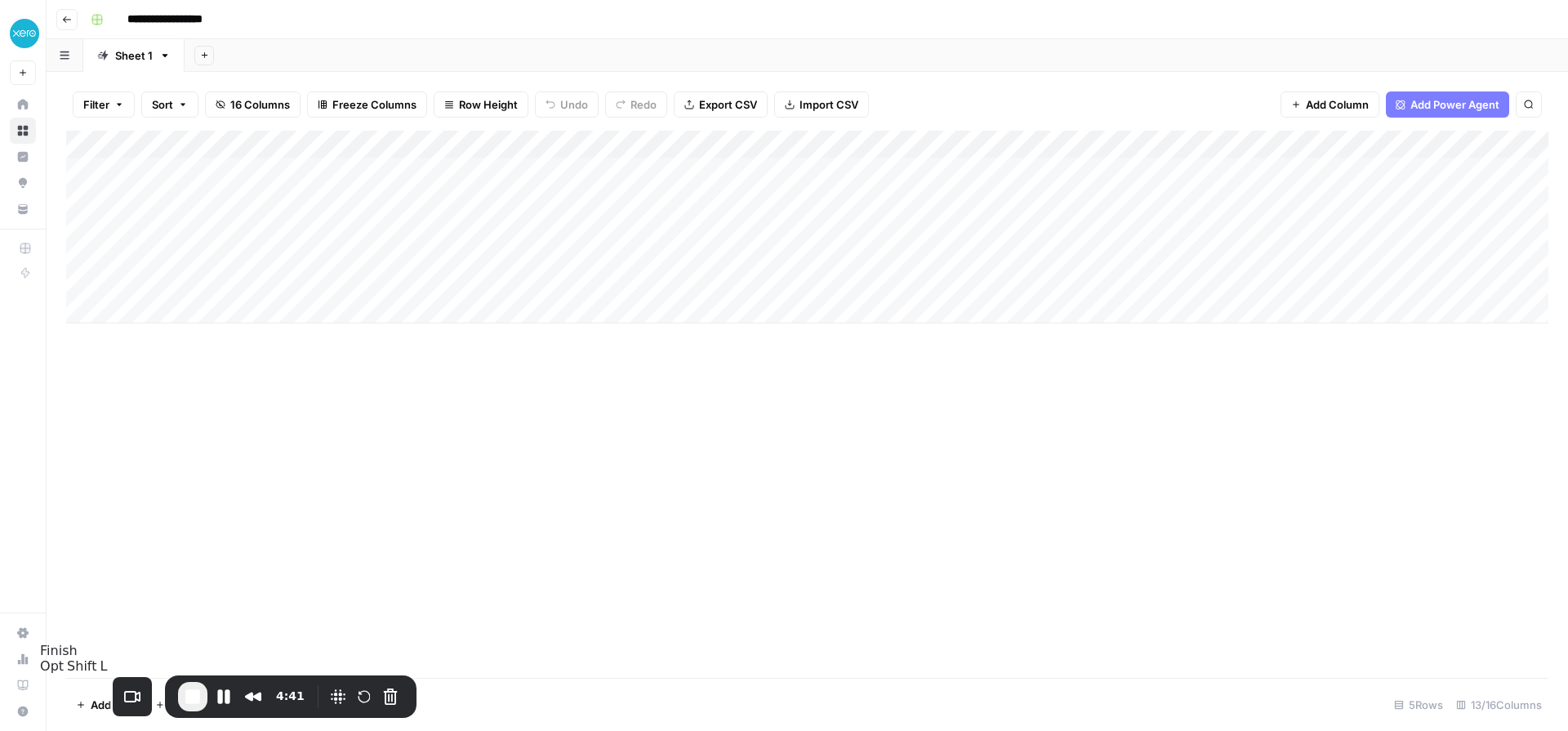
click at [183, 694] on span "End Recording" at bounding box center [192, 697] width 20 height 20
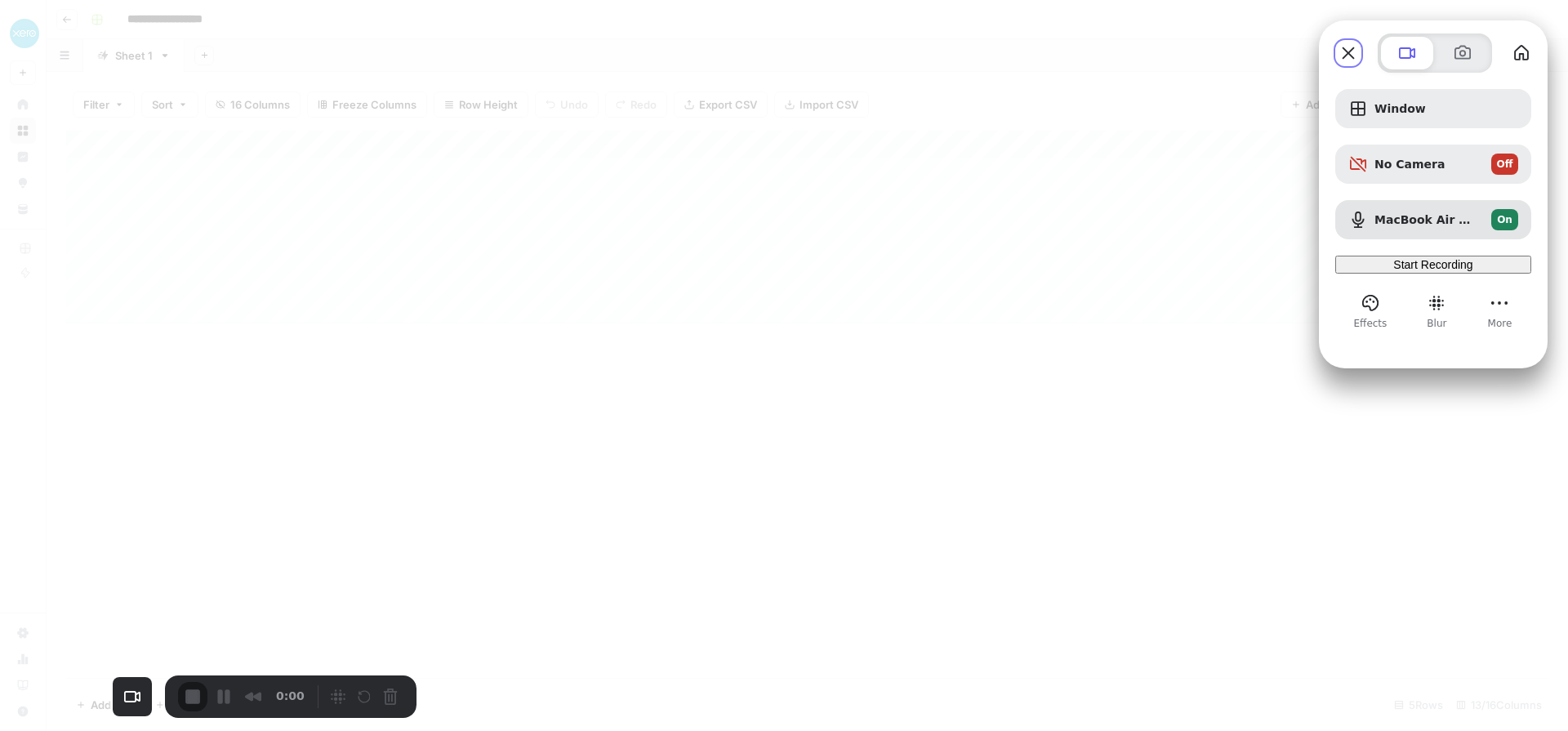
click at [1399, 271] on span "Start Recording" at bounding box center [1432, 264] width 79 height 13
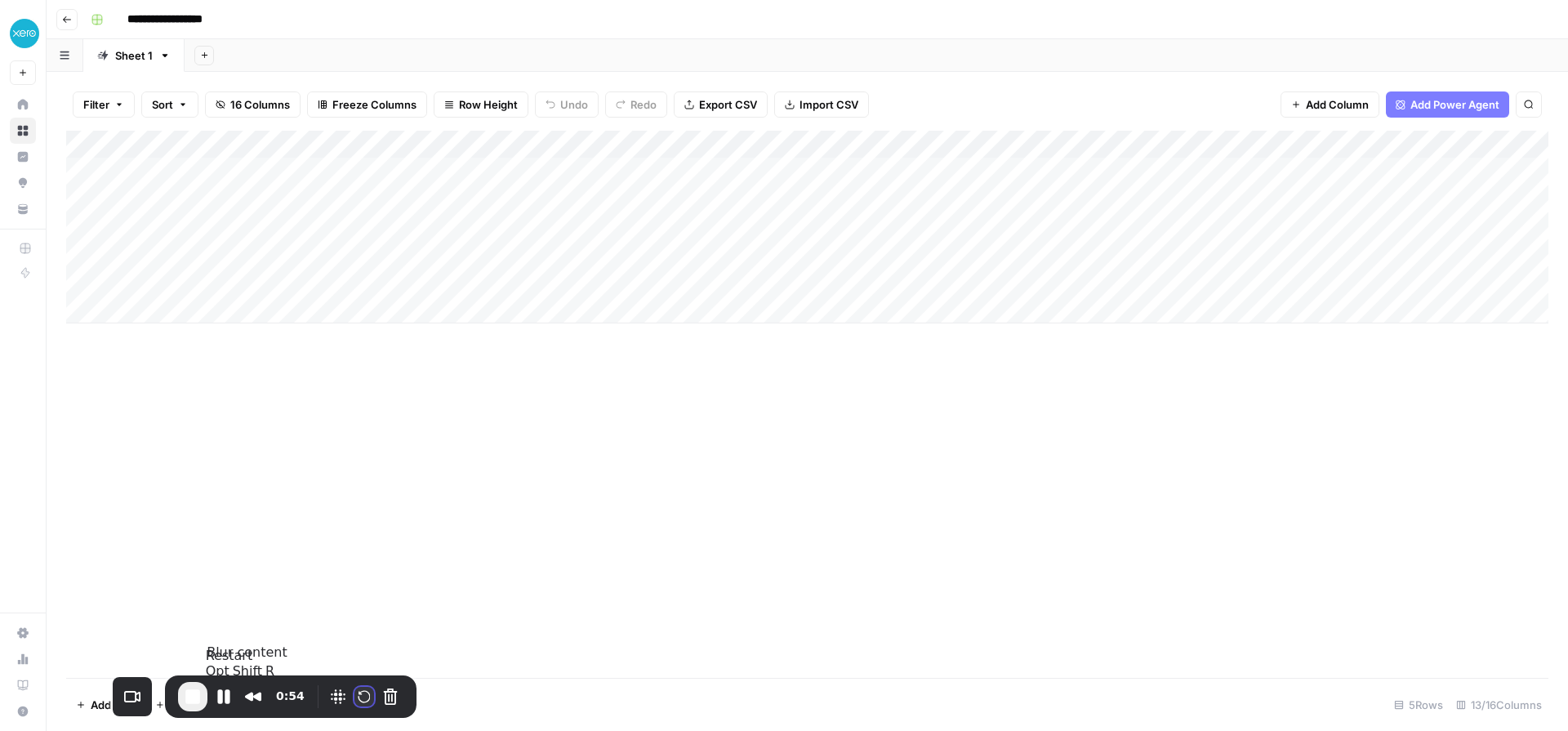
click at [355, 697] on button "Restart Recording" at bounding box center [365, 697] width 20 height 20
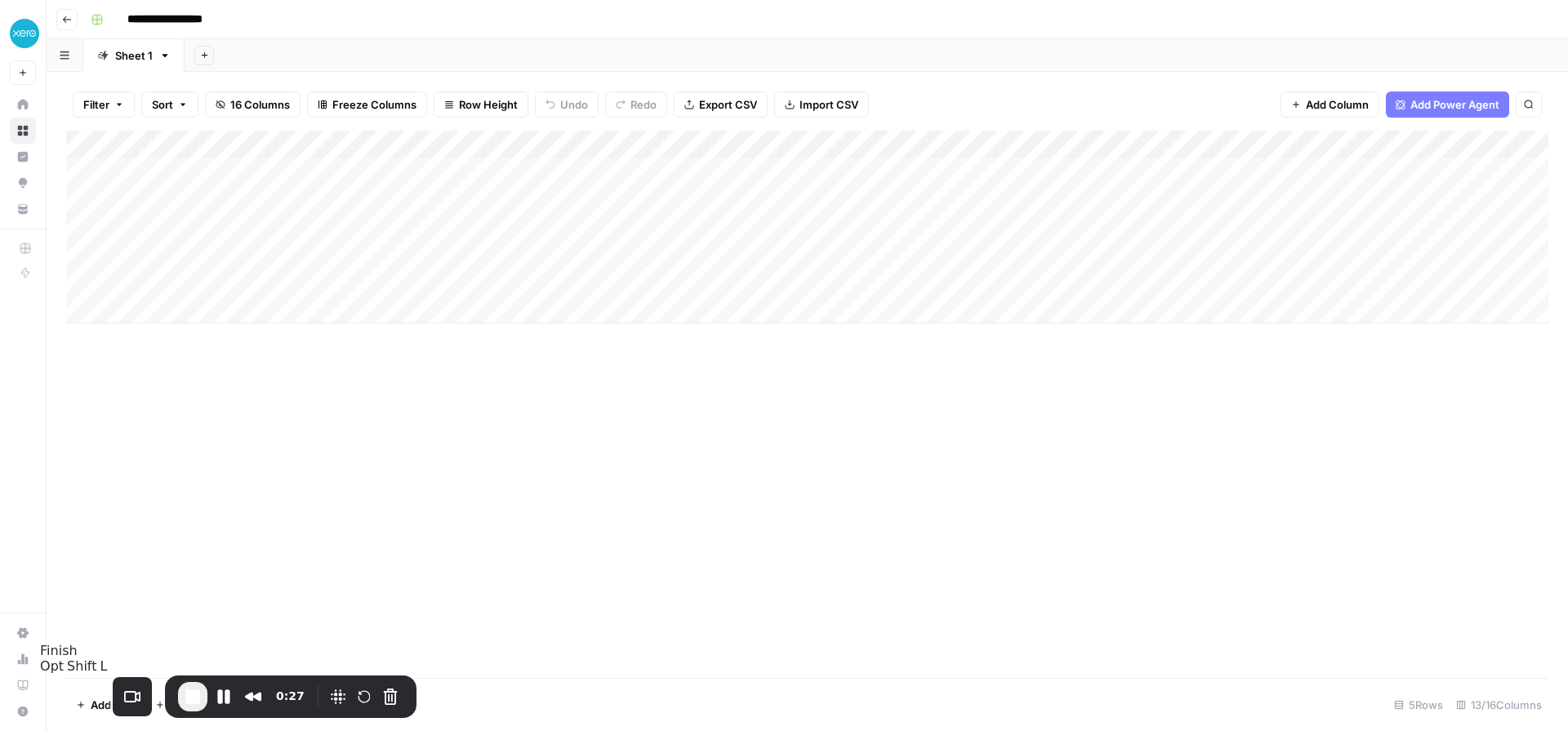
click at [183, 698] on span "End Recording" at bounding box center [192, 697] width 20 height 20
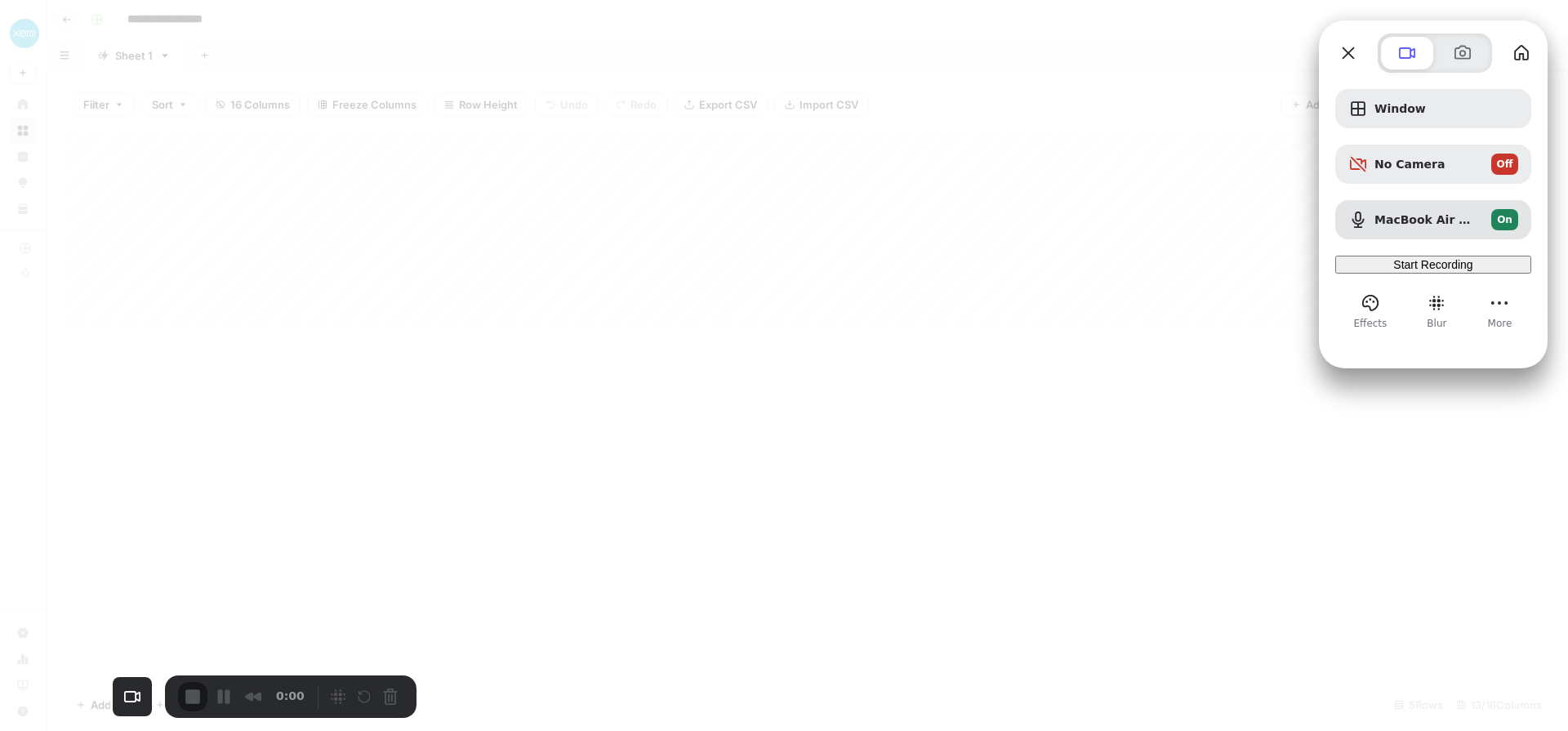
click at [1406, 271] on span "Start Recording" at bounding box center [1432, 264] width 79 height 13
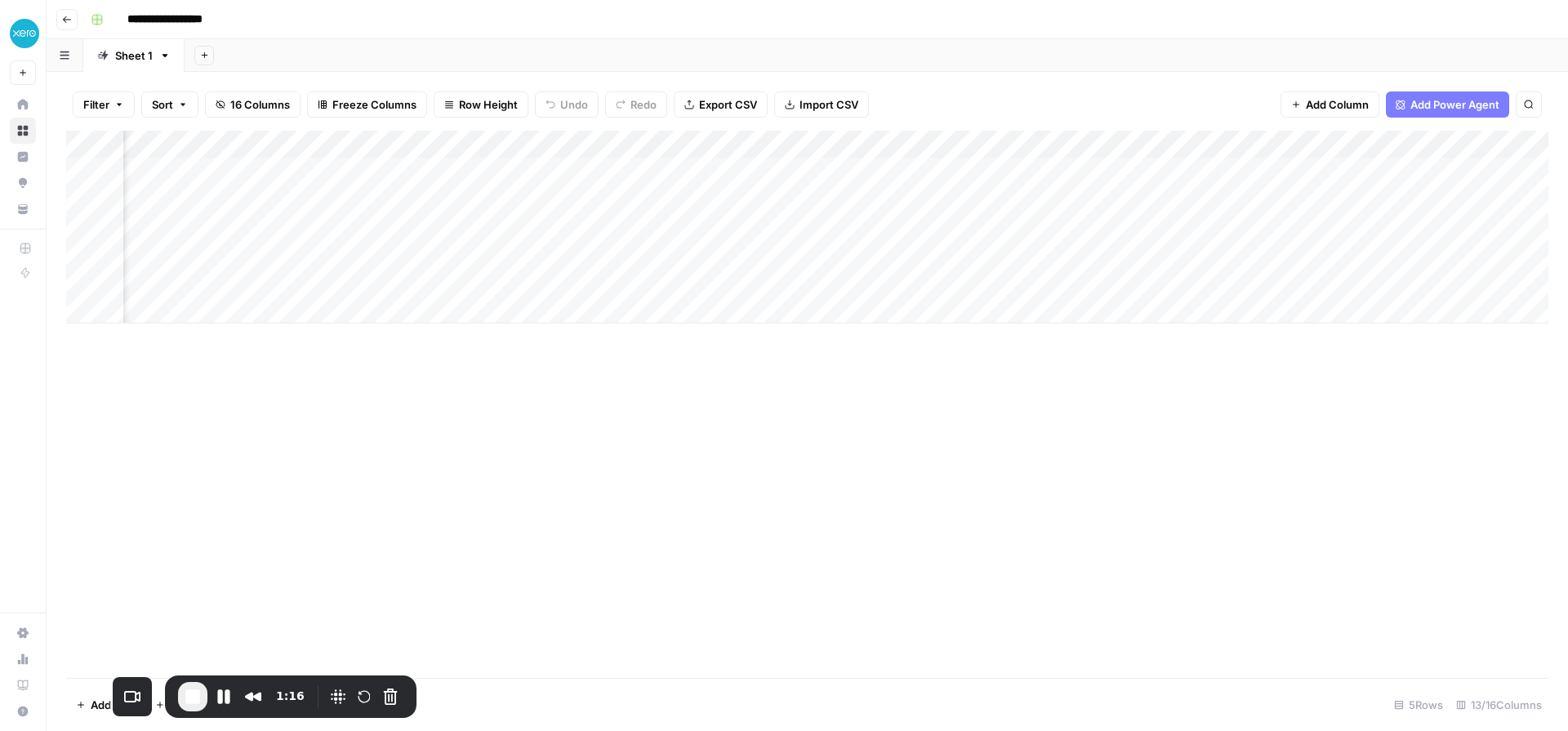
scroll to position [0, 508]
click at [591, 226] on div "Add Column" at bounding box center [808, 226] width 1483 height 193
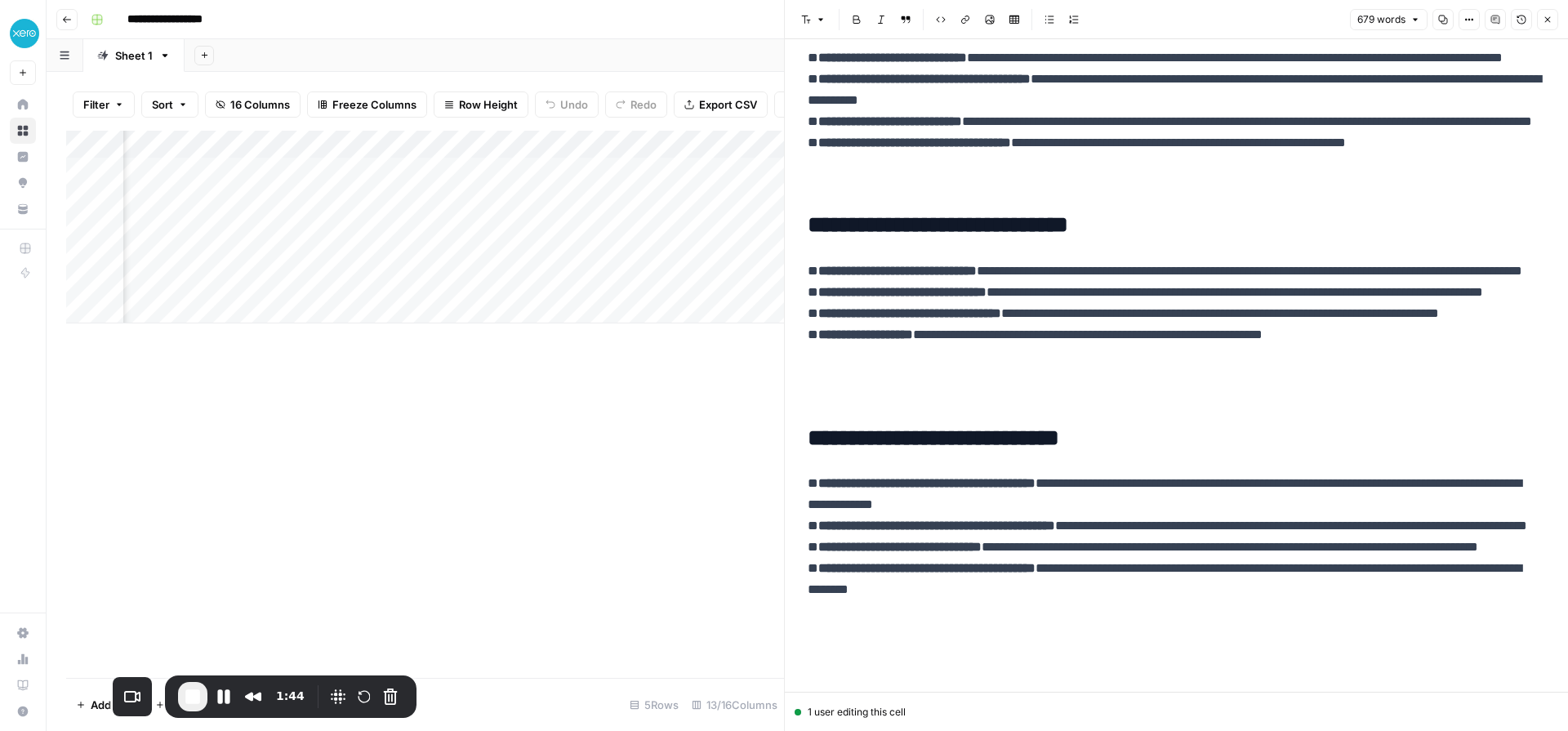
scroll to position [0, 907]
click at [533, 222] on div "Add Column" at bounding box center [426, 226] width 718 height 193
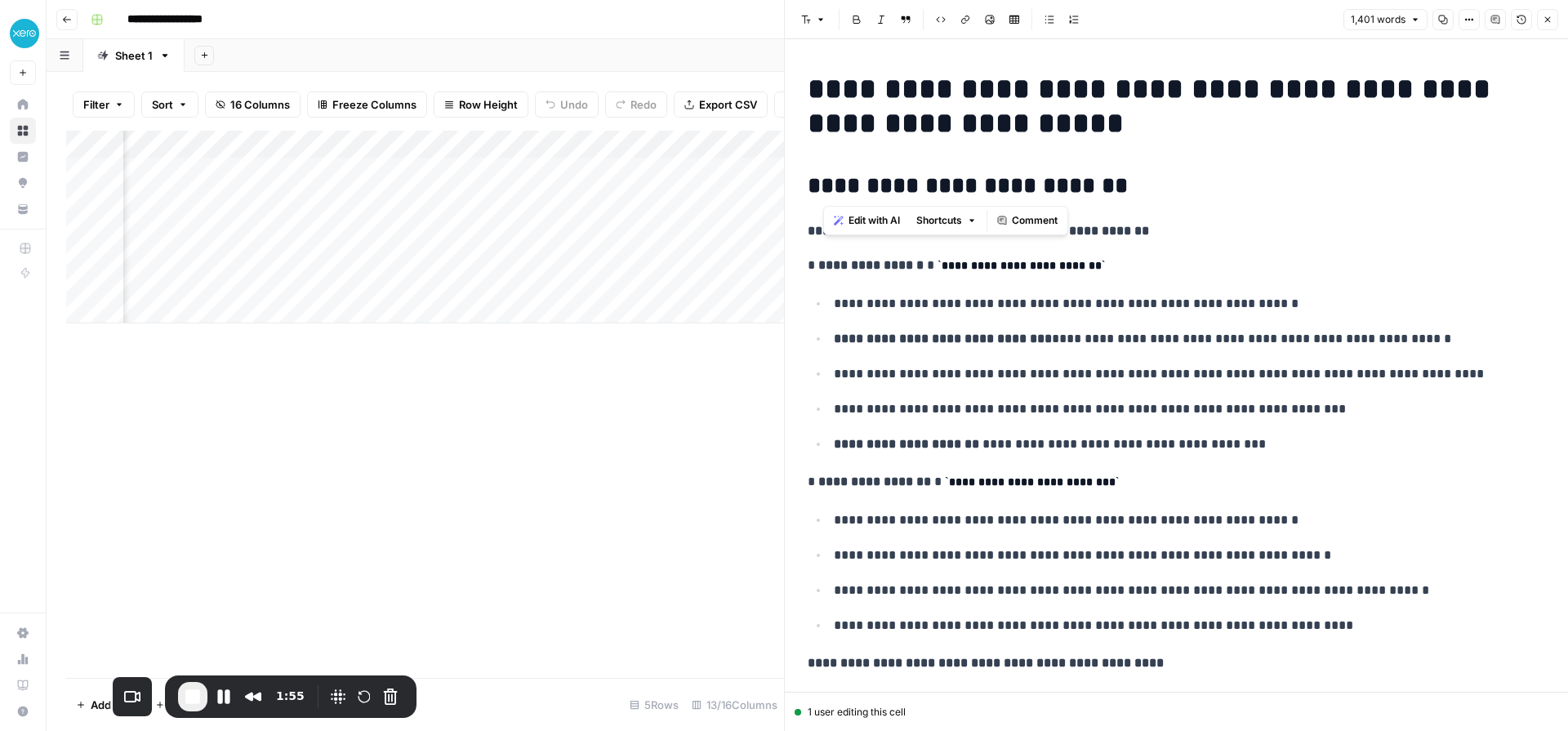
drag, startPoint x: 825, startPoint y: 184, endPoint x: 1155, endPoint y: 184, distance: 330.0
click at [1155, 184] on h2 "**********" at bounding box center [1177, 185] width 738 height 26
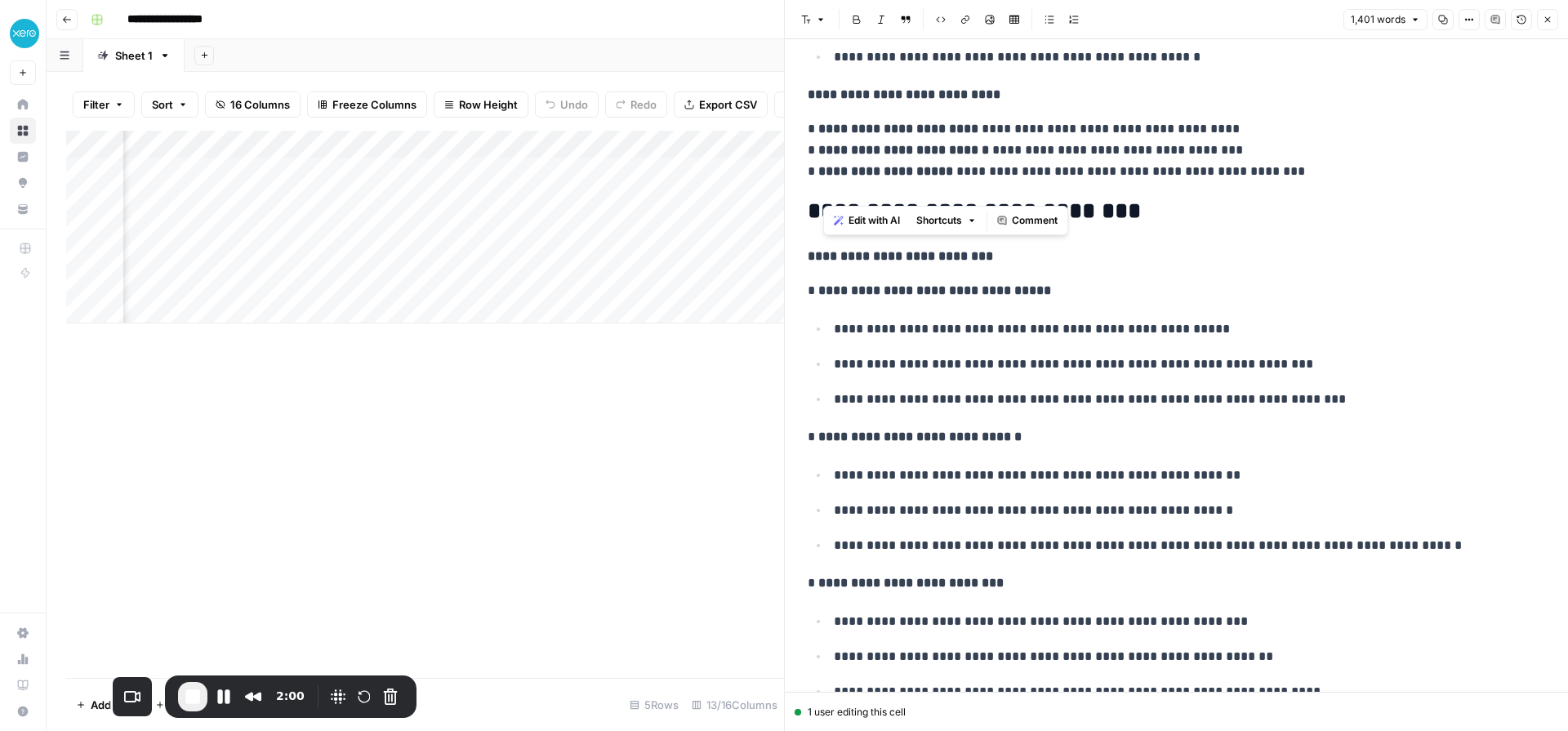
scroll to position [1528, 0]
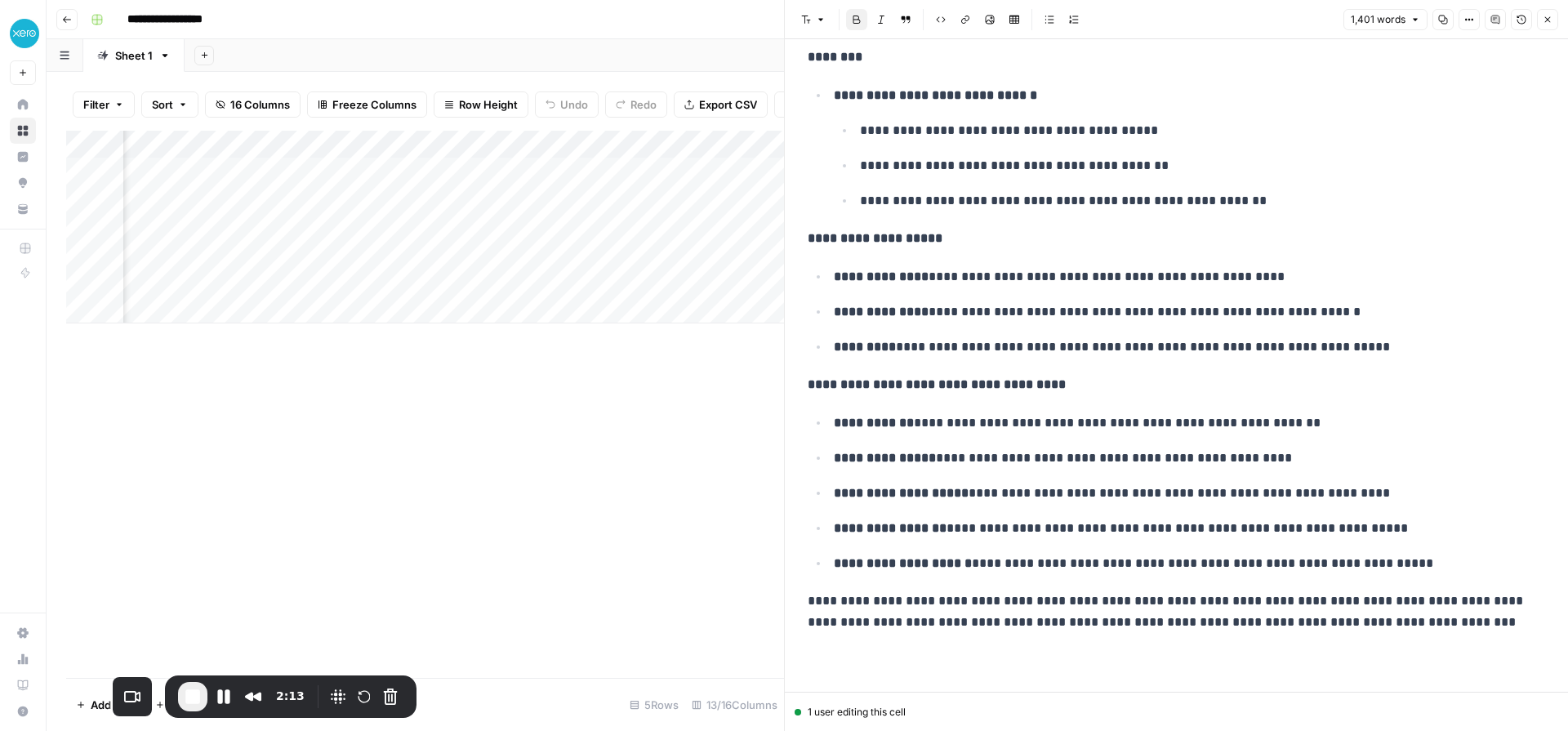
scroll to position [0, 1211]
click at [1546, 15] on icon "button" at bounding box center [1548, 20] width 10 height 10
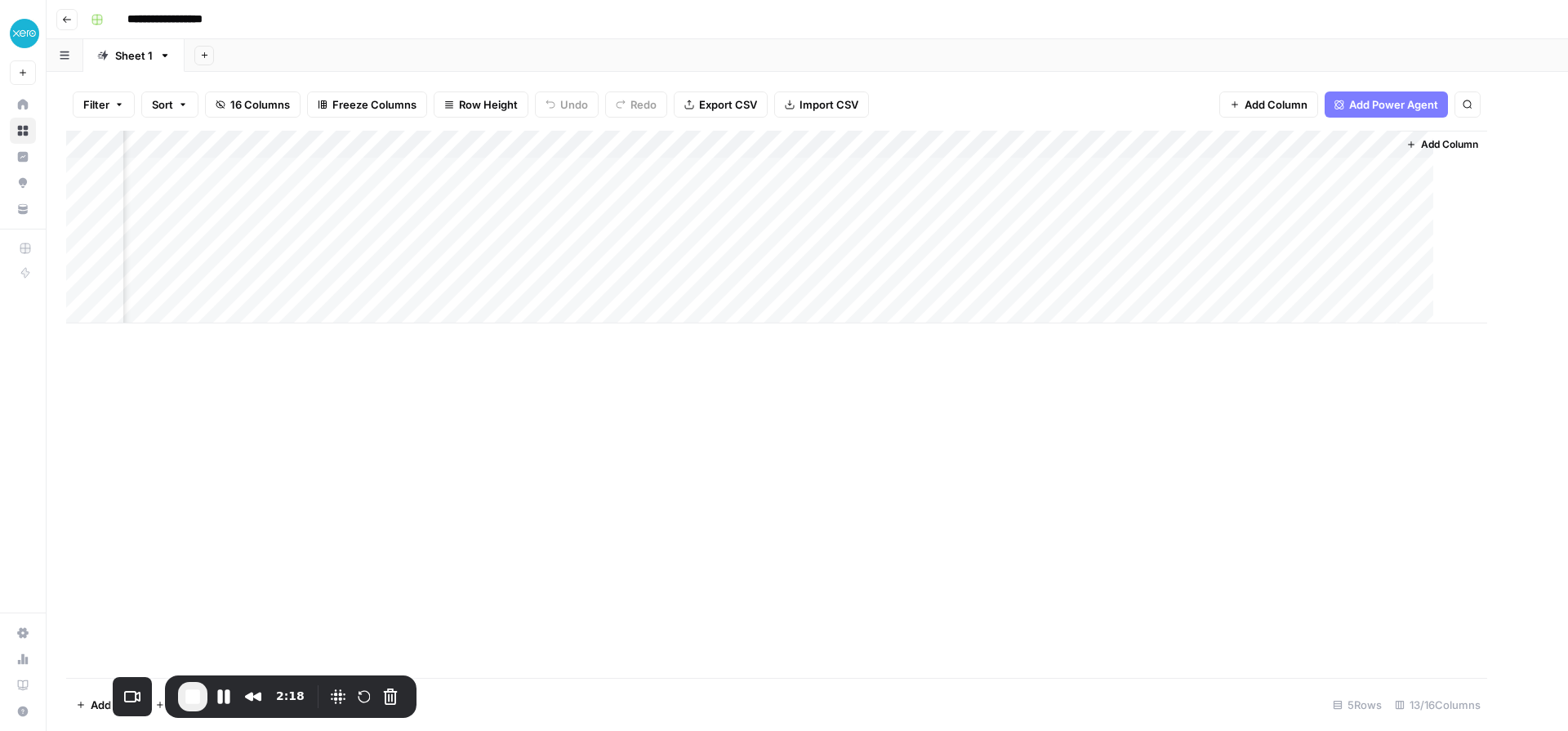
scroll to position [0, 915]
click at [1460, 223] on div "Add Column" at bounding box center [808, 226] width 1483 height 193
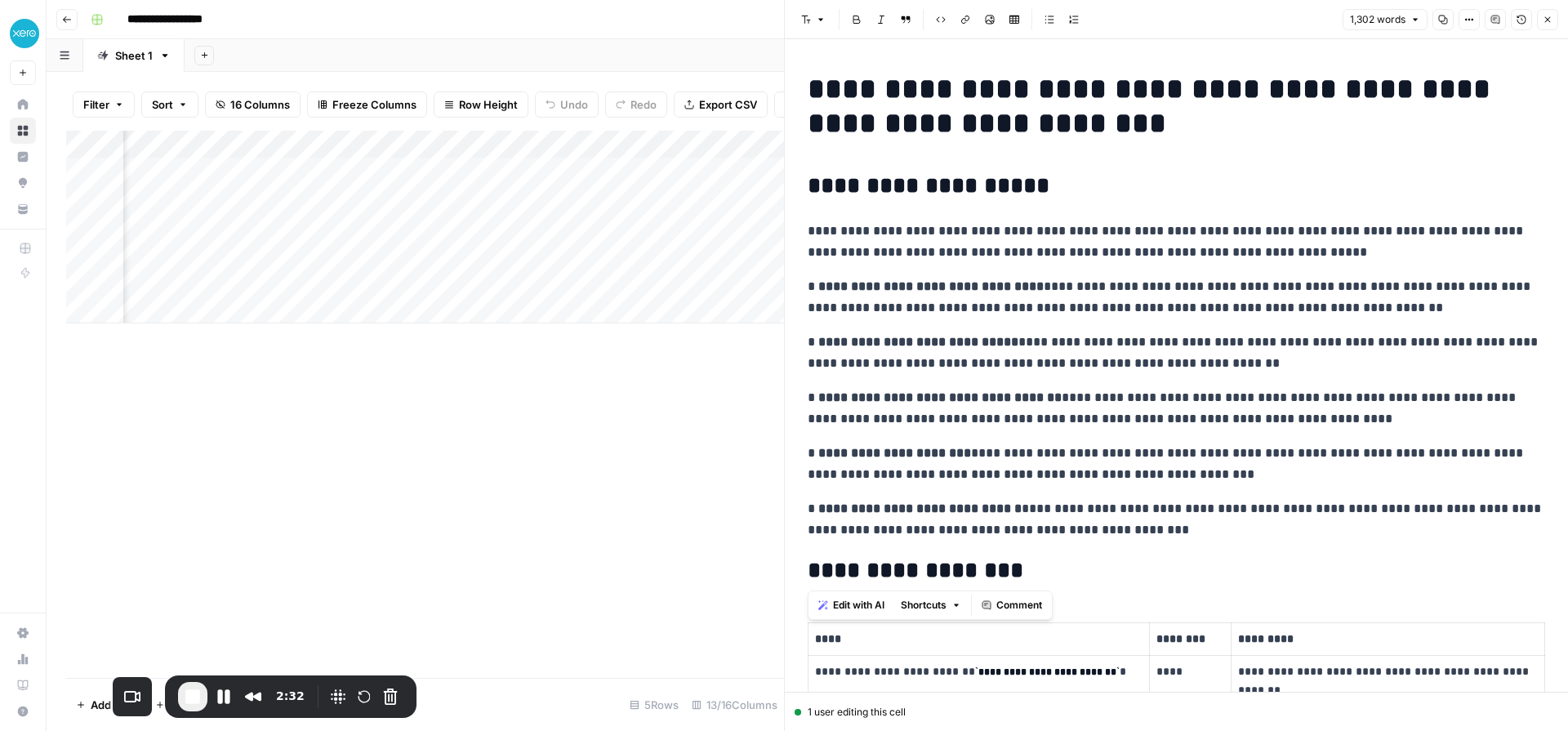
drag, startPoint x: 808, startPoint y: 232, endPoint x: 1394, endPoint y: 553, distance: 668.2
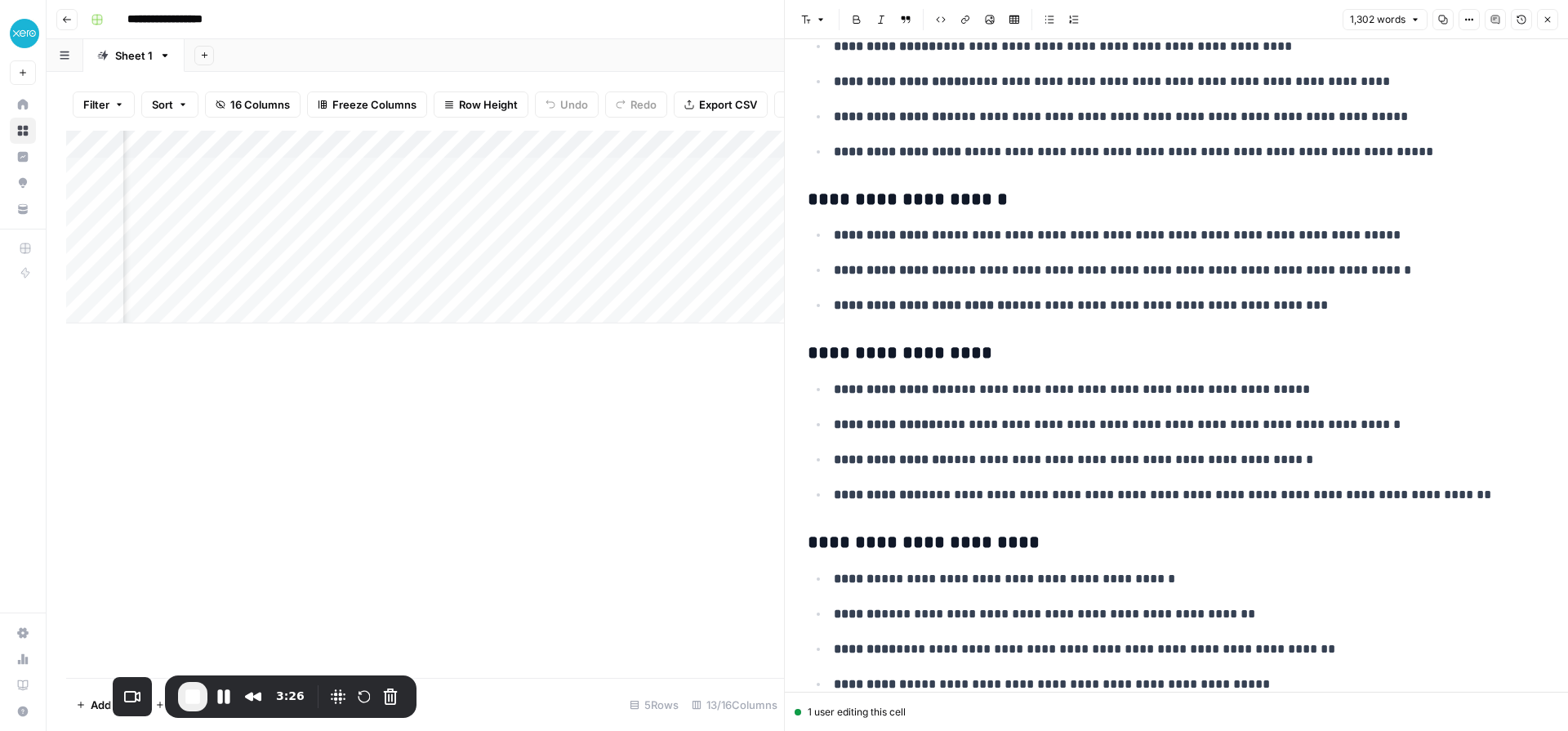
scroll to position [5262, 0]
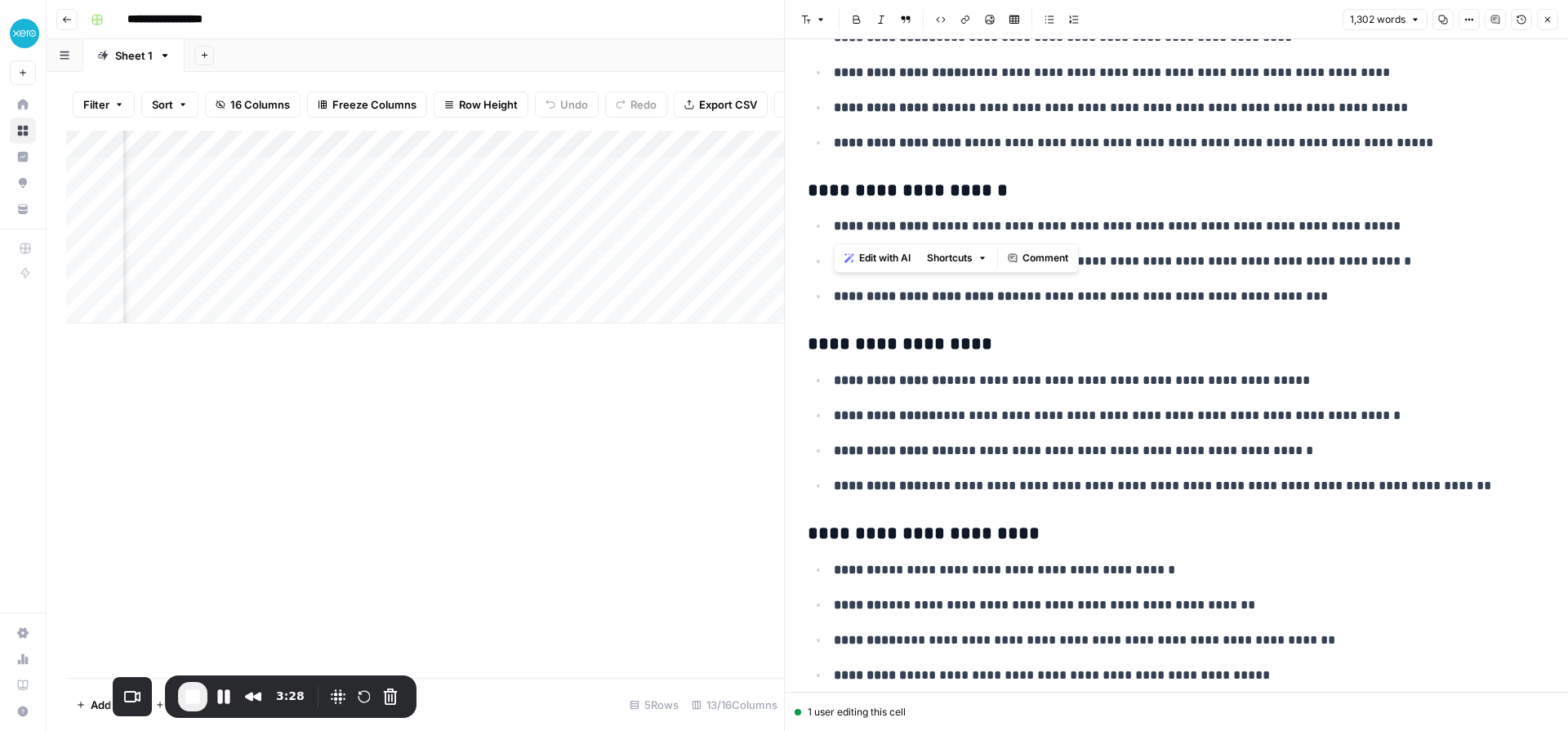
drag, startPoint x: 829, startPoint y: 228, endPoint x: 1401, endPoint y: 236, distance: 572.1
click at [1401, 236] on li "**********" at bounding box center [1188, 225] width 717 height 22
click at [1398, 235] on p "**********" at bounding box center [1189, 226] width 711 height 21
drag, startPoint x: 1033, startPoint y: 231, endPoint x: 1141, endPoint y: 224, distance: 108.2
click at [1141, 224] on p "**********" at bounding box center [1189, 226] width 711 height 21
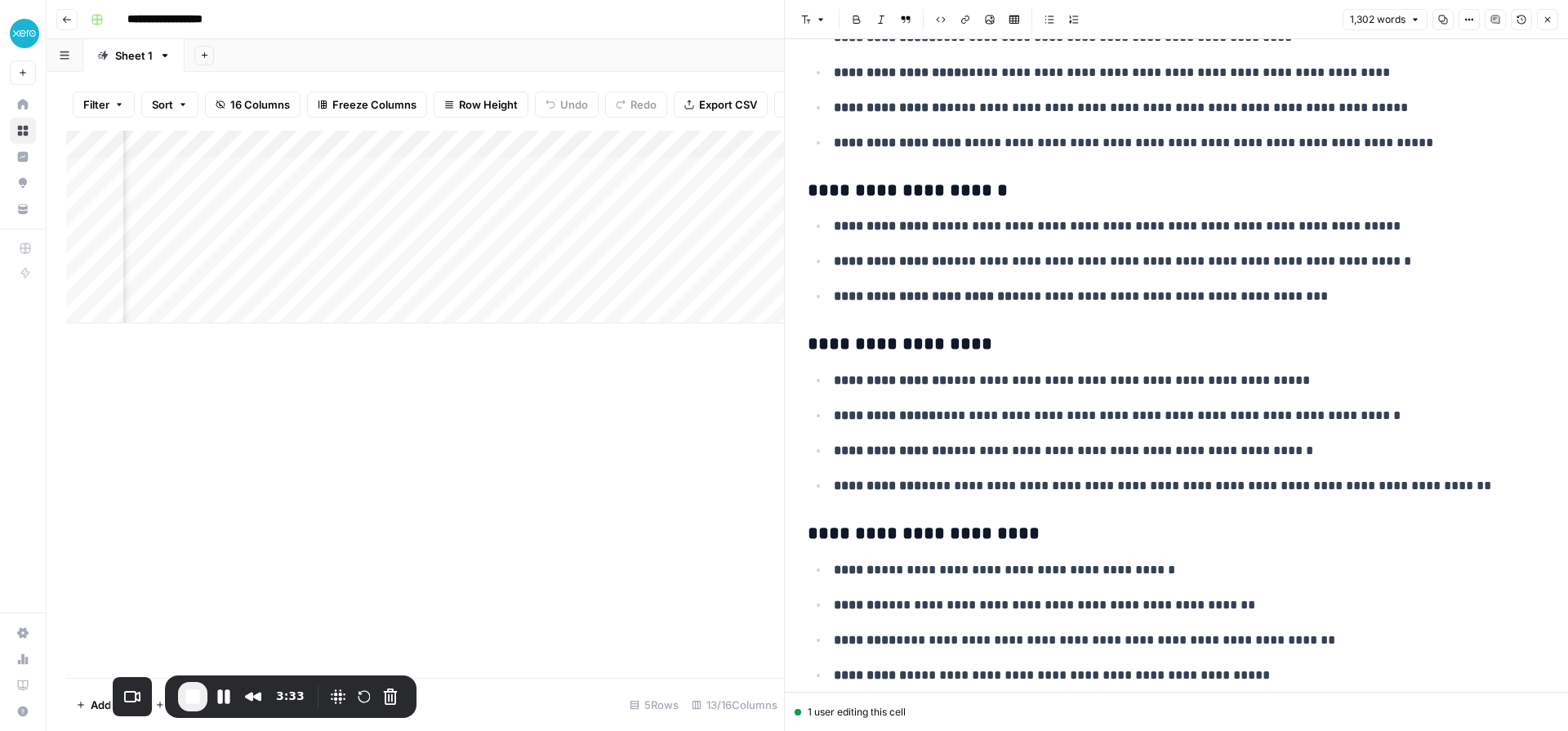
click at [1408, 228] on p "**********" at bounding box center [1189, 226] width 711 height 21
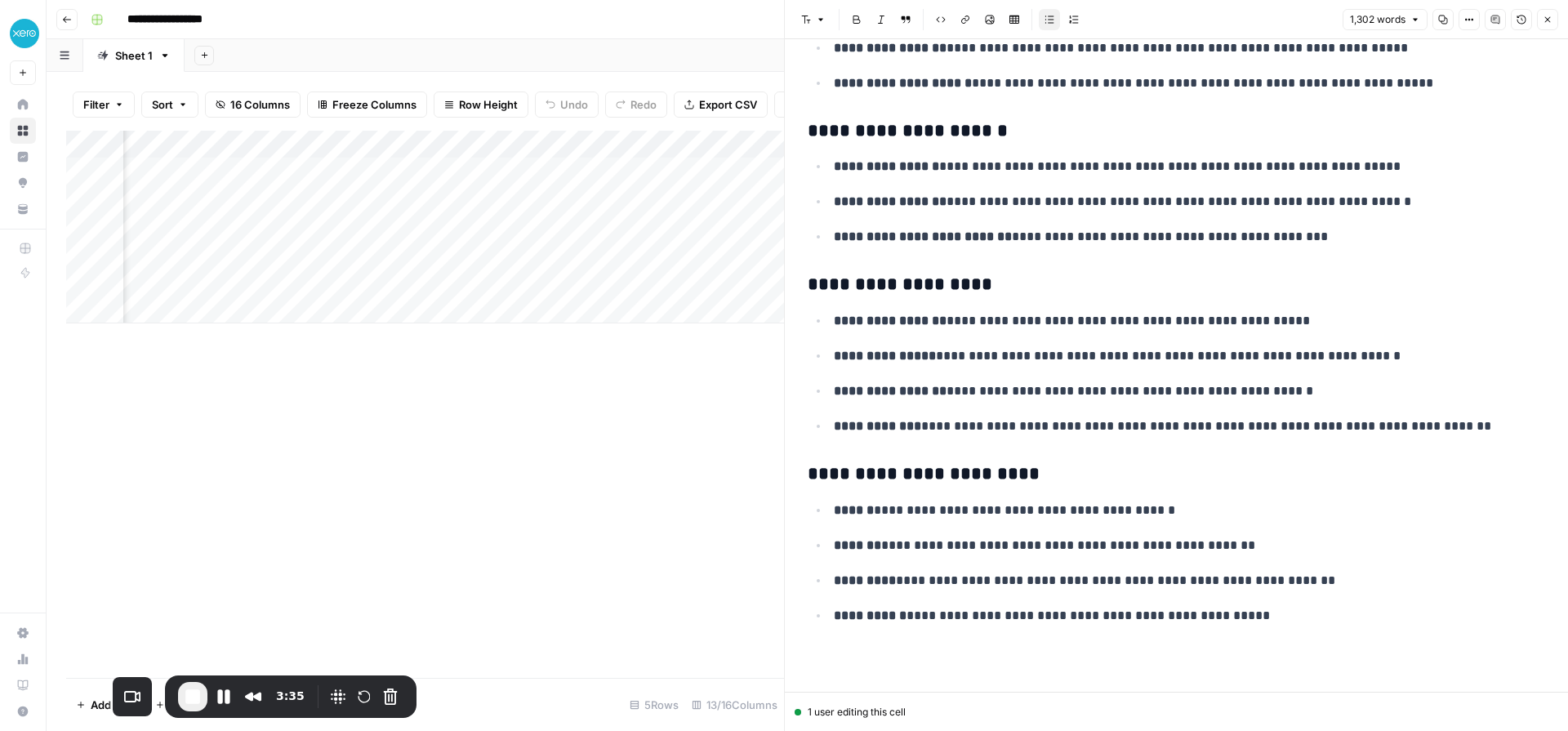
scroll to position [5323, 0]
click at [1545, 20] on icon "button" at bounding box center [1548, 20] width 10 height 10
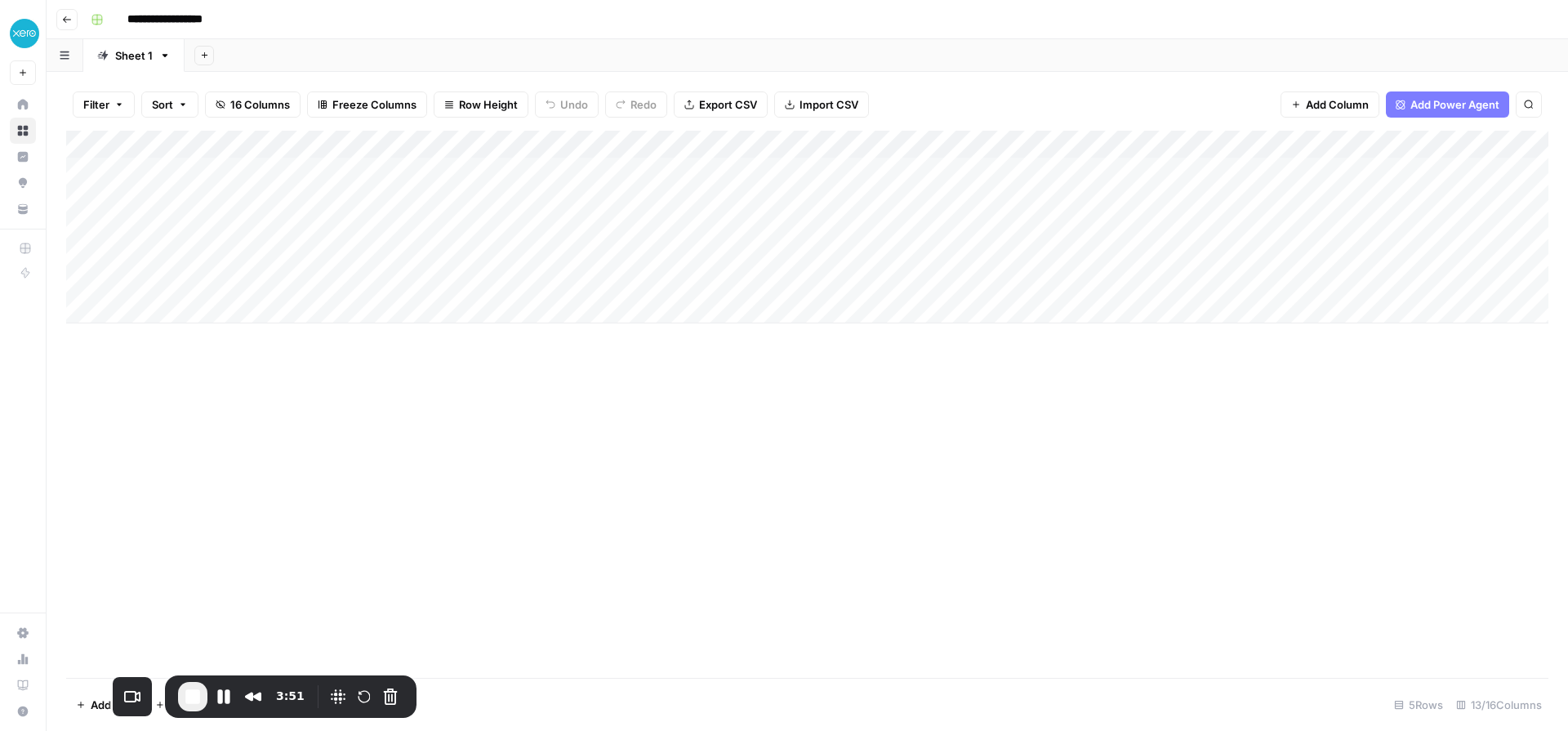
click at [470, 227] on div "Add Column" at bounding box center [808, 226] width 1483 height 193
click at [183, 697] on span "End Recording" at bounding box center [192, 697] width 20 height 20
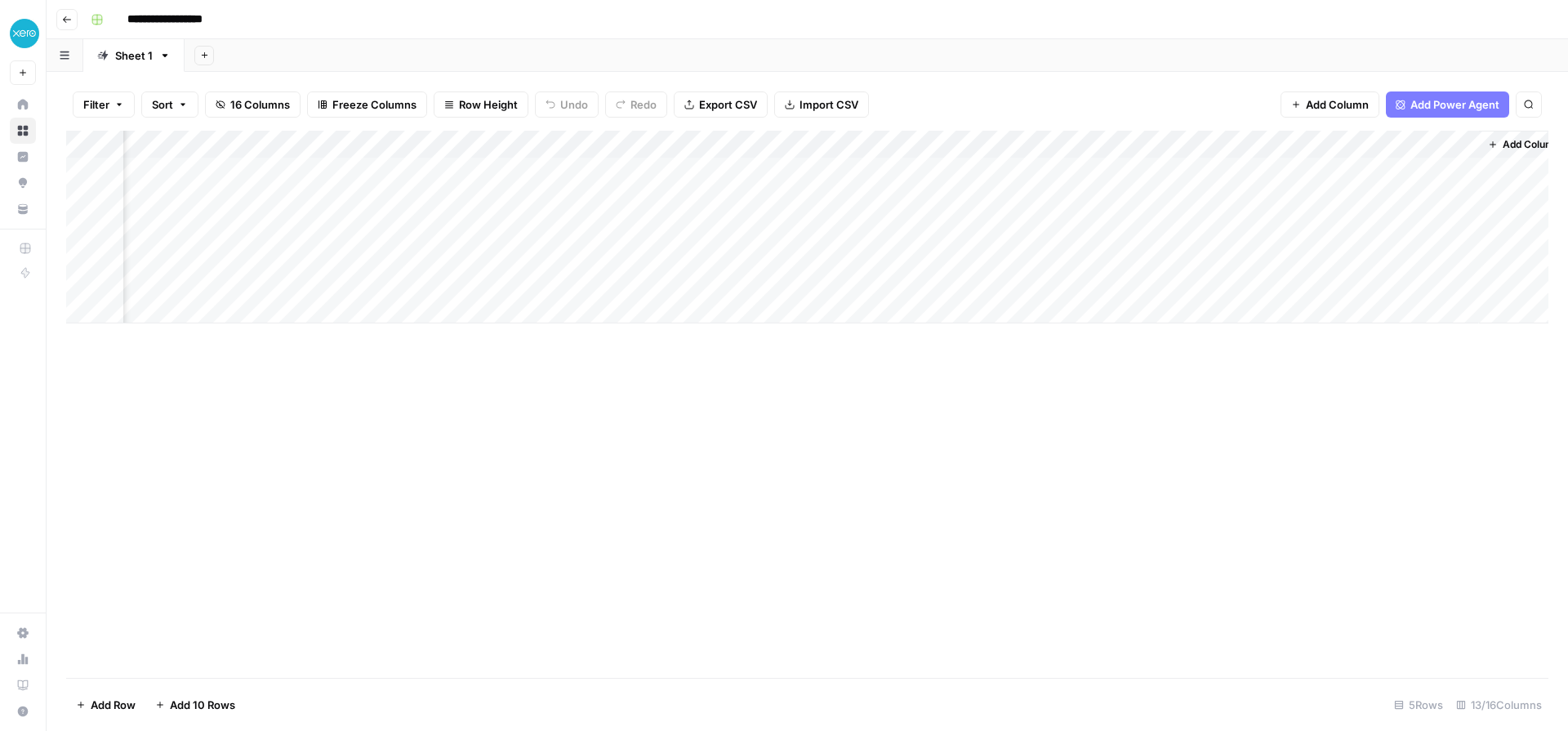
scroll to position [0, 935]
click at [1441, 169] on div "Add Column" at bounding box center [808, 226] width 1483 height 193
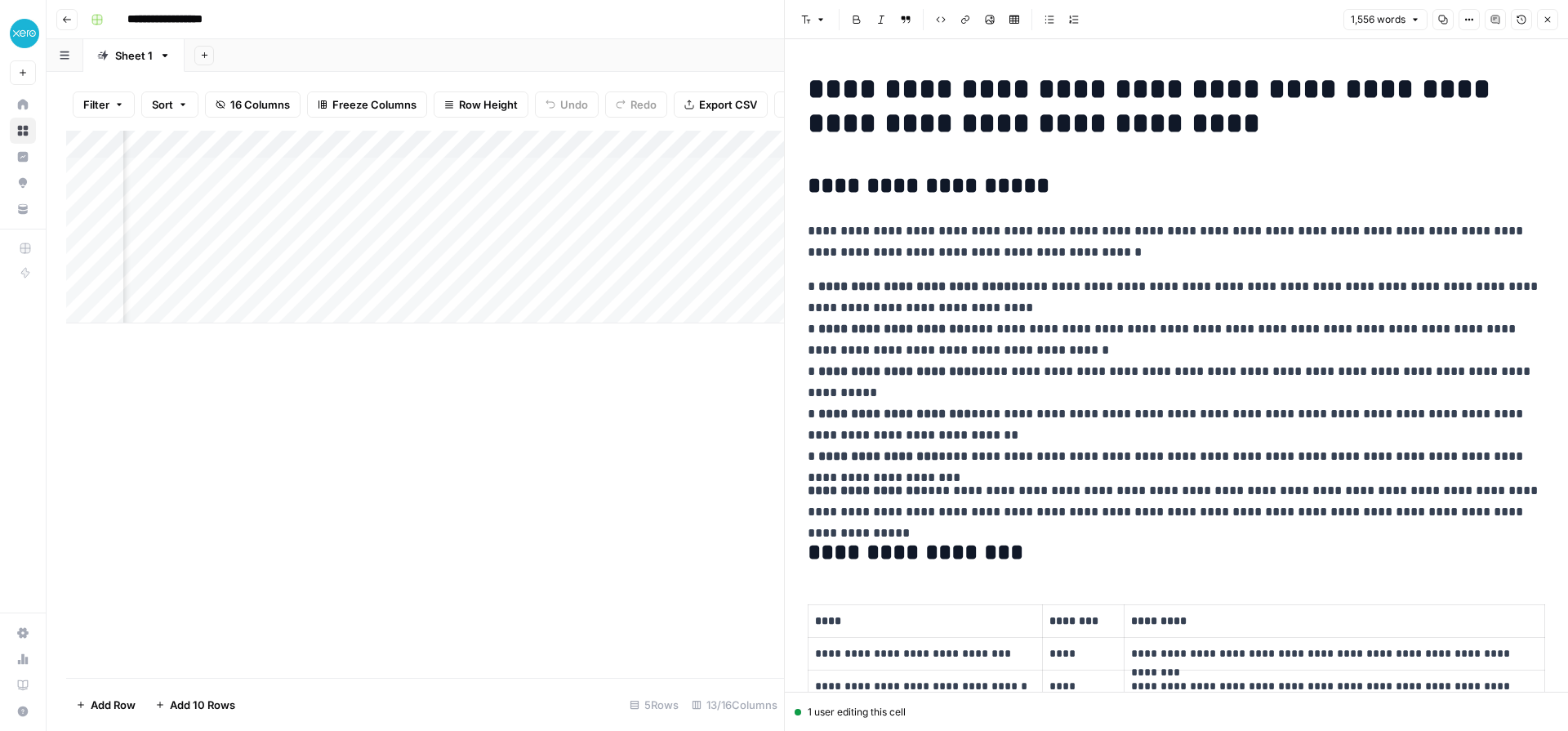
click at [1444, 18] on icon "button" at bounding box center [1443, 20] width 10 height 10
drag, startPoint x: 1541, startPoint y: 18, endPoint x: 1421, endPoint y: 35, distance: 121.2
click at [1541, 18] on button "Close" at bounding box center [1548, 20] width 21 height 21
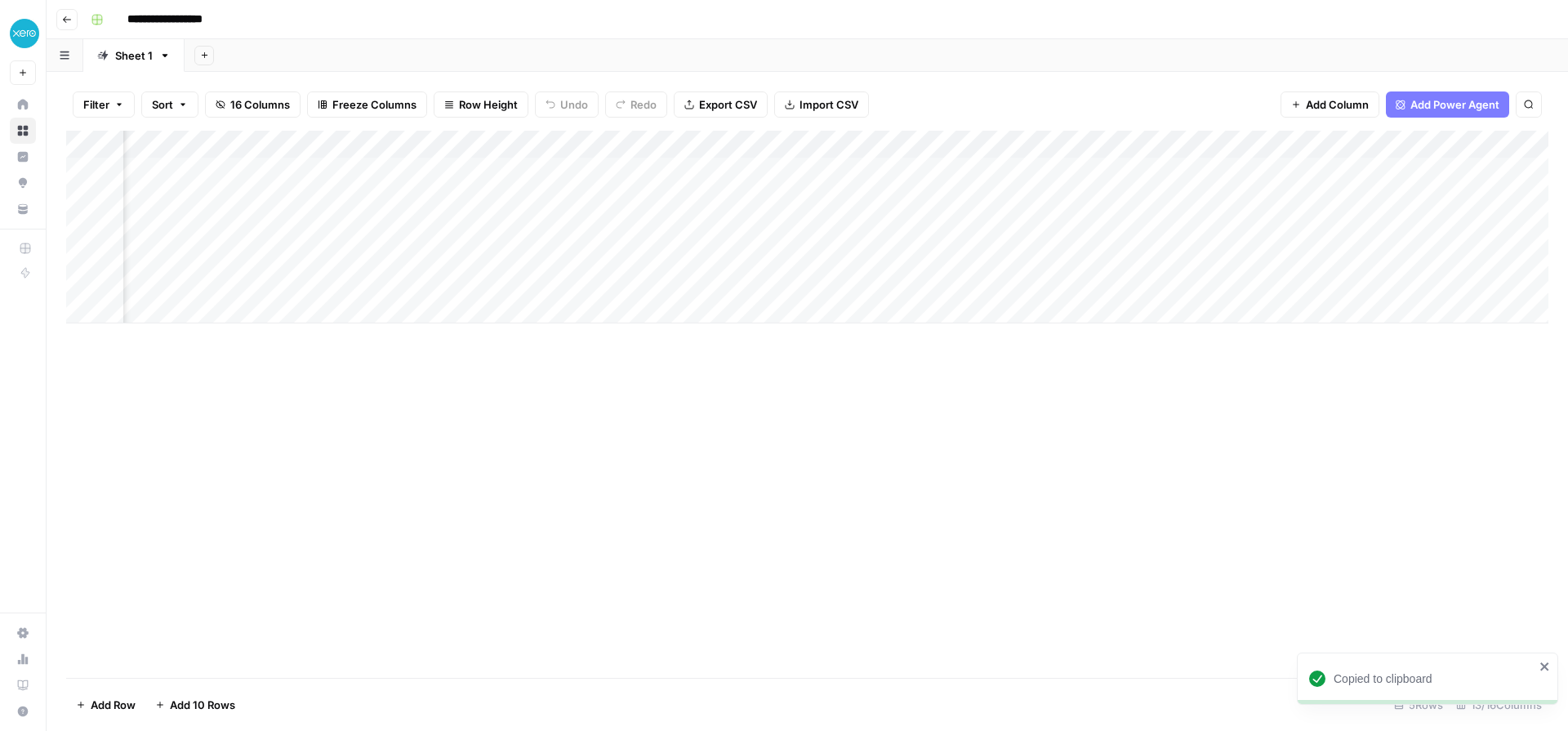
scroll to position [0, 405]
click at [521, 171] on div "Add Column" at bounding box center [808, 226] width 1483 height 193
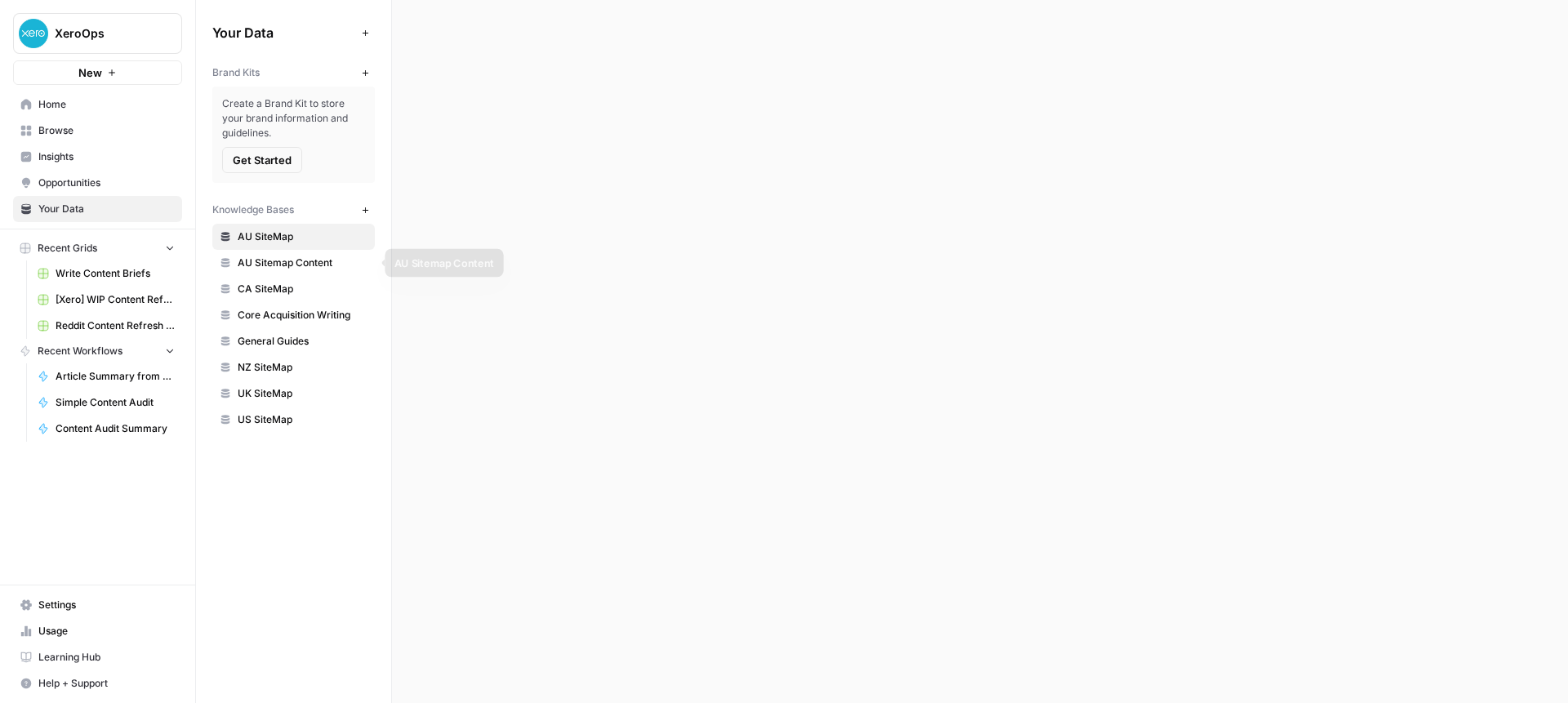
click at [274, 293] on span "CA SiteMap" at bounding box center [302, 289] width 129 height 15
click at [274, 255] on span "AU Sitemap Content" at bounding box center [302, 262] width 129 height 15
click at [274, 244] on link "AU SiteMap" at bounding box center [293, 236] width 162 height 26
click at [278, 316] on span "Core Acquisition Writing" at bounding box center [302, 315] width 129 height 15
click at [274, 348] on span "General Guides" at bounding box center [302, 341] width 129 height 15
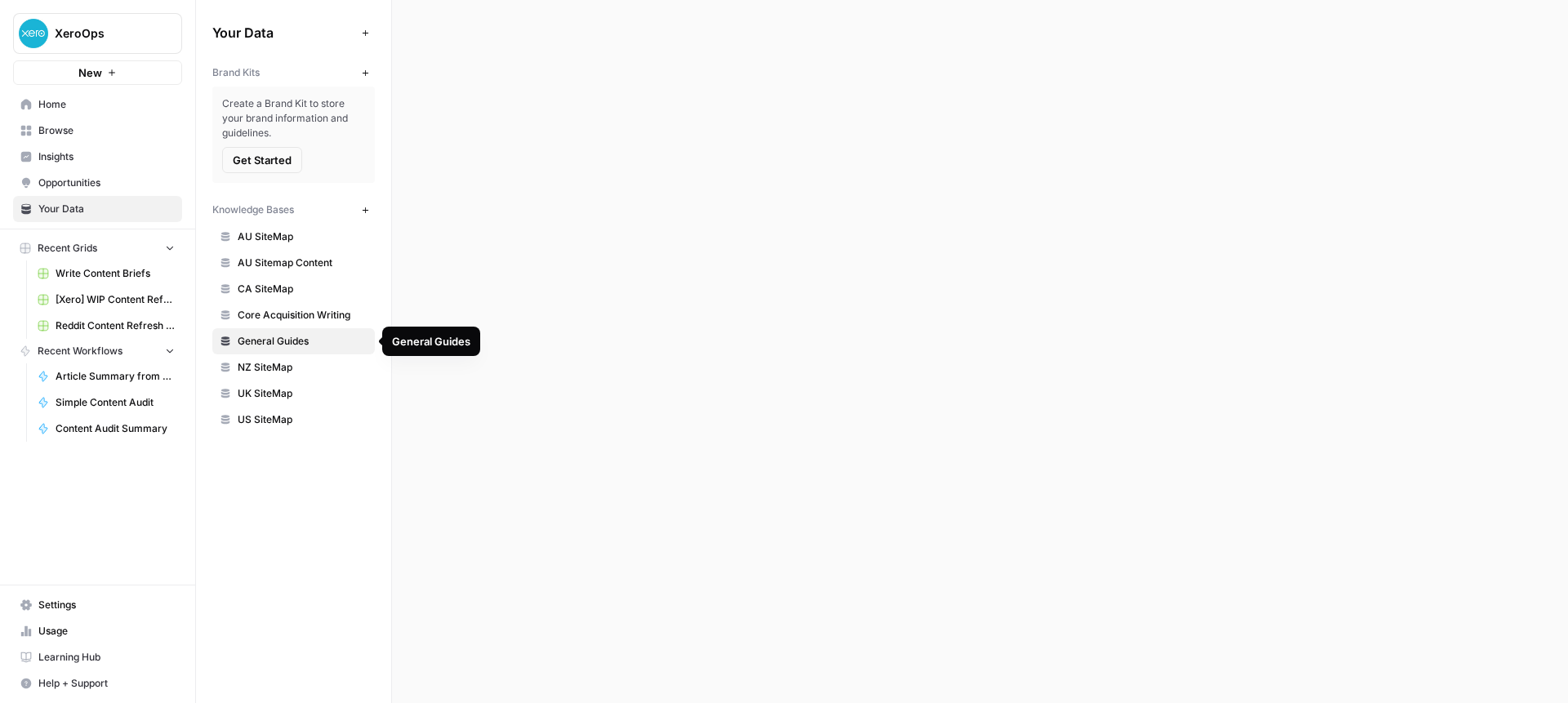
click at [271, 372] on span "NZ SiteMap" at bounding box center [302, 367] width 129 height 15
click at [584, 187] on div at bounding box center [980, 351] width 1176 height 703
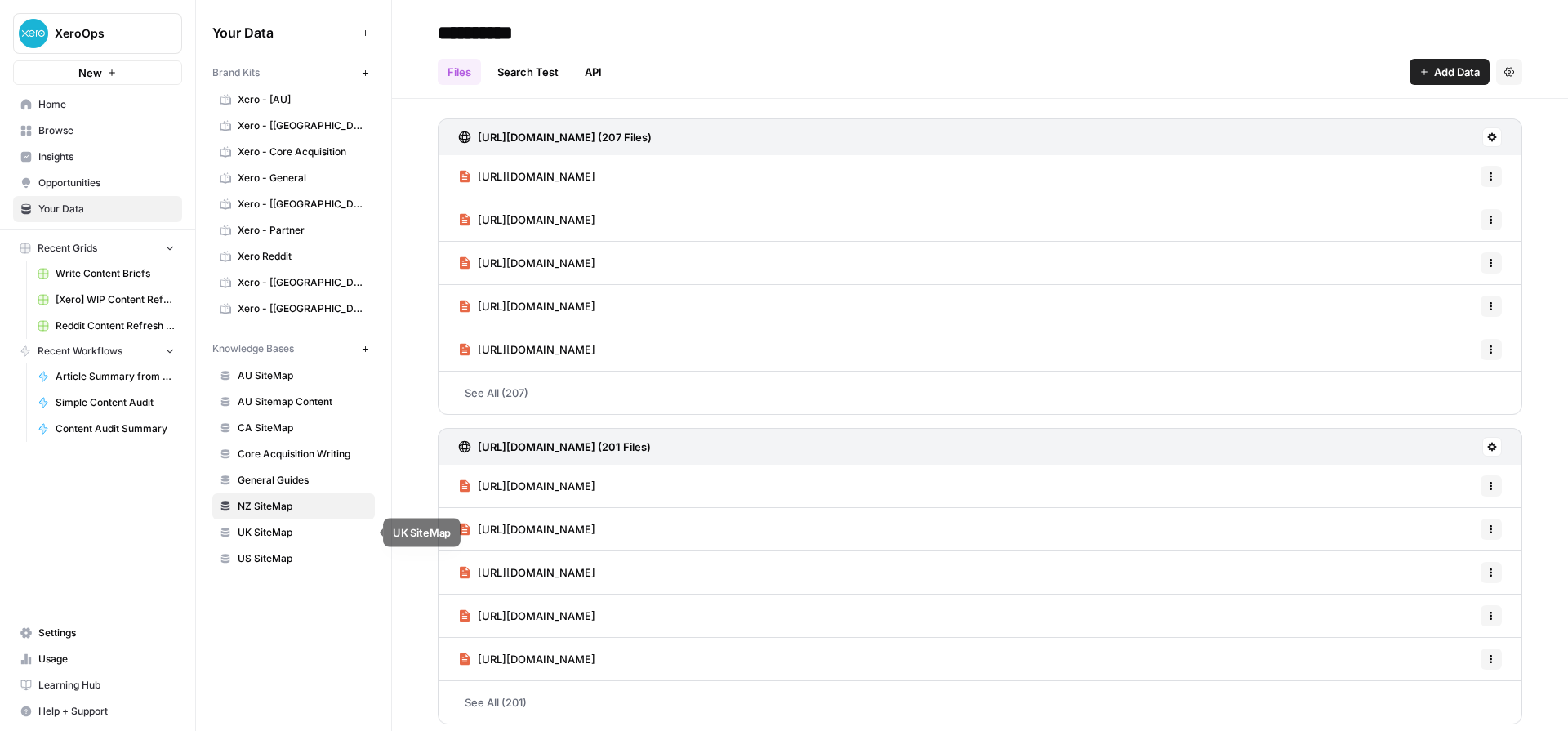
click at [266, 535] on span "UK SiteMap" at bounding box center [302, 532] width 129 height 15
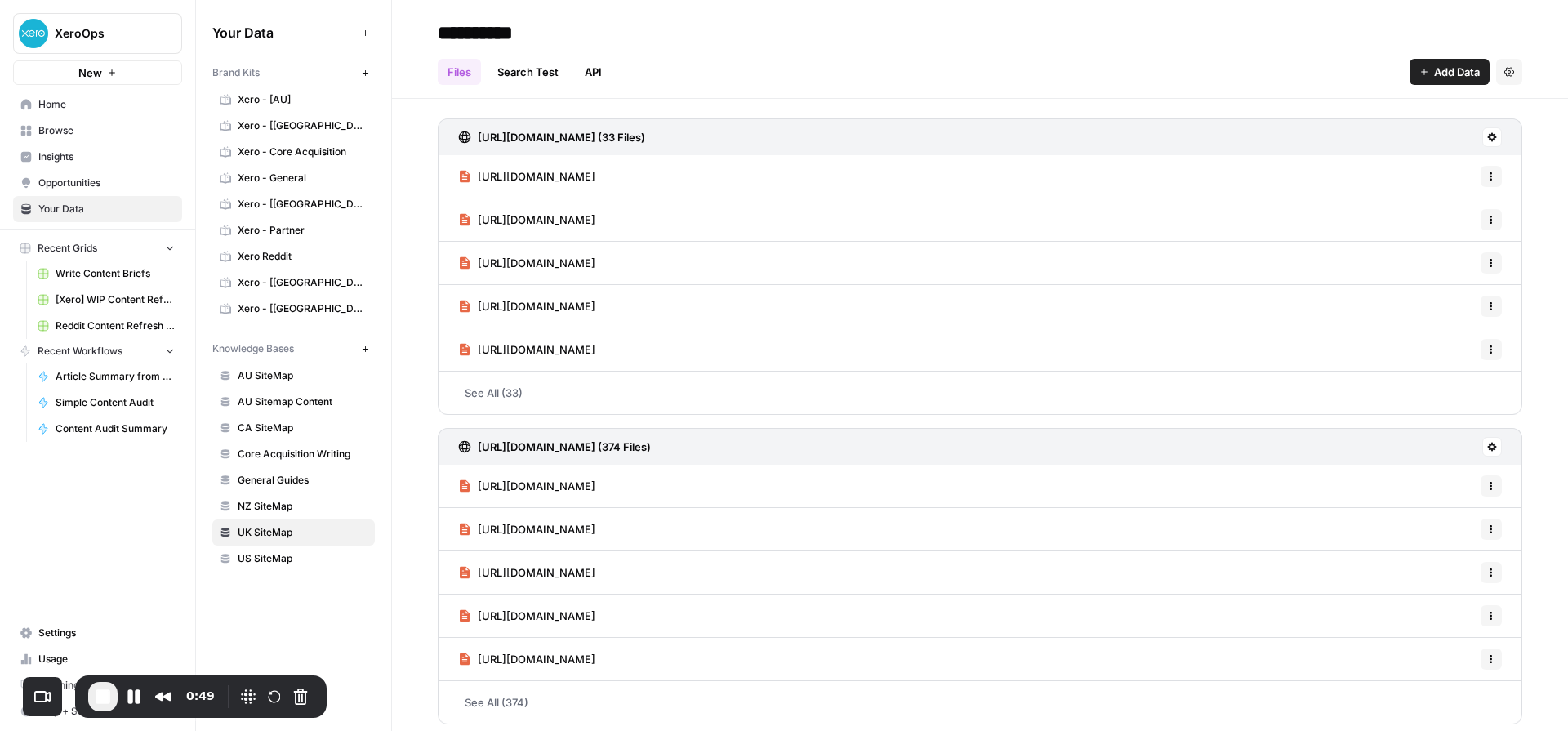
click at [270, 310] on span "Xero - [US]" at bounding box center [302, 309] width 129 height 15
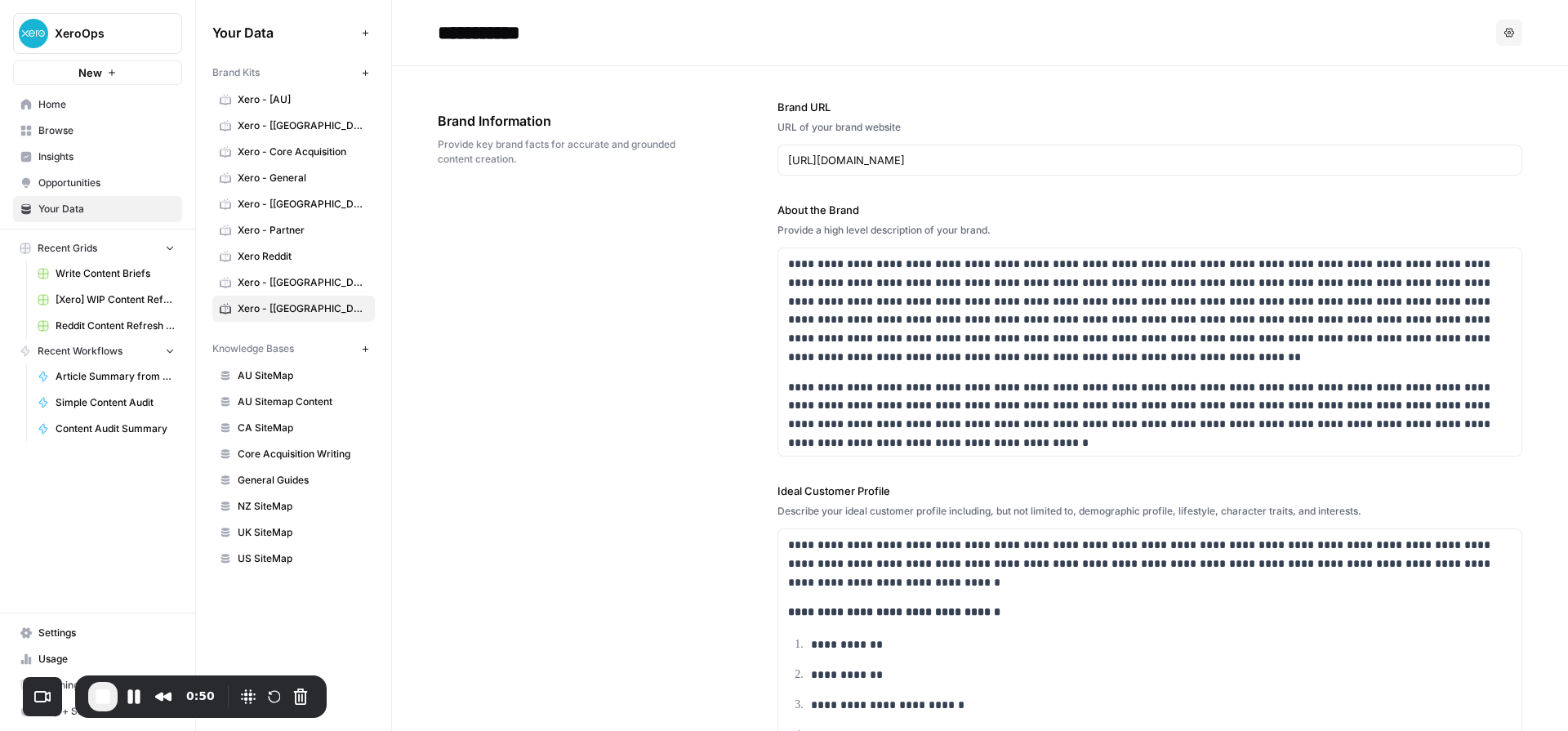
click at [101, 703] on span "End Recording" at bounding box center [103, 697] width 20 height 20
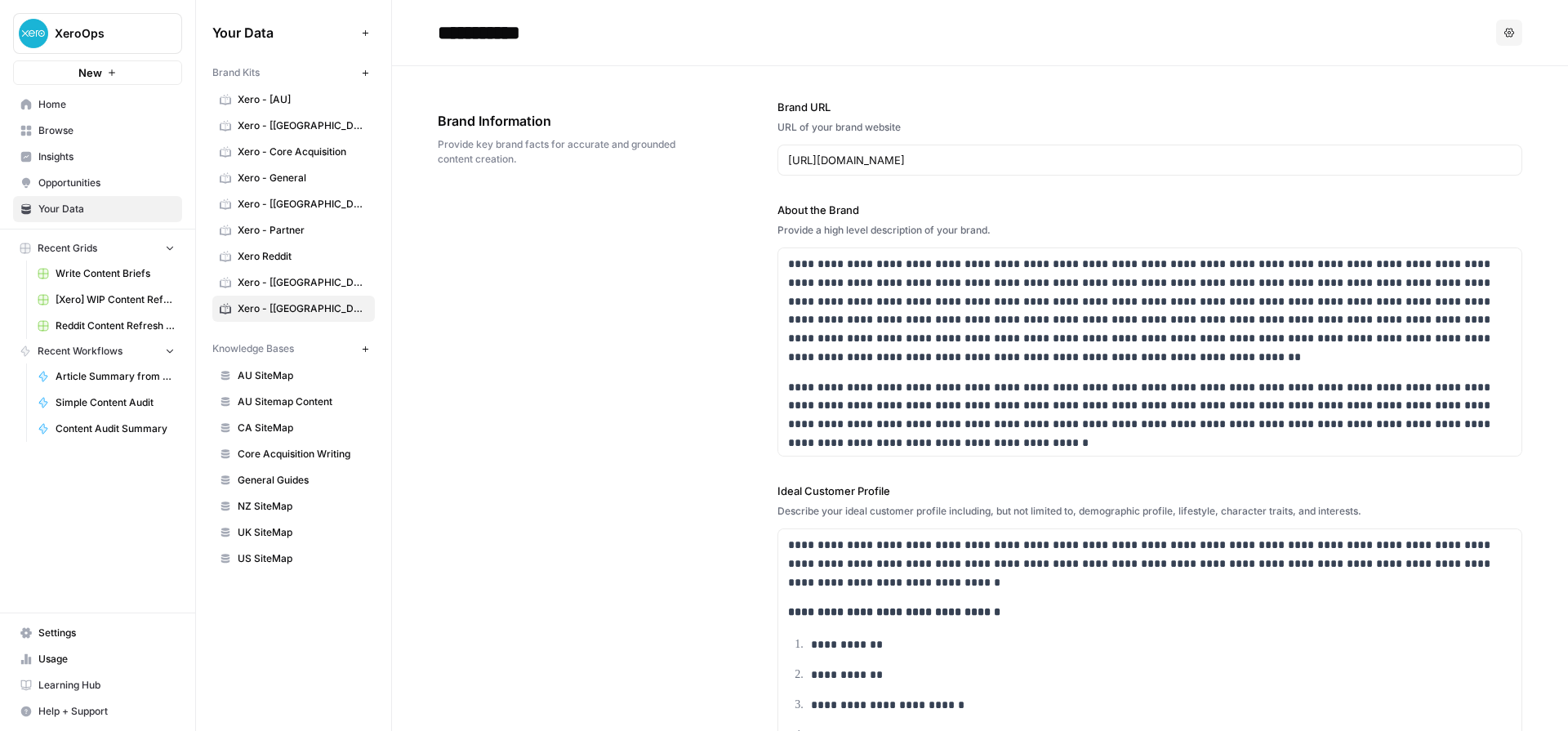
click at [264, 281] on span "Xero - [UK]" at bounding box center [302, 282] width 129 height 15
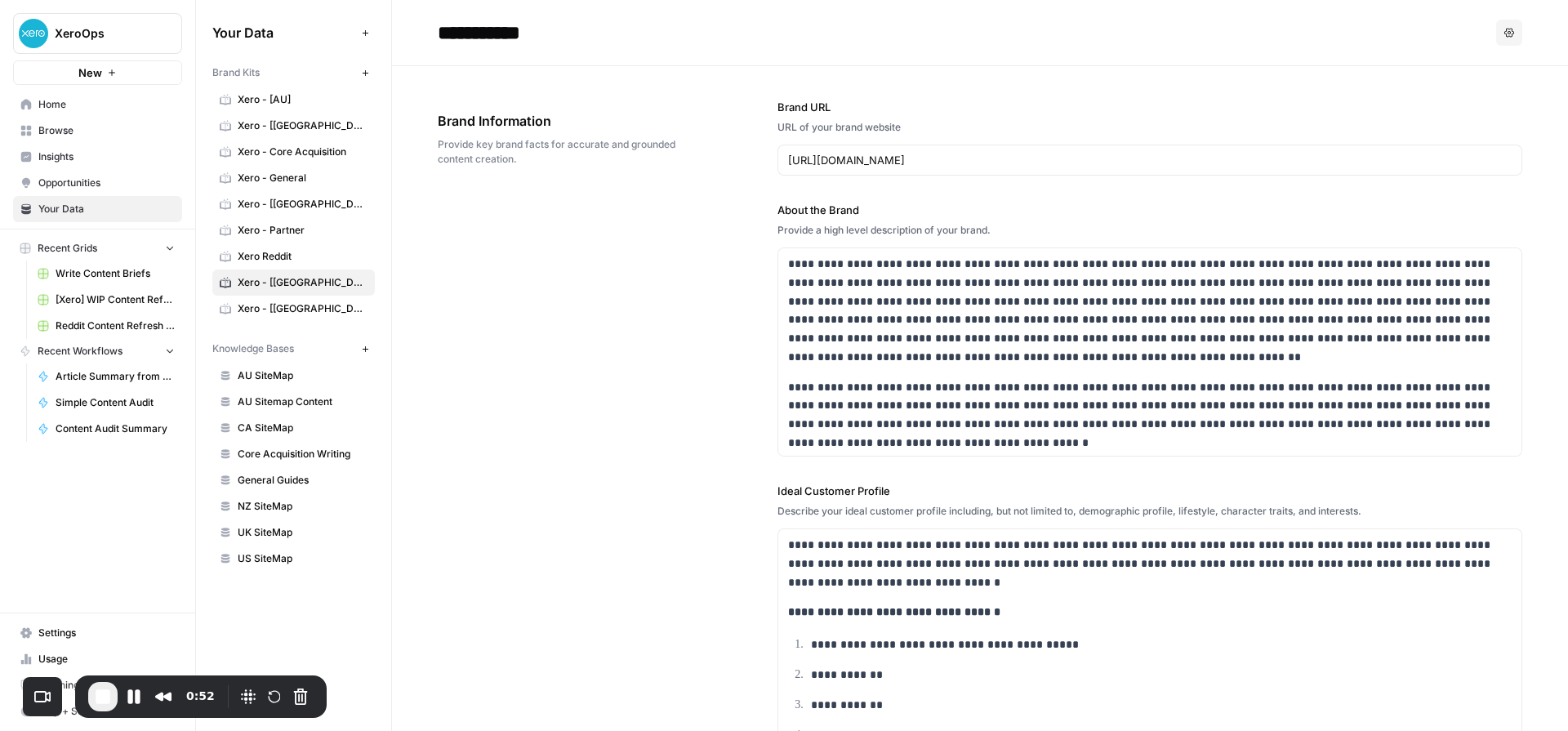
click at [280, 305] on span "Xero - [US]" at bounding box center [302, 309] width 129 height 15
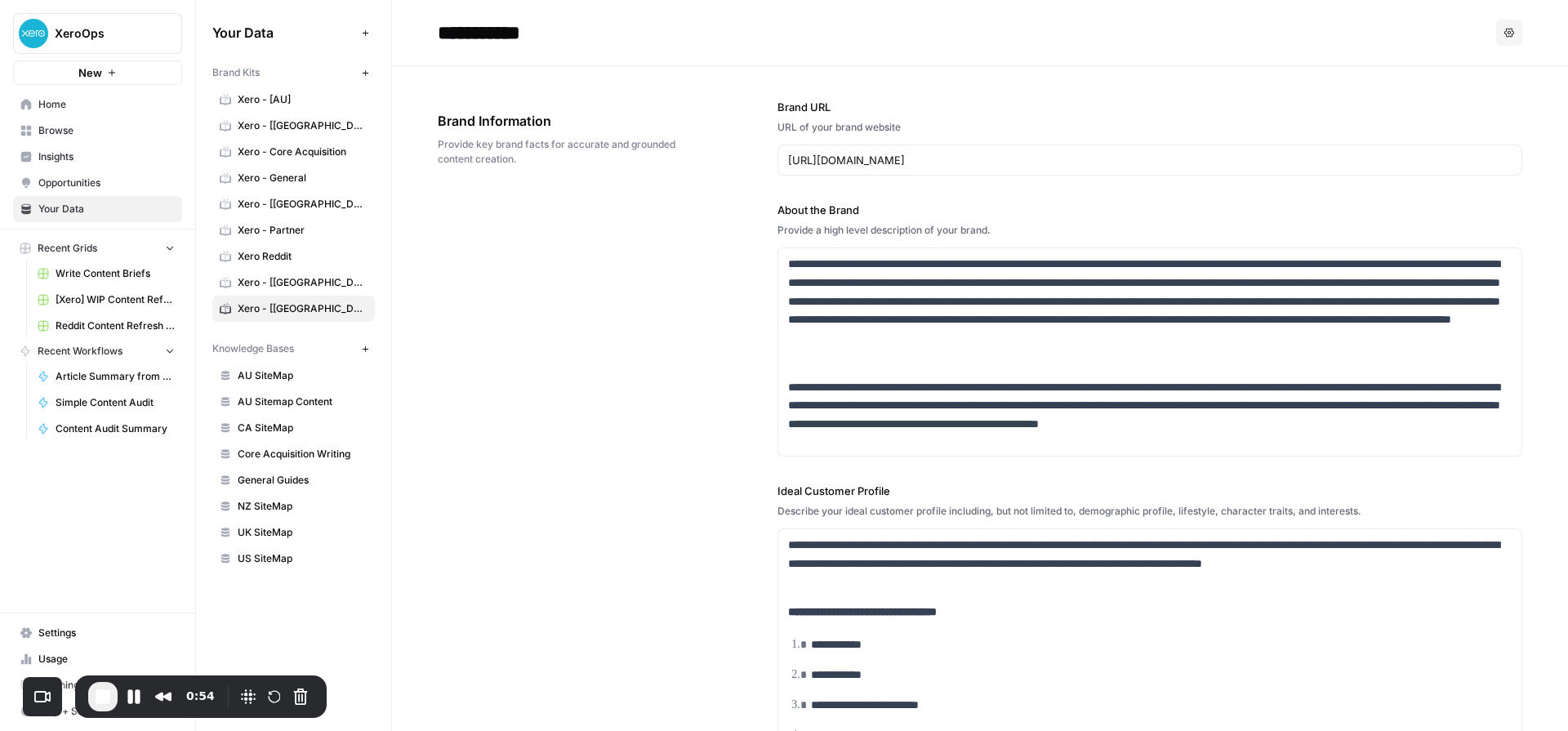
click at [270, 132] on span "Xero - [CA]" at bounding box center [302, 126] width 129 height 15
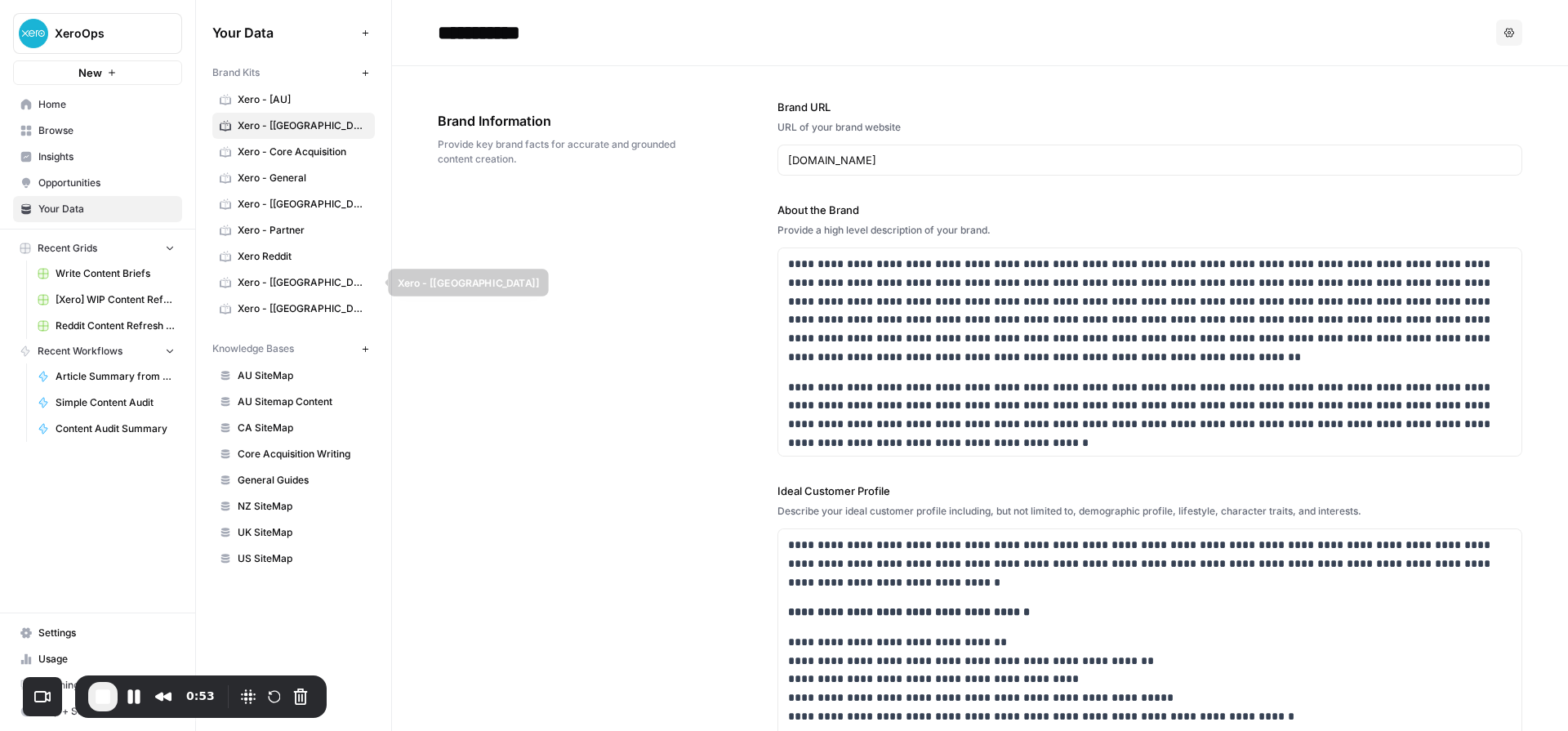
click at [277, 284] on span "Xero - [UK]" at bounding box center [302, 282] width 129 height 15
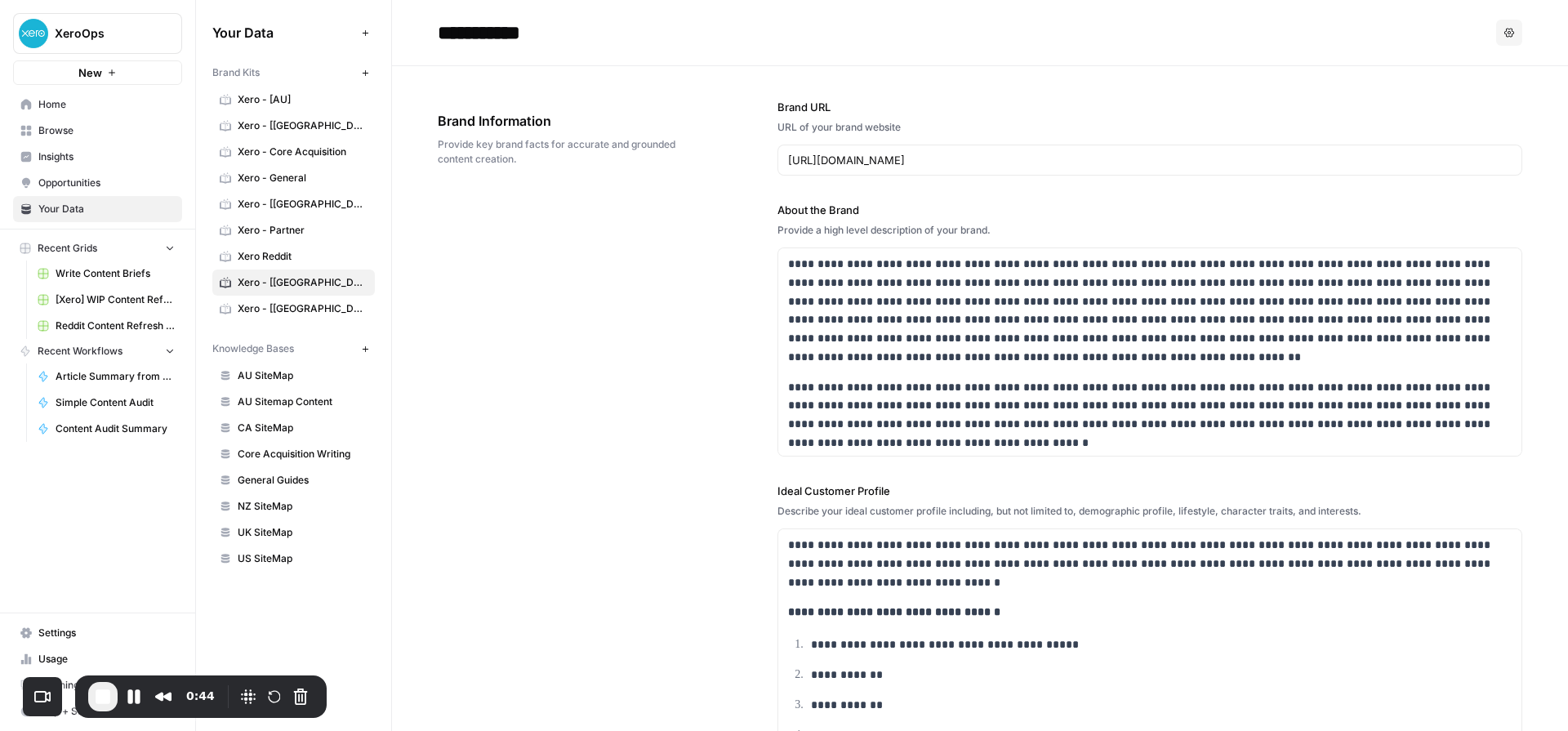
click at [268, 119] on span "Xero - [CA]" at bounding box center [302, 126] width 129 height 15
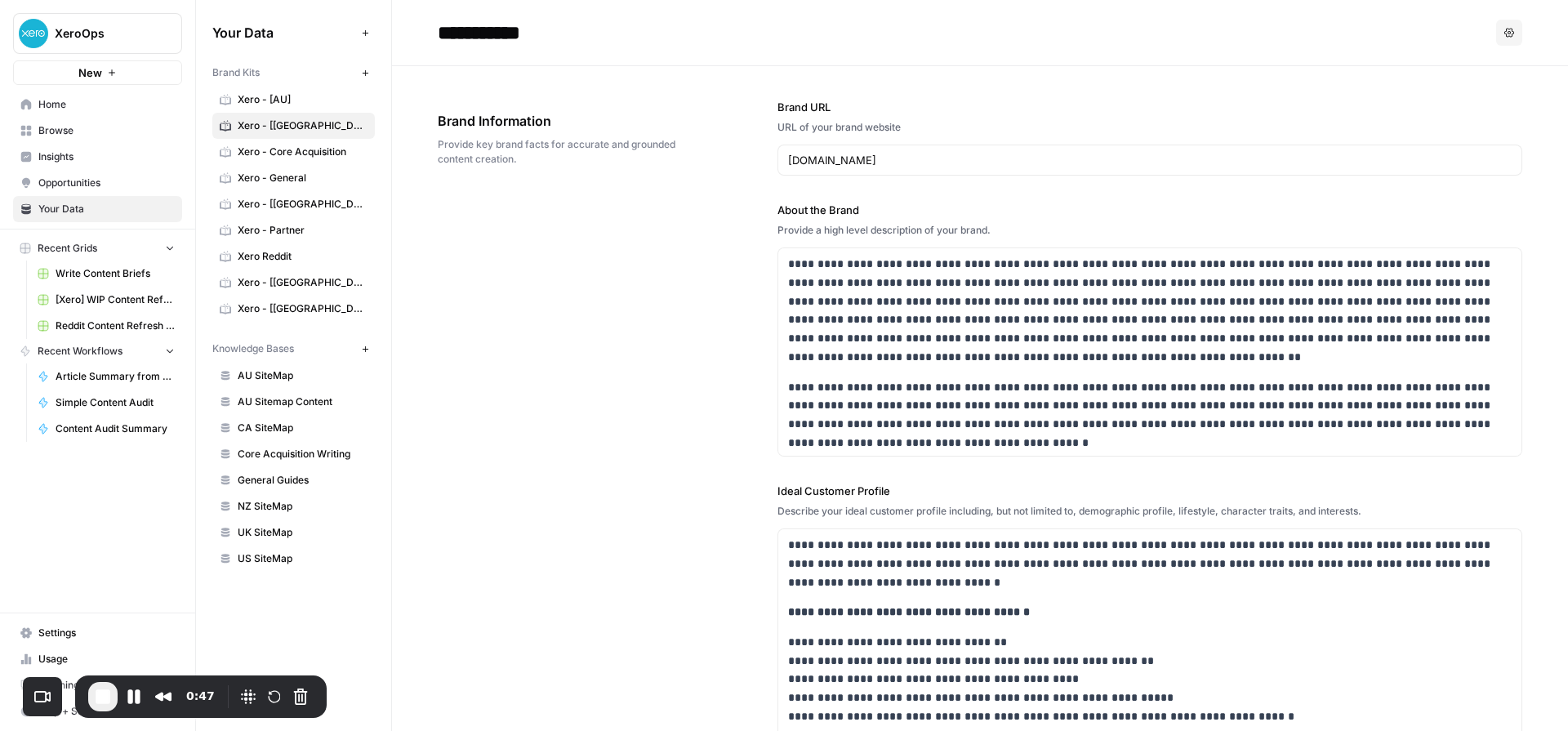
drag, startPoint x: 252, startPoint y: 98, endPoint x: 279, endPoint y: 89, distance: 28.5
click at [252, 98] on span "Xero - [AU]" at bounding box center [302, 99] width 129 height 15
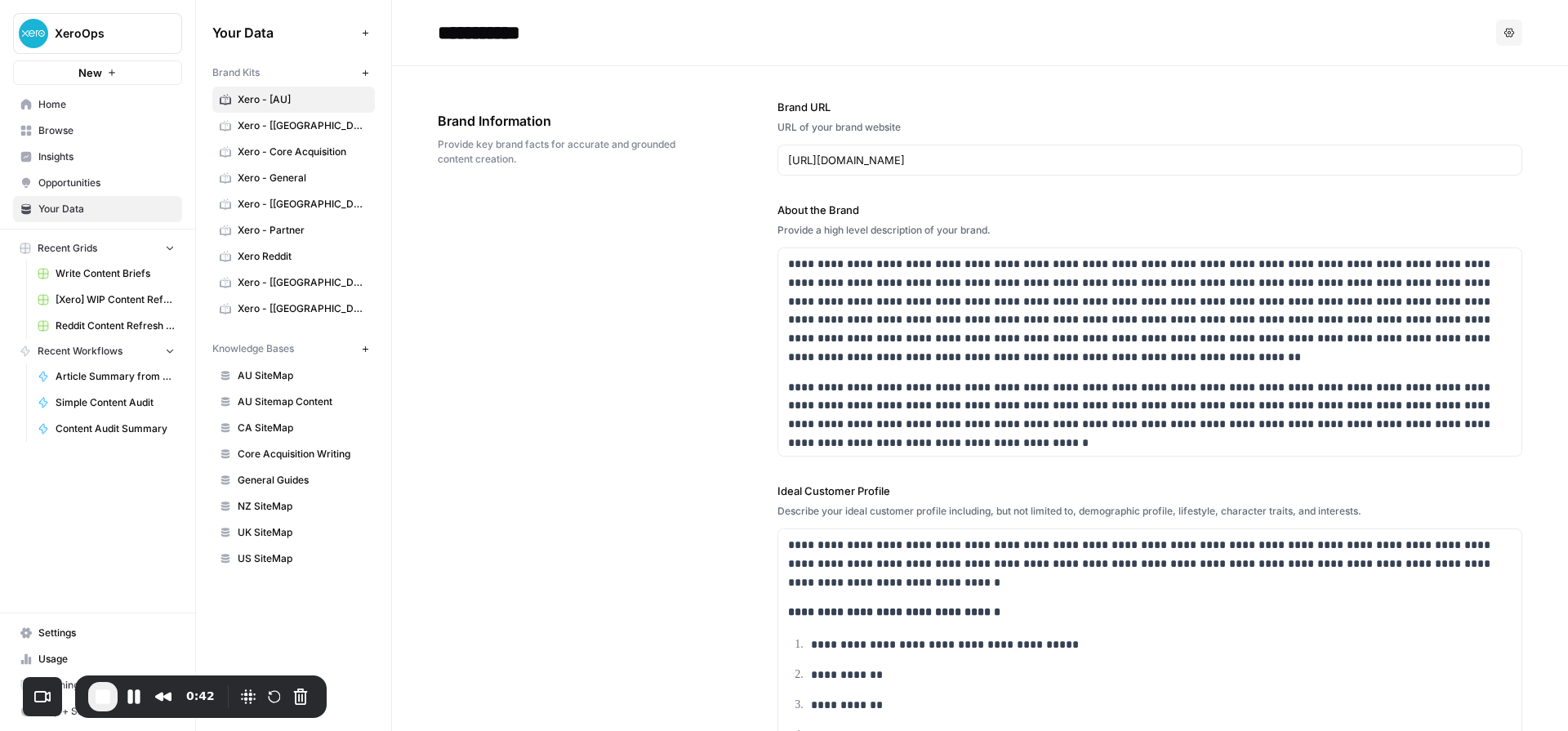
click at [251, 283] on span "Xero - [UK]" at bounding box center [302, 282] width 129 height 15
click at [255, 193] on link "Xero - [NZ]" at bounding box center [293, 204] width 162 height 26
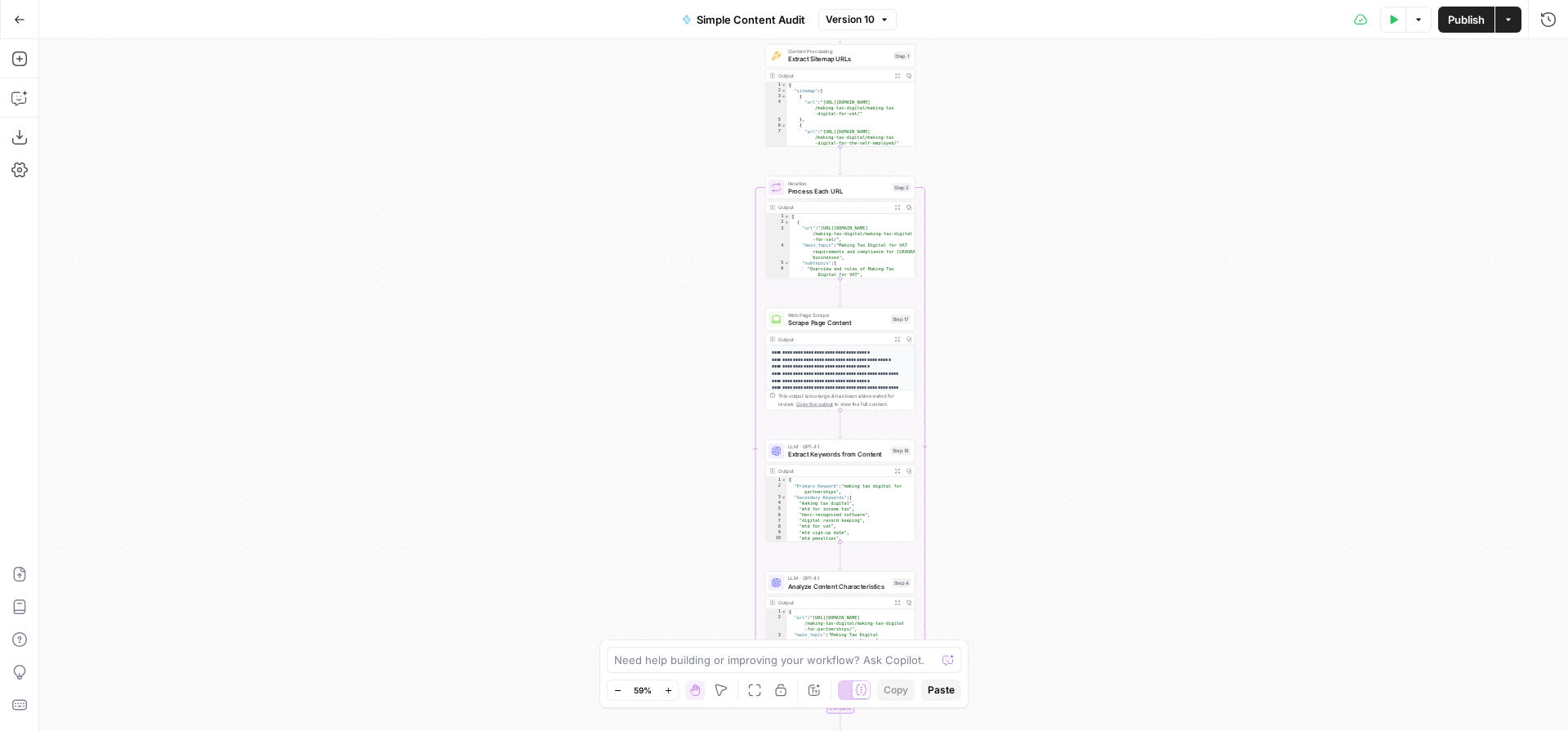
click at [982, 289] on div "Workflow Input Settings Inputs Content Processing Extract Sitemap URLs Step 1 O…" at bounding box center [804, 385] width 1529 height 692
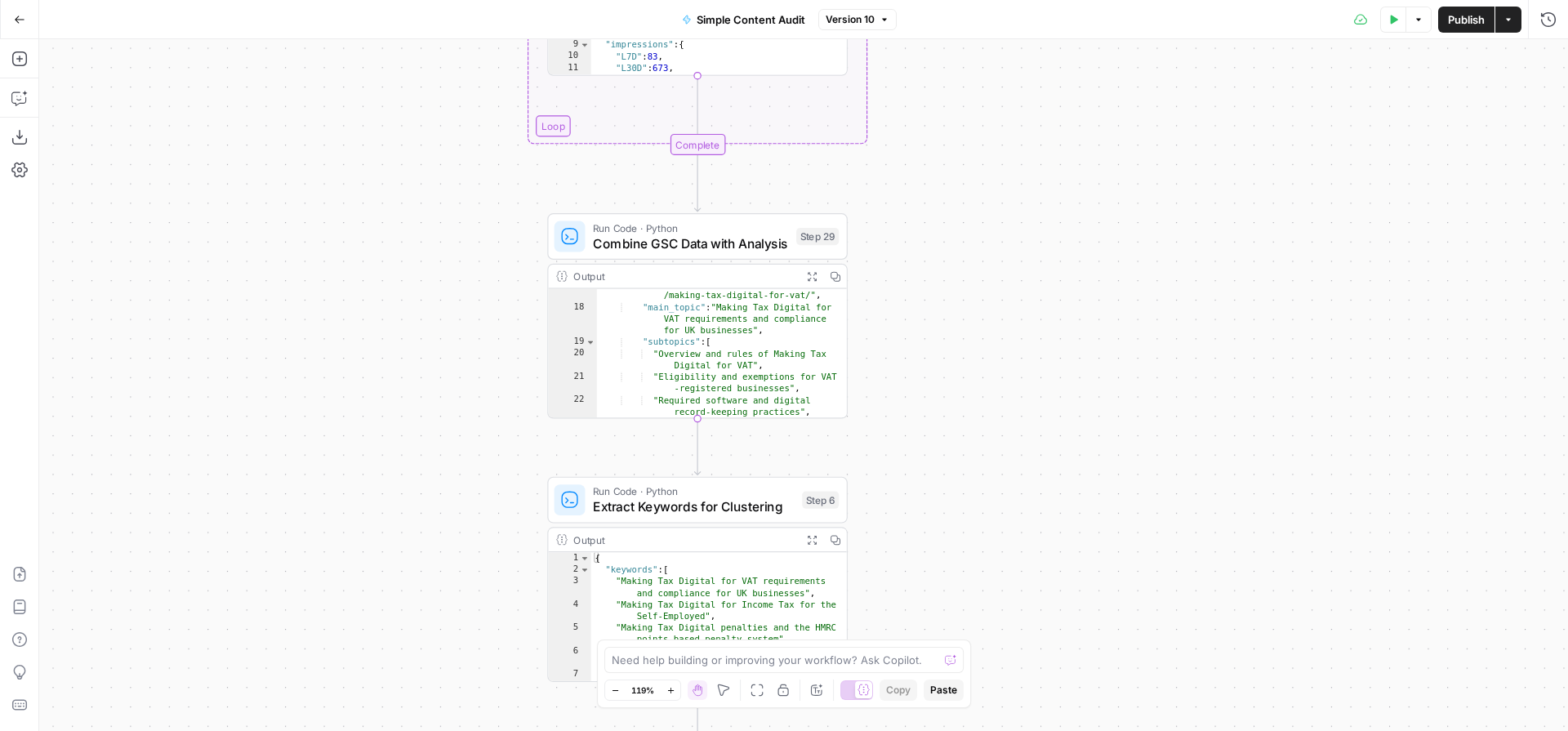
scroll to position [279, 0]
